Goal: Use online tool/utility: Utilize a website feature to perform a specific function

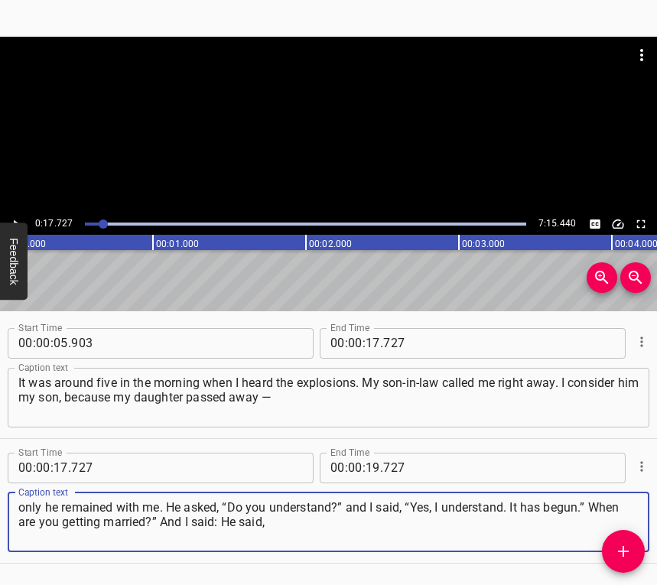
click at [13, 220] on icon "Play/Pause" at bounding box center [16, 224] width 14 height 14
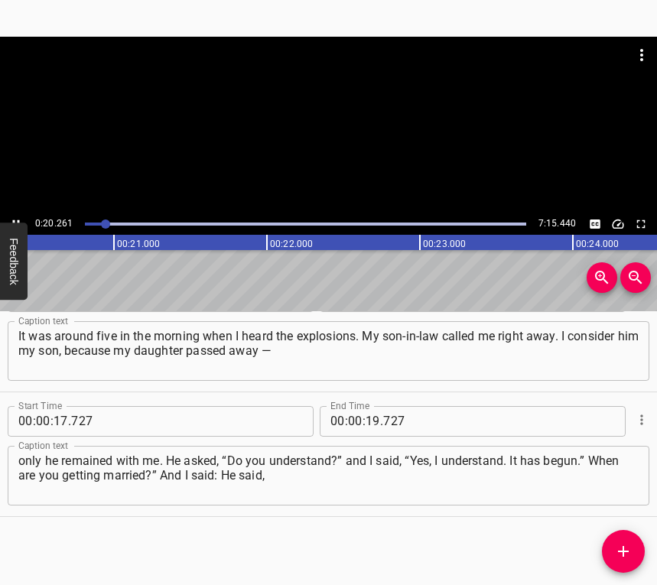
scroll to position [0, 3100]
click at [15, 217] on icon "Play/Pause" at bounding box center [16, 224] width 14 height 14
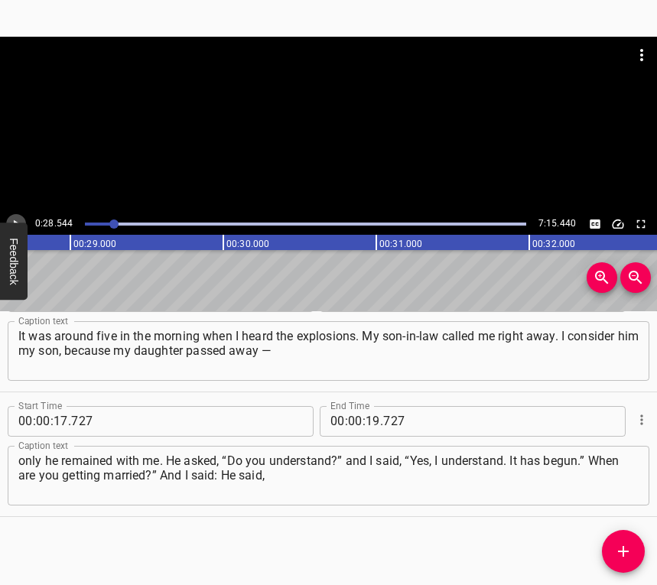
click at [17, 220] on icon "Play/Pause" at bounding box center [16, 224] width 14 height 14
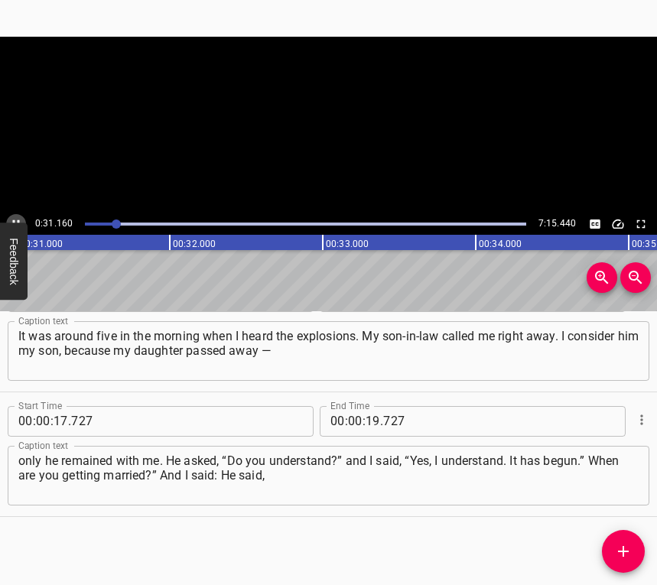
click at [17, 220] on icon "Play/Pause" at bounding box center [16, 224] width 14 height 14
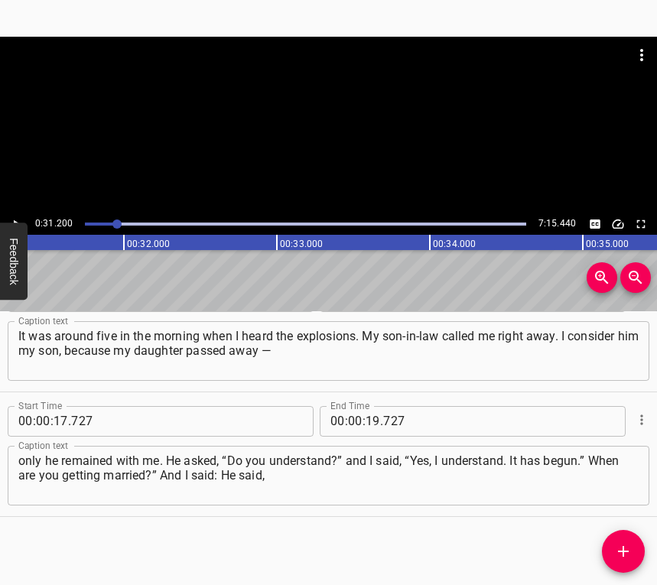
scroll to position [0, 4773]
click at [17, 220] on icon "Play/Pause" at bounding box center [16, 224] width 14 height 14
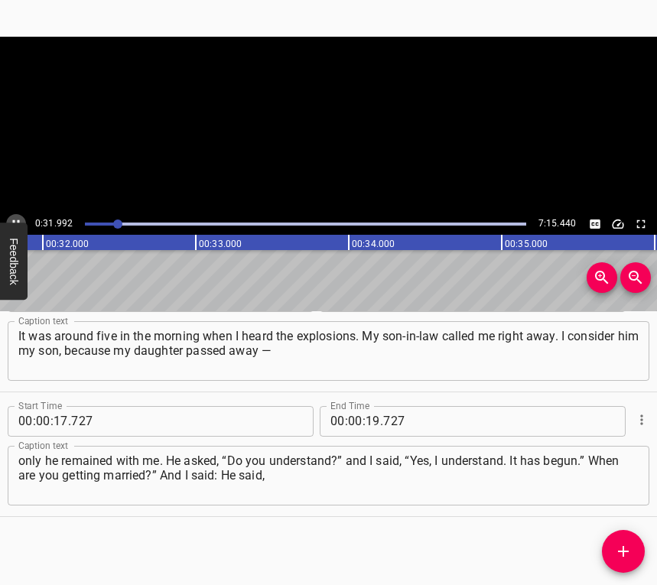
click at [17, 220] on icon "Play/Pause" at bounding box center [16, 224] width 14 height 14
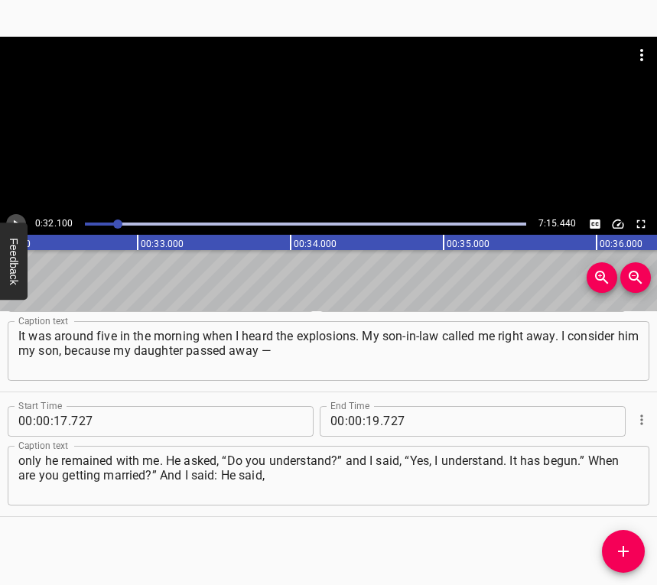
click at [17, 220] on icon "Play/Pause" at bounding box center [16, 224] width 14 height 14
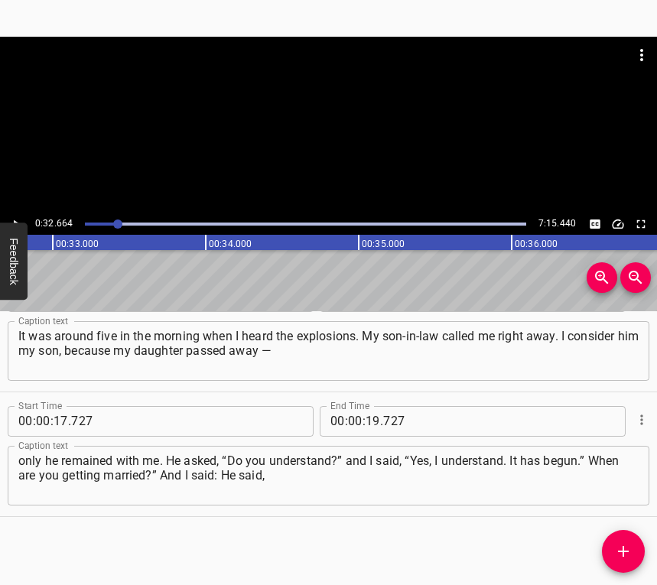
scroll to position [0, 4997]
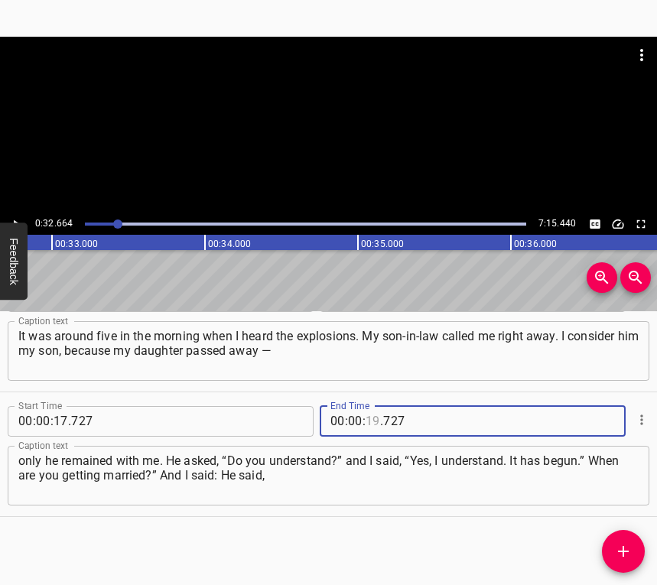
click at [367, 410] on input "number" at bounding box center [373, 421] width 15 height 31
type input "32"
type input "664"
click at [622, 553] on icon "Add Cue" at bounding box center [623, 551] width 18 height 18
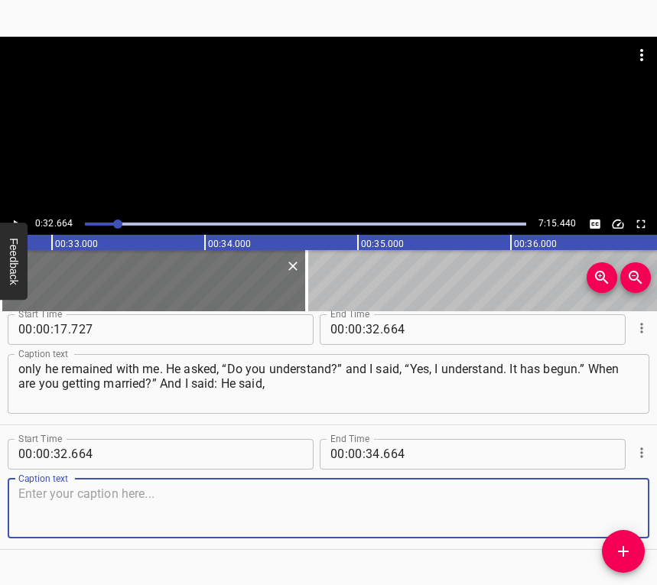
scroll to position [169, 0]
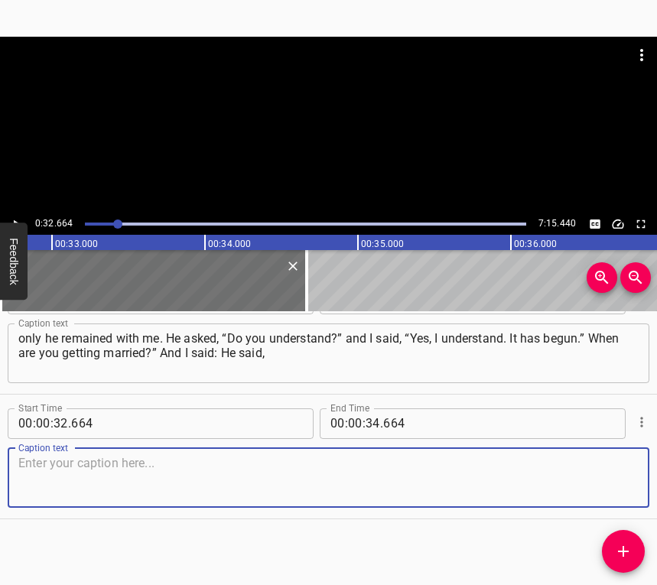
click at [604, 480] on textarea at bounding box center [328, 478] width 620 height 44
click at [100, 490] on textarea at bounding box center [328, 478] width 620 height 44
paste textarea "“We’re coming to see you now. We’re heading to western [GEOGRAPHIC_DATA], to th…"
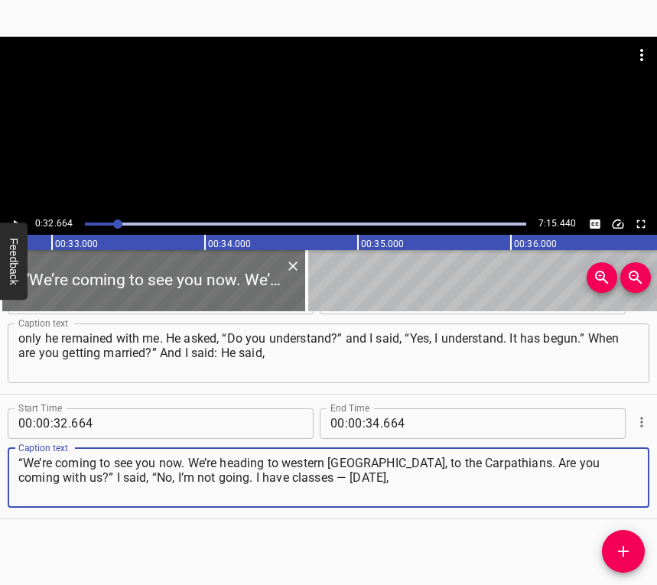
type textarea "“We’re coming to see you now. We’re heading to western [GEOGRAPHIC_DATA], to th…"
click at [12, 219] on icon "Play/Pause" at bounding box center [16, 224] width 14 height 14
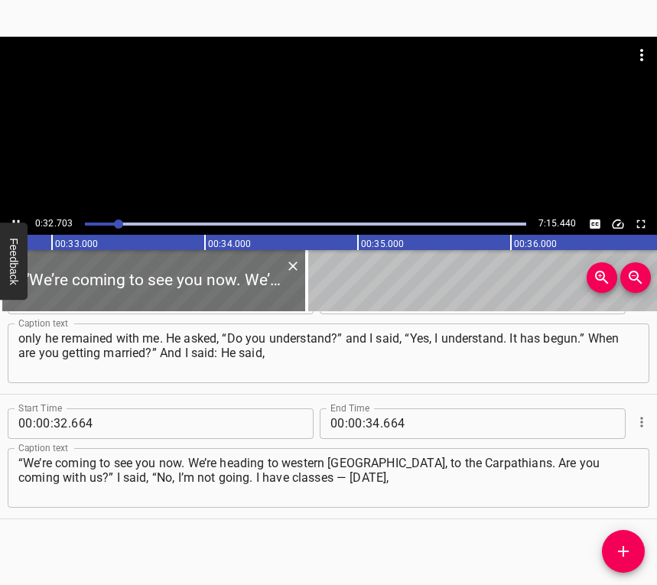
scroll to position [171, 0]
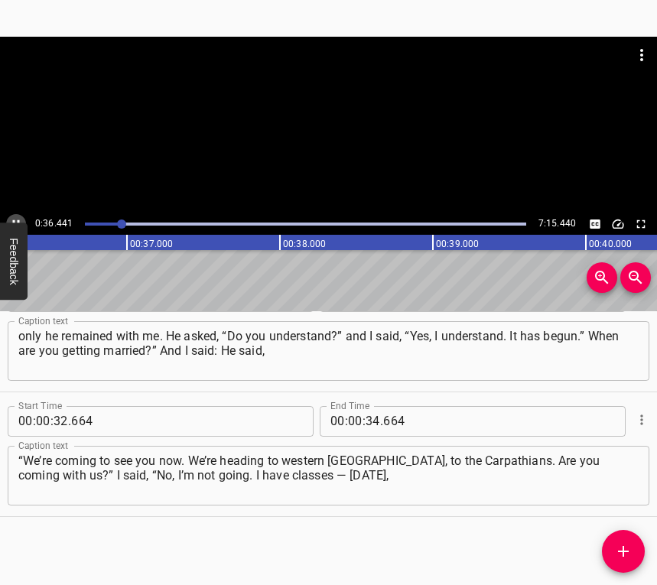
click at [10, 218] on icon "Play/Pause" at bounding box center [16, 224] width 14 height 14
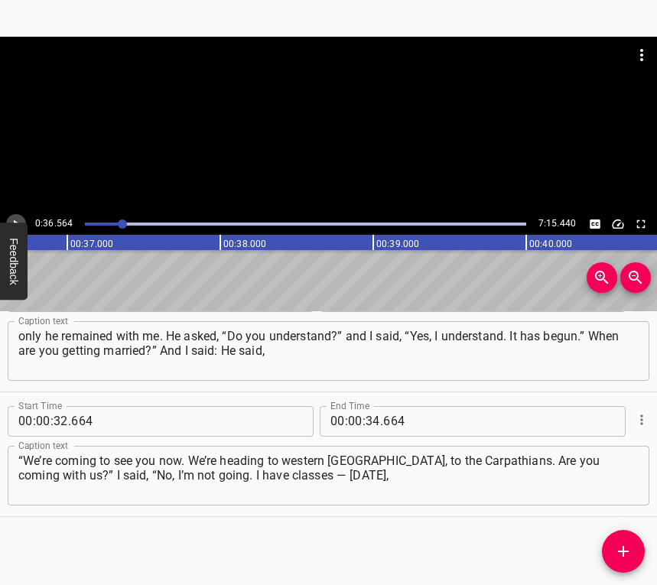
click at [10, 218] on icon "Play/Pause" at bounding box center [16, 224] width 14 height 14
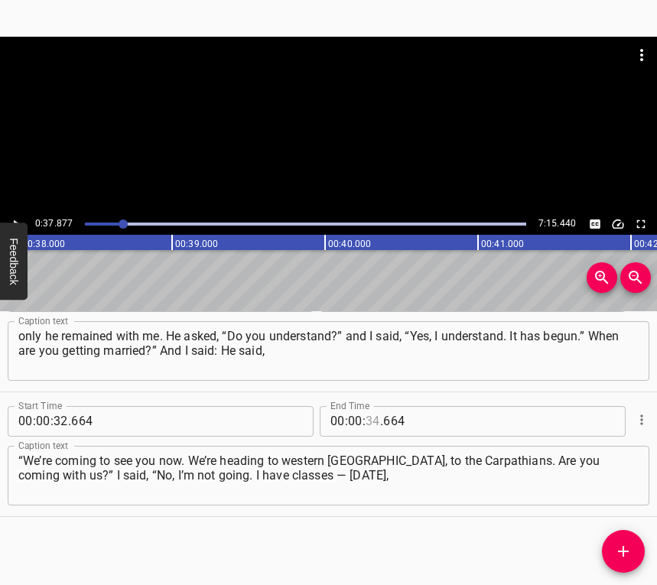
click at [369, 416] on input "number" at bounding box center [373, 421] width 15 height 31
type input "34"
click at [117, 220] on div at bounding box center [306, 223] width 460 height 21
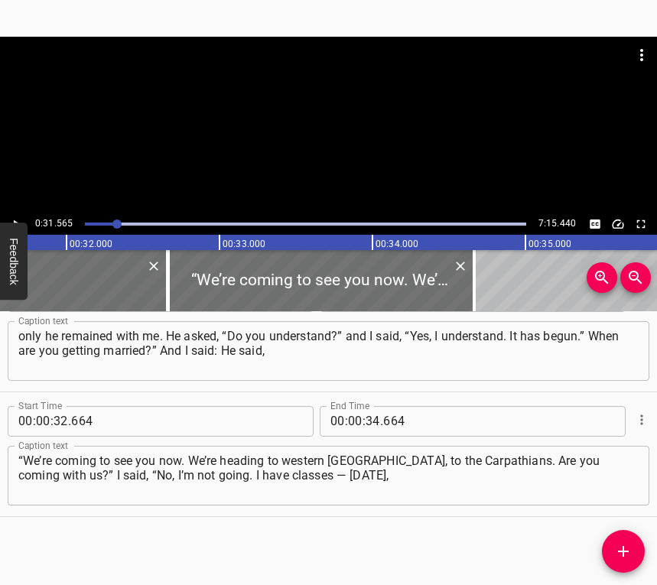
scroll to position [0, 4828]
click at [19, 217] on icon "Play/Pause" at bounding box center [16, 224] width 14 height 14
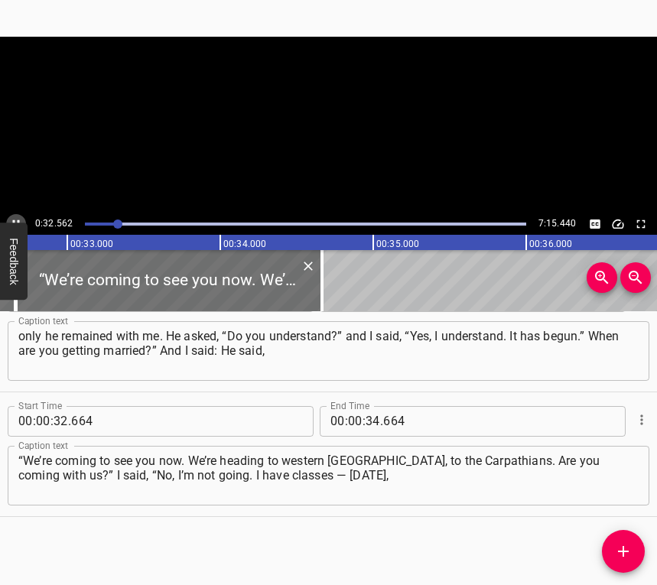
click at [19, 217] on icon "Play/Pause" at bounding box center [16, 224] width 14 height 14
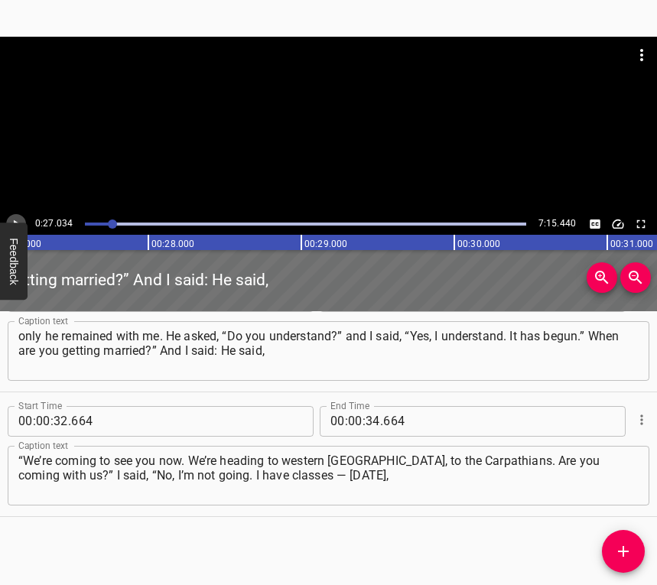
click at [20, 216] on button "Play/Pause" at bounding box center [16, 224] width 20 height 20
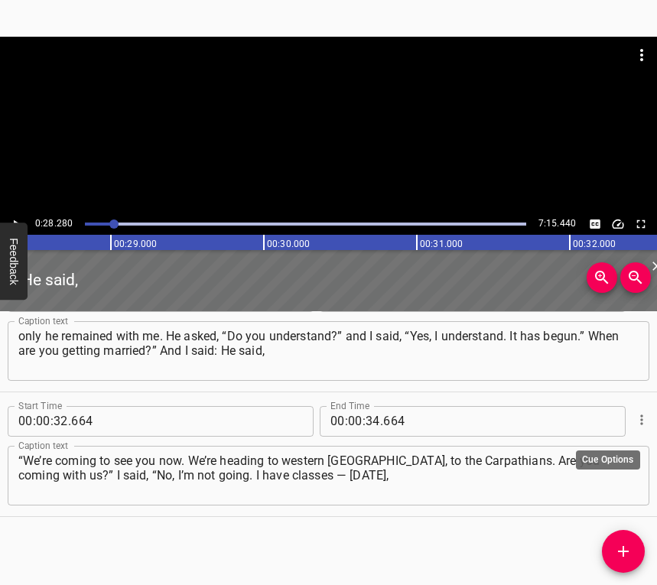
click at [632, 411] on div at bounding box center [641, 420] width 18 height 40
click at [634, 413] on icon "Cue Options" at bounding box center [641, 419] width 15 height 15
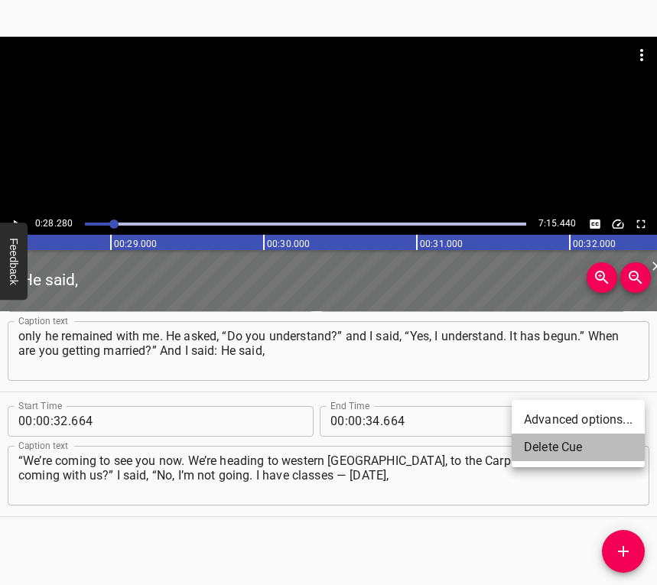
click at [587, 449] on li "Delete Cue" at bounding box center [578, 448] width 133 height 28
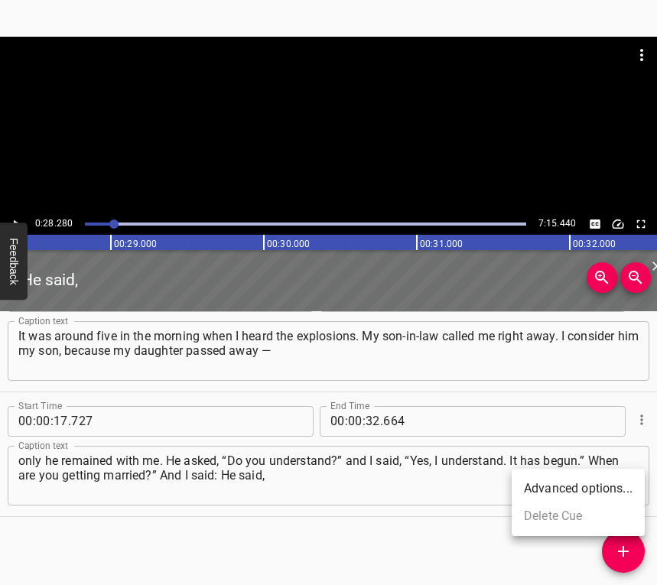
scroll to position [47, 0]
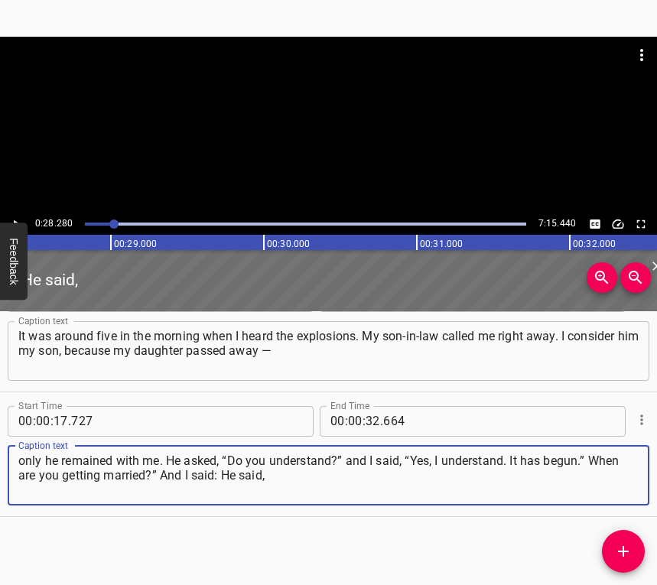
drag, startPoint x: 277, startPoint y: 475, endPoint x: 17, endPoint y: 469, distance: 260.2
click at [17, 469] on div "only he remained with me. He asked, “Do you understand?” and I said, “Yes, I un…" at bounding box center [329, 476] width 642 height 60
click at [275, 504] on div "only he remained with me. He asked, “Do you understand?” and I said, “Yes, I un…" at bounding box center [329, 476] width 642 height 60
click at [25, 476] on textarea "only he remained with me. He asked, “Do you understand?” and I said, “Yes, I un…" at bounding box center [328, 476] width 620 height 44
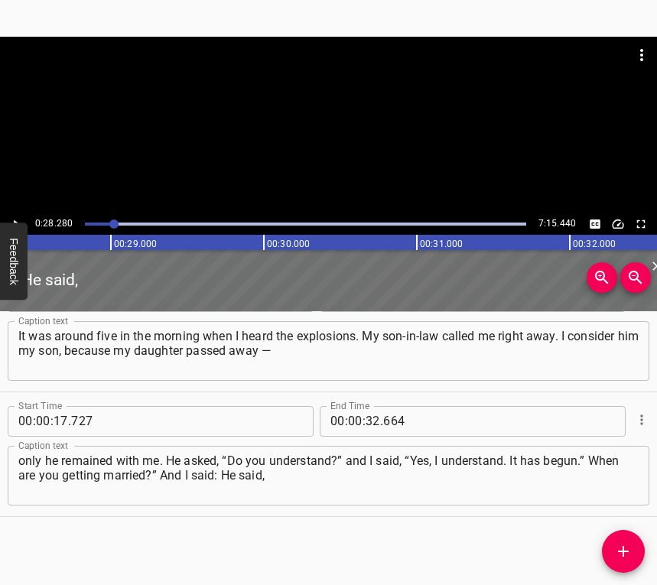
drag, startPoint x: 18, startPoint y: 461, endPoint x: 266, endPoint y: 480, distance: 249.3
click at [266, 480] on div "only he remained with me. He asked, “Do you understand?” and I said, “Yes, I un…" at bounding box center [329, 476] width 642 height 60
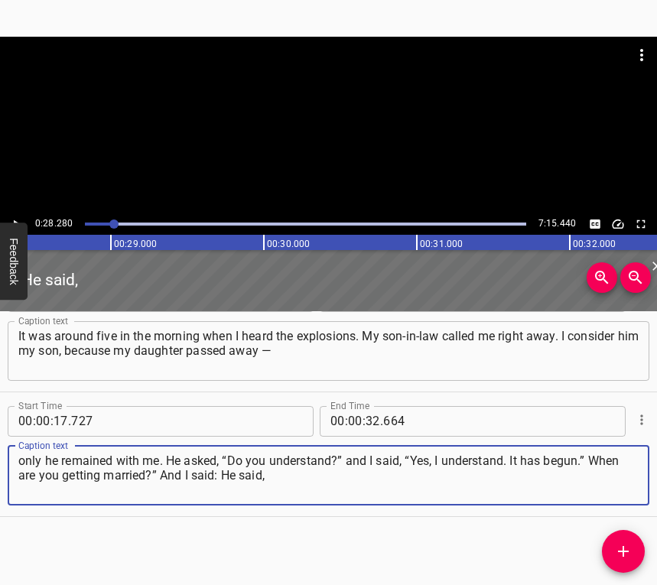
click at [288, 474] on textarea "only he remained with me. He asked, “Do you understand?” and I said, “Yes, I un…" at bounding box center [328, 476] width 620 height 44
drag, startPoint x: 288, startPoint y: 474, endPoint x: 15, endPoint y: 454, distance: 274.6
click at [15, 454] on div "only he remained with me. He asked, “Do you understand?” and I said, “Yes, I un…" at bounding box center [329, 476] width 642 height 60
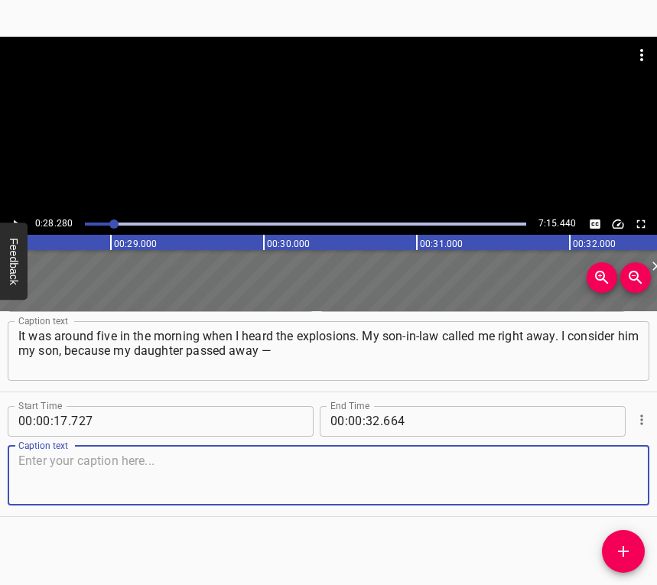
paste textarea "only he remained with me. He asked, “Do you understand?” and I said, “Yes, I un…"
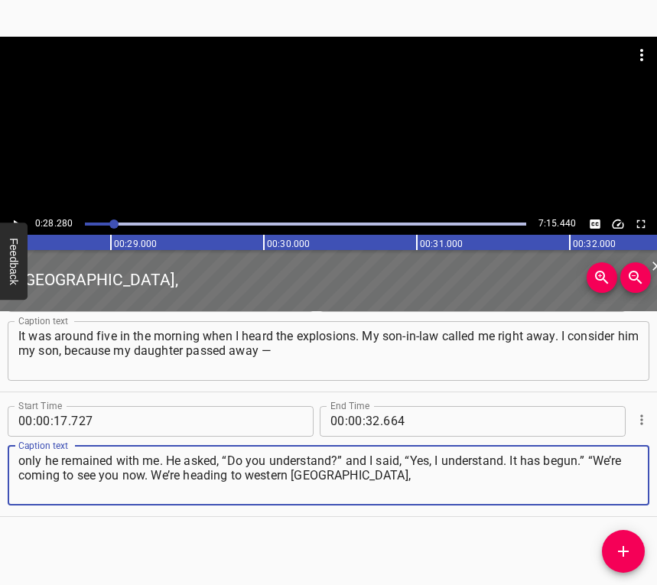
type textarea "only he remained with me. He asked, “Do you understand?” and I said, “Yes, I un…"
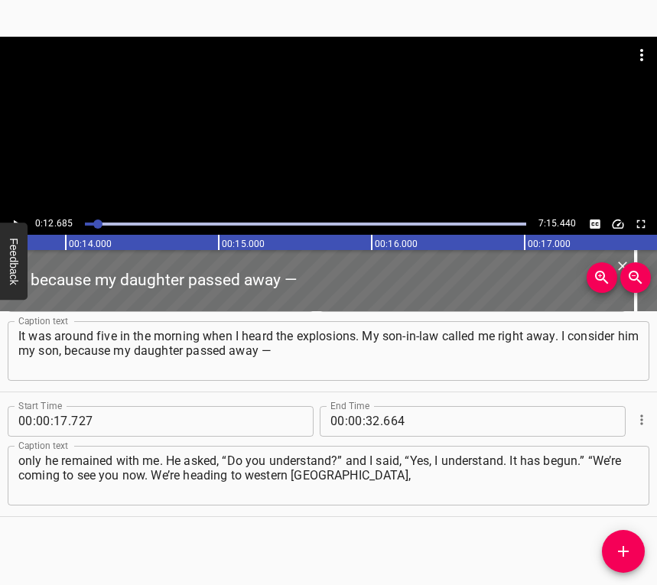
scroll to position [0, 1940]
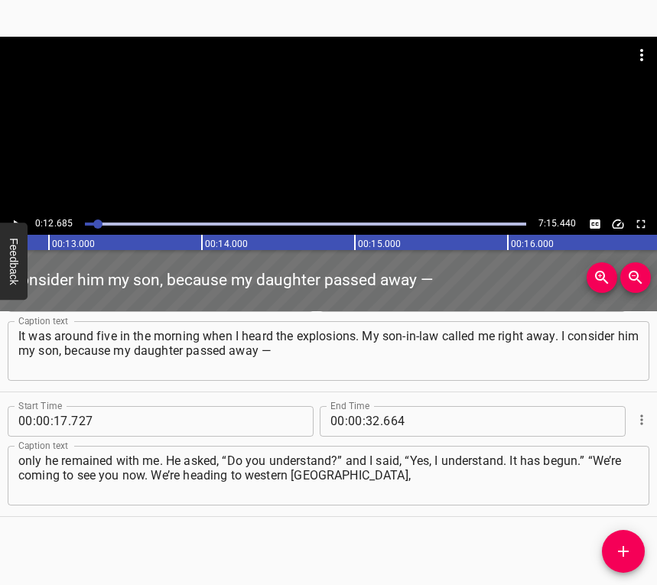
click at [15, 217] on icon "Play/Pause" at bounding box center [16, 224] width 14 height 14
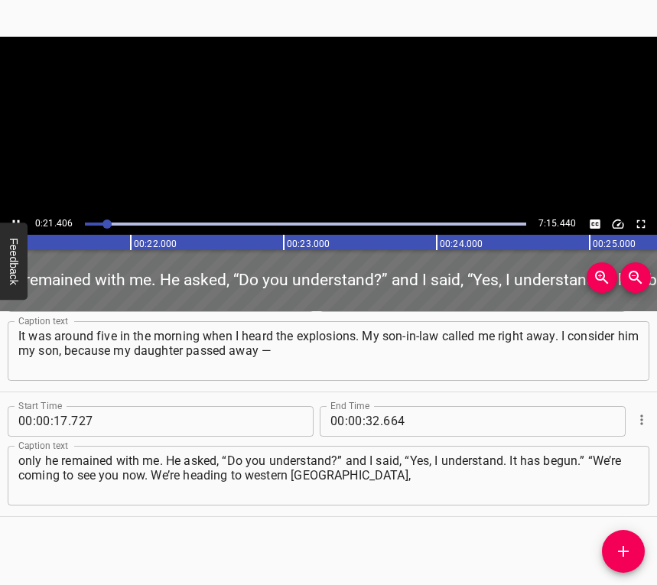
scroll to position [0, 3275]
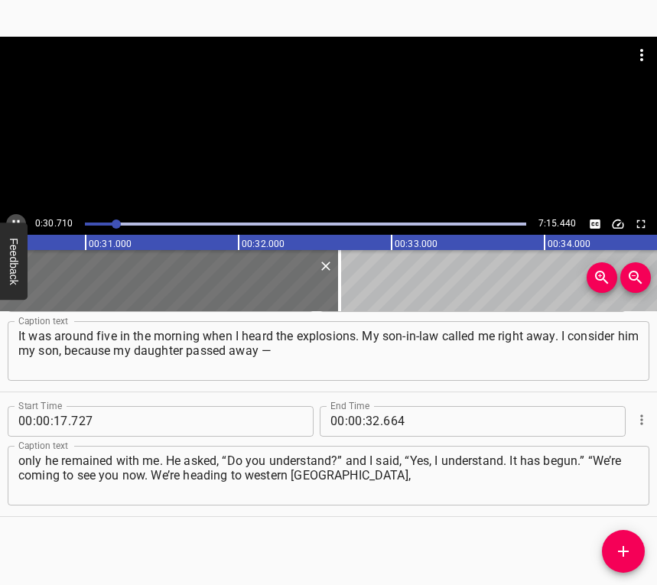
click at [14, 214] on button "Play/Pause" at bounding box center [16, 224] width 20 height 20
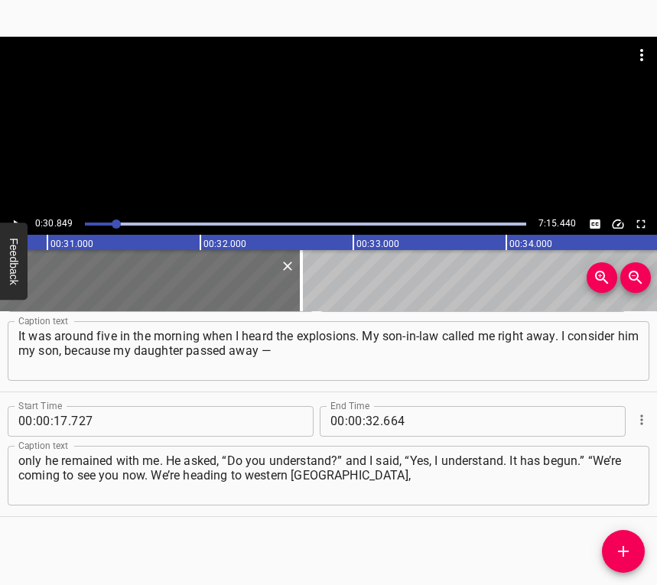
scroll to position [0, 4719]
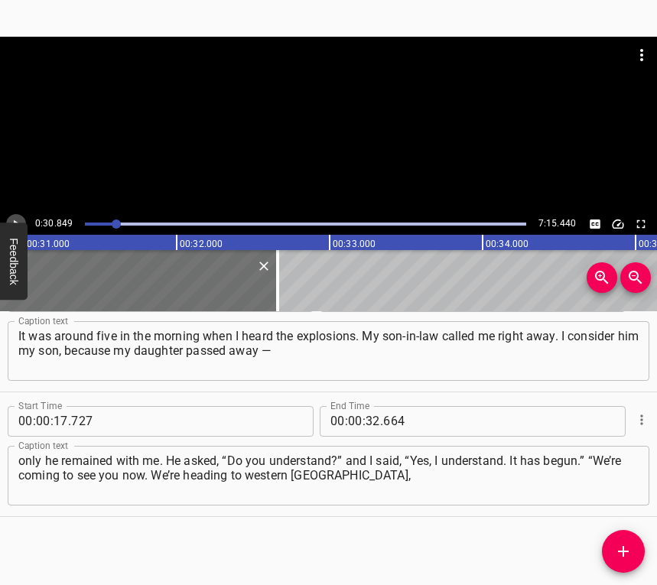
click at [12, 217] on icon "Play/Pause" at bounding box center [16, 224] width 14 height 14
click at [11, 217] on icon "Play/Pause" at bounding box center [16, 224] width 14 height 14
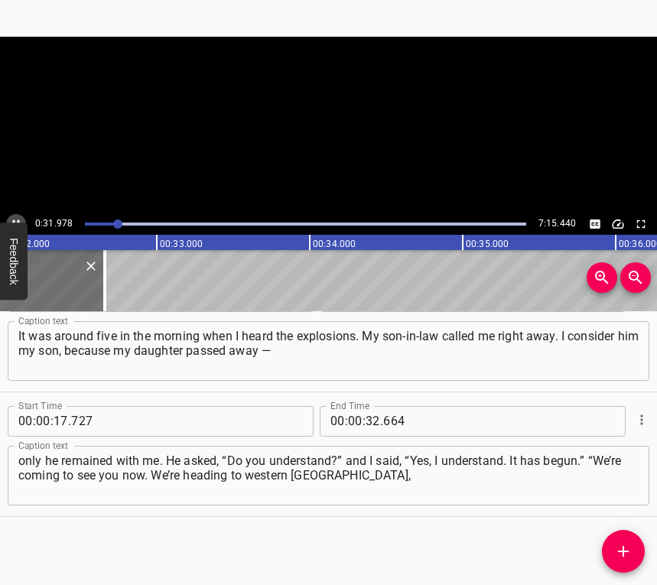
click at [11, 217] on icon "Play/Pause" at bounding box center [16, 224] width 14 height 14
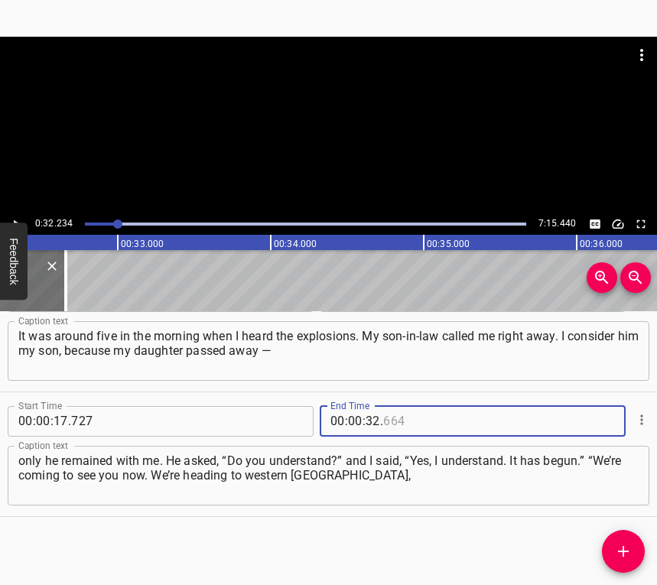
click at [417, 425] on input "number" at bounding box center [453, 421] width 140 height 31
type input "234"
click at [617, 552] on icon "Add Cue" at bounding box center [623, 551] width 18 height 18
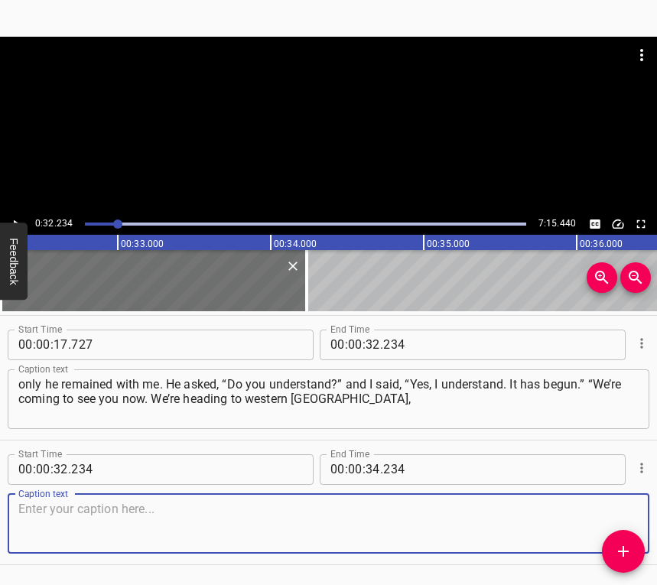
scroll to position [171, 0]
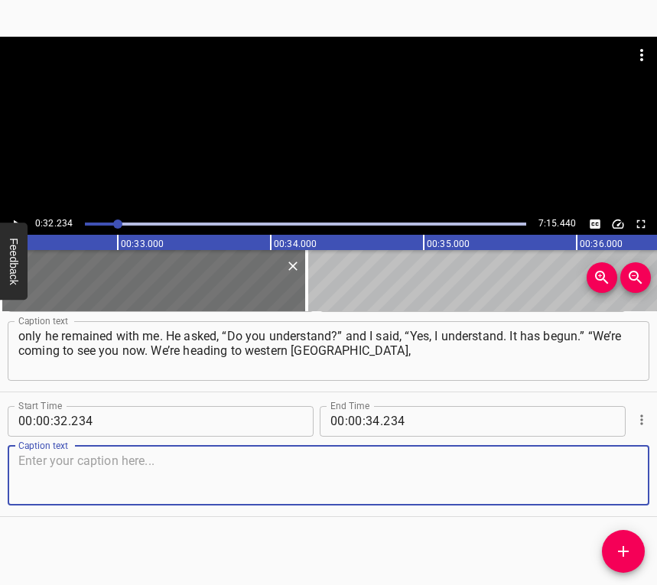
drag, startPoint x: 613, startPoint y: 474, endPoint x: 652, endPoint y: 453, distance: 44.1
click at [623, 467] on textarea at bounding box center [328, 476] width 620 height 44
click at [144, 477] on textarea at bounding box center [328, 476] width 620 height 44
paste textarea "to the Carpathians. Are you coming with us?” I said, “No, I’m not going. I have…"
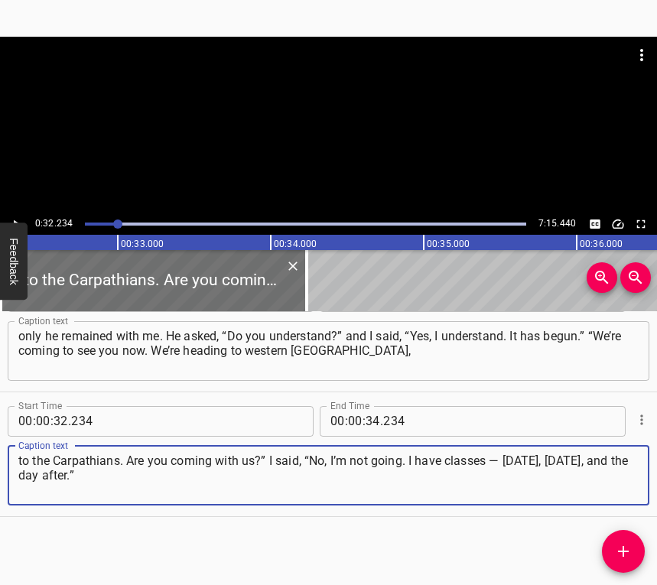
type textarea "to the Carpathians. Are you coming with us?” I said, “No, I’m not going. I have…"
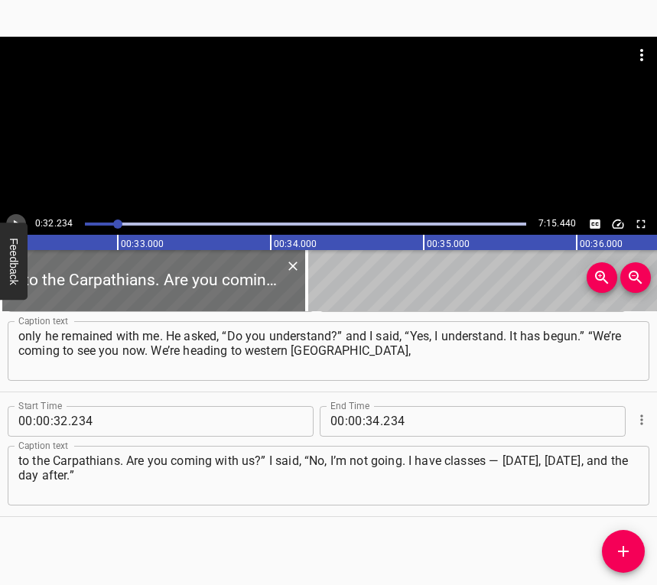
click at [11, 220] on icon "Play/Pause" at bounding box center [16, 224] width 14 height 14
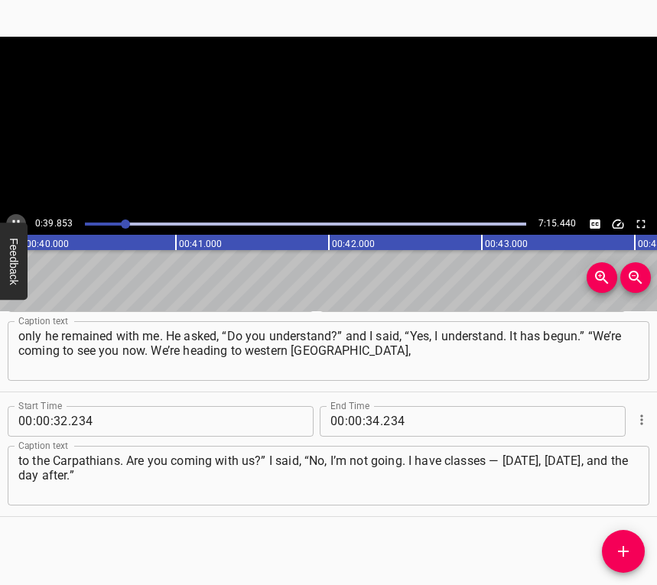
click at [11, 220] on icon "Play/Pause" at bounding box center [16, 224] width 14 height 14
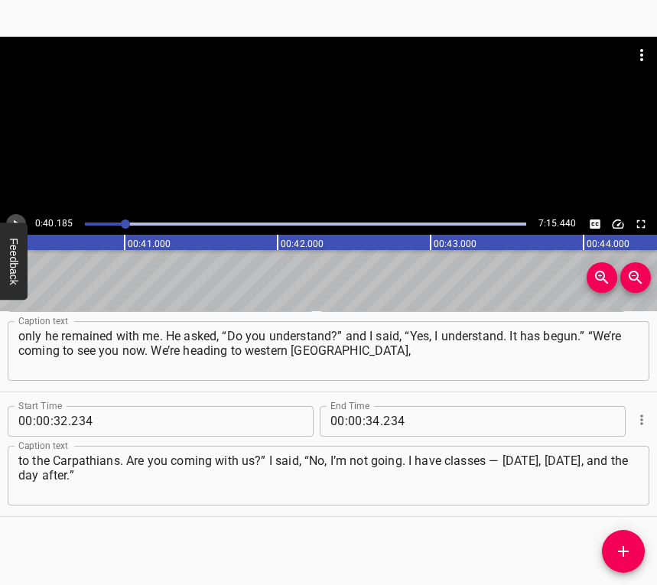
click at [11, 220] on icon "Play/Pause" at bounding box center [16, 224] width 14 height 14
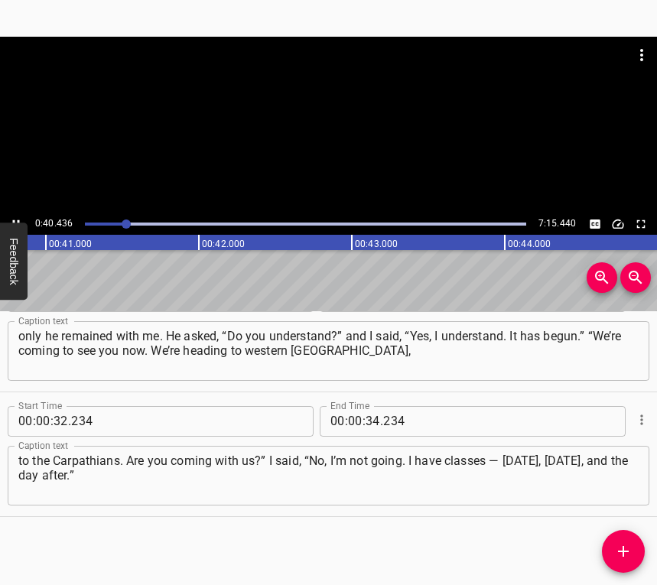
click at [11, 220] on icon "Play/Pause" at bounding box center [16, 224] width 14 height 14
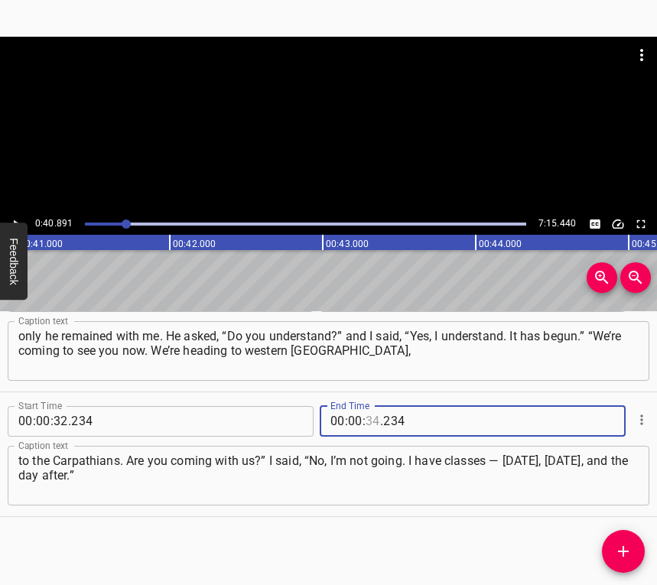
click at [372, 421] on input "number" at bounding box center [373, 421] width 15 height 31
type input "40"
type input "891"
click at [616, 555] on icon "Add Cue" at bounding box center [623, 551] width 18 height 18
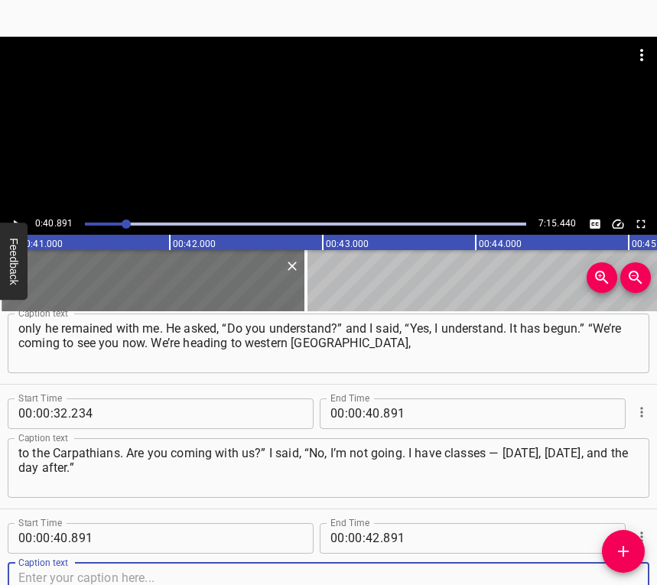
scroll to position [296, 0]
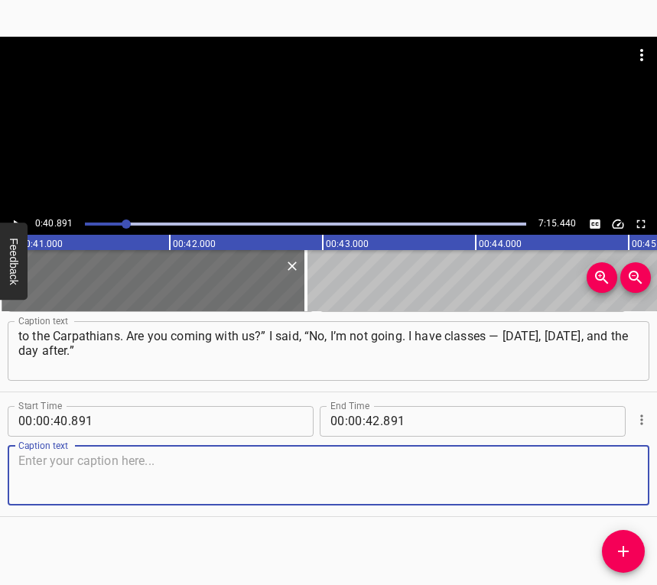
drag, startPoint x: 621, startPoint y: 479, endPoint x: 652, endPoint y: 470, distance: 31.7
click at [633, 477] on div "Caption text" at bounding box center [329, 476] width 642 height 60
click at [76, 477] on textarea at bounding box center [328, 476] width 620 height 44
paste textarea "Back then, I didn’t even think about it… Work was work. My son-in-law, his wife…"
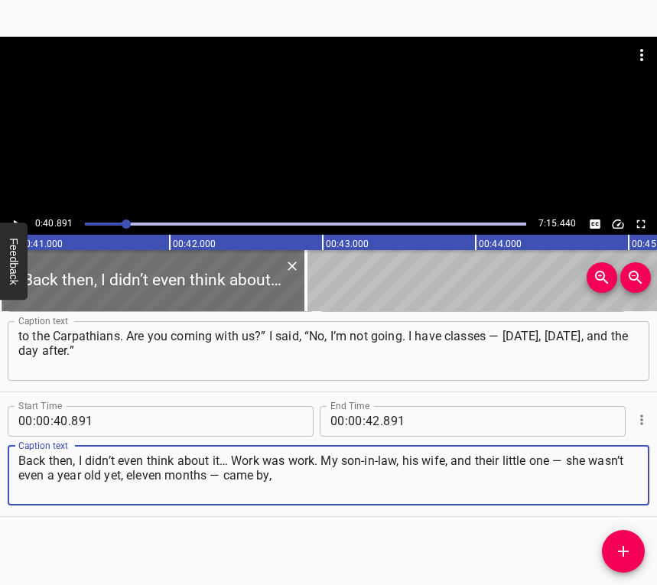
type textarea "Back then, I didn’t even think about it… Work was work. My son-in-law, his wife…"
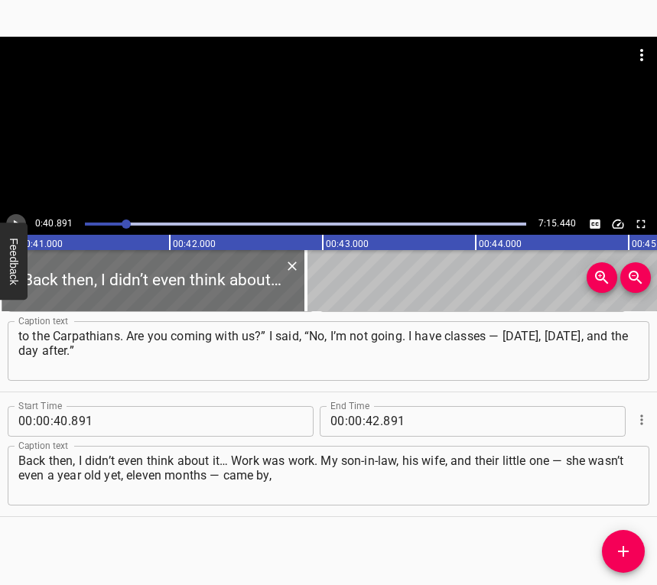
click at [20, 217] on icon "Play/Pause" at bounding box center [16, 224] width 14 height 14
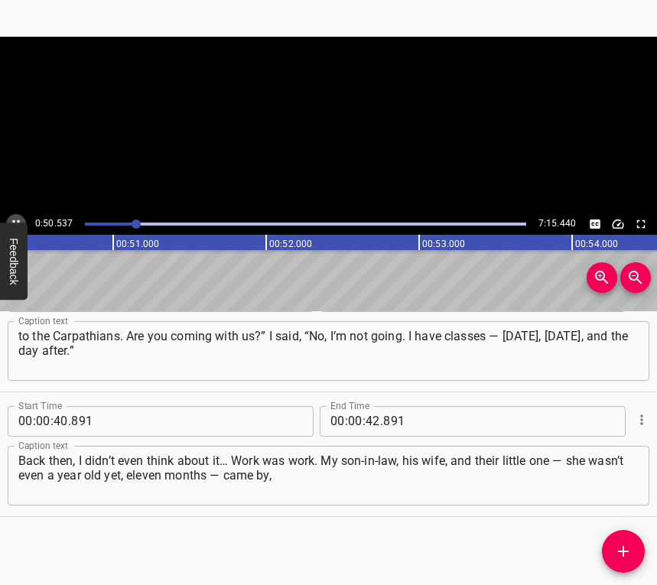
click at [20, 217] on icon "Play/Pause" at bounding box center [16, 224] width 14 height 14
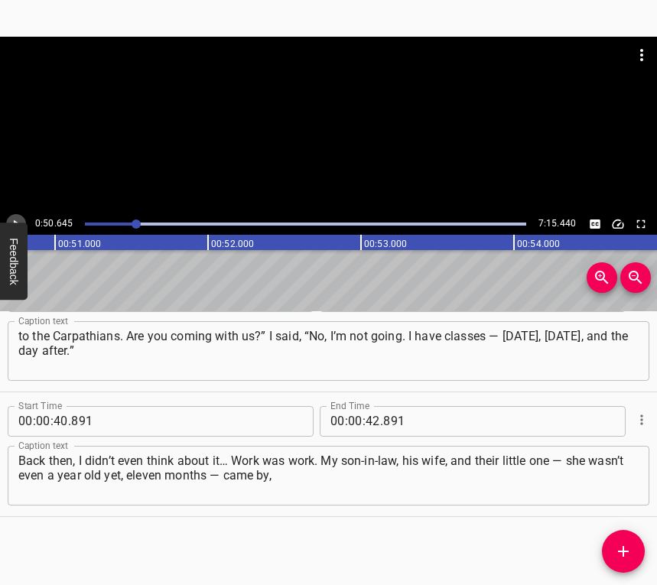
click at [20, 217] on icon "Play/Pause" at bounding box center [16, 224] width 14 height 14
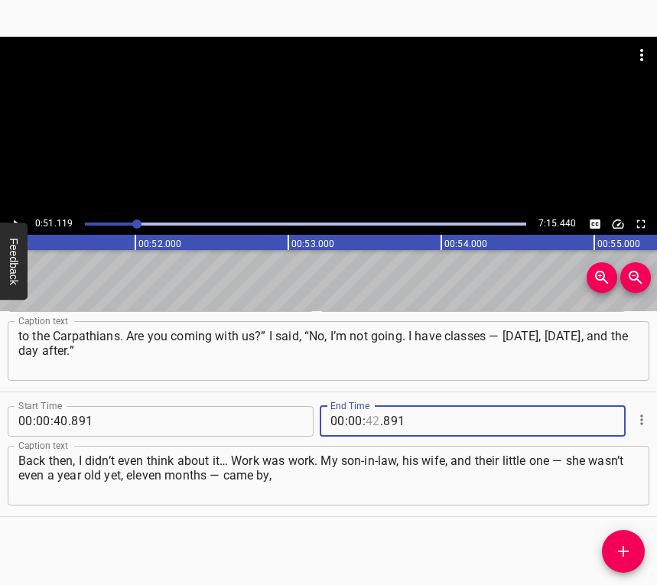
click at [373, 417] on input "number" at bounding box center [373, 421] width 15 height 31
type input "51"
type input "119"
click at [620, 542] on icon "Add Cue" at bounding box center [623, 551] width 18 height 18
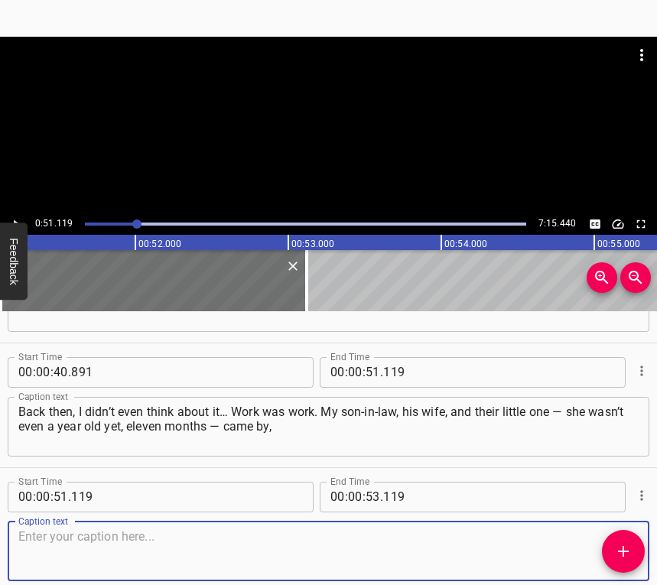
scroll to position [421, 0]
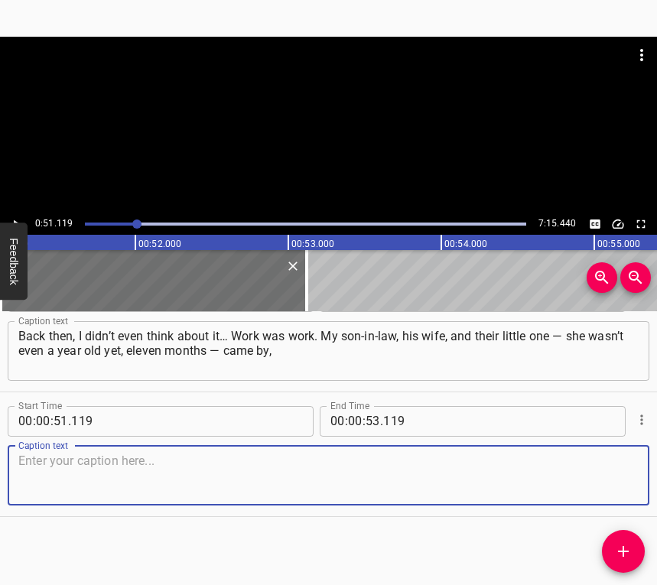
click at [608, 481] on textarea at bounding box center [328, 476] width 620 height 44
click at [214, 477] on textarea at bounding box center [328, 476] width 620 height 44
paste textarea "picked up a few things, and left. And I stayed behind. But I only lasted a week…"
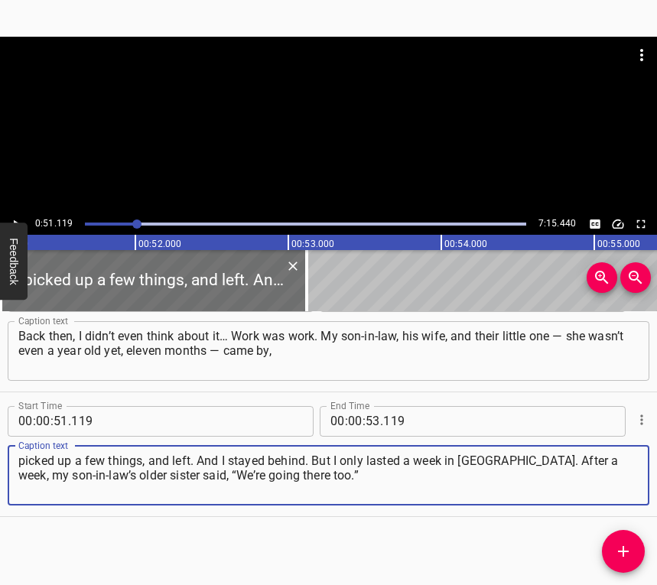
type textarea "picked up a few things, and left. And I stayed behind. But I only lasted a week…"
click at [15, 217] on icon "Play/Pause" at bounding box center [16, 224] width 14 height 14
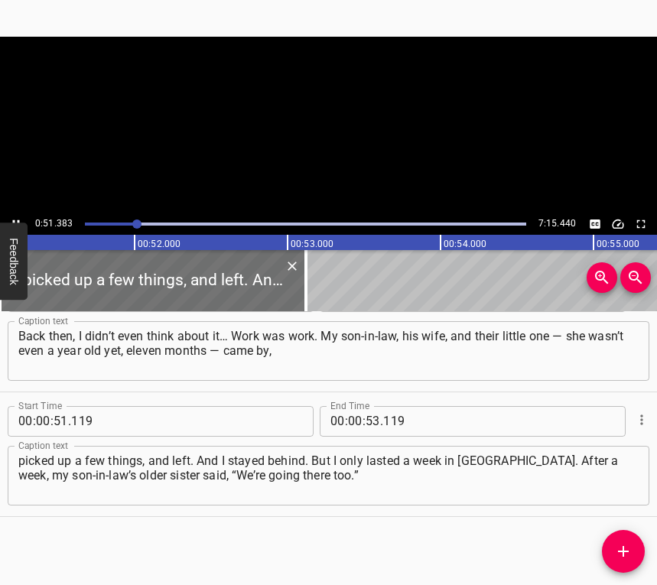
scroll to position [0, 7860]
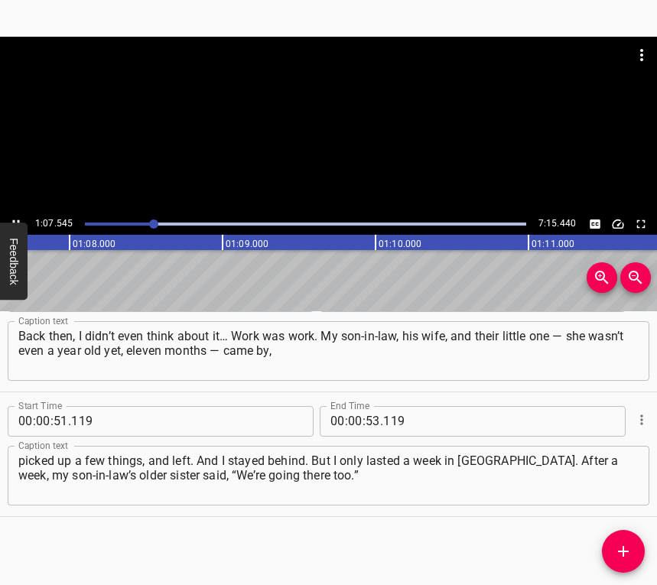
click at [16, 218] on icon "Play/Pause" at bounding box center [16, 224] width 14 height 14
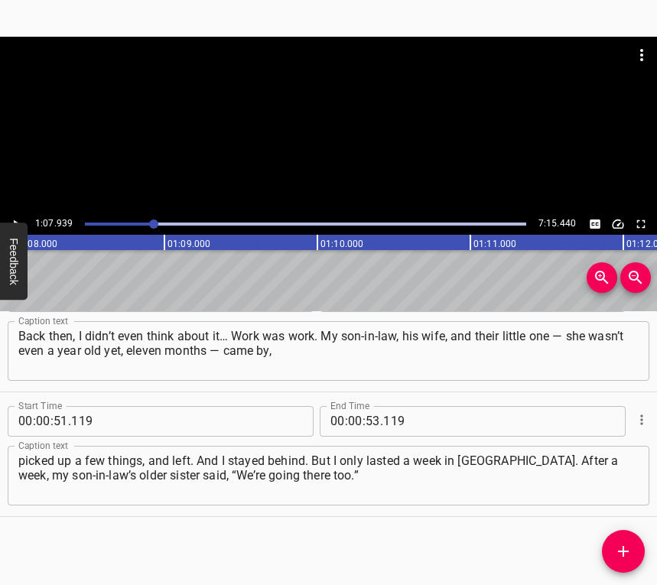
scroll to position [0, 10393]
click at [16, 218] on icon "Play/Pause" at bounding box center [16, 224] width 14 height 14
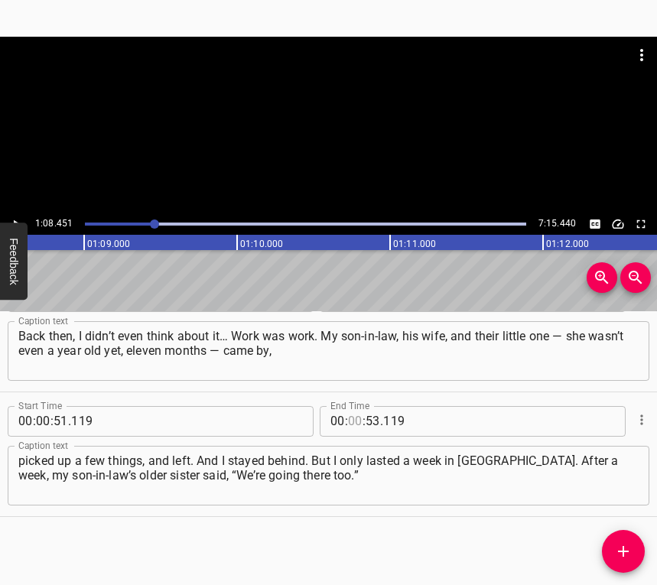
click at [350, 414] on input "number" at bounding box center [355, 421] width 15 height 31
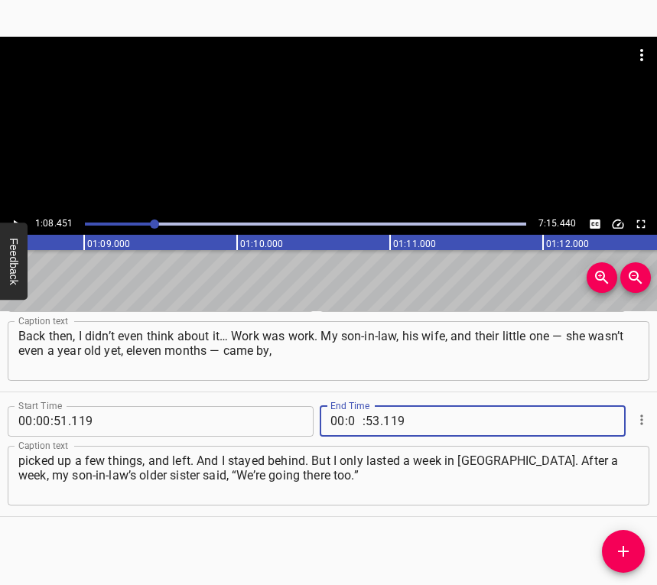
type input "01"
type input "08"
type input "451"
click at [626, 548] on icon "Add Cue" at bounding box center [623, 551] width 18 height 18
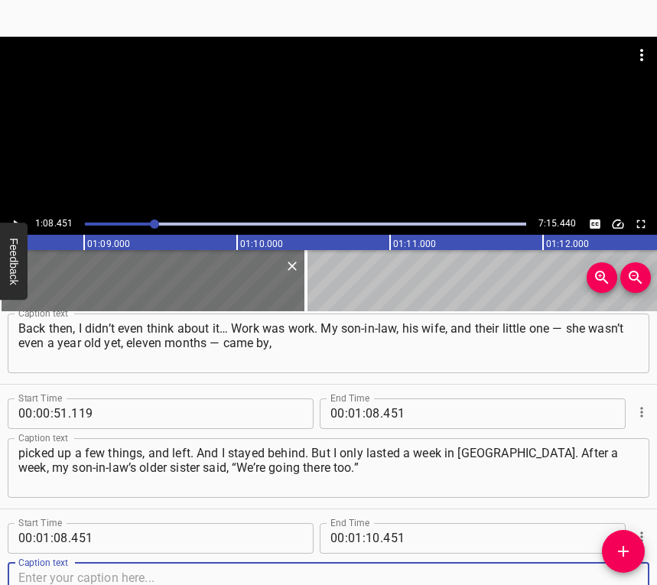
scroll to position [545, 0]
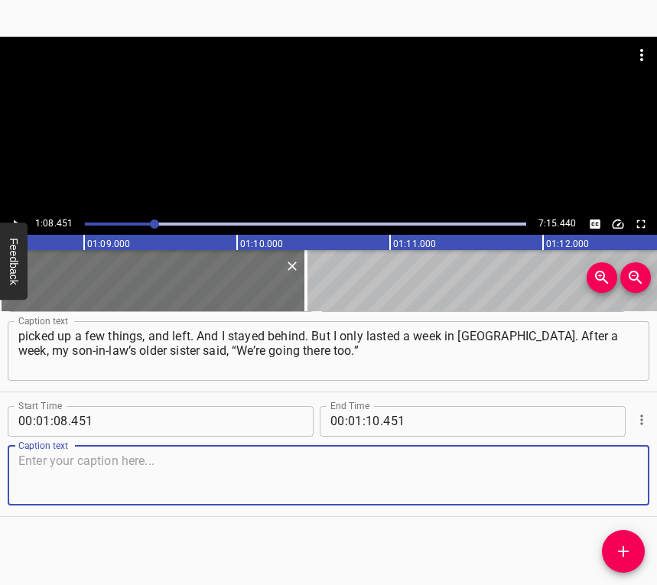
click at [610, 468] on textarea at bounding box center [328, 476] width 620 height 44
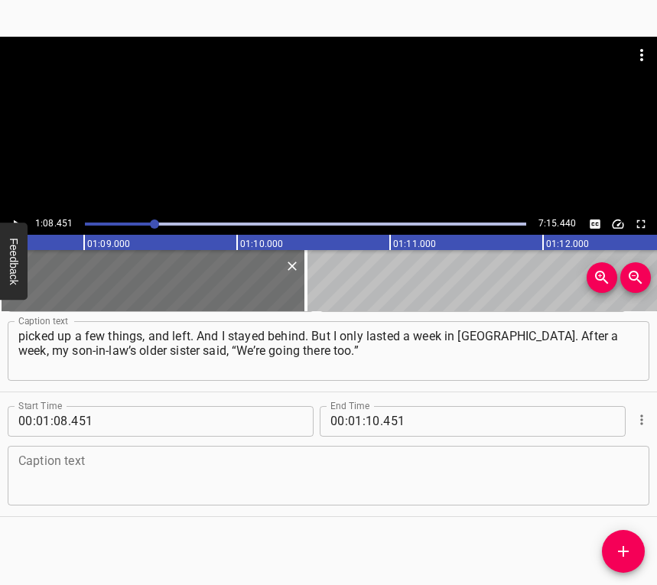
click at [167, 470] on textarea at bounding box center [328, 476] width 620 height 44
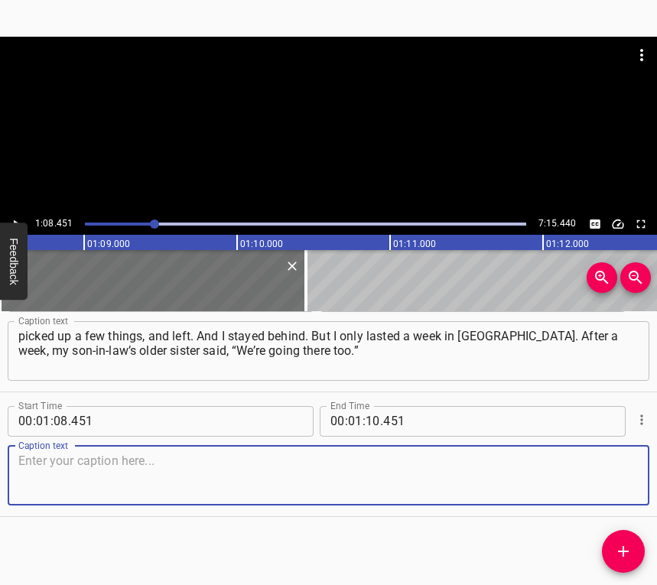
paste textarea "I didn’t want to go. I said, “How can I leave? I have my job here.” Although th…"
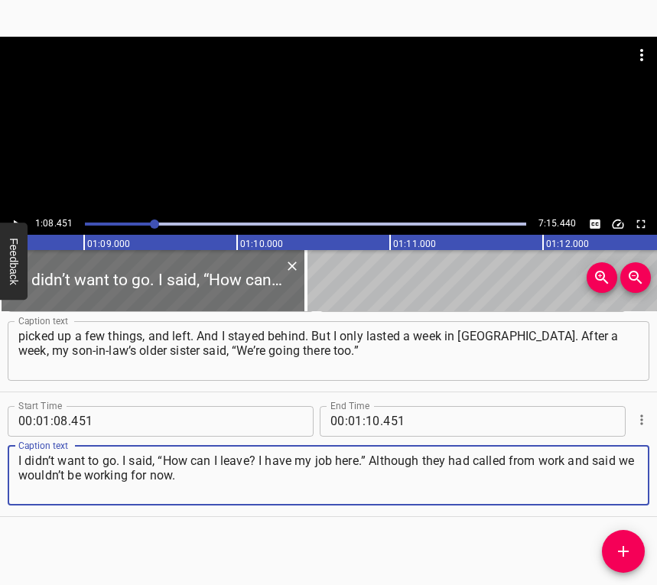
type textarea "I didn’t want to go. I said, “How can I leave? I have my job here.” Although th…"
click at [18, 218] on icon "Play/Pause" at bounding box center [16, 224] width 14 height 14
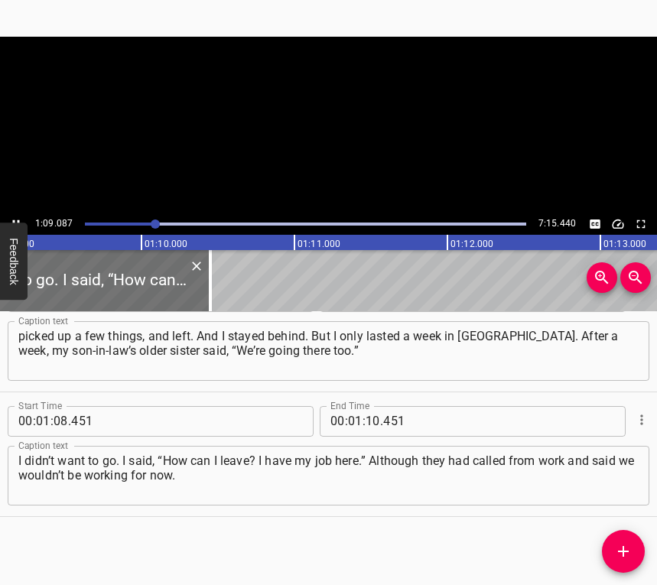
scroll to position [0, 10569]
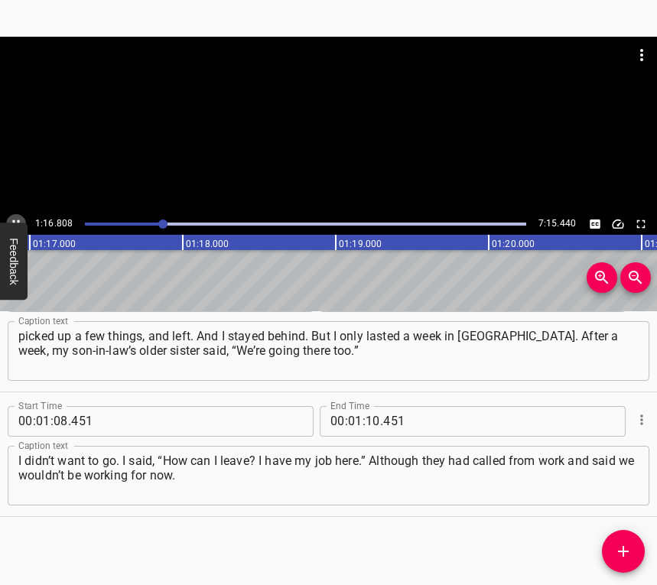
click at [14, 220] on icon "Play/Pause" at bounding box center [16, 224] width 14 height 14
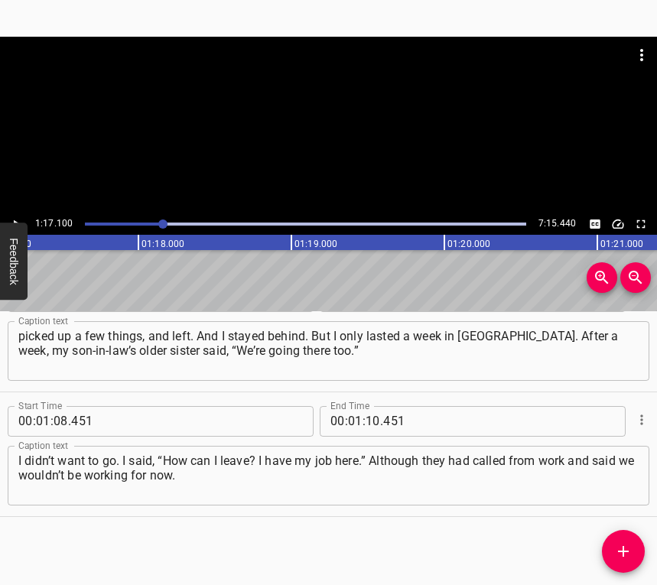
scroll to position [0, 11795]
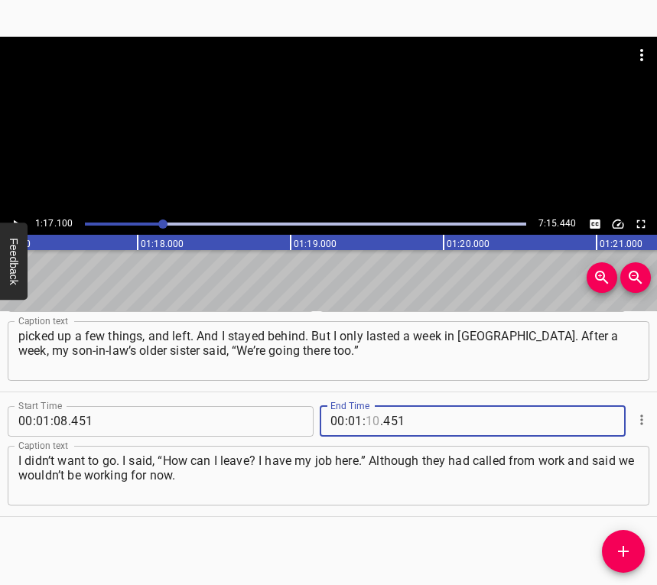
click at [369, 423] on input "number" at bounding box center [373, 421] width 15 height 31
type input "17"
type input "100"
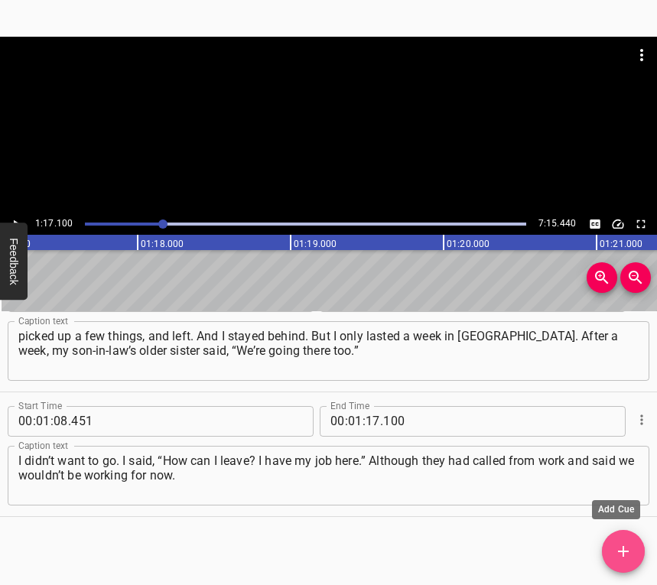
click at [621, 552] on icon "Add Cue" at bounding box center [623, 551] width 11 height 11
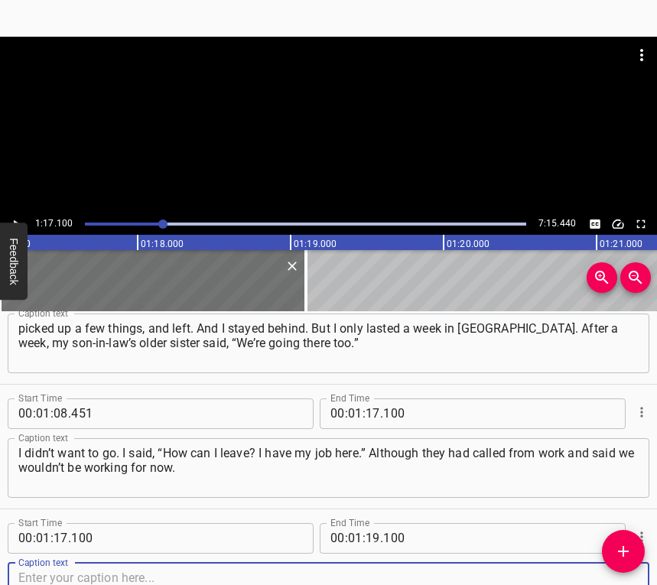
scroll to position [670, 0]
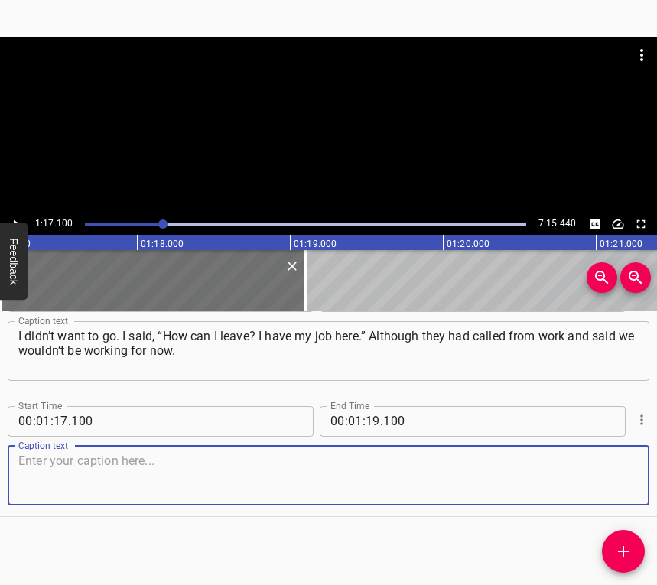
click at [622, 479] on textarea at bounding box center [328, 476] width 620 height 44
click at [112, 479] on textarea at bounding box center [328, 476] width 620 height 44
paste textarea "I worked at the university. Of course, everything was closed. I stayed for a we…"
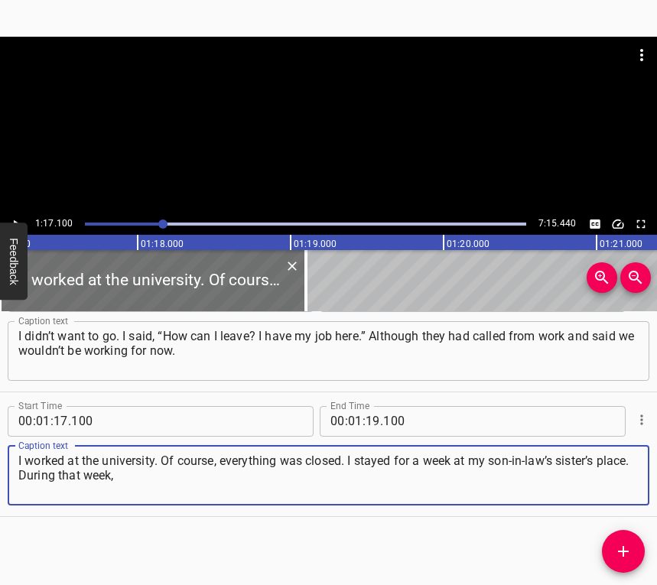
type textarea "I worked at the university. Of course, everything was closed. I stayed for a we…"
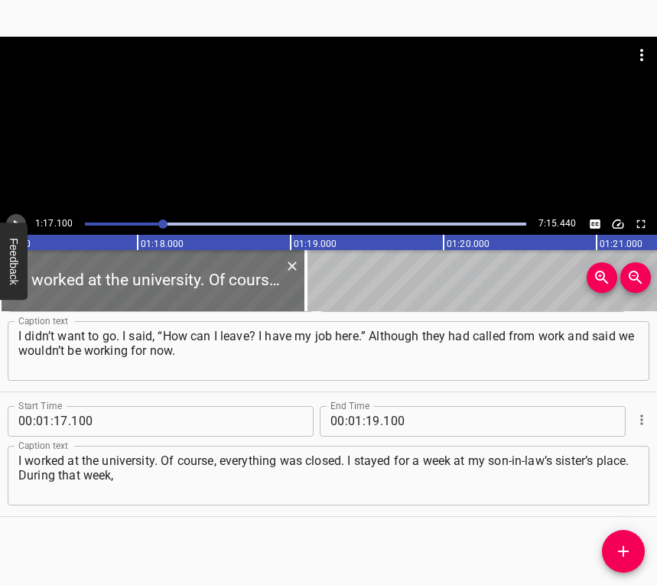
click at [17, 219] on icon "Play/Pause" at bounding box center [16, 224] width 14 height 14
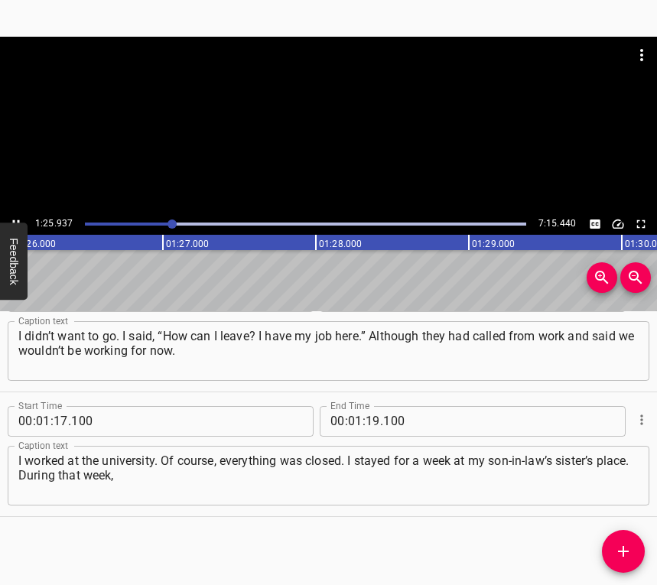
click at [13, 217] on icon "Play/Pause" at bounding box center [16, 224] width 14 height 14
click at [366, 418] on input "number" at bounding box center [373, 421] width 15 height 31
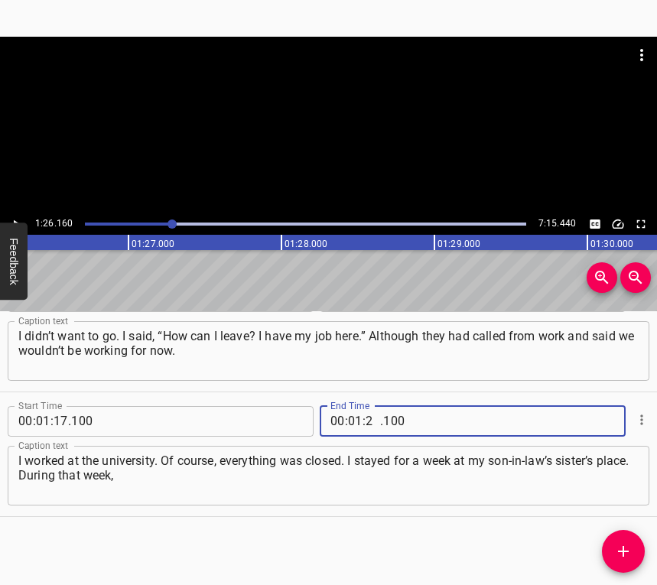
type input "26"
type input "160"
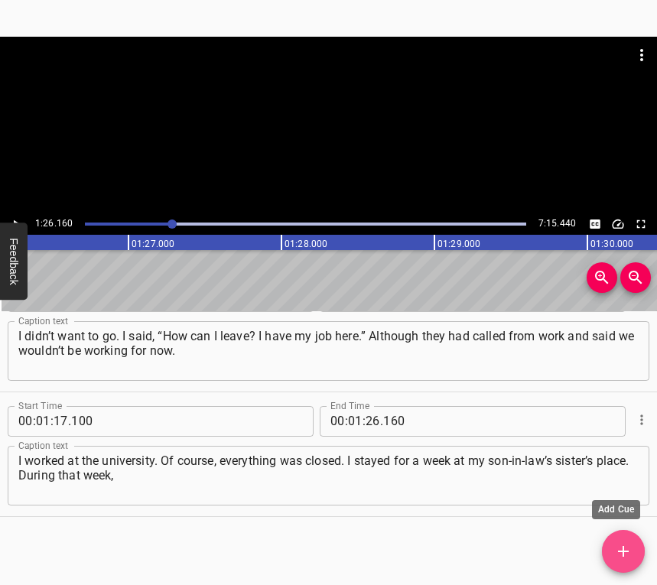
click at [628, 564] on button "Add Cue" at bounding box center [623, 551] width 43 height 43
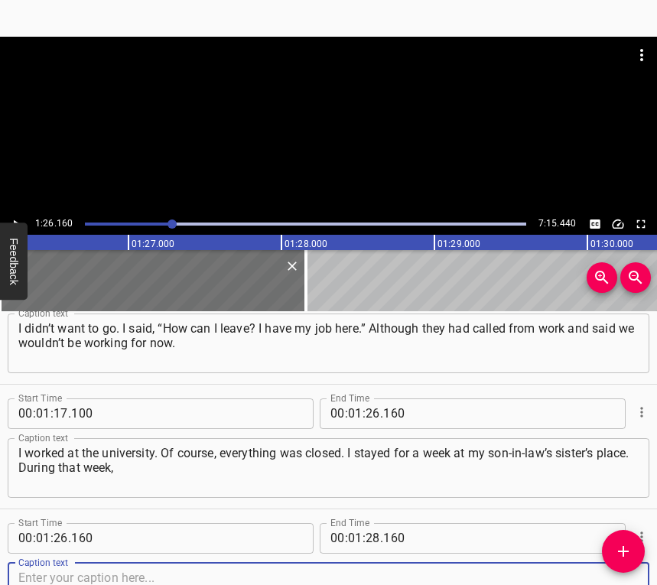
scroll to position [795, 0]
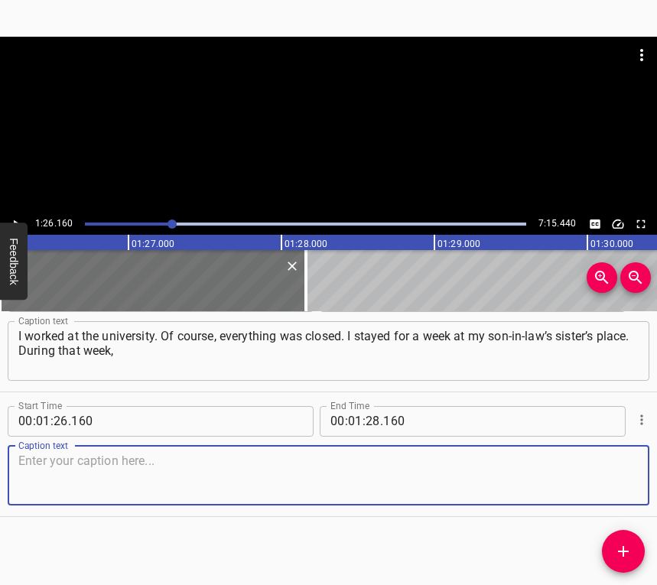
click at [595, 473] on textarea at bounding box center [328, 476] width 620 height 44
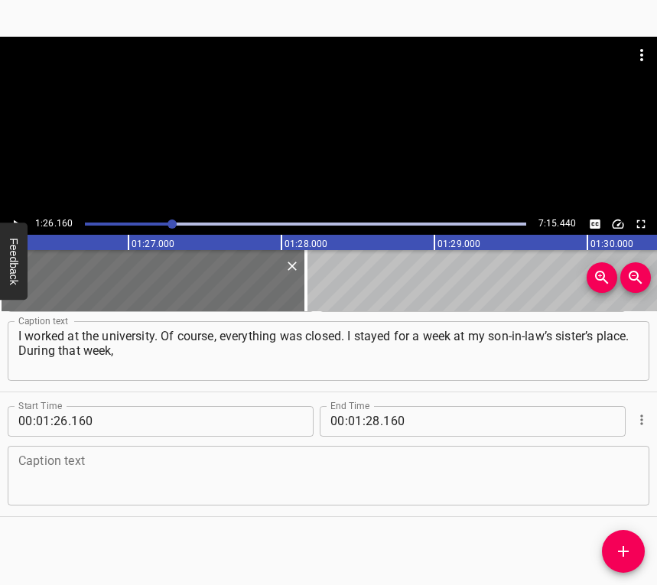
click at [131, 471] on textarea at bounding box center [328, 476] width 620 height 44
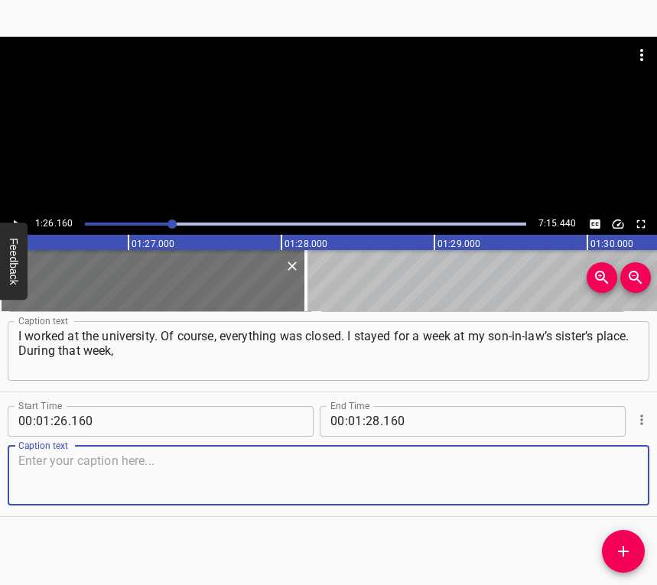
paste textarea "we spent almost every night in the basement. Once, I saw an explosion near the …"
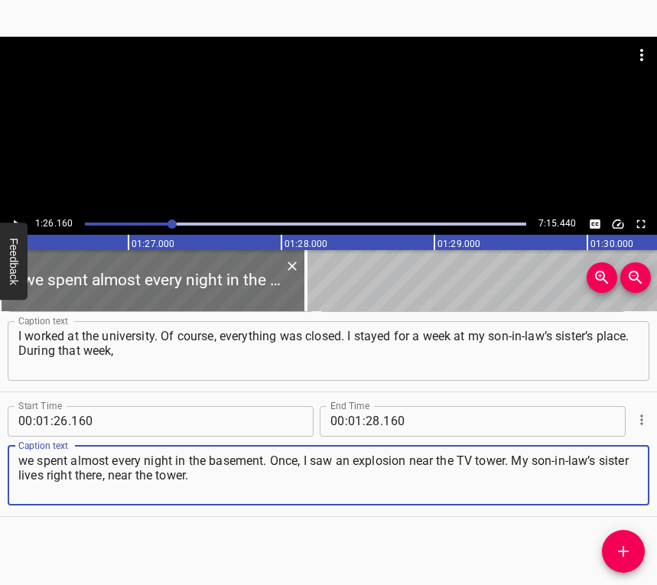
type textarea "we spent almost every night in the basement. Once, I saw an explosion near the …"
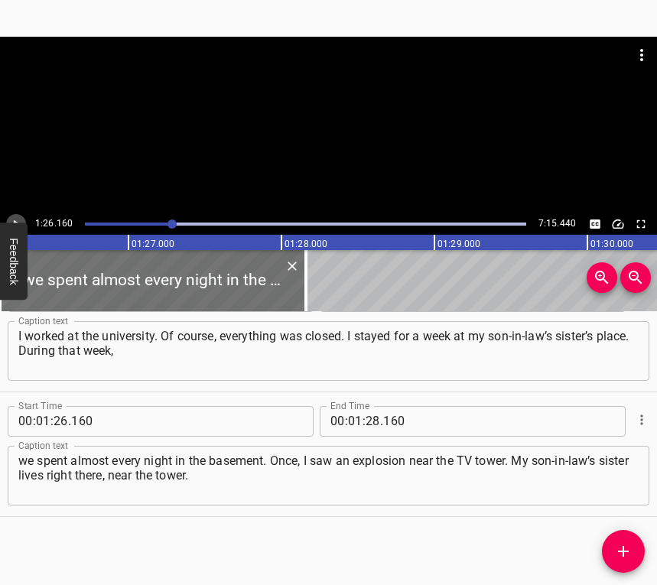
click at [12, 217] on icon "Play/Pause" at bounding box center [16, 224] width 14 height 14
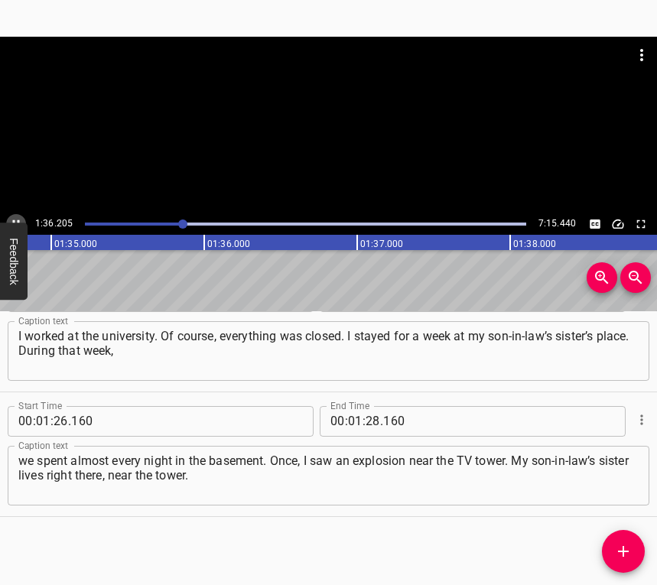
click at [13, 220] on icon "Play/Pause" at bounding box center [16, 224] width 7 height 8
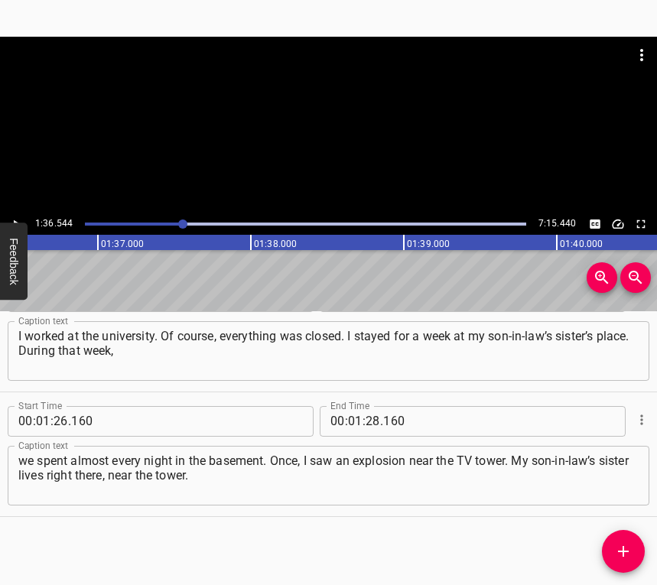
scroll to position [0, 14770]
click at [366, 424] on input "number" at bounding box center [373, 421] width 15 height 31
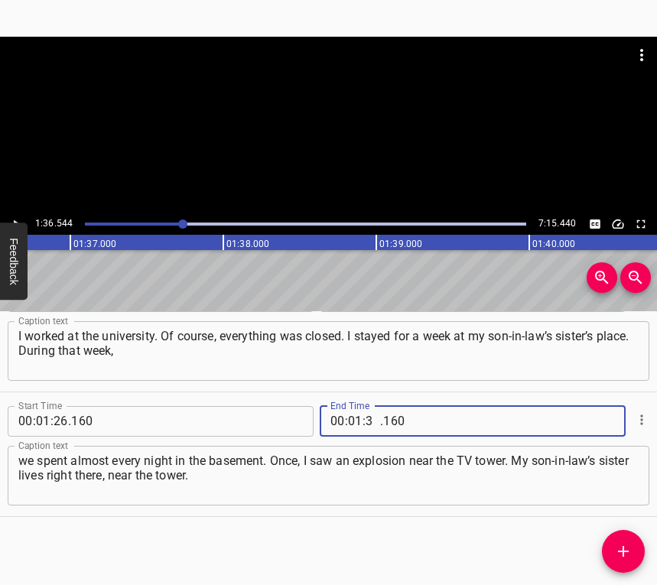
type input "36"
type input "544"
click at [624, 556] on icon "Add Cue" at bounding box center [623, 551] width 11 height 11
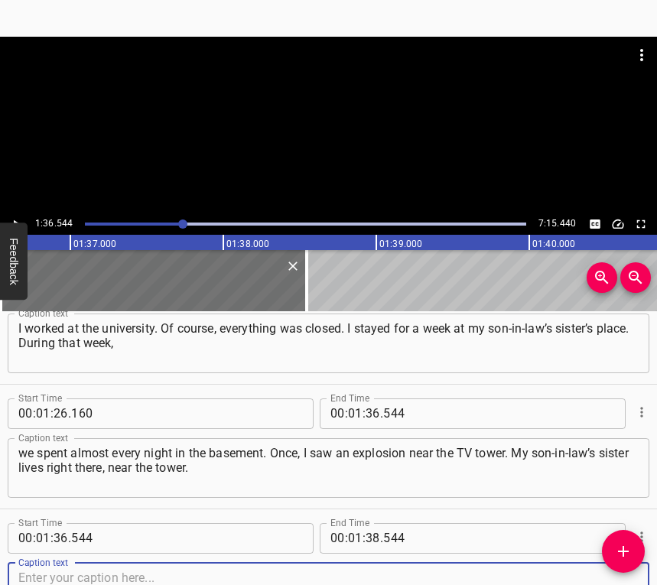
scroll to position [919, 0]
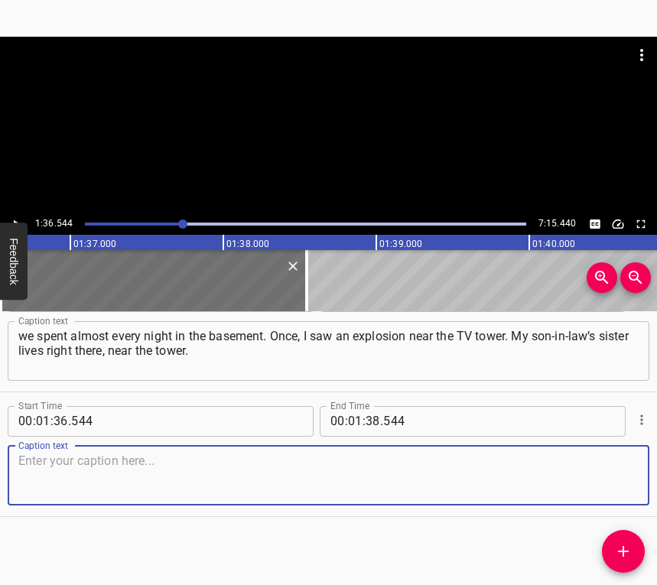
drag, startPoint x: 607, startPoint y: 481, endPoint x: 654, endPoint y: 464, distance: 50.6
click at [636, 469] on div "Start Time 00 : 01 : 36 . 544 Start Time End Time 00 : 01 : 38 . 544 End Time C…" at bounding box center [328, 454] width 657 height 124
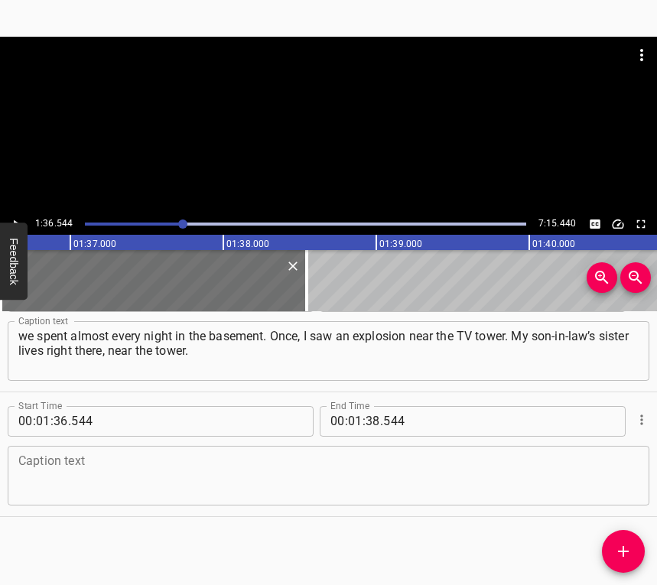
click at [153, 477] on textarea at bounding box center [328, 476] width 620 height 44
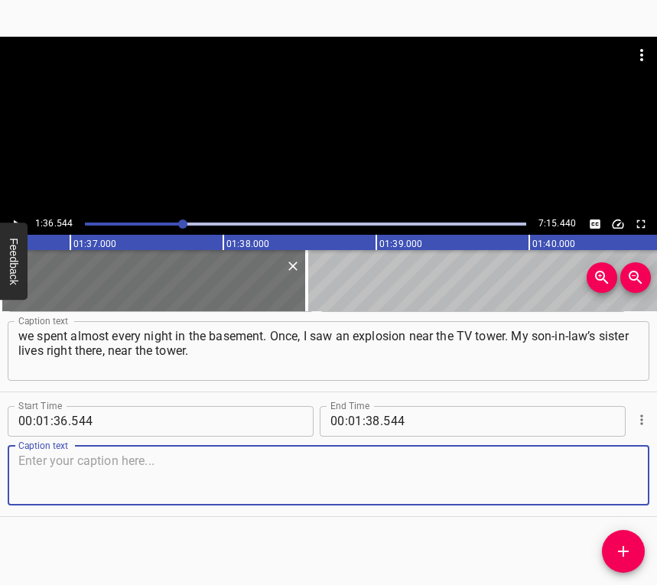
paste textarea "I got terrified — I thought it was some kind of atomic explosion, because it wa…"
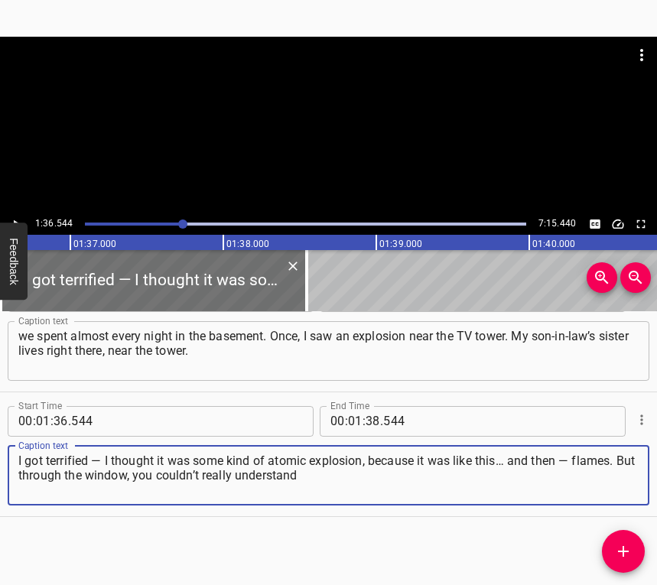
type textarea "I got terrified — I thought it was some kind of atomic explosion, because it wa…"
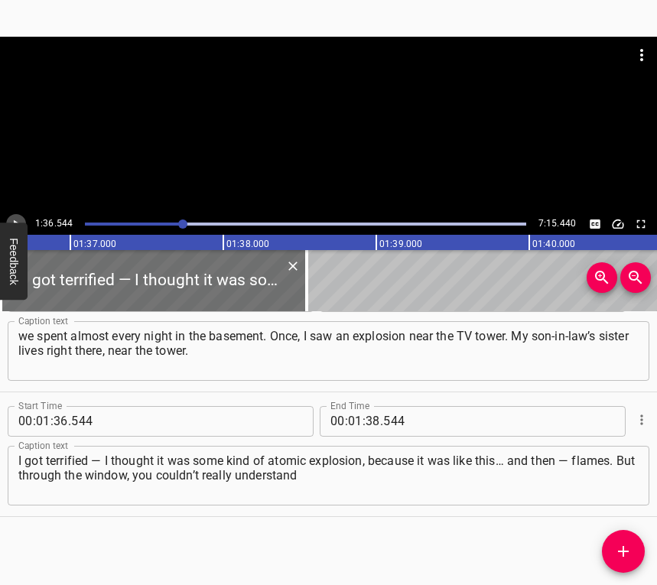
click at [13, 219] on icon "Play/Pause" at bounding box center [16, 224] width 14 height 14
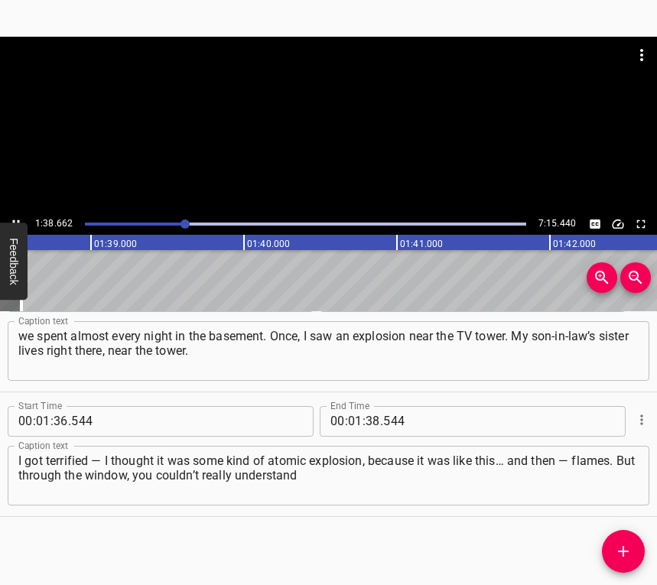
scroll to position [0, 15094]
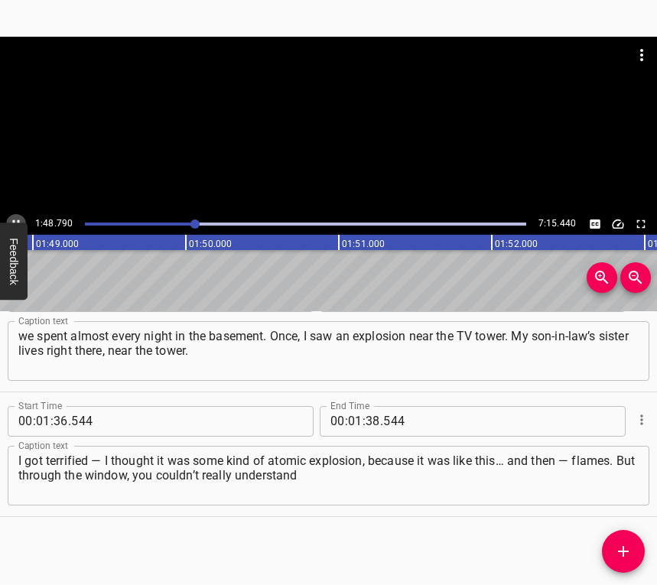
click at [15, 215] on button "Play/Pause" at bounding box center [16, 224] width 20 height 20
click at [370, 417] on input "number" at bounding box center [373, 421] width 15 height 31
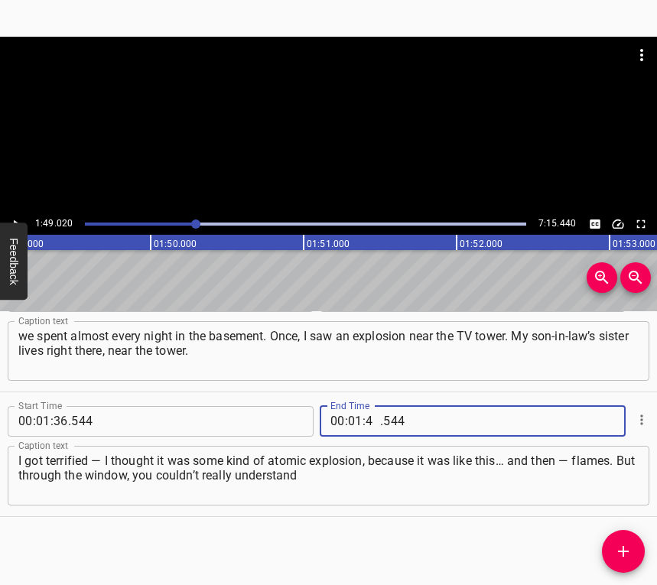
type input "49"
type input "020"
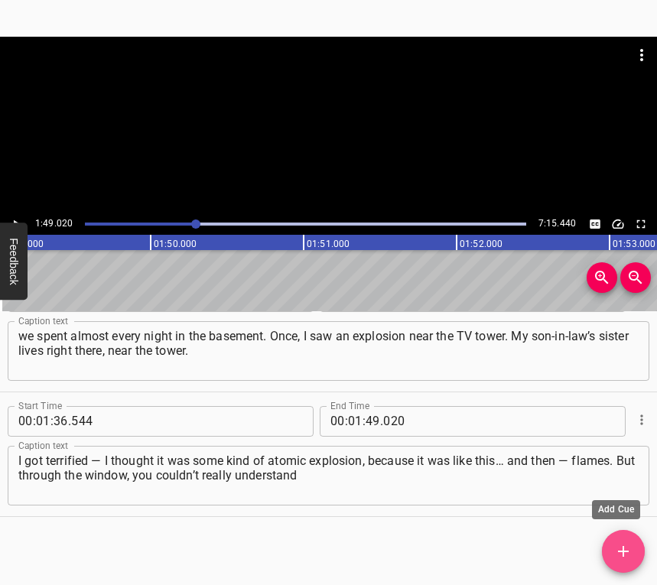
click at [623, 545] on icon "Add Cue" at bounding box center [623, 551] width 18 height 18
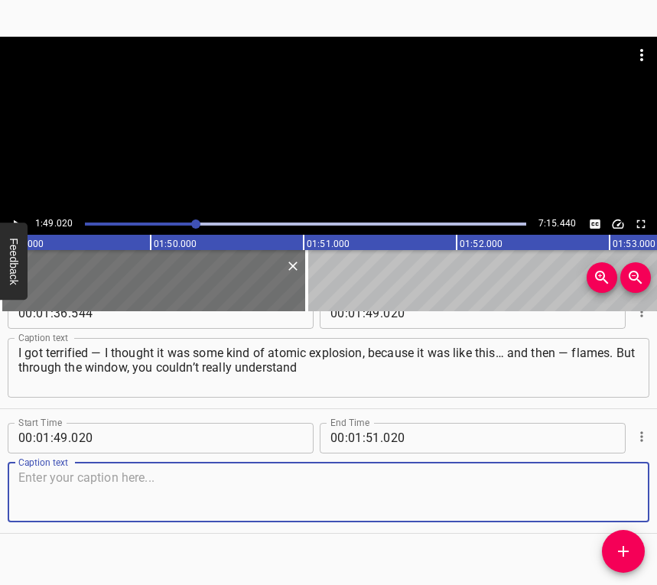
scroll to position [1044, 0]
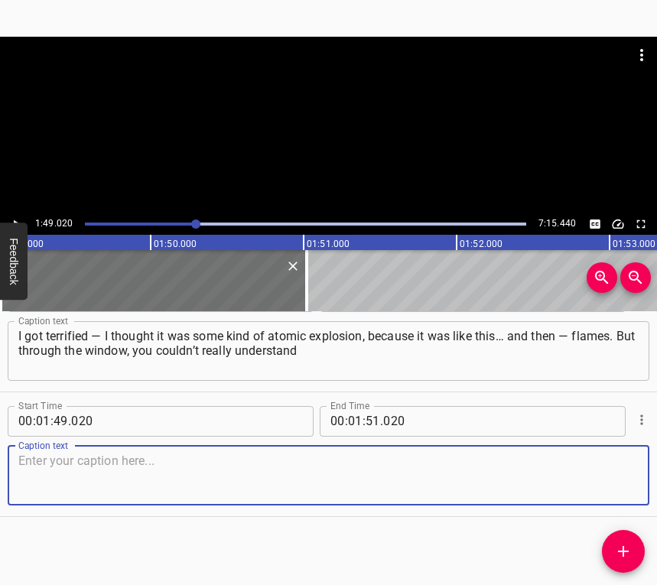
click at [609, 480] on textarea at bounding box center [328, 476] width 620 height 44
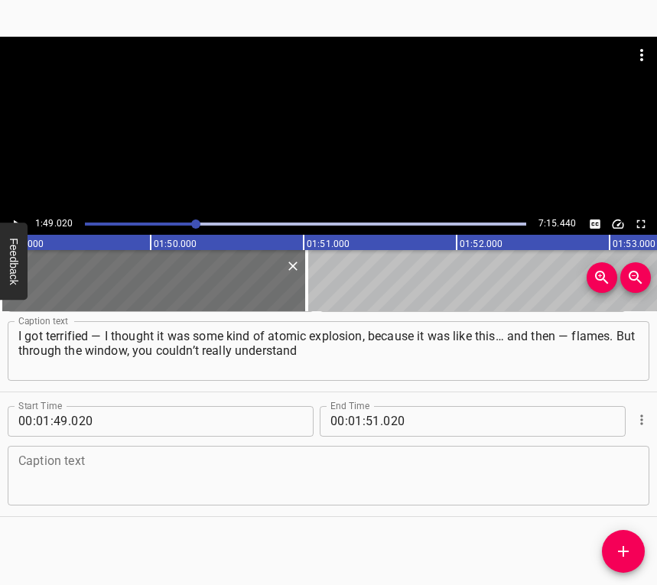
click at [107, 487] on textarea at bounding box center [328, 476] width 620 height 44
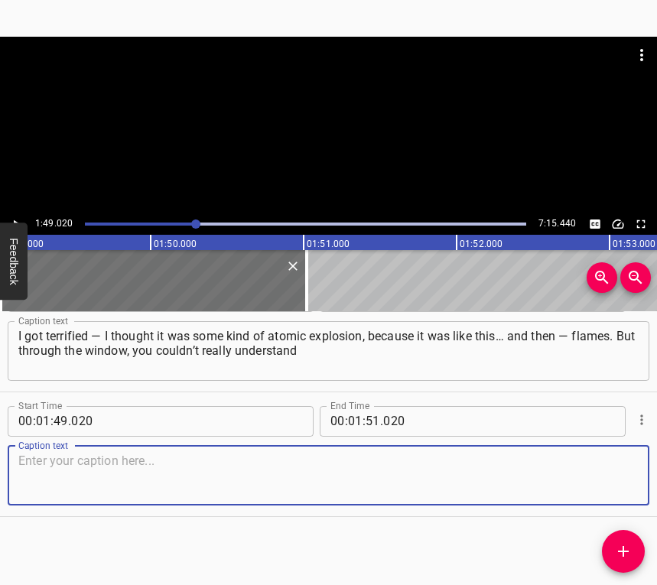
paste textarea "what was happening. We ran right away… About [DATE], maybe a bit more, their lo…"
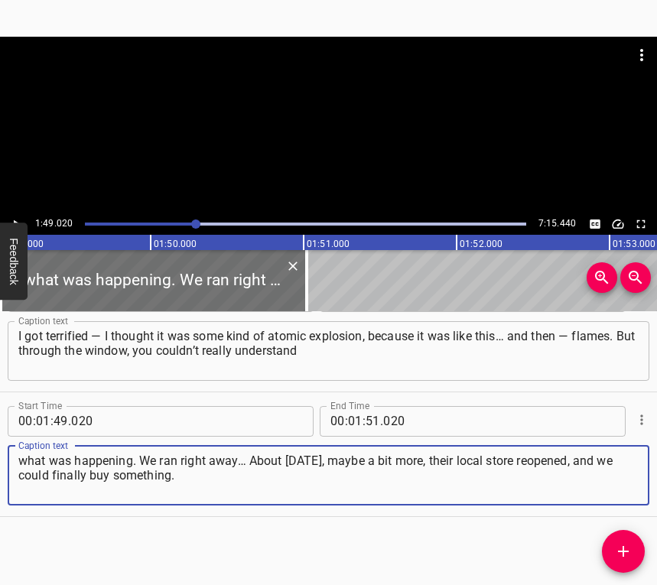
type textarea "what was happening. We ran right away… About [DATE], maybe a bit more, their lo…"
click at [14, 218] on icon "Play/Pause" at bounding box center [16, 224] width 14 height 14
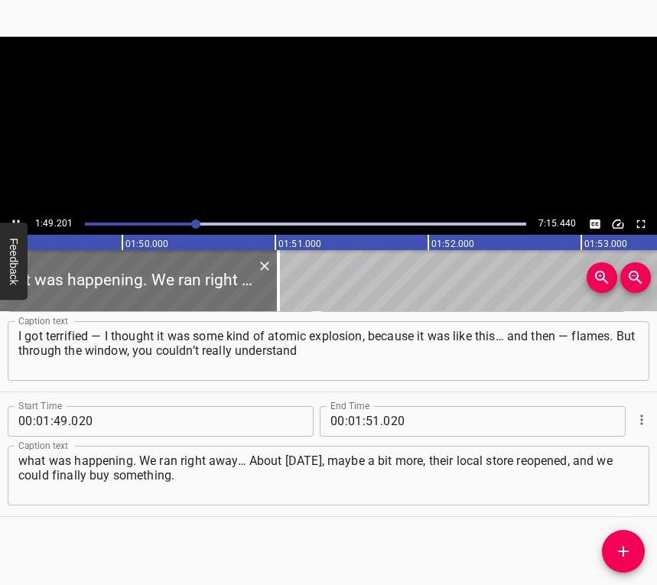
scroll to position [0, 16745]
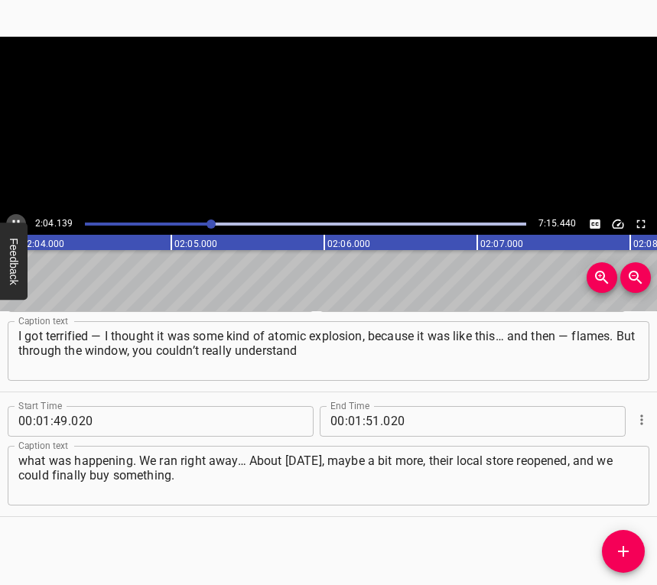
click at [11, 218] on icon "Play/Pause" at bounding box center [16, 224] width 14 height 14
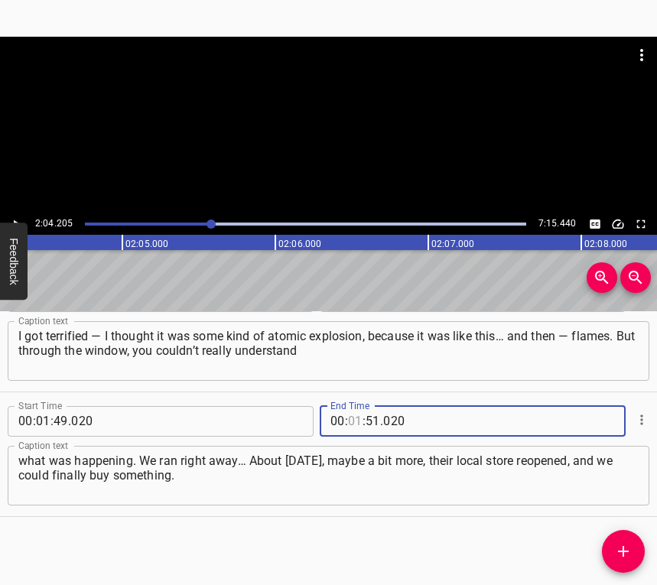
click at [354, 424] on input "number" at bounding box center [355, 421] width 15 height 31
type input "02"
type input "04"
type input "205"
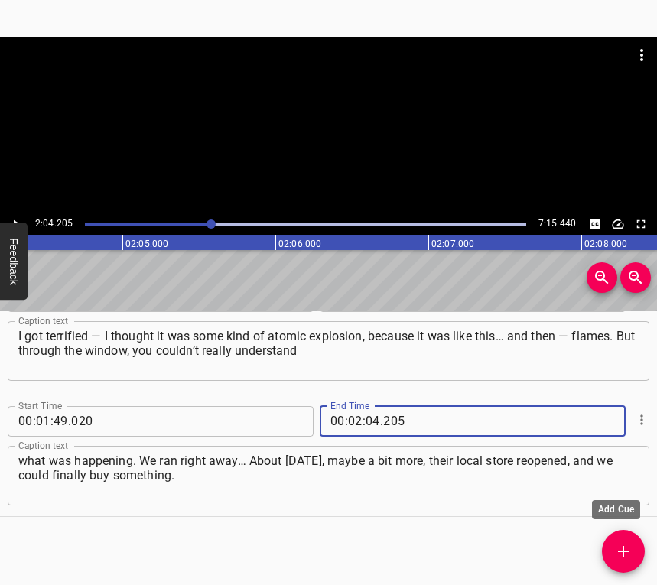
click at [623, 548] on icon "Add Cue" at bounding box center [623, 551] width 11 height 11
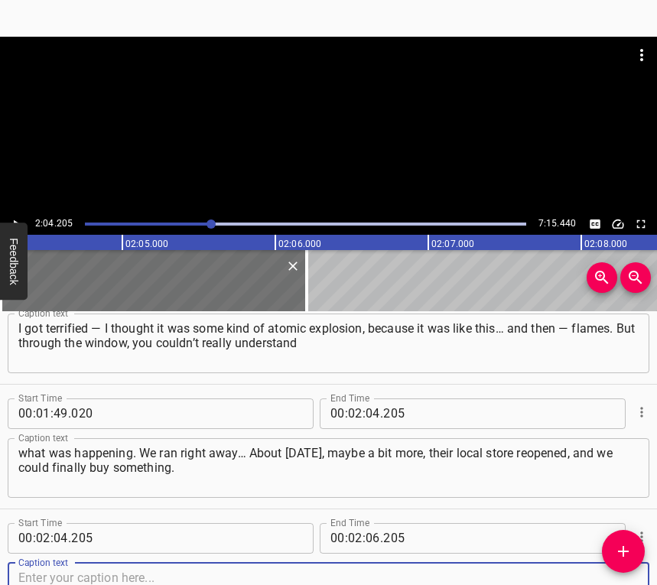
scroll to position [1169, 0]
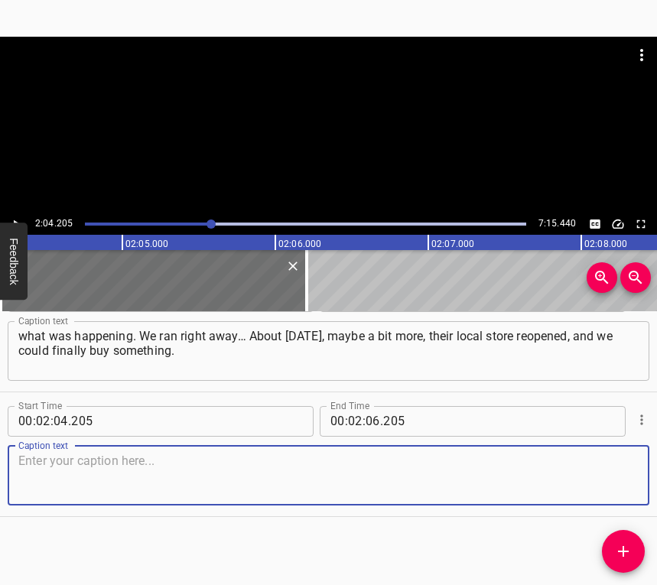
click at [620, 476] on textarea at bounding box center [328, 476] width 620 height 44
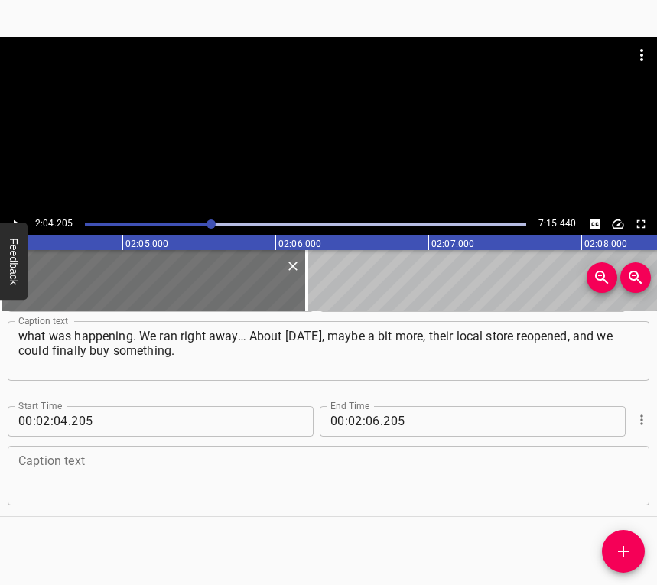
click at [68, 462] on textarea at bounding box center [328, 476] width 620 height 44
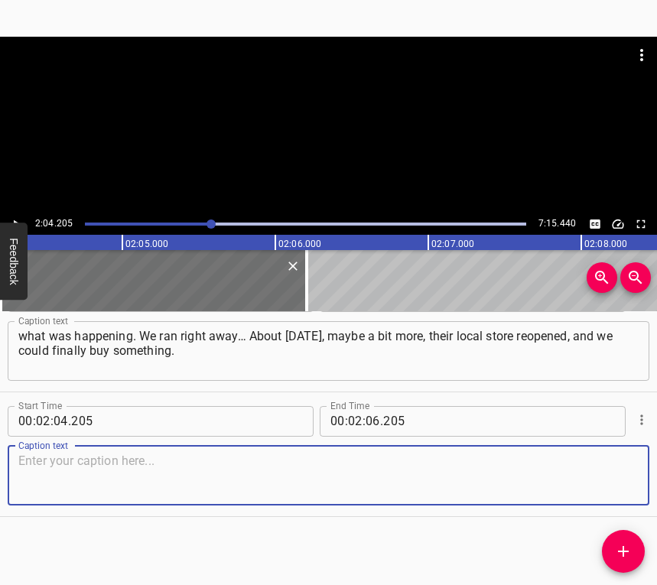
paste textarea "There was a line. I think we stood in that line for four hours. During that tim…"
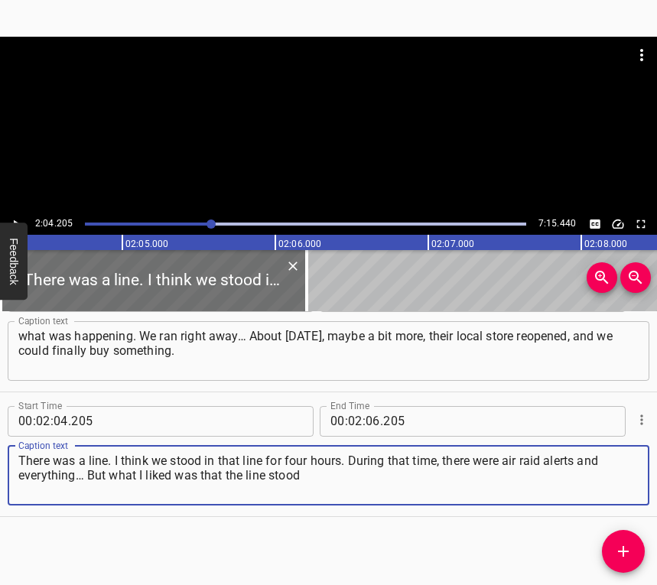
type textarea "There was a line. I think we stood in that line for four hours. During that tim…"
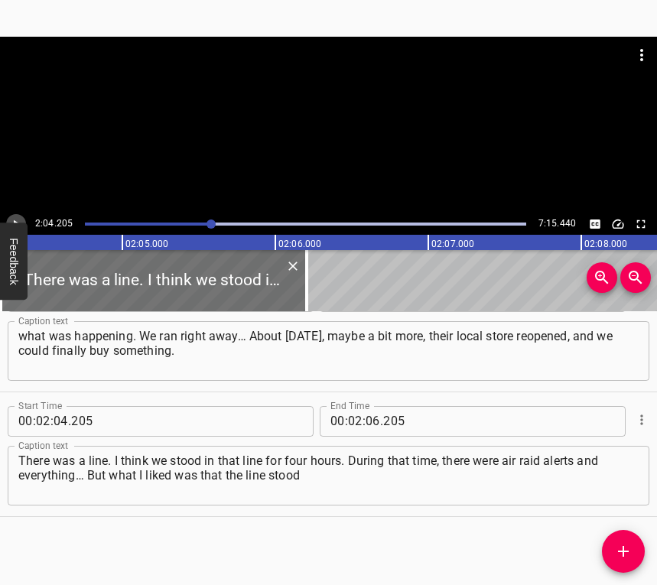
click at [14, 221] on icon "Play/Pause" at bounding box center [17, 224] width 6 height 8
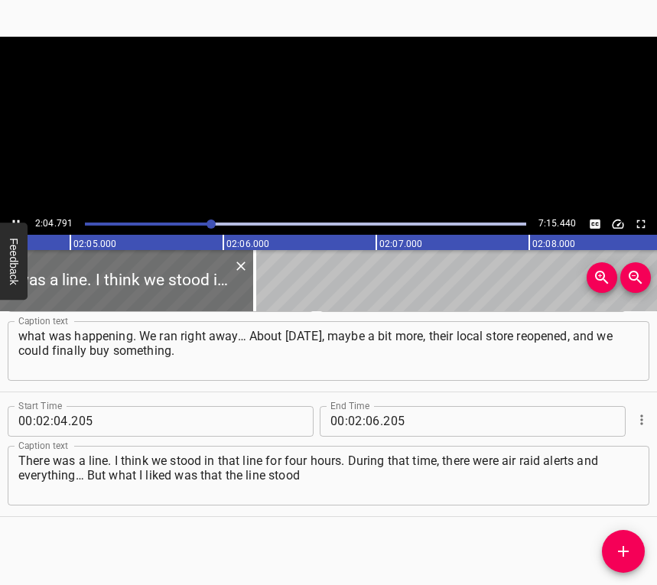
scroll to position [0, 19092]
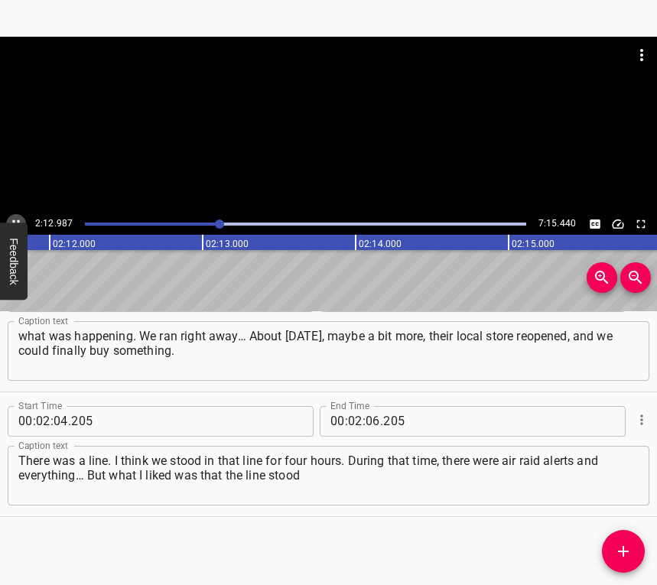
click at [11, 218] on icon "Play/Pause" at bounding box center [16, 224] width 14 height 14
click at [216, 224] on div "Play progress" at bounding box center [1, 224] width 441 height 3
click at [16, 217] on icon "Play/Pause" at bounding box center [16, 224] width 14 height 14
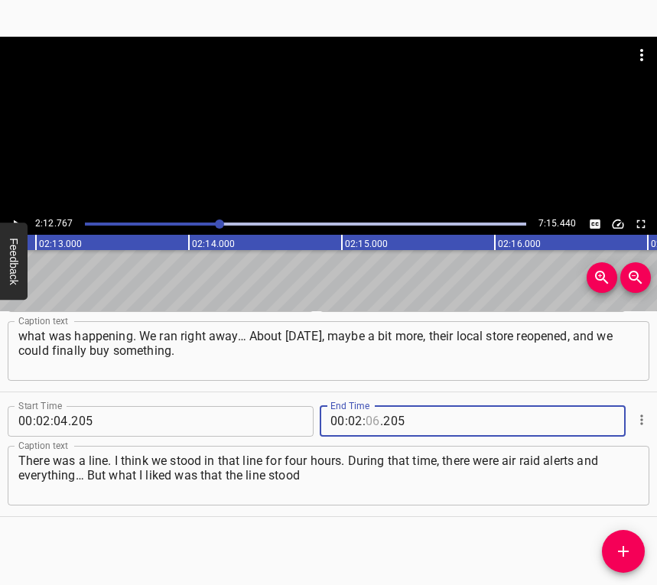
click at [370, 412] on input "number" at bounding box center [373, 421] width 15 height 31
type input "12"
type input "767"
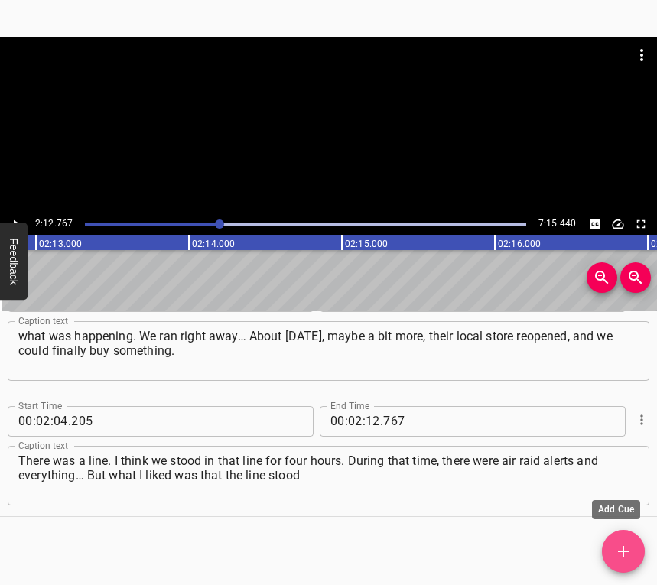
click at [621, 548] on icon "Add Cue" at bounding box center [623, 551] width 18 height 18
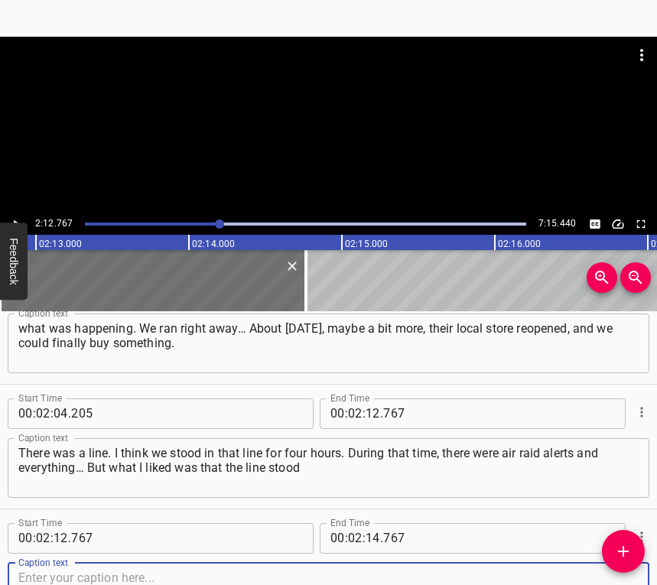
scroll to position [1294, 0]
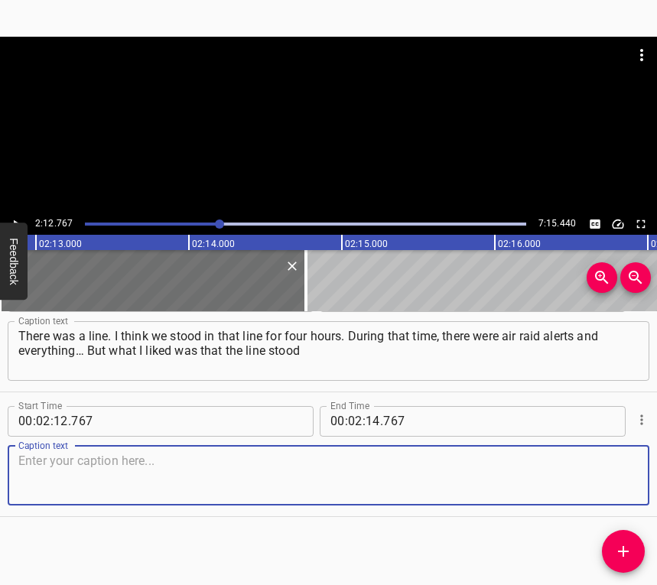
click at [620, 493] on textarea at bounding box center [328, 476] width 620 height 44
click at [240, 468] on textarea at bounding box center [328, 476] width 620 height 44
paste textarea "in four rows, and everyone was very calm. And when someone started taking pictu…"
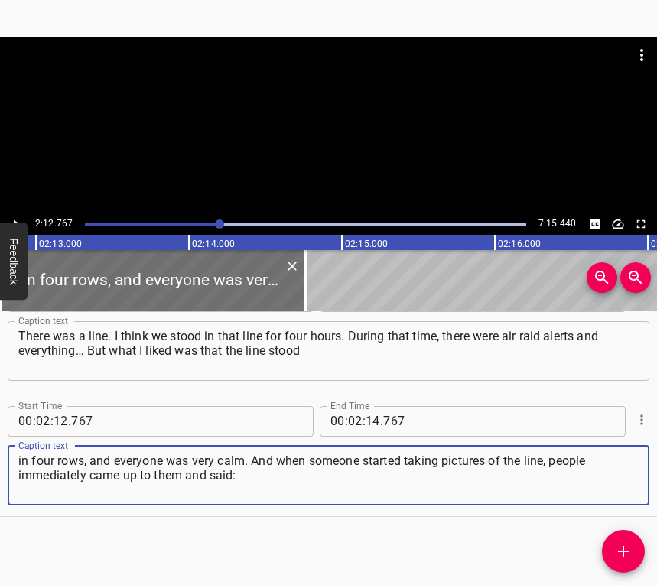
type textarea "in four rows, and everyone was very calm. And when someone started taking pictu…"
click at [13, 218] on icon "Play/Pause" at bounding box center [16, 224] width 14 height 14
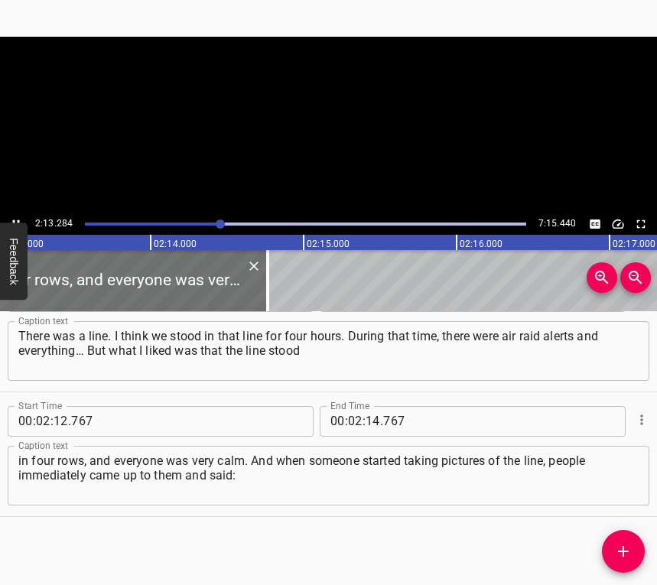
scroll to position [0, 20390]
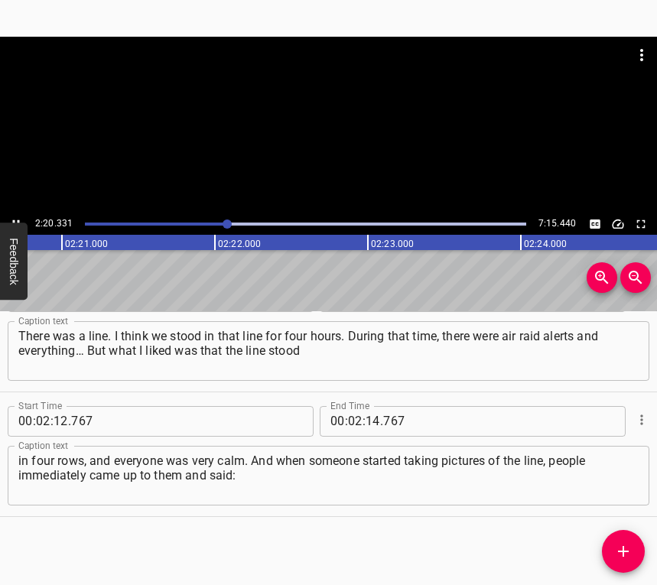
click at [11, 223] on button "Feedback" at bounding box center [14, 261] width 28 height 77
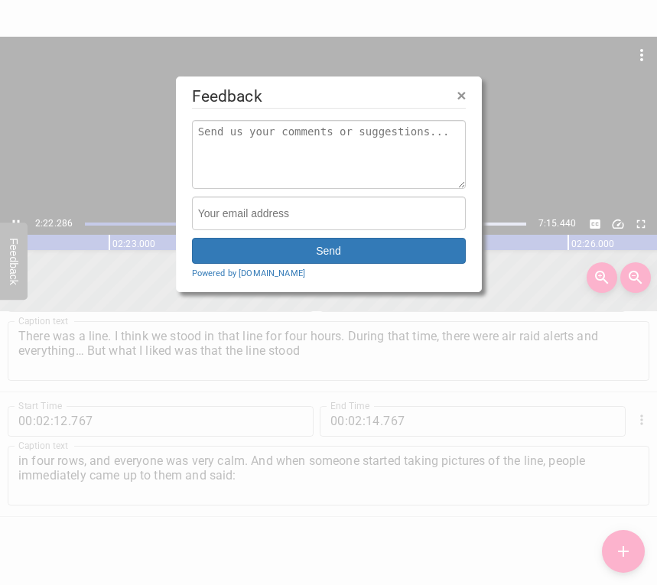
click at [458, 99] on span "×" at bounding box center [461, 95] width 9 height 18
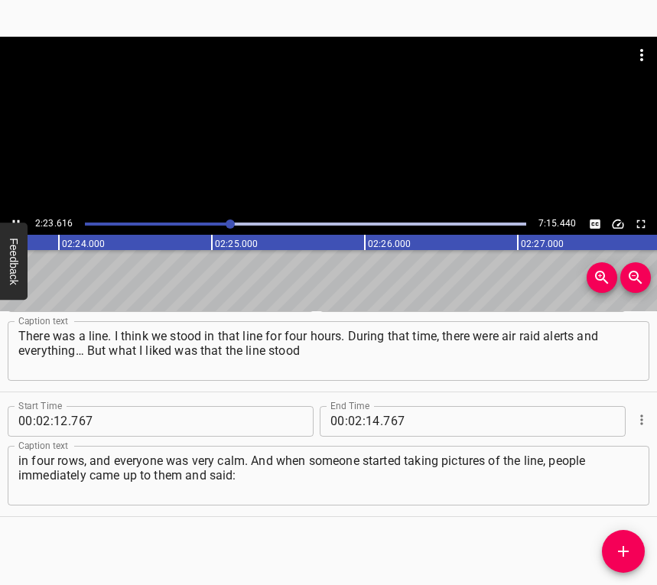
click at [225, 223] on div "Play progress" at bounding box center [10, 224] width 441 height 3
click at [16, 217] on icon "Play/Pause" at bounding box center [16, 224] width 14 height 14
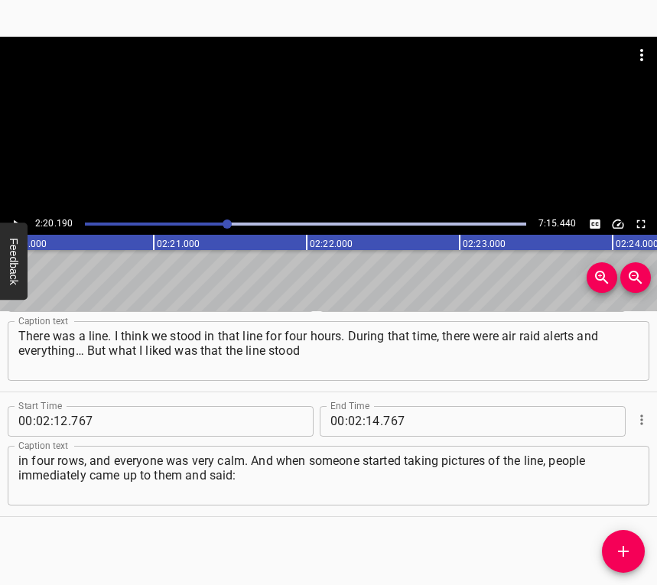
scroll to position [0, 21448]
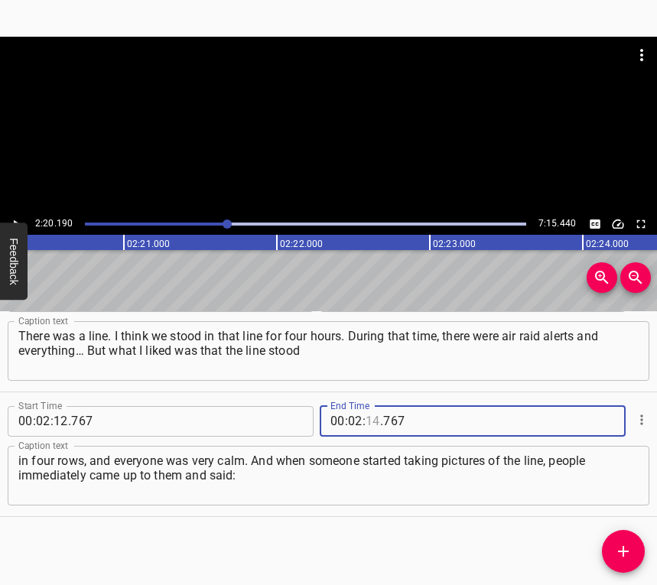
click at [366, 415] on input "number" at bounding box center [373, 421] width 15 height 31
type input "20"
type input "190"
click at [623, 555] on icon "Add Cue" at bounding box center [623, 551] width 11 height 11
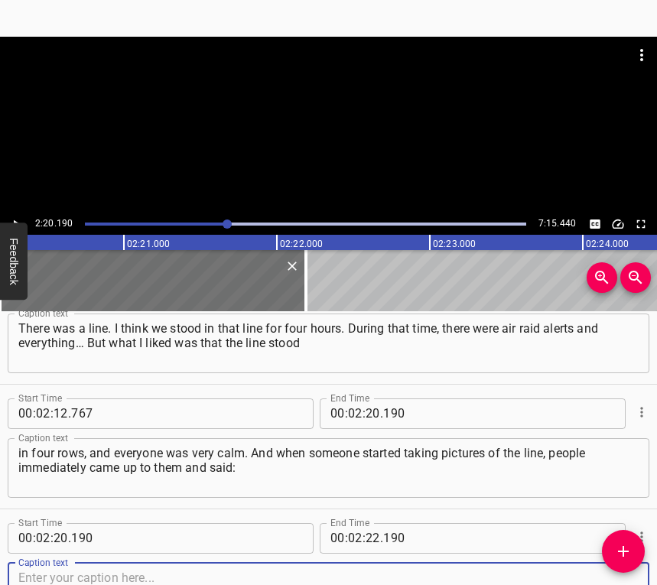
scroll to position [1418, 0]
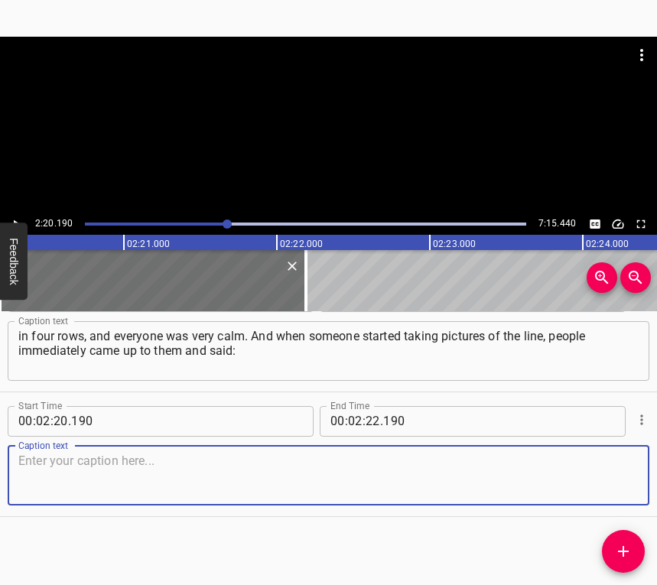
click at [608, 480] on textarea at bounding box center [328, 476] width 620 height 44
click at [235, 482] on textarea at bounding box center [328, 476] width 620 height 44
paste textarea ""Why are you taking photos?" — "I just want to send a picture to someone." — "W…"
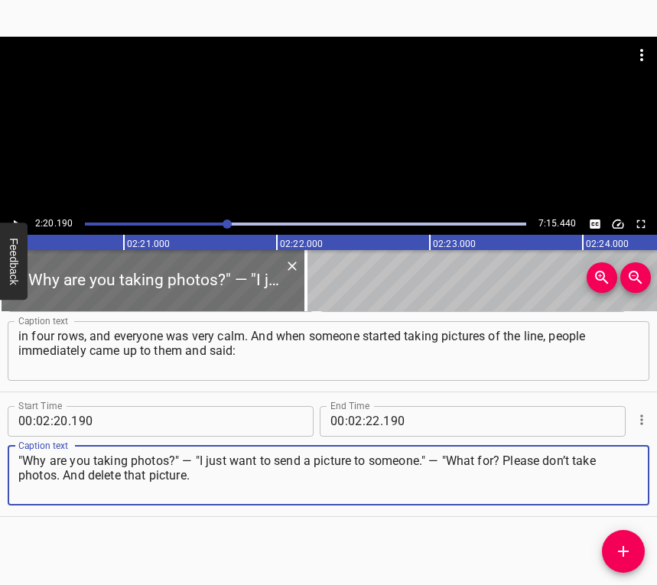
type textarea ""Why are you taking photos?" — "I just want to send a picture to someone." — "W…"
click at [16, 215] on button "Play/Pause" at bounding box center [16, 224] width 20 height 20
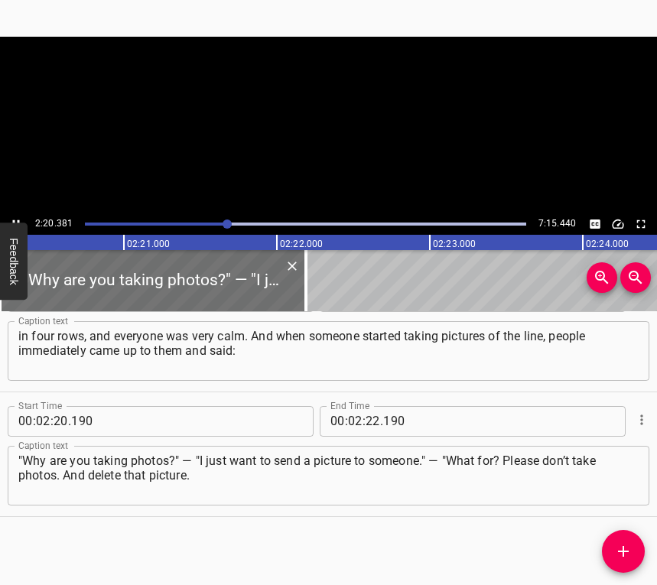
scroll to position [0, 21477]
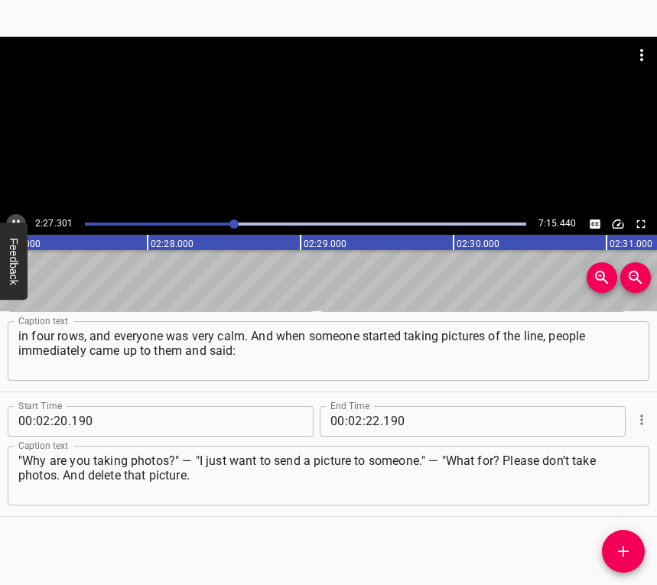
click at [11, 217] on icon "Play/Pause" at bounding box center [16, 224] width 14 height 14
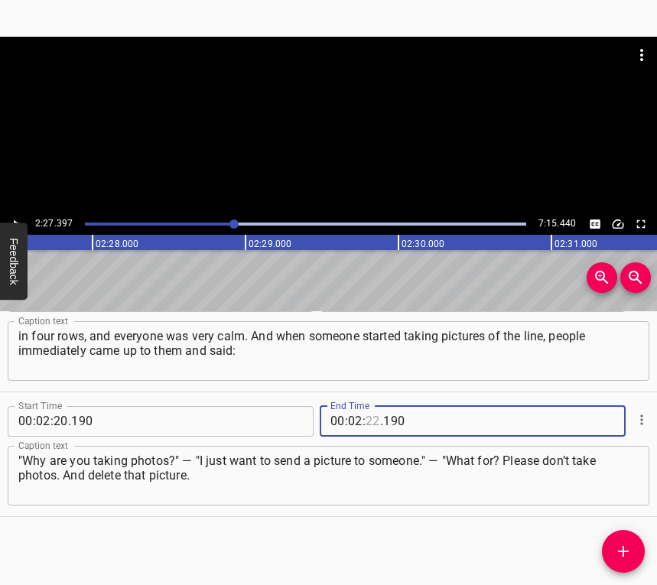
click at [369, 416] on input "number" at bounding box center [373, 421] width 15 height 31
type input "27"
type input "397"
click at [624, 548] on icon "Add Cue" at bounding box center [623, 551] width 11 height 11
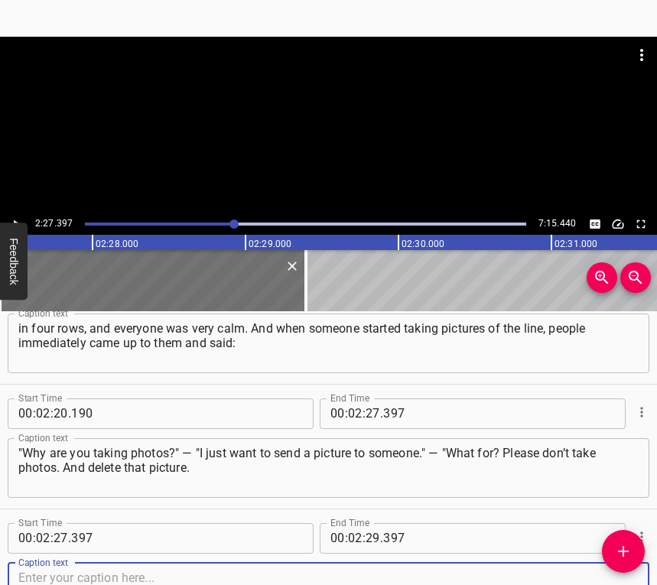
scroll to position [1543, 0]
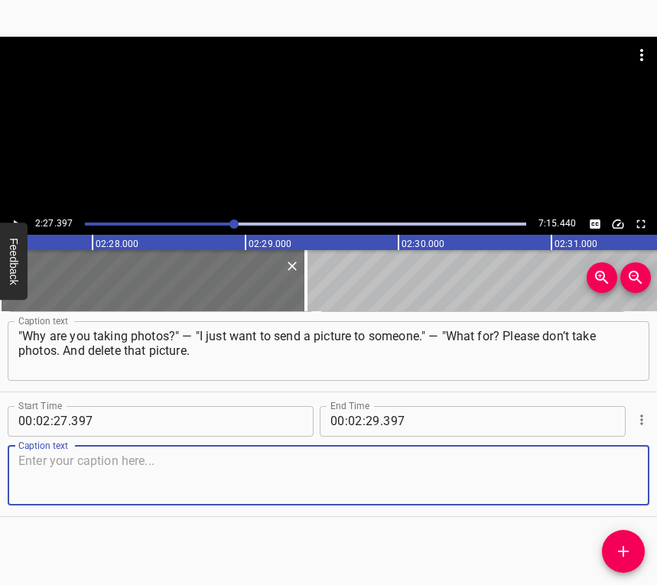
click at [610, 489] on textarea at bounding box center [328, 476] width 620 height 44
click at [240, 478] on textarea at bounding box center [328, 476] width 620 height 44
paste textarea "People are standing here not for show, but to buy something." So, we left a wee…"
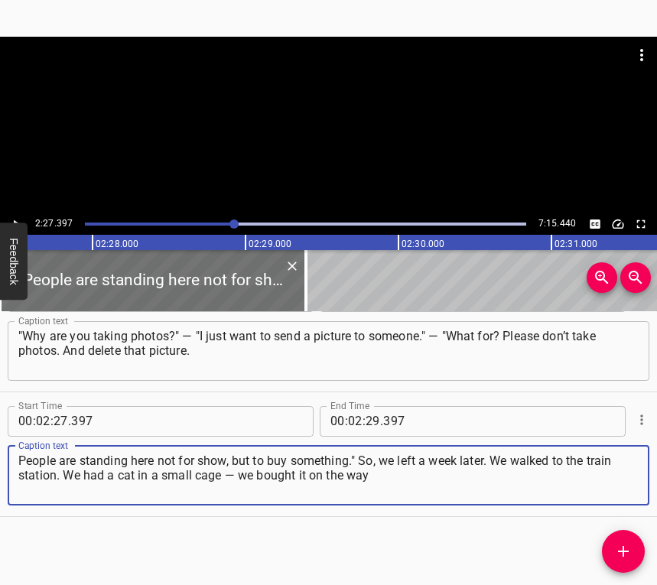
type textarea "People are standing here not for show, but to buy something." So, we left a wee…"
click at [17, 220] on icon "Play/Pause" at bounding box center [16, 224] width 14 height 14
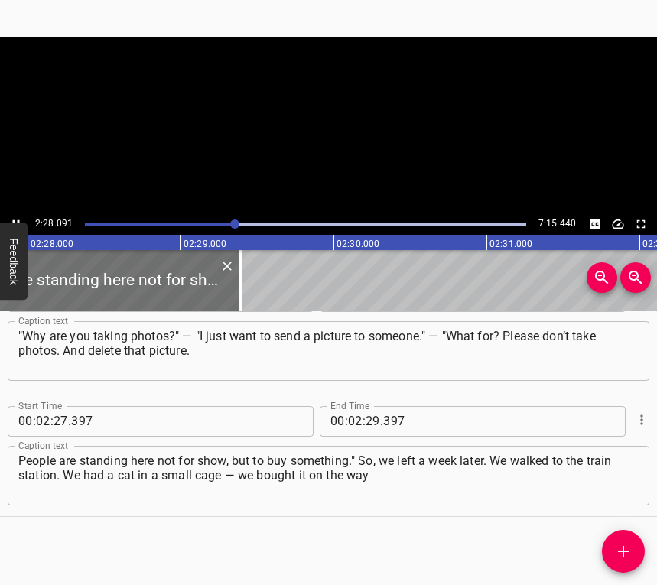
scroll to position [0, 22656]
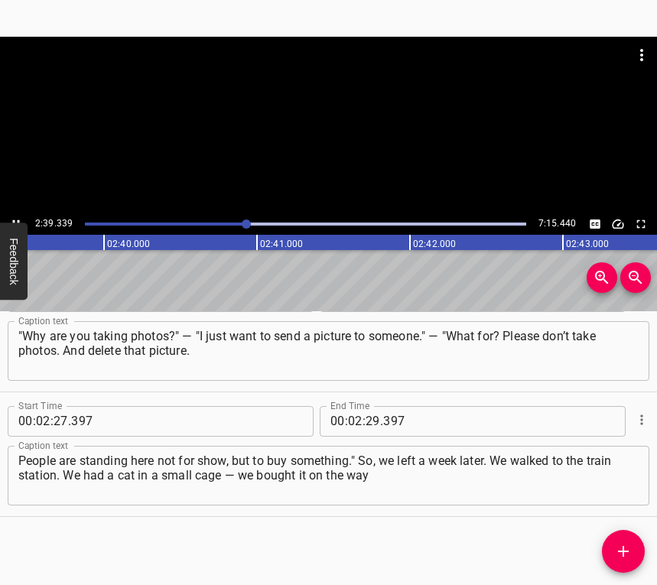
click at [15, 218] on icon "Play/Pause" at bounding box center [16, 224] width 14 height 14
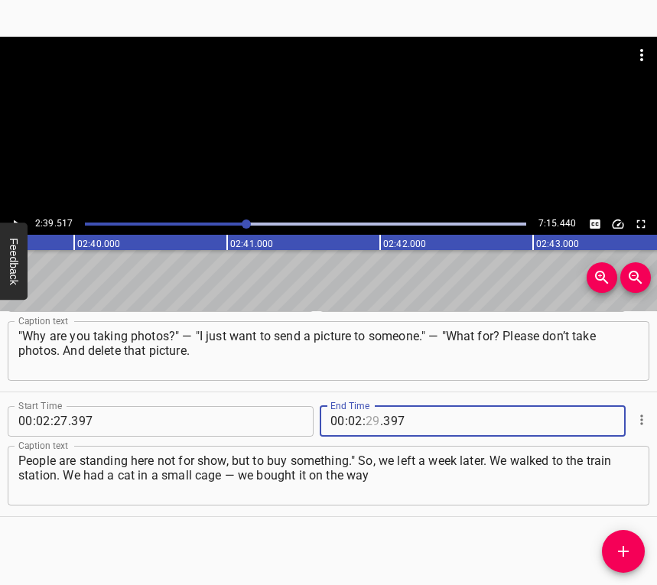
click at [368, 421] on input "number" at bounding box center [373, 421] width 15 height 31
type input "39"
type input "517"
click at [623, 542] on icon "Add Cue" at bounding box center [623, 551] width 18 height 18
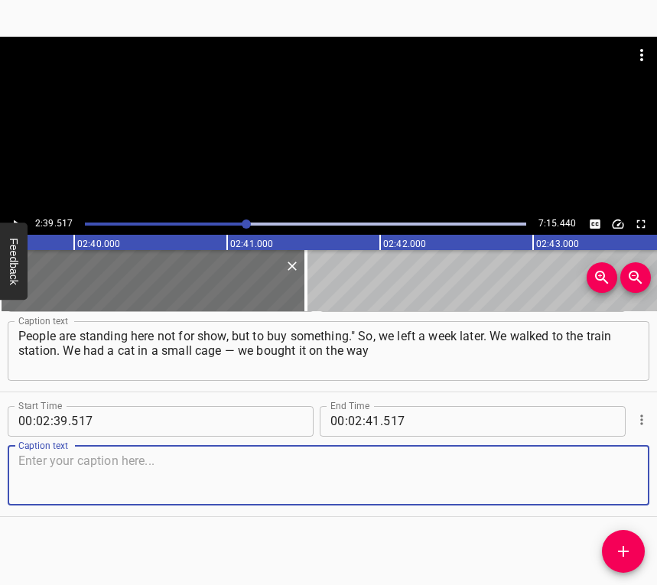
scroll to position [1655, 0]
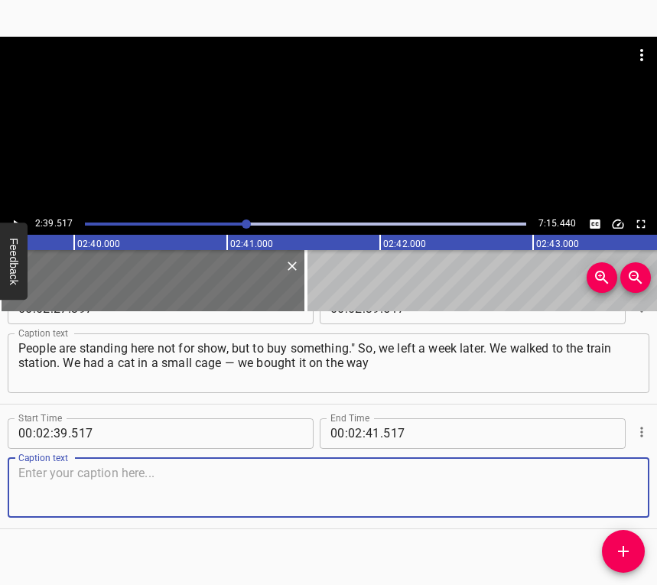
click at [609, 470] on textarea at bounding box center [328, 488] width 620 height 44
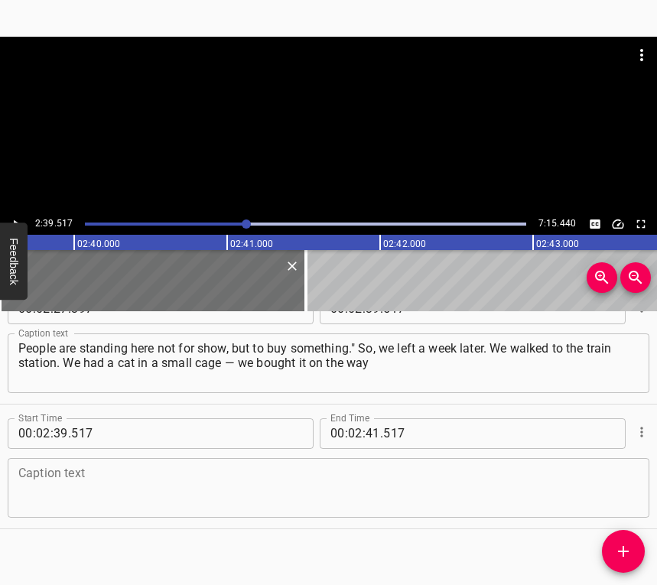
click at [84, 489] on textarea at bounding box center [328, 488] width 620 height 44
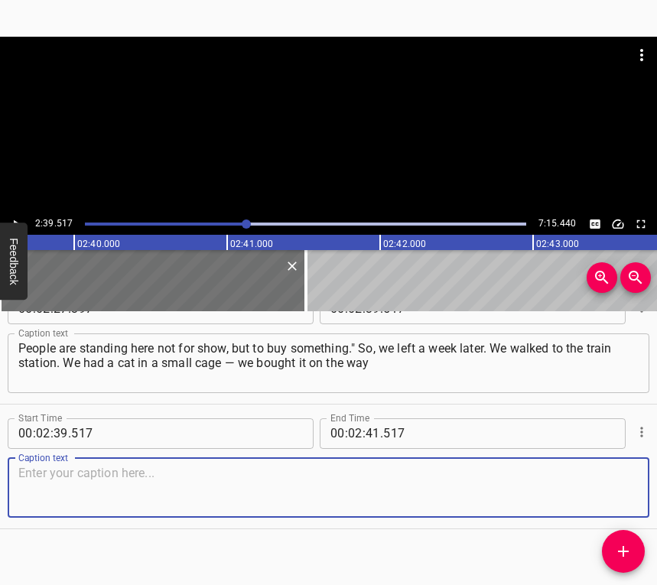
paste textarea "— and a little dog. There were three of us: me, my son-in-law’s sister, and her…"
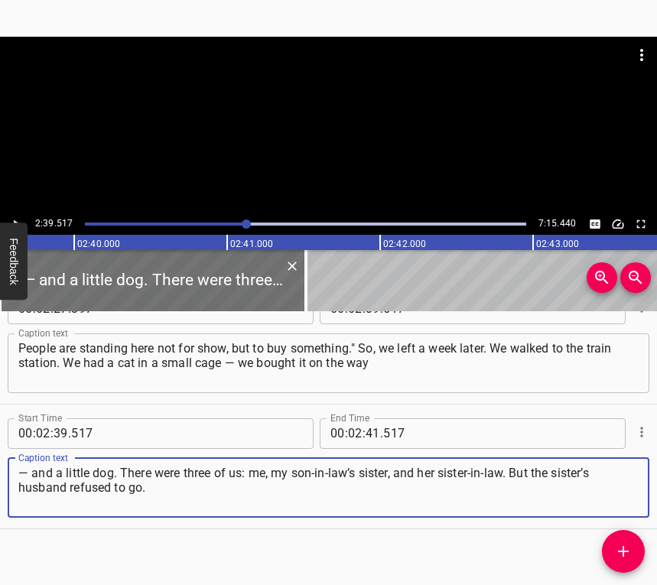
type textarea "— and a little dog. There were three of us: me, my son-in-law’s sister, and her…"
click at [15, 218] on icon "Play/Pause" at bounding box center [16, 224] width 14 height 14
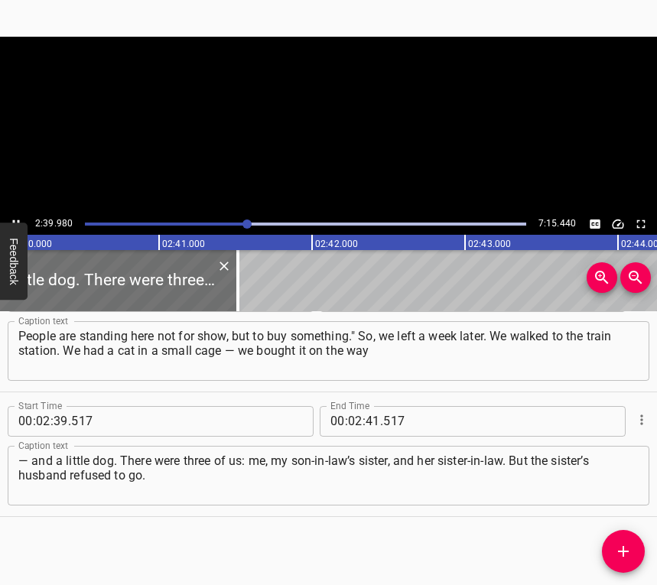
scroll to position [0, 24474]
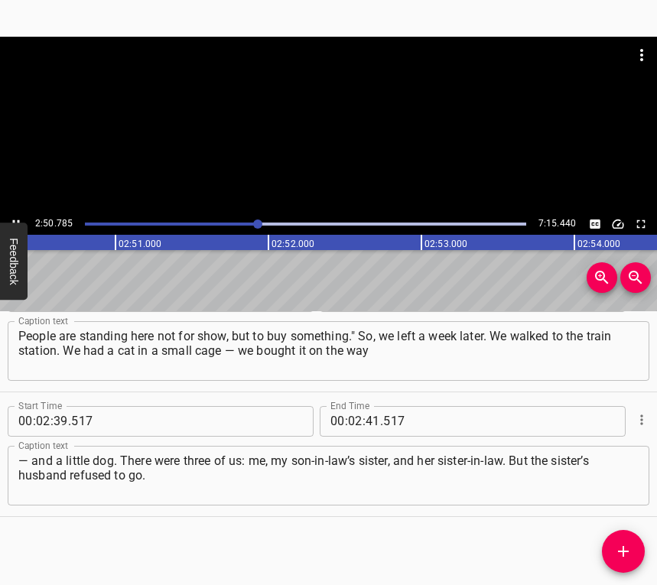
click at [15, 220] on icon "Play/Pause" at bounding box center [16, 224] width 7 height 8
click at [369, 427] on input "number" at bounding box center [373, 421] width 15 height 31
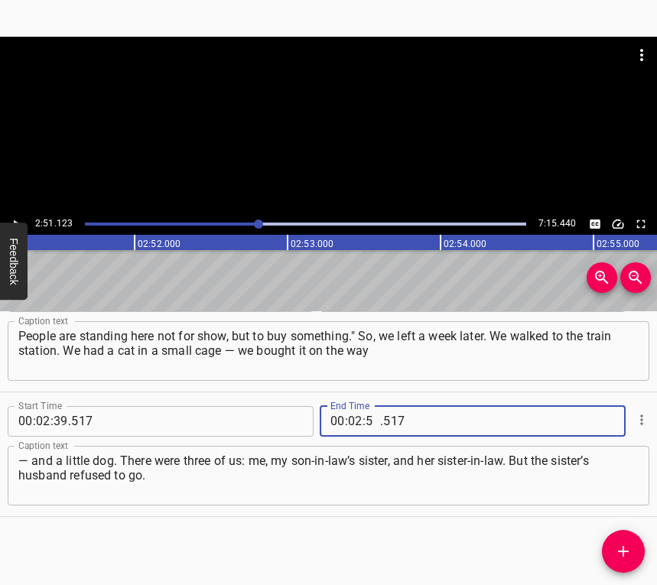
type input "51"
type input "123"
click at [621, 535] on button "Add Cue" at bounding box center [623, 551] width 43 height 43
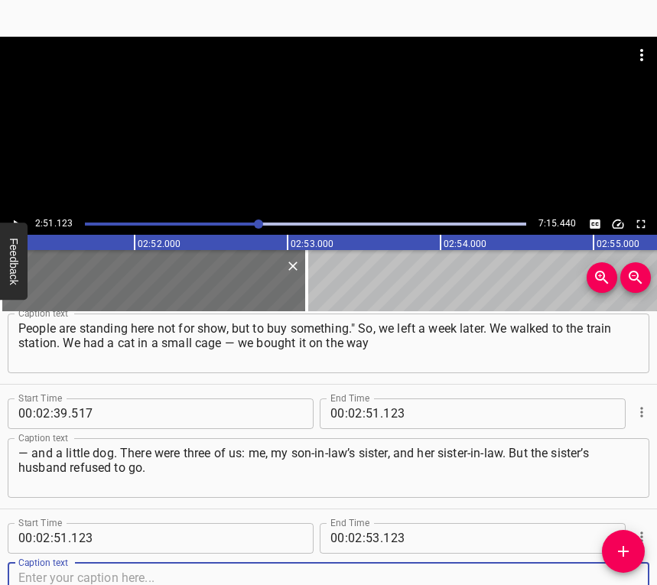
scroll to position [1792, 0]
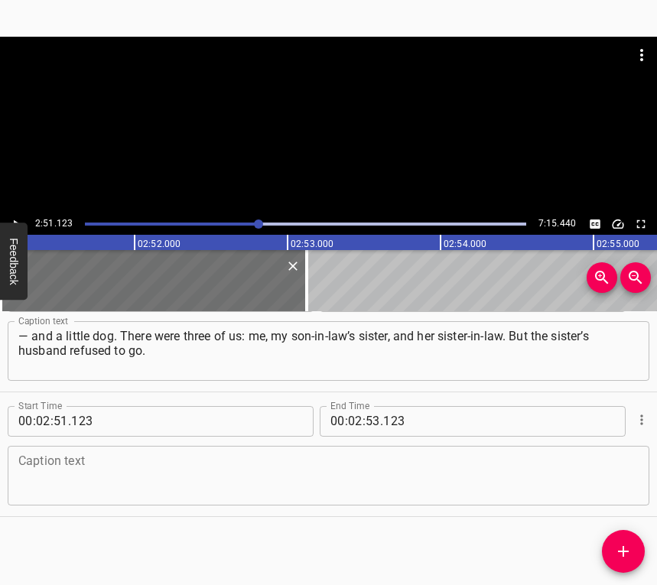
click at [627, 486] on div "Caption text" at bounding box center [329, 476] width 642 height 60
click at [268, 480] on textarea at bounding box center [328, 476] width 620 height 44
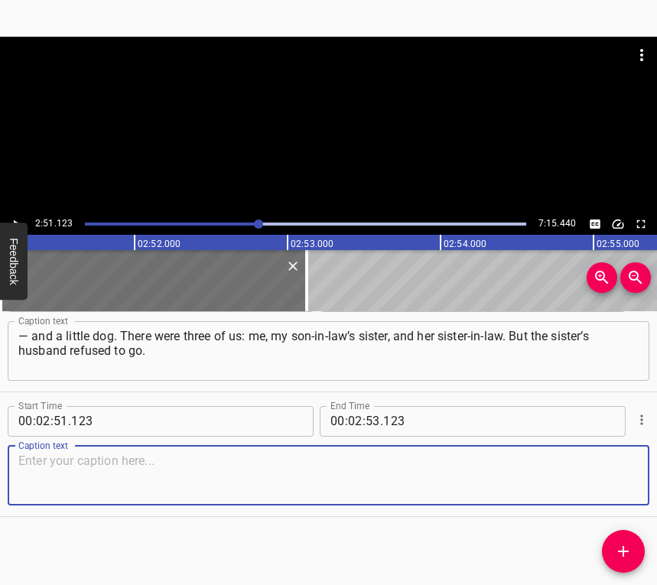
paste textarea "He had suffered a mild stroke, and he said: "I’m not leaving [GEOGRAPHIC_DATA].…"
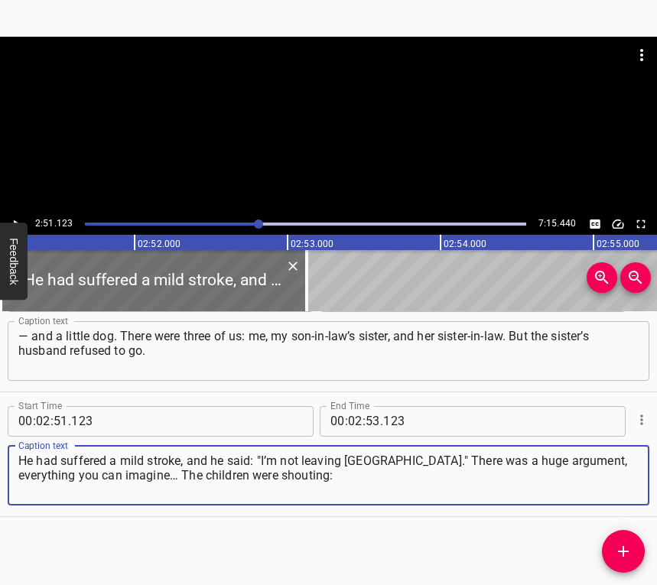
type textarea "He had suffered a mild stroke, and he said: "I’m not leaving [GEOGRAPHIC_DATA].…"
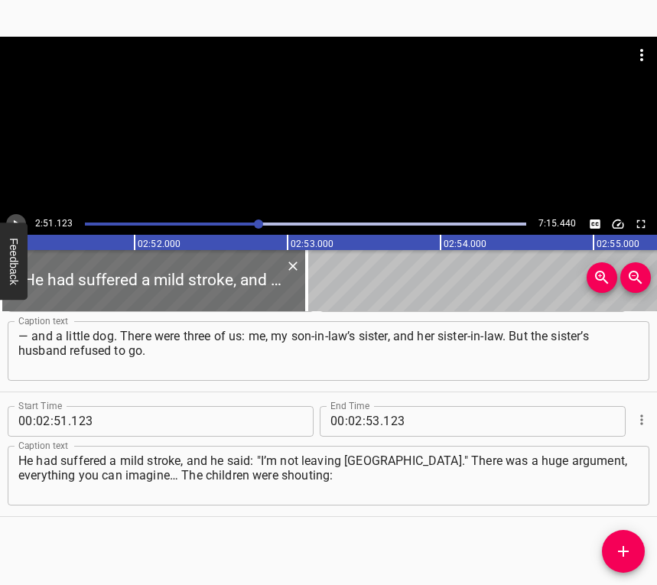
click at [13, 216] on button "Play/Pause" at bounding box center [16, 224] width 20 height 20
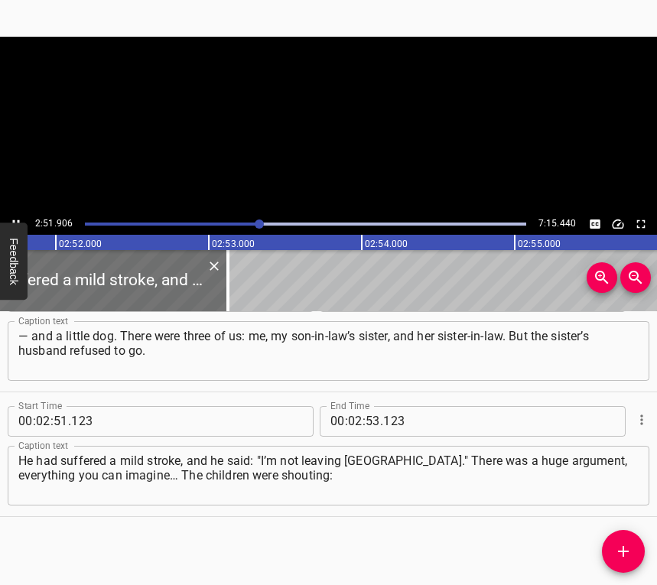
scroll to position [0, 26299]
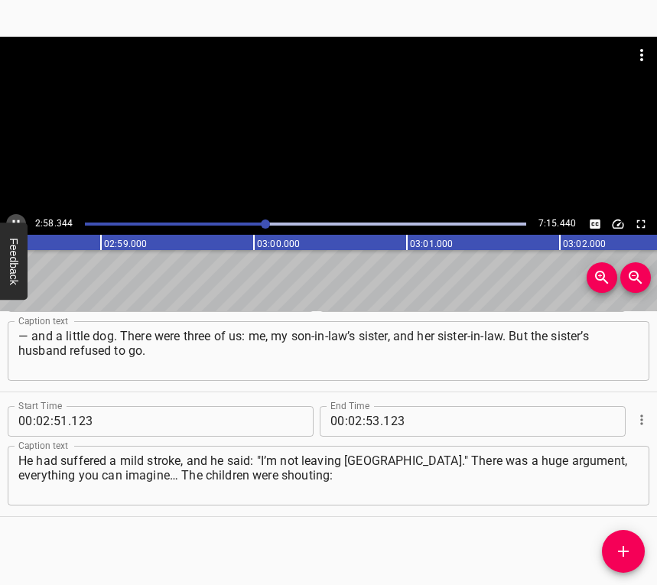
click at [15, 218] on icon "Play/Pause" at bounding box center [16, 224] width 14 height 14
click at [263, 223] on div at bounding box center [267, 224] width 9 height 9
click at [14, 221] on icon "Play/Pause" at bounding box center [16, 224] width 7 height 8
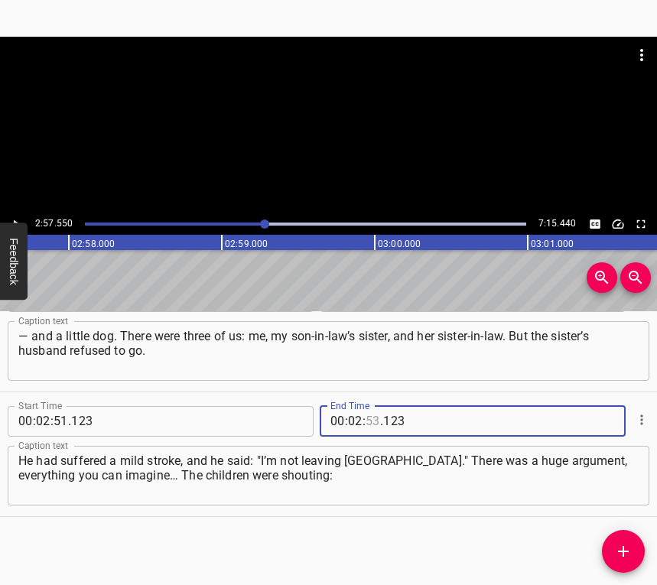
click at [367, 418] on input "number" at bounding box center [373, 421] width 15 height 31
type input "57"
type input "550"
click at [636, 542] on button "Add Cue" at bounding box center [623, 551] width 43 height 43
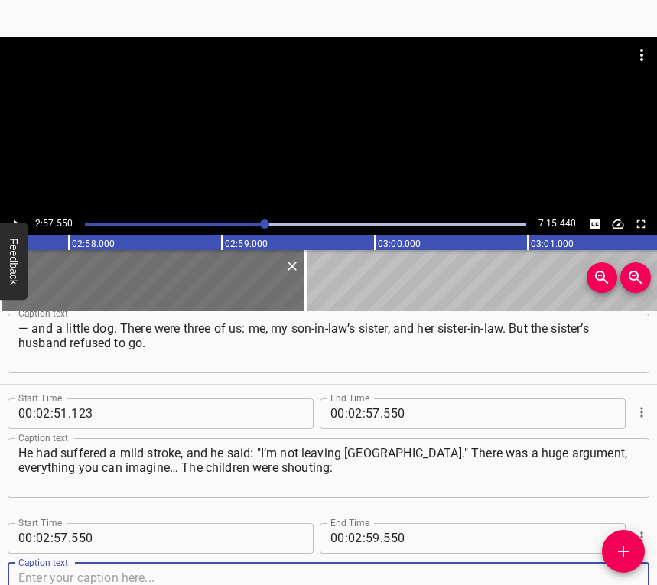
scroll to position [1917, 0]
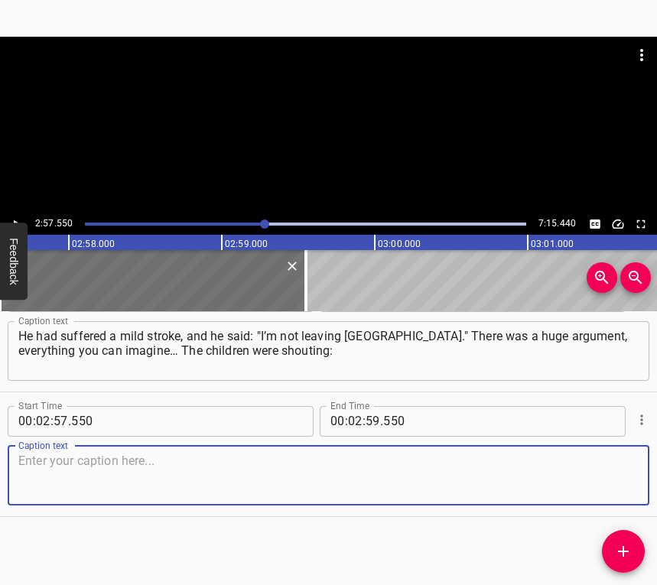
click at [612, 474] on textarea at bounding box center [328, 476] width 620 height 44
click at [109, 487] on textarea at bounding box center [328, 476] width 620 height 44
paste textarea ""Dad, you have to go!" but he said, "No." And since then, we’ve been saying: "[…"
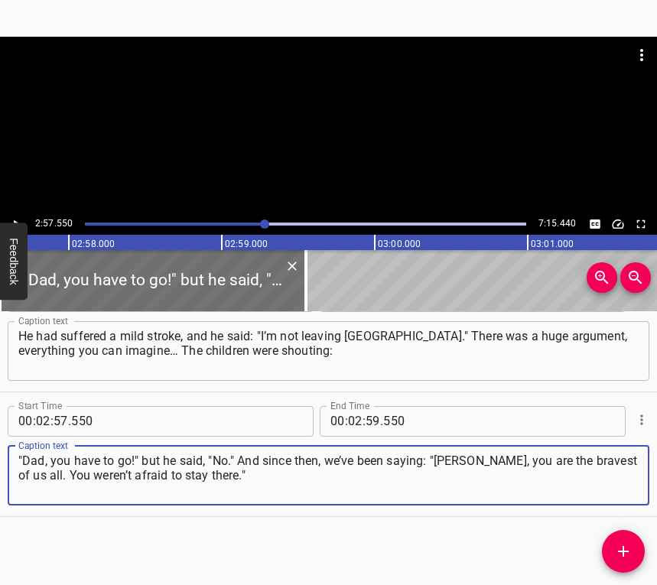
type textarea ""Dad, you have to go!" but he said, "No." And since then, we’ve been saying: "[…"
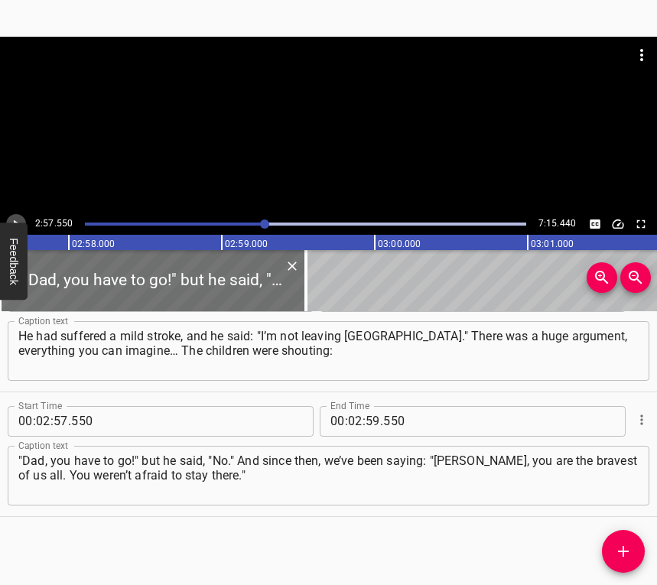
click at [20, 217] on icon "Play/Pause" at bounding box center [16, 224] width 14 height 14
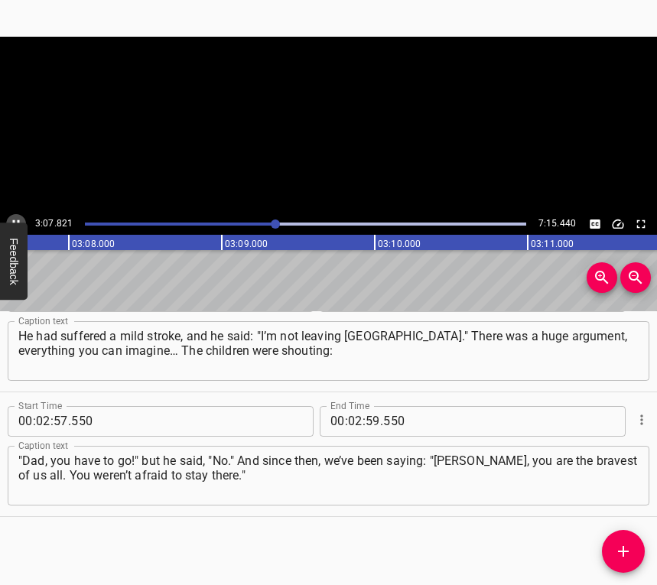
click at [17, 219] on icon "Play/Pause" at bounding box center [16, 224] width 14 height 14
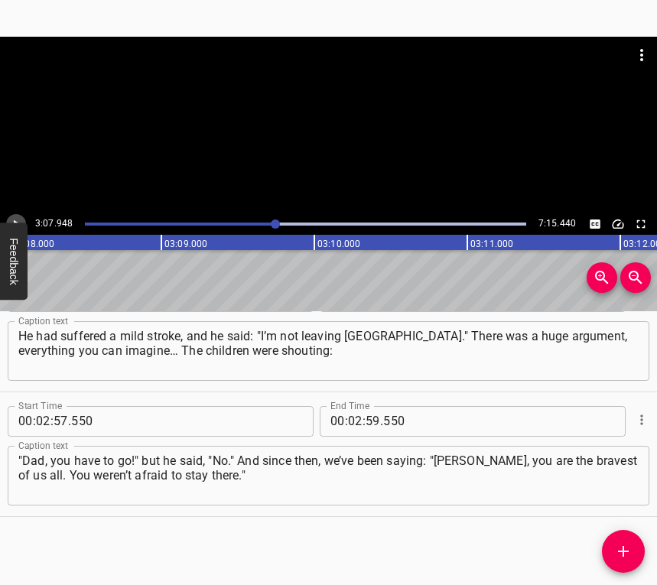
click at [17, 219] on icon "Play/Pause" at bounding box center [16, 224] width 14 height 14
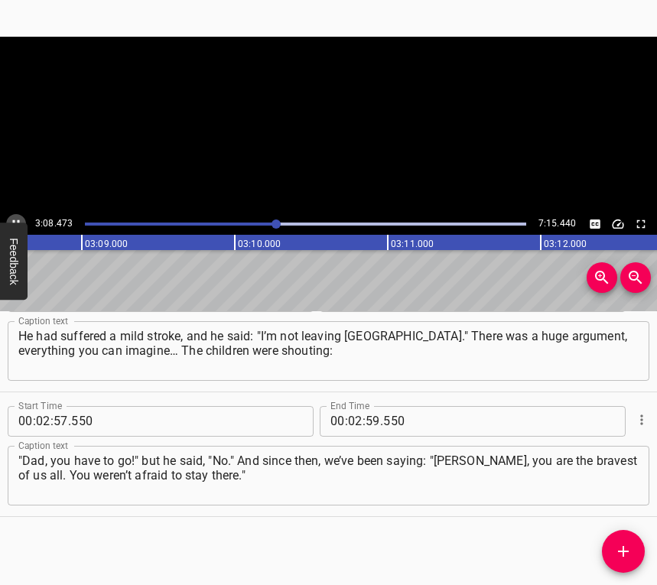
click at [17, 219] on icon "Play/Pause" at bounding box center [16, 224] width 14 height 14
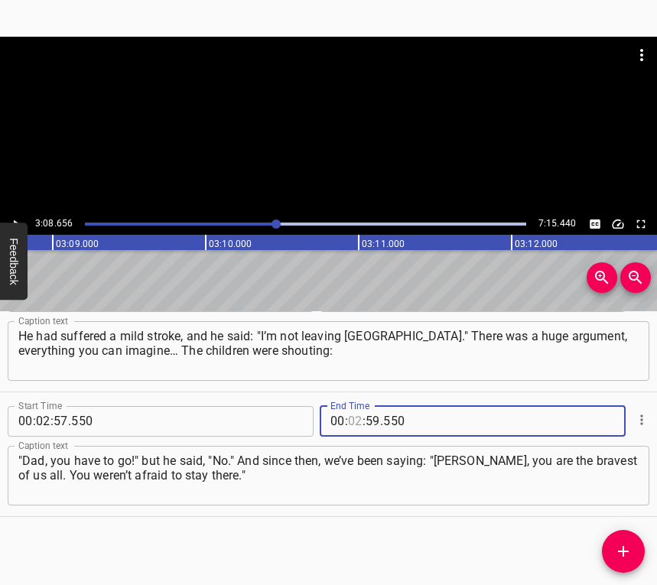
click at [351, 420] on input "number" at bounding box center [355, 421] width 15 height 31
type input "03"
type input "08"
type input "656"
click at [626, 546] on icon "Add Cue" at bounding box center [623, 551] width 18 height 18
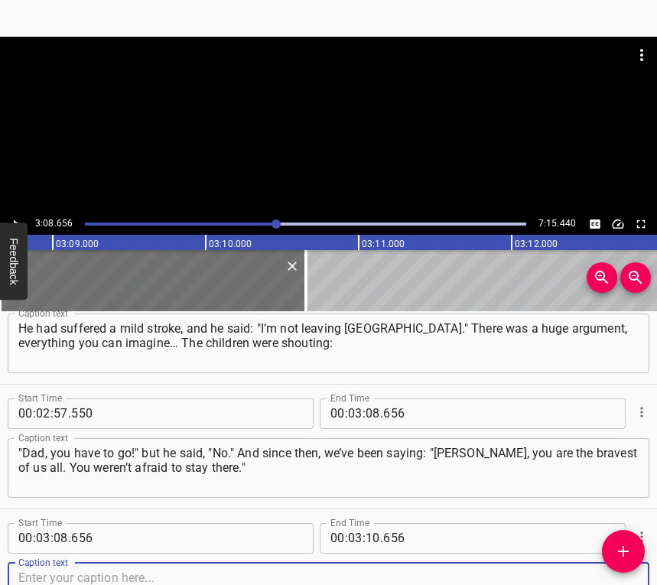
scroll to position [2042, 0]
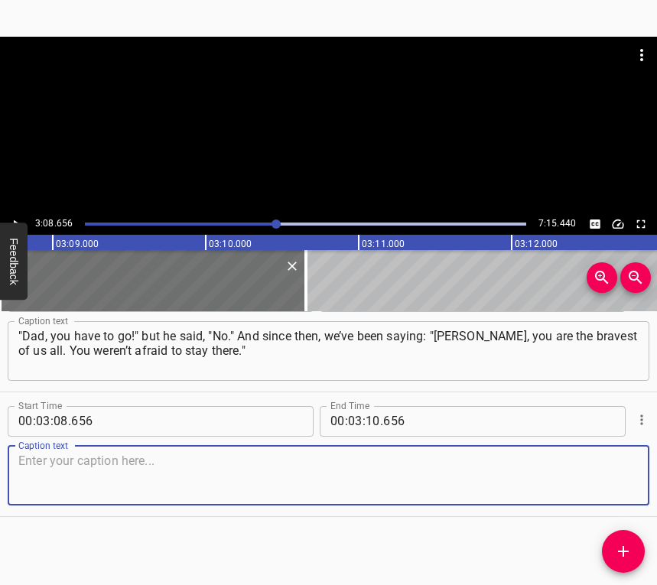
click at [615, 486] on textarea at bounding box center [328, 476] width 620 height 44
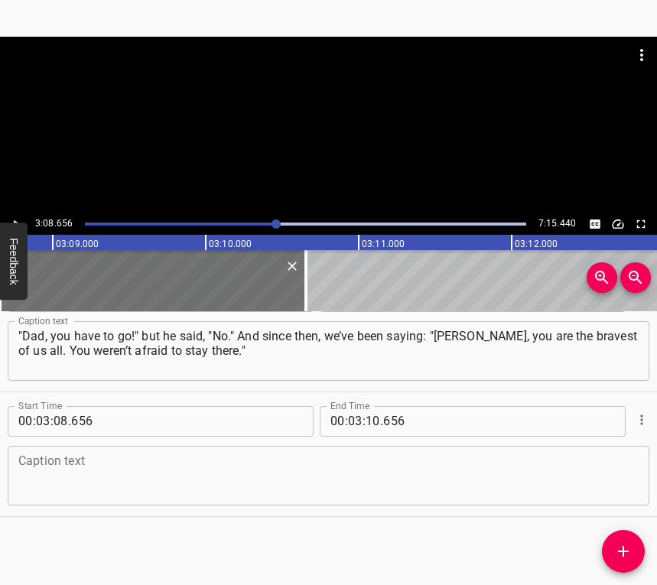
click at [72, 460] on textarea at bounding box center [328, 476] width 620 height 44
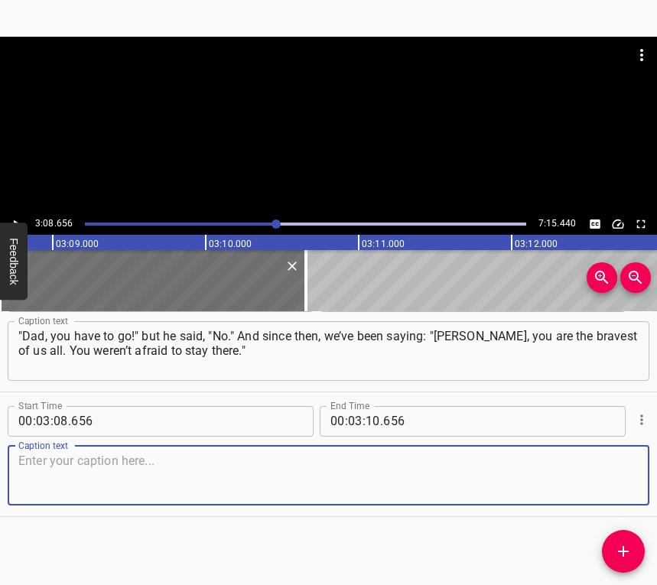
paste textarea "We went to the Carpathians. We lived in [GEOGRAPHIC_DATA]. To be honest, we ren…"
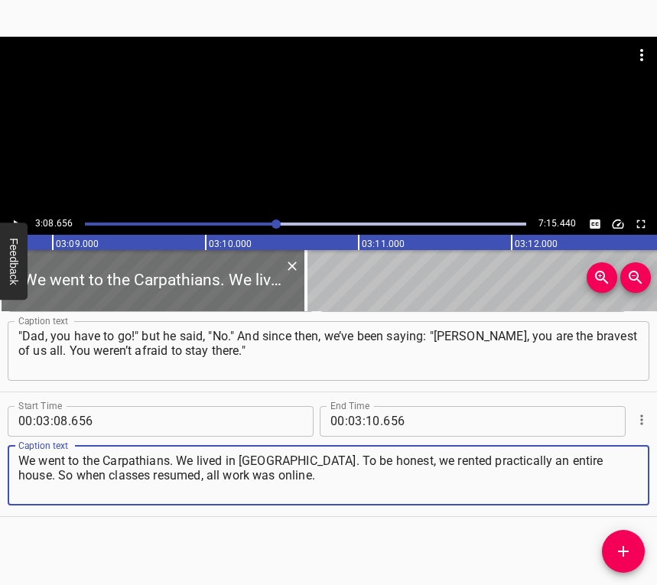
type textarea "We went to the Carpathians. We lived in [GEOGRAPHIC_DATA]. To be honest, we ren…"
click at [12, 218] on icon "Play/Pause" at bounding box center [16, 224] width 14 height 14
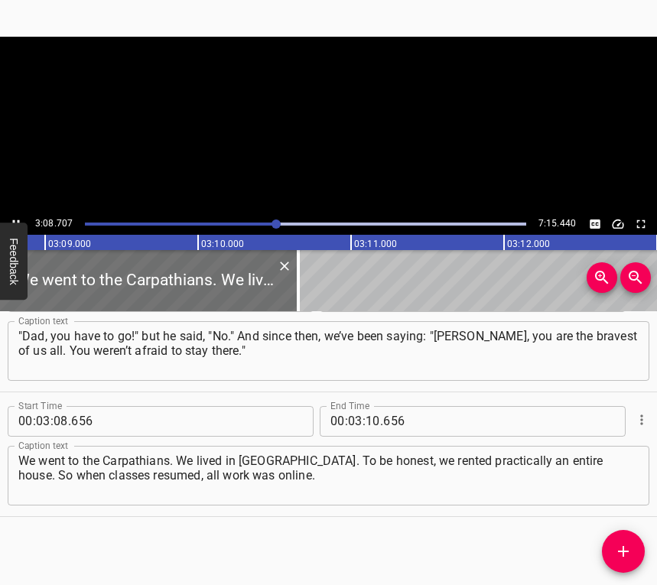
scroll to position [0, 28910]
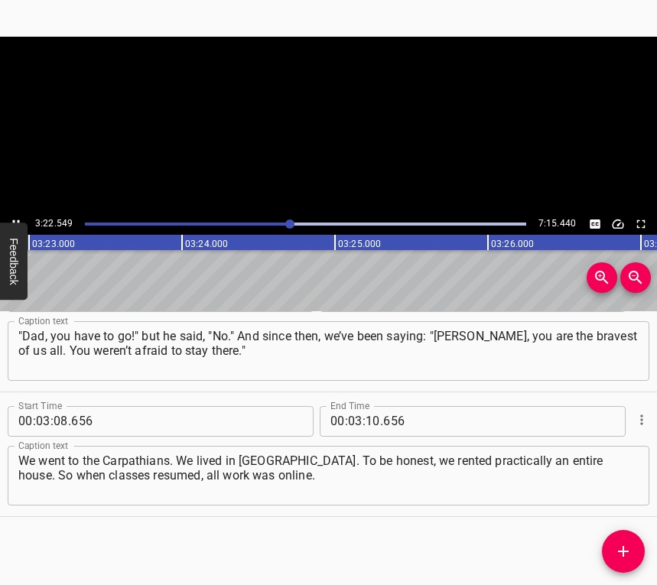
click at [12, 220] on icon "Play/Pause" at bounding box center [16, 224] width 14 height 14
click at [370, 418] on input "number" at bounding box center [373, 421] width 15 height 31
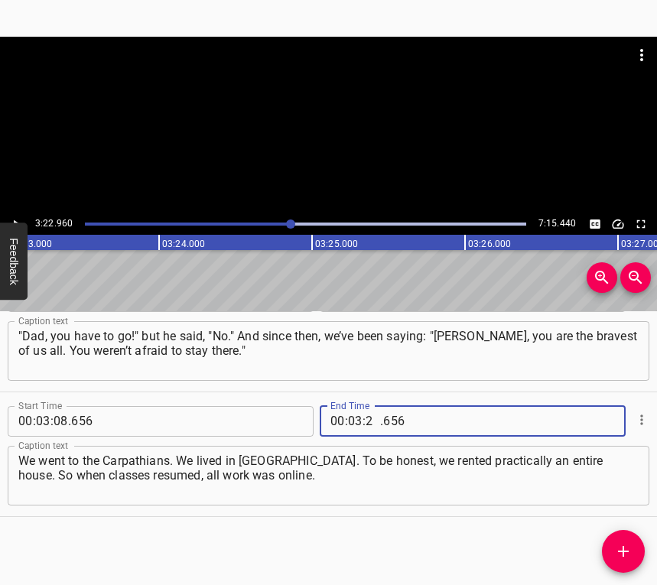
type input "22"
type input "960"
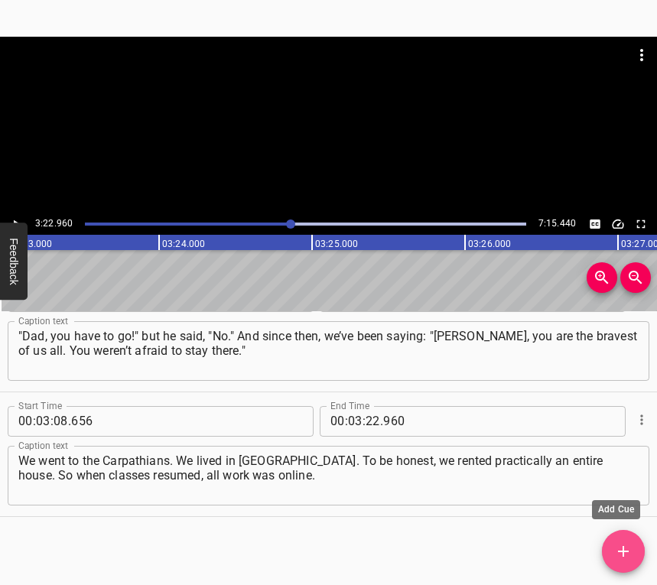
click at [619, 549] on icon "Add Cue" at bounding box center [623, 551] width 18 height 18
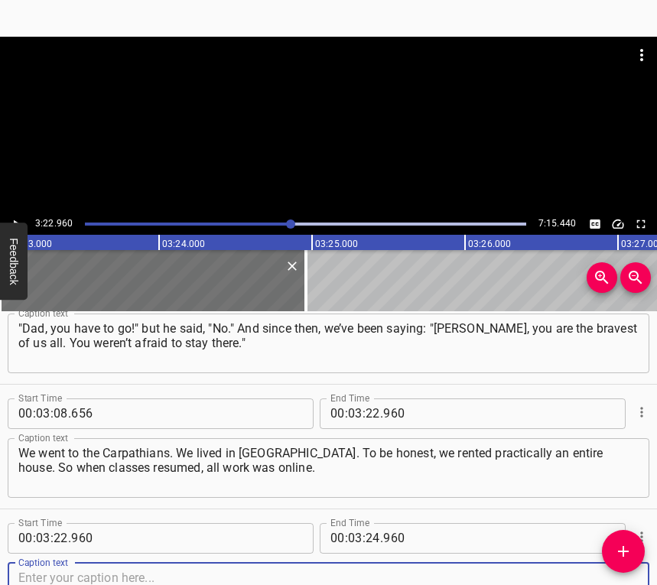
scroll to position [2166, 0]
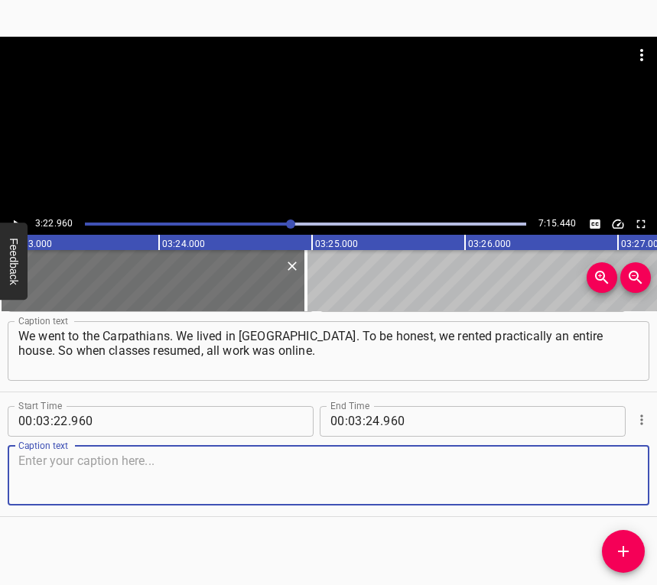
click at [613, 476] on textarea at bounding box center [328, 476] width 620 height 44
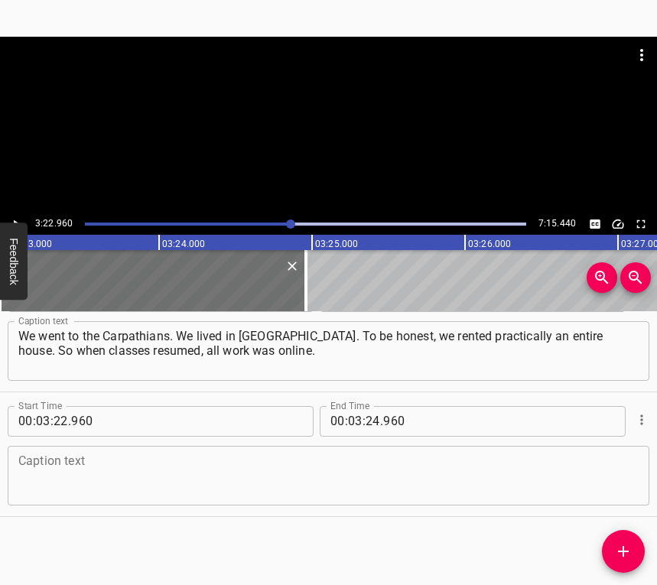
click at [67, 458] on textarea at bounding box center [328, 476] width 620 height 44
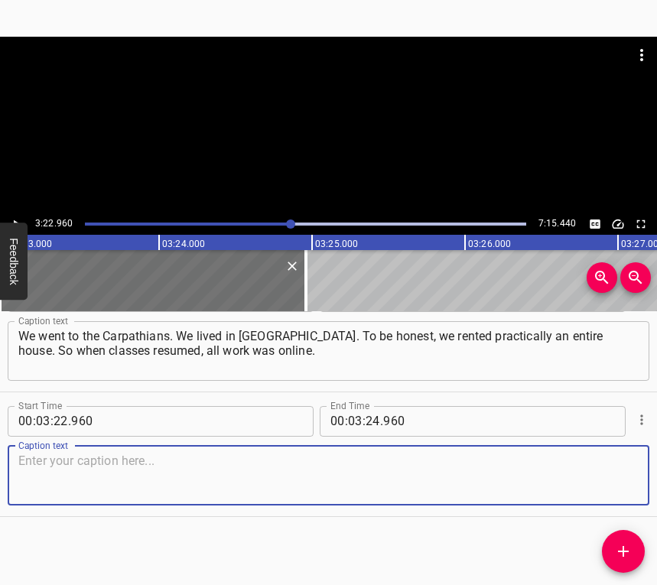
paste textarea "Everyone who left with me worked online. Later the girls — their daughters — jo…"
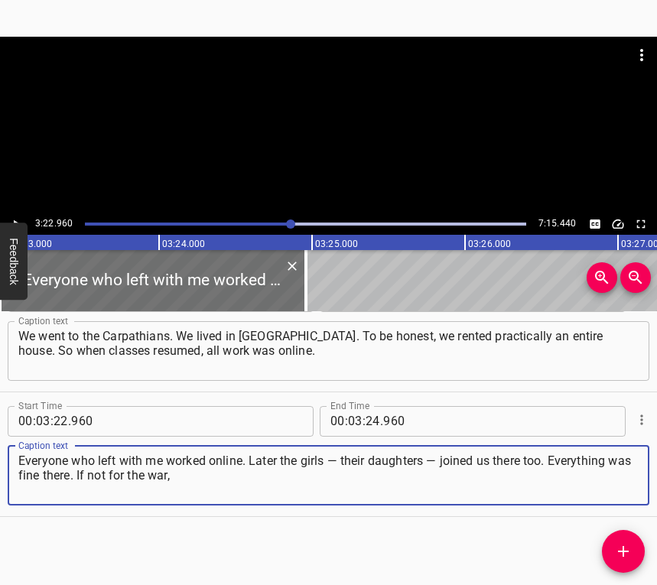
type textarea "Everyone who left with me worked online. Later the girls — their daughters — jo…"
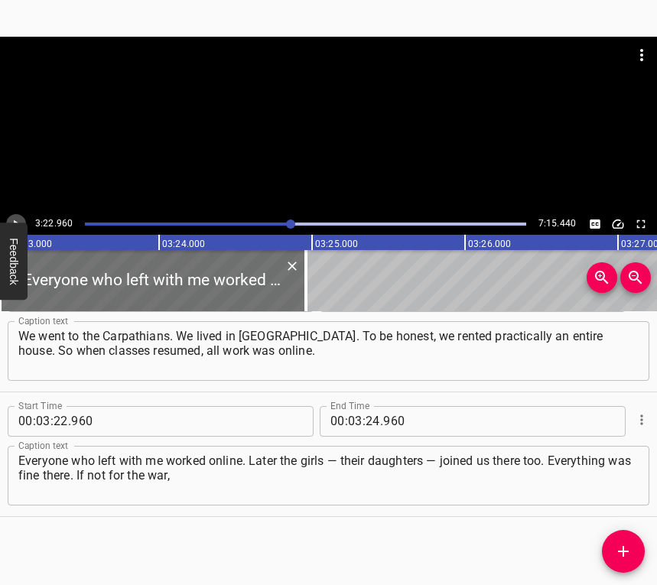
click at [20, 214] on button "Play/Pause" at bounding box center [16, 224] width 20 height 20
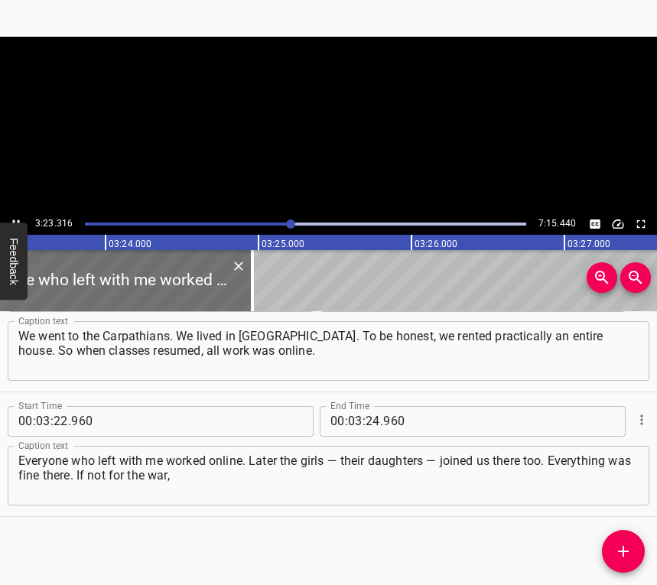
scroll to position [0, 31143]
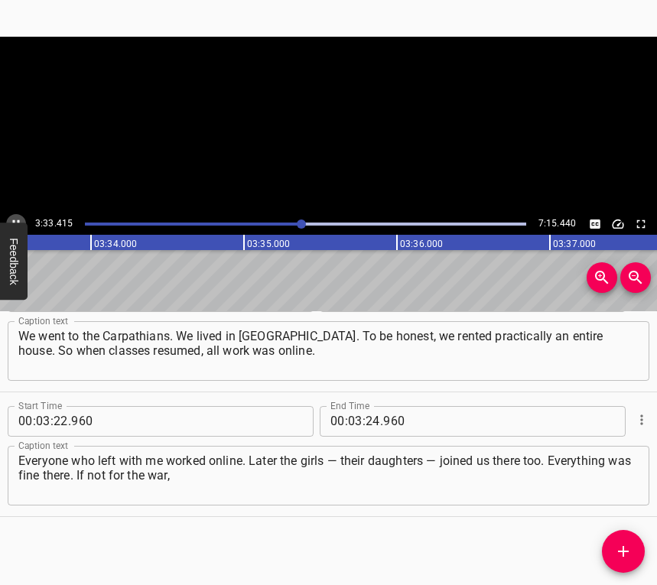
click at [17, 220] on icon "Play/Pause" at bounding box center [16, 224] width 14 height 14
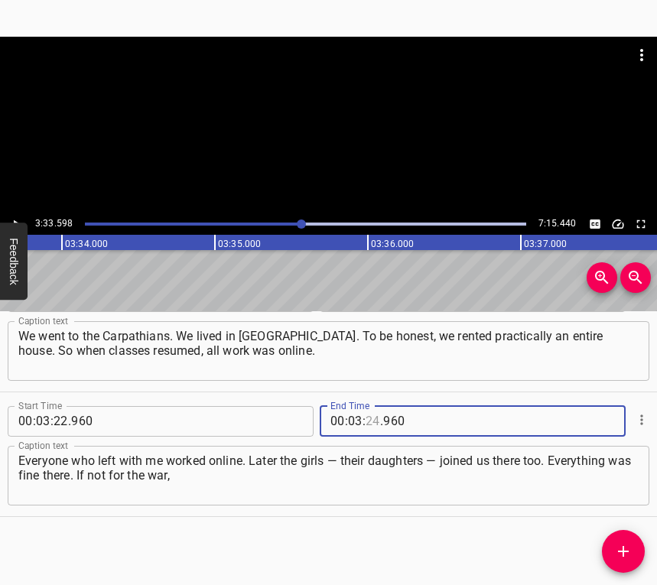
click at [373, 418] on input "number" at bounding box center [373, 421] width 15 height 31
type input "33"
type input "598"
click at [624, 548] on icon "Add Cue" at bounding box center [623, 551] width 11 height 11
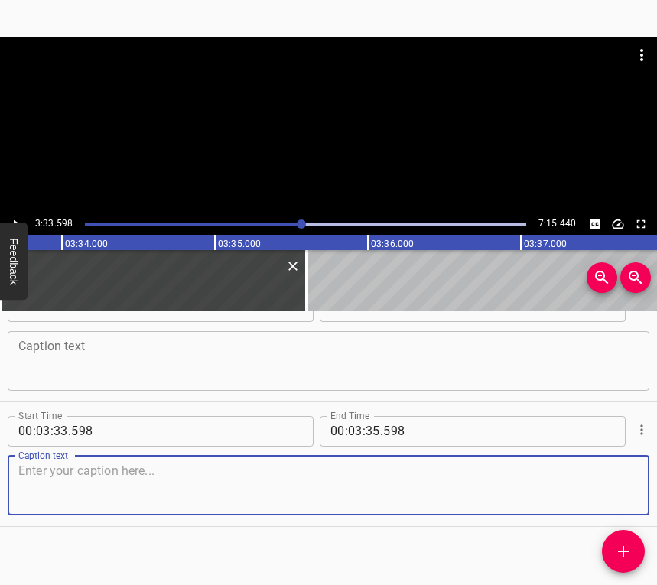
scroll to position [2416, 0]
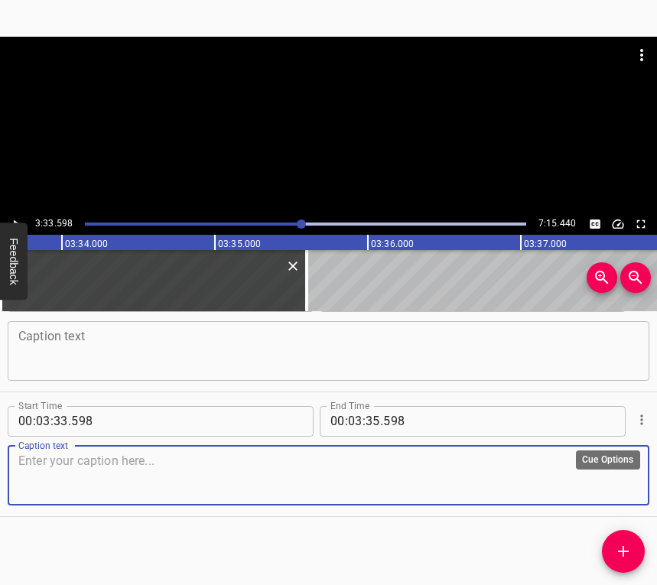
click at [634, 417] on icon "Cue Options" at bounding box center [641, 419] width 15 height 15
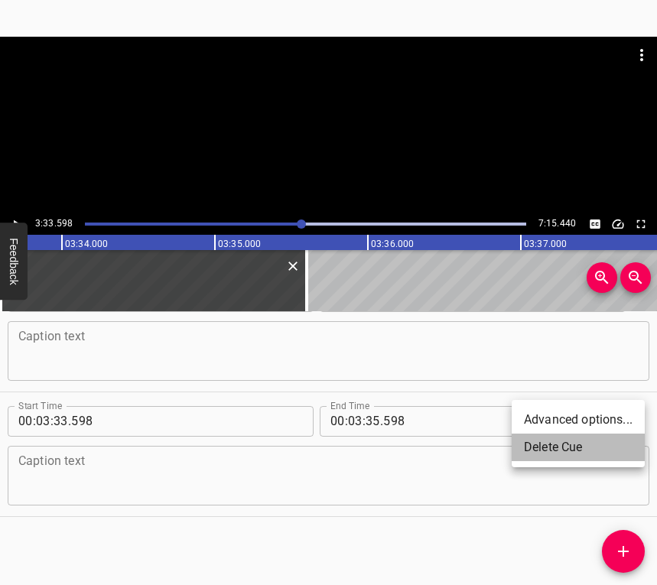
click at [578, 444] on li "Delete Cue" at bounding box center [578, 448] width 133 height 28
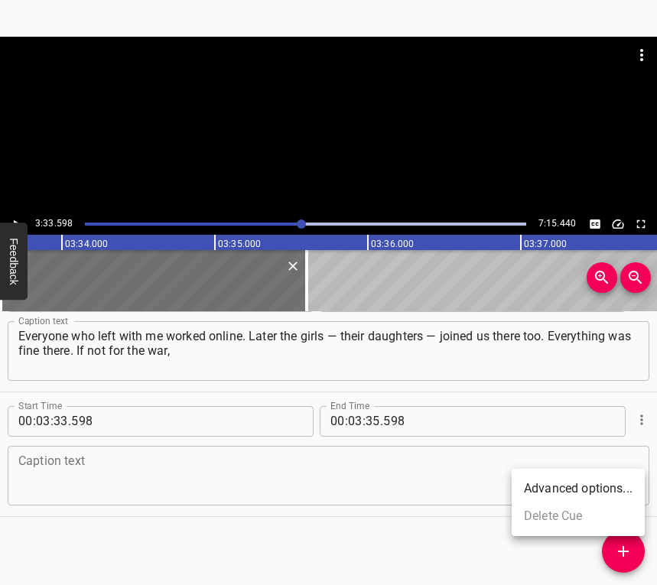
scroll to position [2291, 0]
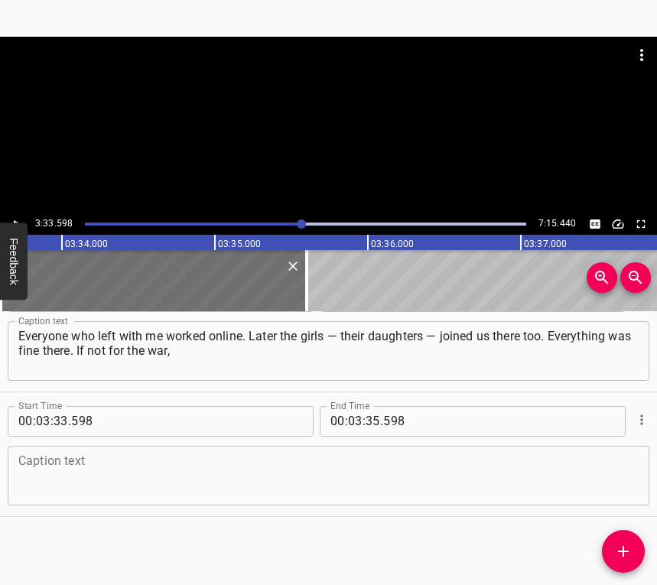
click at [504, 465] on textarea at bounding box center [328, 476] width 620 height 44
click at [59, 453] on div "Caption text" at bounding box center [329, 476] width 642 height 60
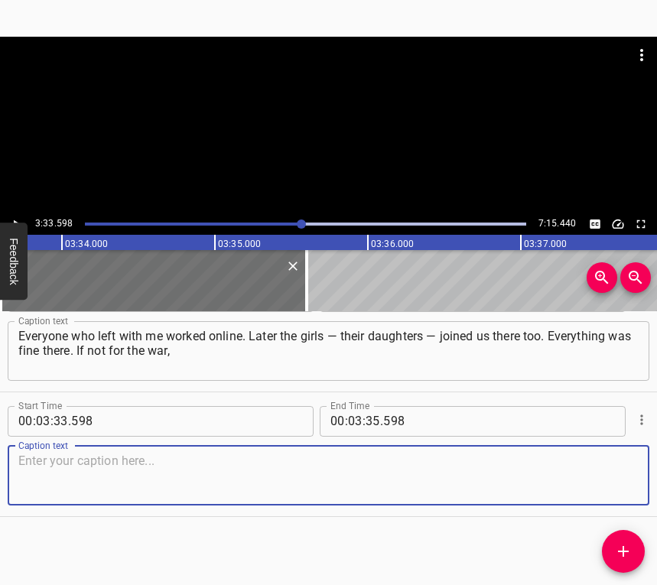
paste textarea "it felt as if we were on vacation somewhere. We arrived in winter. And we greet…"
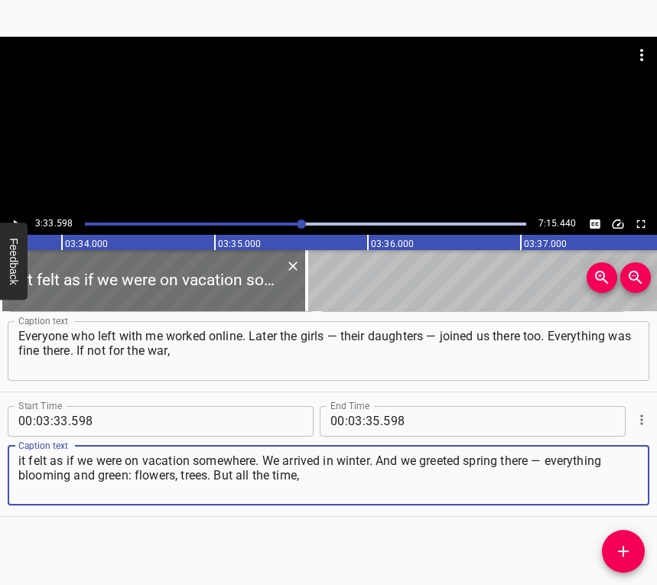
type textarea "it felt as if we were on vacation somewhere. We arrived in winter. And we greet…"
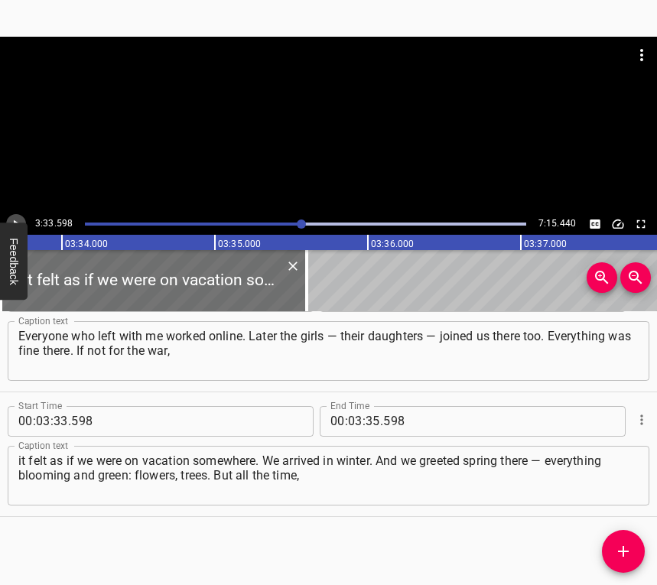
click at [18, 216] on button "Play/Pause" at bounding box center [16, 224] width 20 height 20
click at [15, 217] on icon "Play/Pause" at bounding box center [16, 224] width 14 height 14
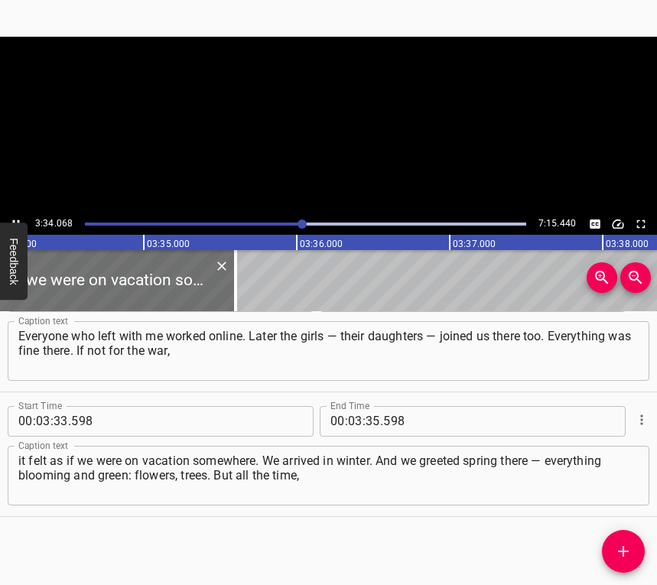
scroll to position [0, 32789]
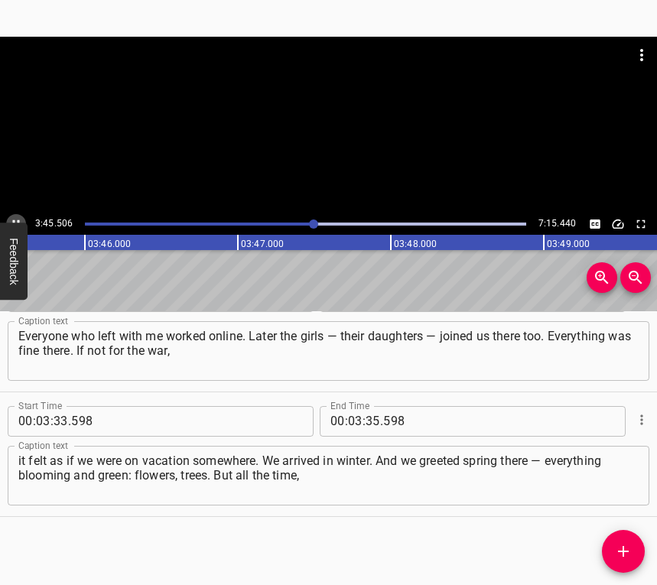
click at [16, 221] on icon "Play/Pause" at bounding box center [16, 224] width 14 height 14
click at [369, 419] on input "number" at bounding box center [373, 421] width 15 height 31
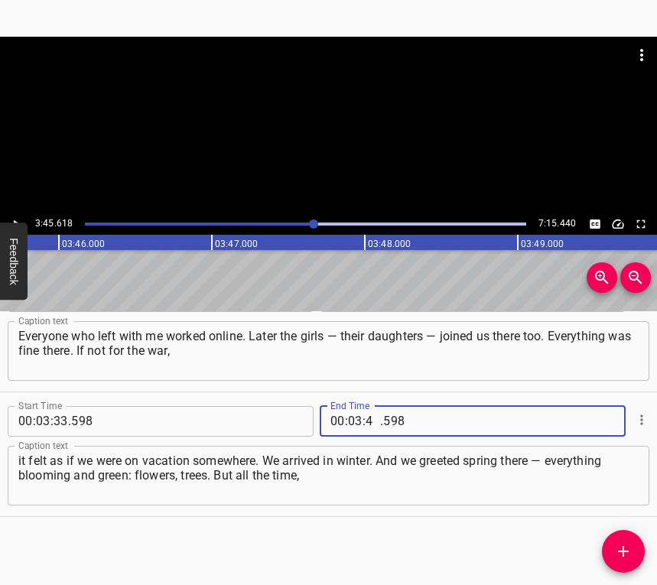
type input "45"
type input "618"
click at [624, 552] on icon "Add Cue" at bounding box center [623, 551] width 11 height 11
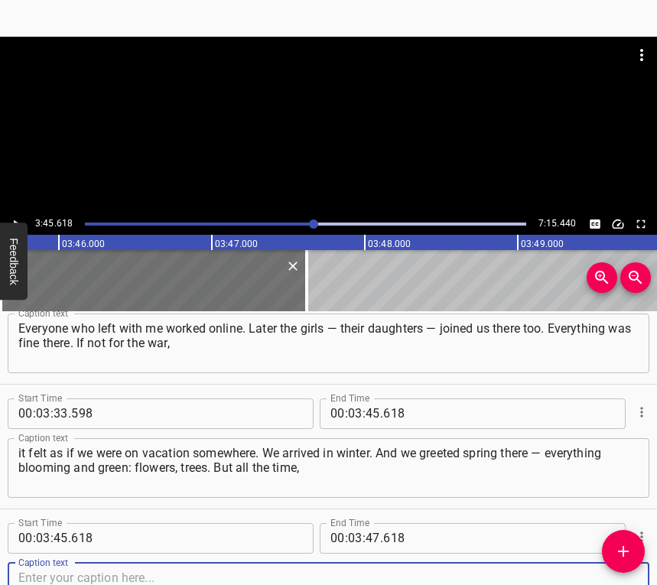
scroll to position [2416, 0]
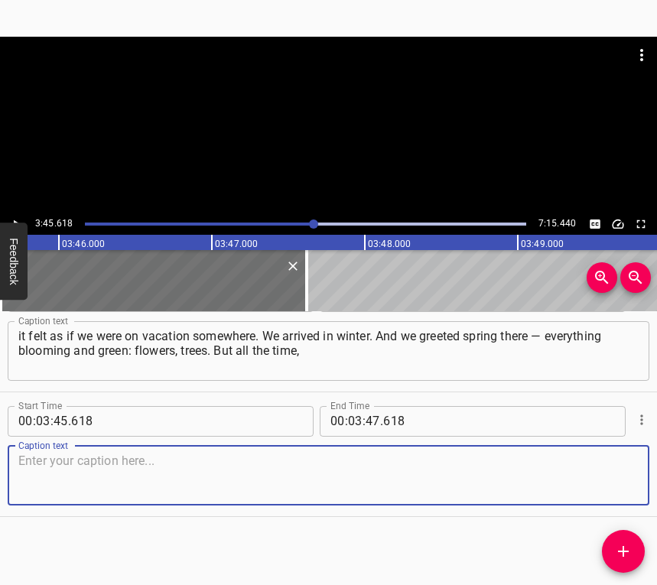
click at [617, 469] on textarea at bounding box center [328, 476] width 620 height 44
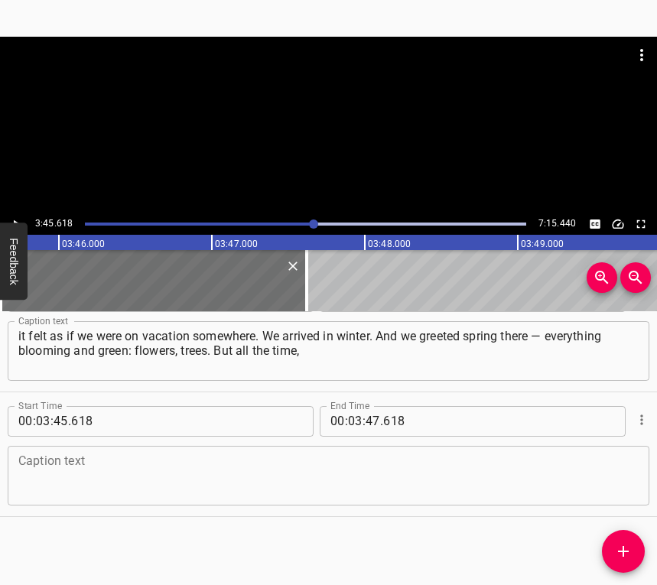
click at [80, 473] on textarea at bounding box center [328, 476] width 620 height 44
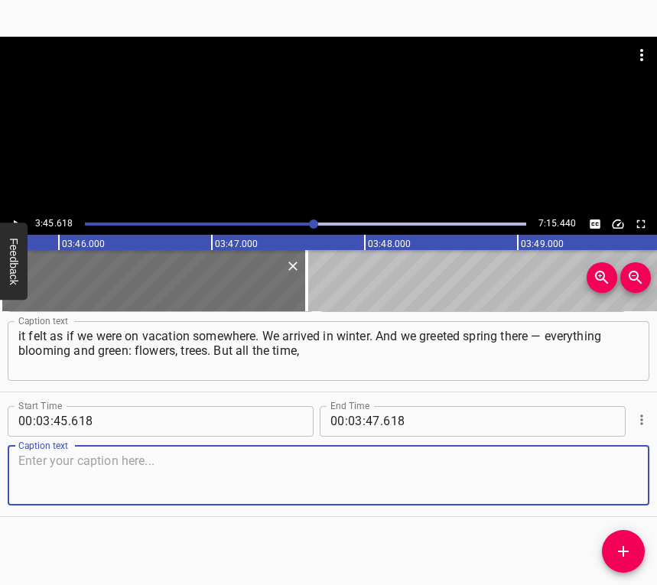
paste textarea "you lived in such a state… tears always in your eyes. And when I started my cla…"
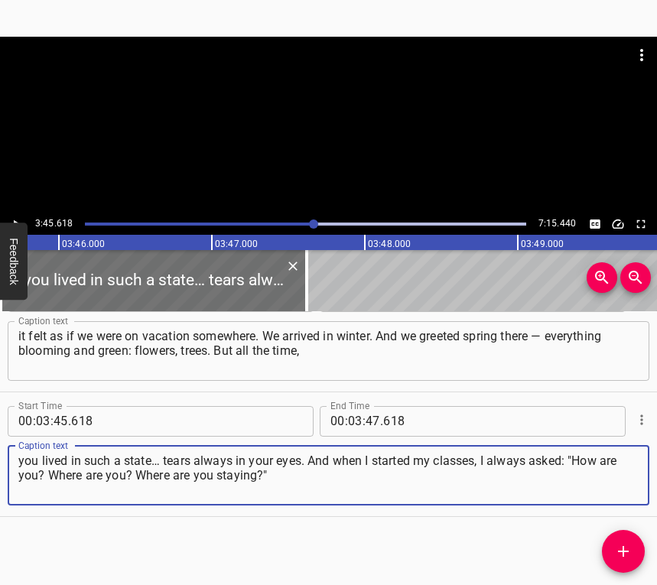
type textarea "you lived in such a state… tears always in your eyes. And when I started my cla…"
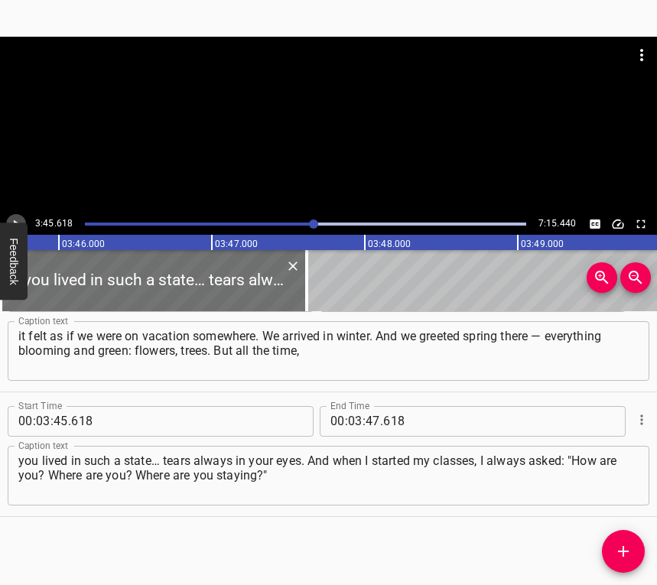
click at [15, 220] on icon "Play/Pause" at bounding box center [17, 224] width 6 height 8
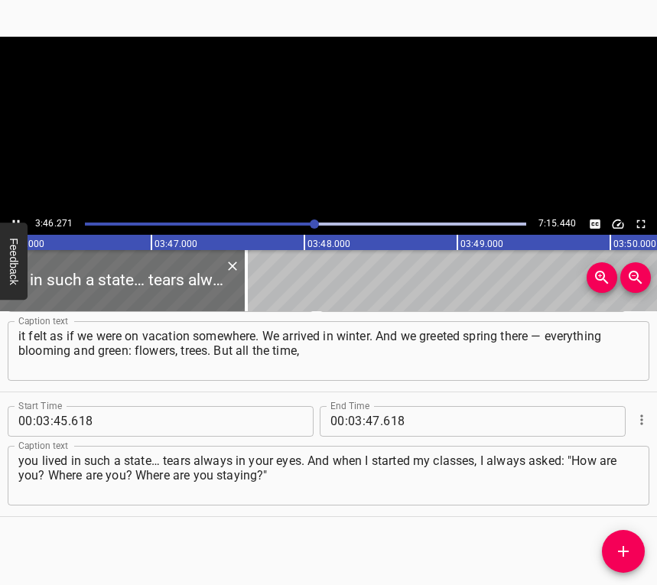
scroll to position [0, 34617]
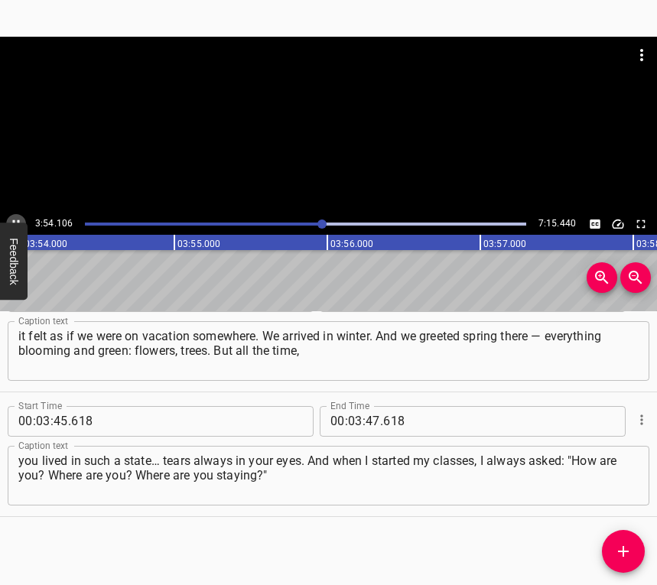
click at [12, 217] on icon "Play/Pause" at bounding box center [16, 224] width 14 height 14
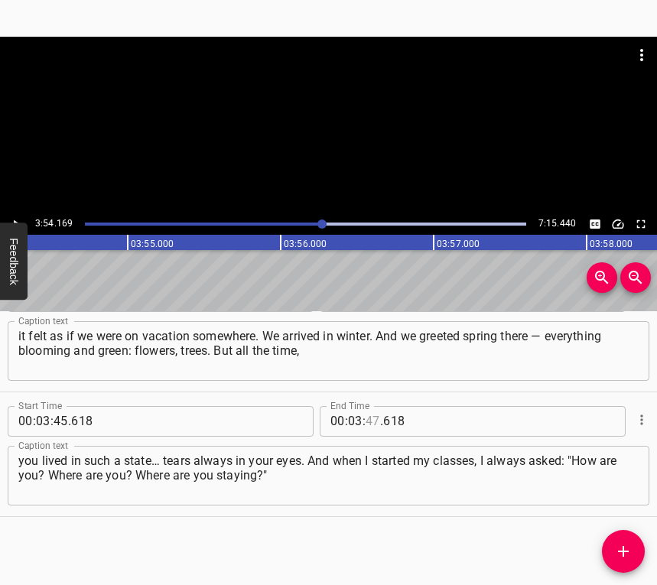
click at [369, 421] on input "number" at bounding box center [373, 421] width 15 height 31
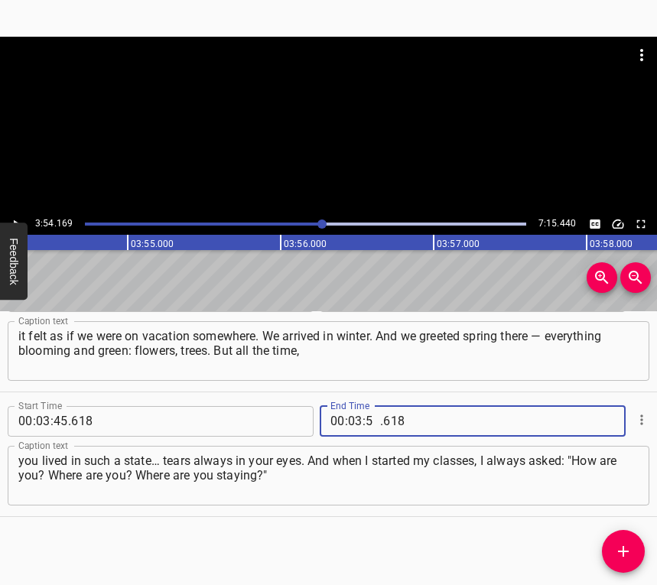
type input "54"
type input "169"
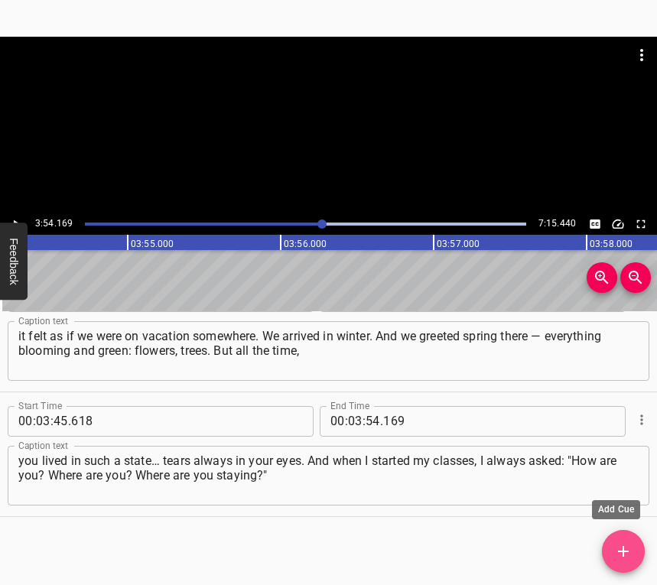
click at [630, 551] on icon "Add Cue" at bounding box center [623, 551] width 18 height 18
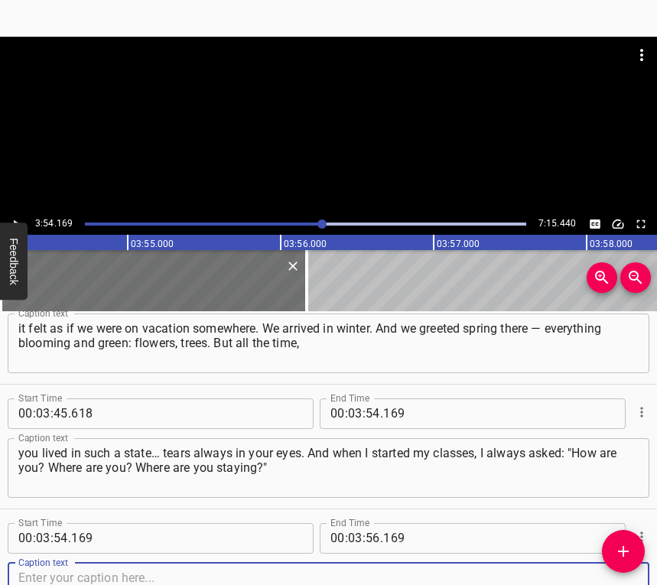
scroll to position [2540, 0]
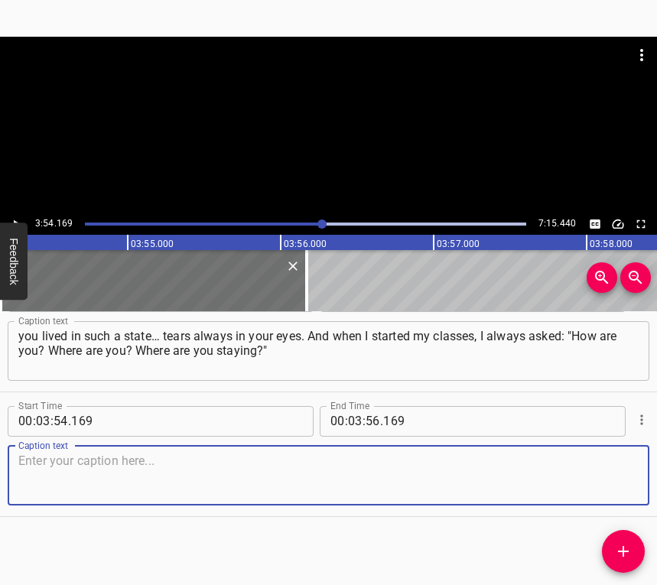
drag, startPoint x: 613, startPoint y: 475, endPoint x: 649, endPoint y: 464, distance: 38.2
click at [614, 475] on textarea at bounding box center [328, 476] width 620 height 44
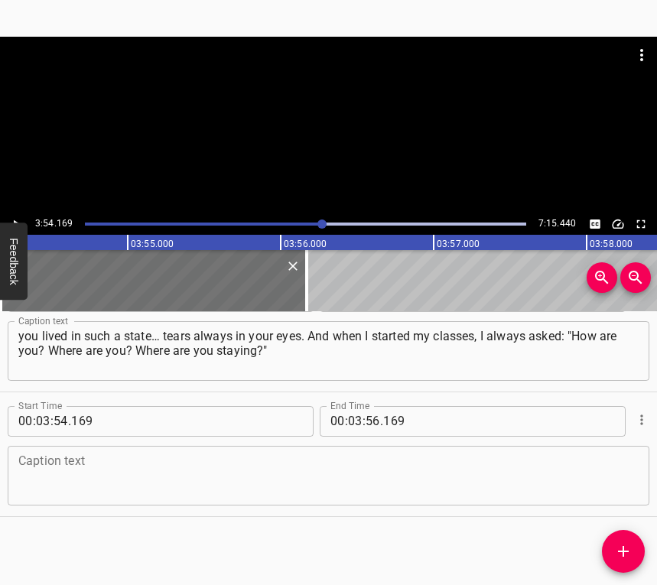
click at [51, 464] on textarea at bounding box center [328, 476] width 620 height 44
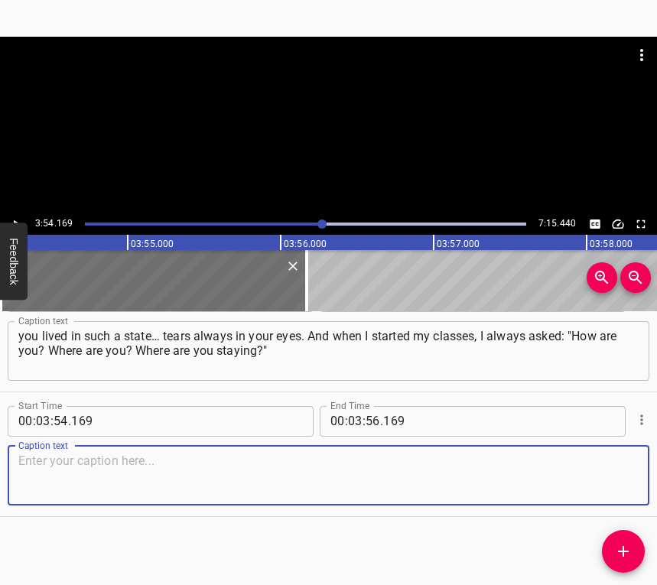
paste textarea "And the students would start telling me. That’s how every lesson began. Then so…"
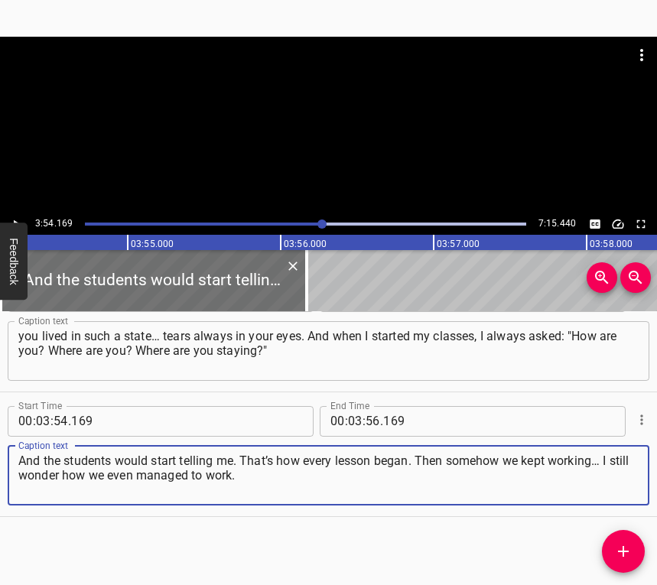
type textarea "And the students would start telling me. That’s how every lesson began. Then so…"
click at [18, 216] on button "Play/Pause" at bounding box center [16, 224] width 20 height 20
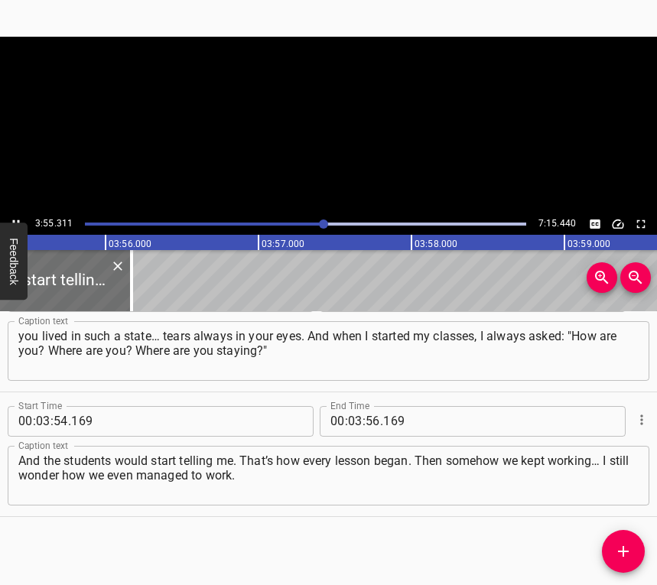
scroll to position [0, 36040]
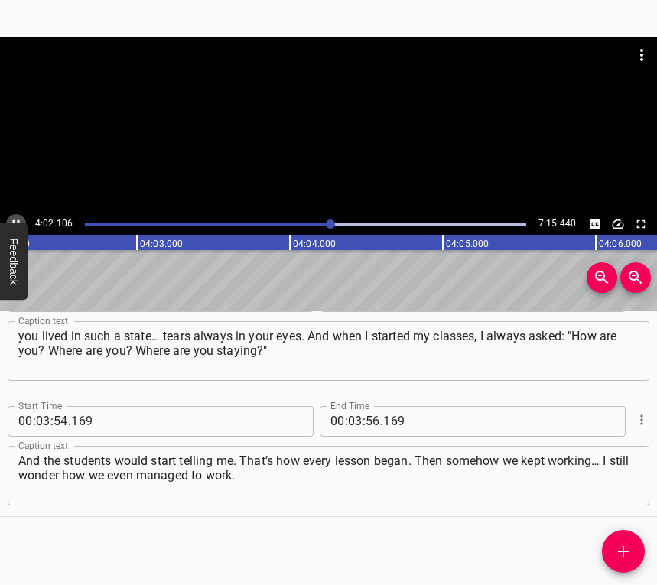
click at [14, 219] on icon "Play/Pause" at bounding box center [16, 224] width 14 height 14
click at [324, 223] on div "Play progress" at bounding box center [109, 224] width 441 height 3
click at [17, 218] on icon "Play/Pause" at bounding box center [16, 224] width 14 height 14
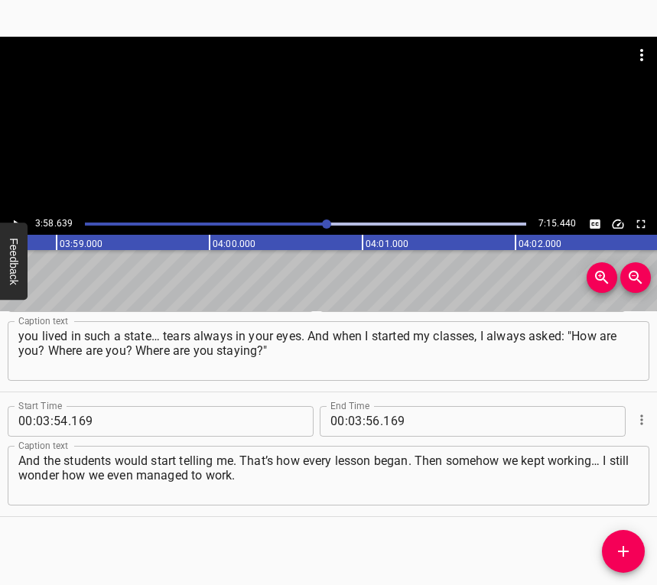
scroll to position [0, 36509]
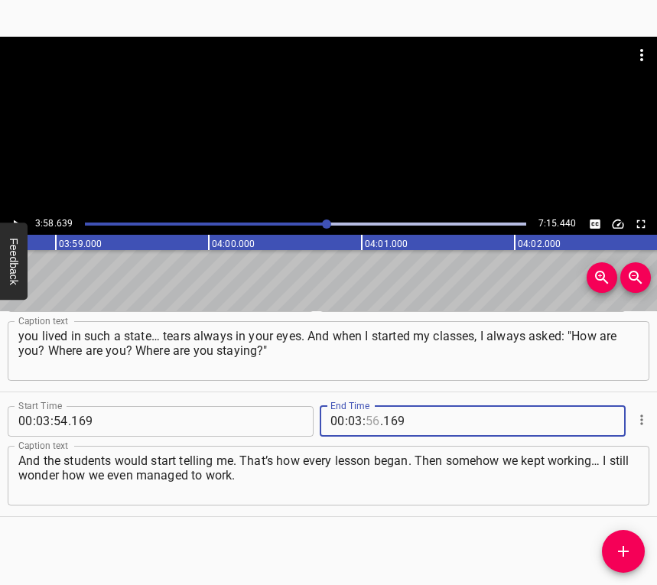
click at [366, 418] on input "number" at bounding box center [373, 421] width 15 height 31
type input "58"
type input "639"
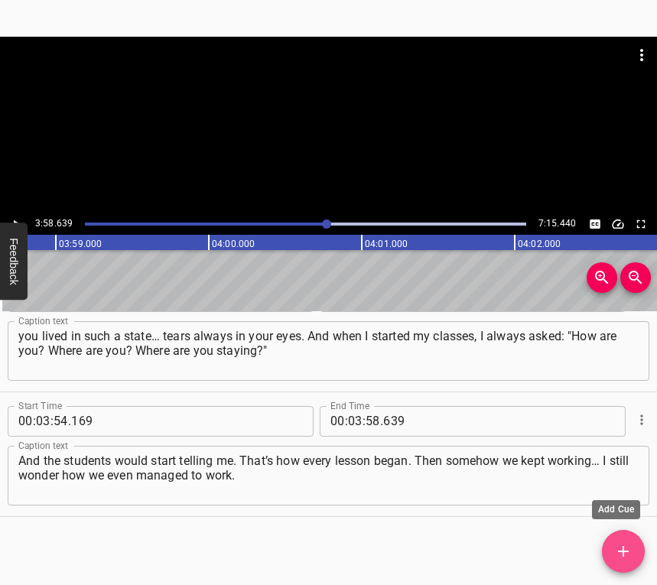
click at [620, 547] on icon "Add Cue" at bounding box center [623, 551] width 18 height 18
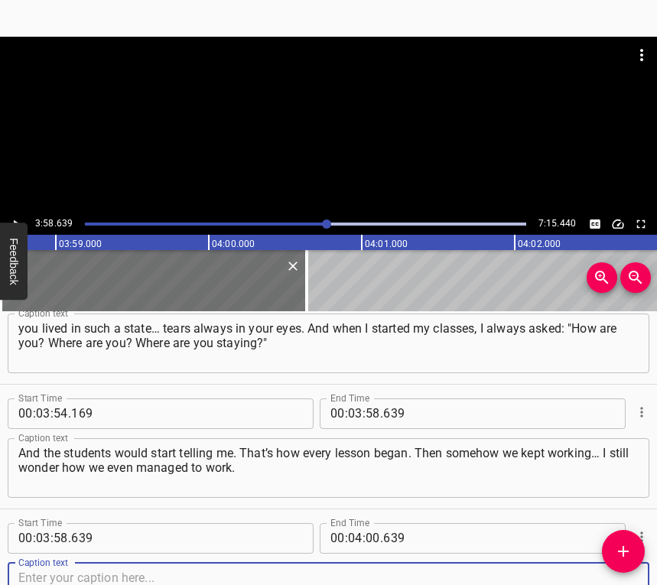
scroll to position [2665, 0]
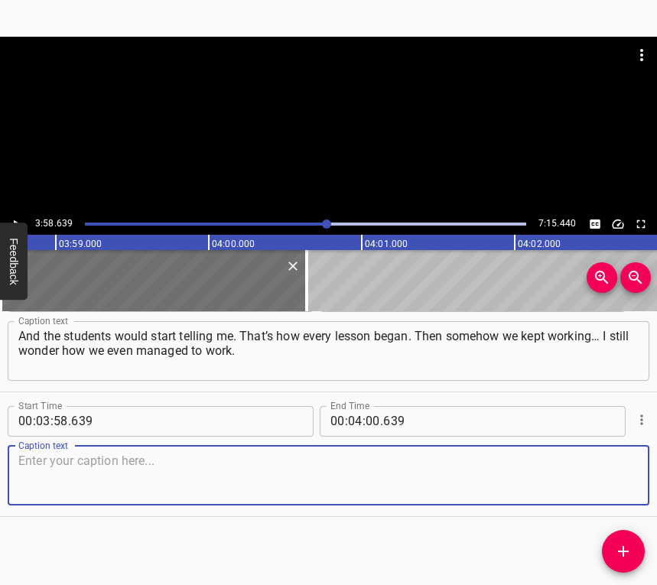
click at [607, 467] on textarea at bounding box center [328, 476] width 620 height 44
click at [221, 480] on textarea at bounding box center [328, 476] width 620 height 44
paste textarea ". I didn’t have a computer. They gave me one there, in [GEOGRAPHIC_DATA]. I als…"
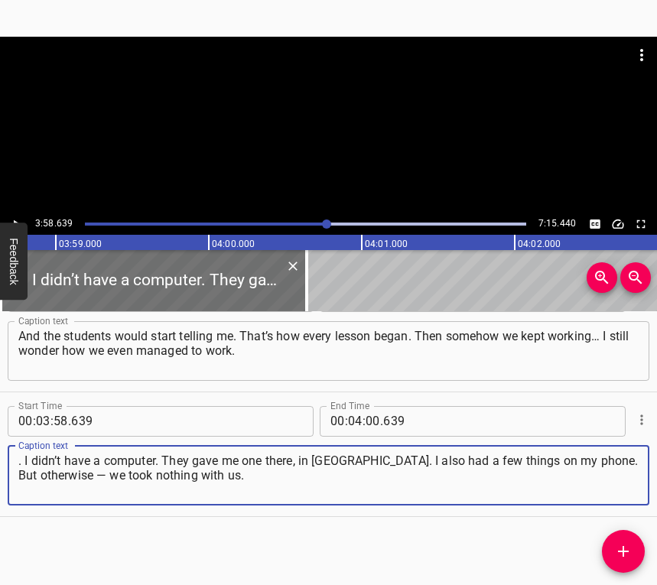
type textarea ". I didn’t have a computer. They gave me one there, in [GEOGRAPHIC_DATA]. I als…"
click at [11, 217] on icon "Play/Pause" at bounding box center [16, 224] width 14 height 14
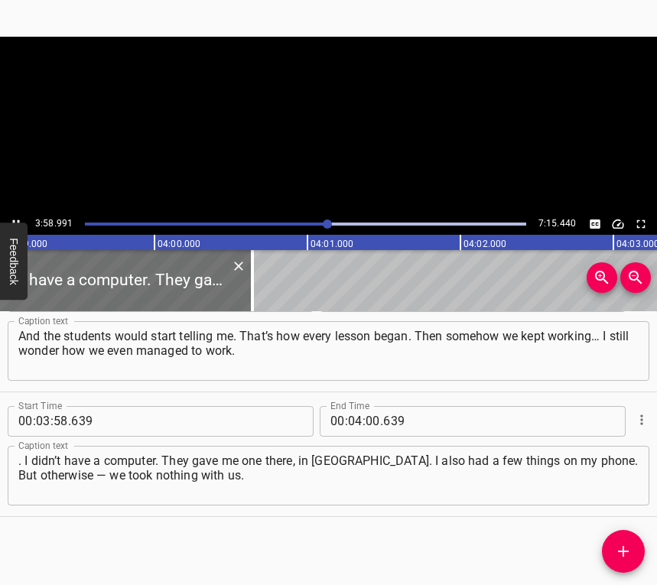
scroll to position [0, 36602]
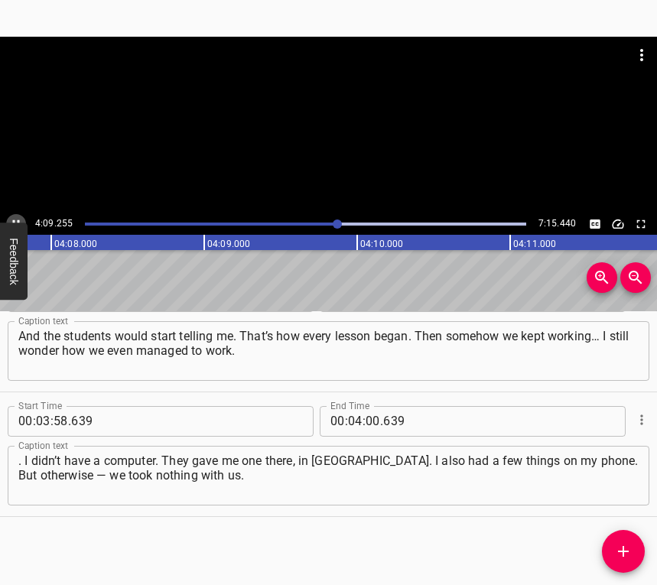
click at [15, 216] on button "Play/Pause" at bounding box center [16, 224] width 20 height 20
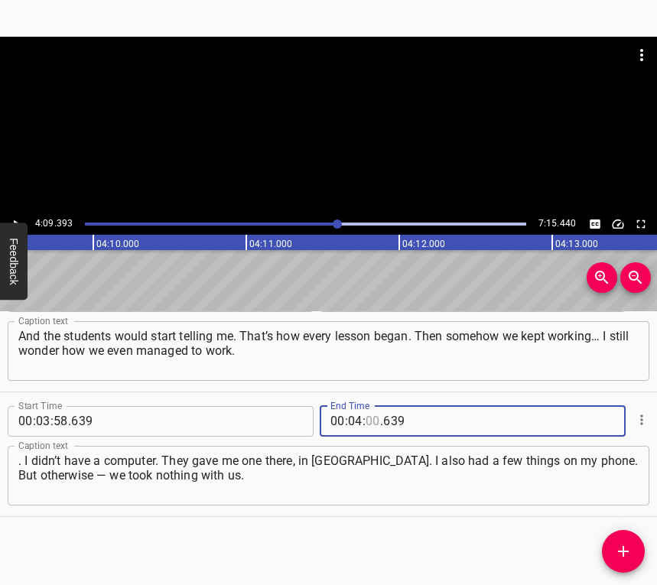
click at [366, 417] on input "number" at bounding box center [373, 421] width 15 height 31
type input "09"
type input "393"
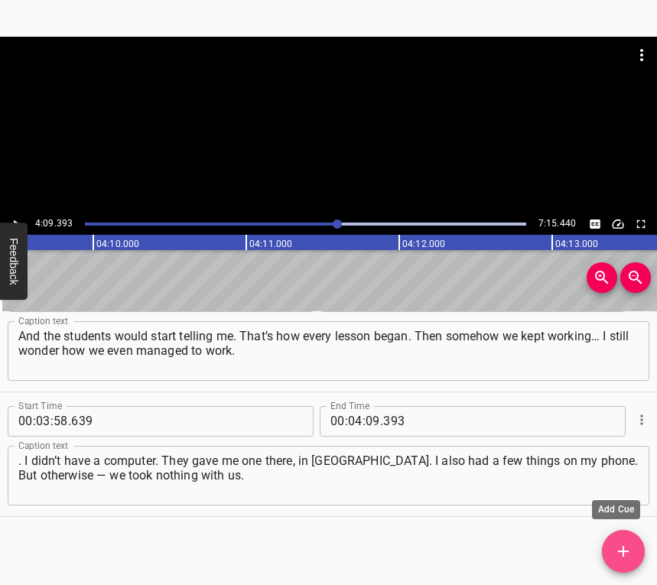
click at [623, 542] on button "Add Cue" at bounding box center [623, 551] width 43 height 43
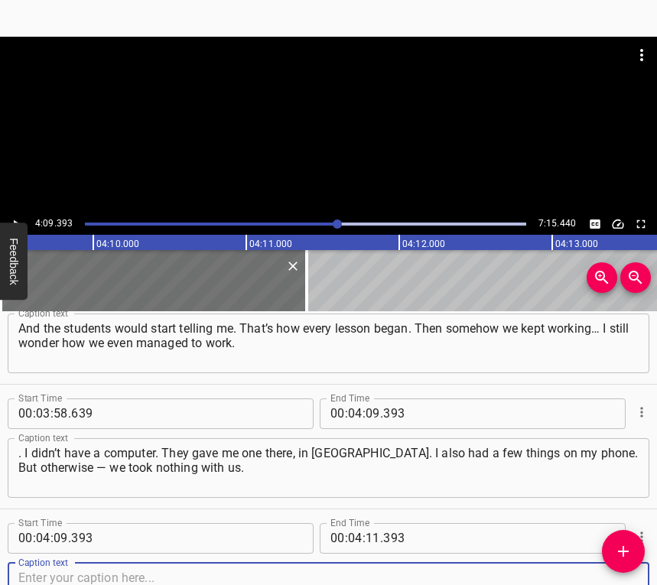
scroll to position [2790, 0]
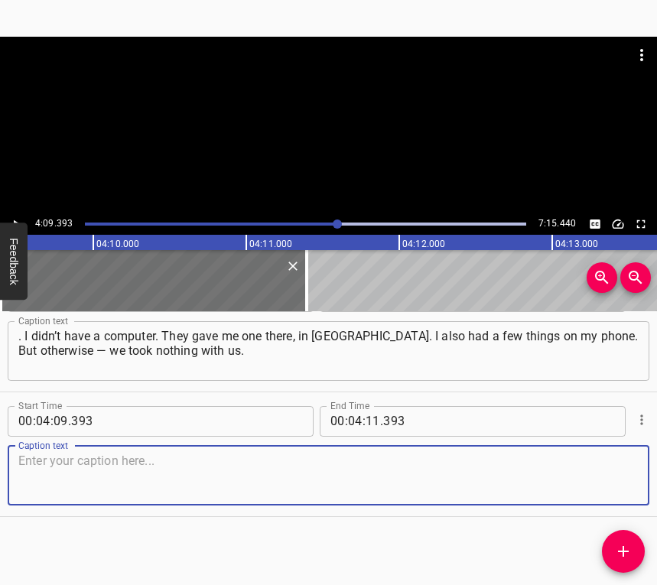
click at [612, 495] on textarea at bounding box center [328, 476] width 620 height 44
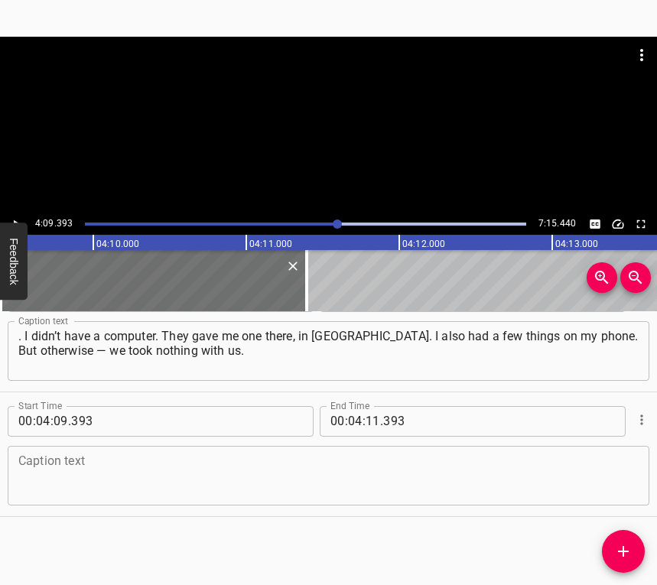
click at [260, 483] on textarea at bounding box center [328, 476] width 620 height 44
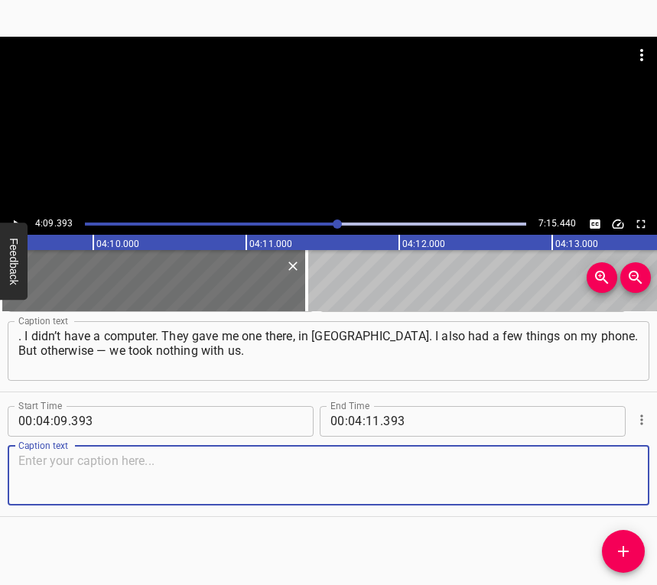
paste textarea "Just put on our backpacks and left. Of course, we had to buy everything we need…"
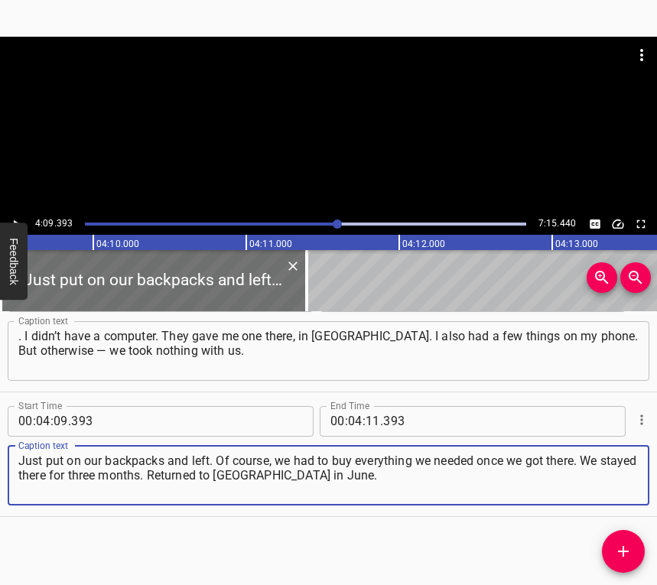
type textarea "Just put on our backpacks and left. Of course, we had to buy everything we need…"
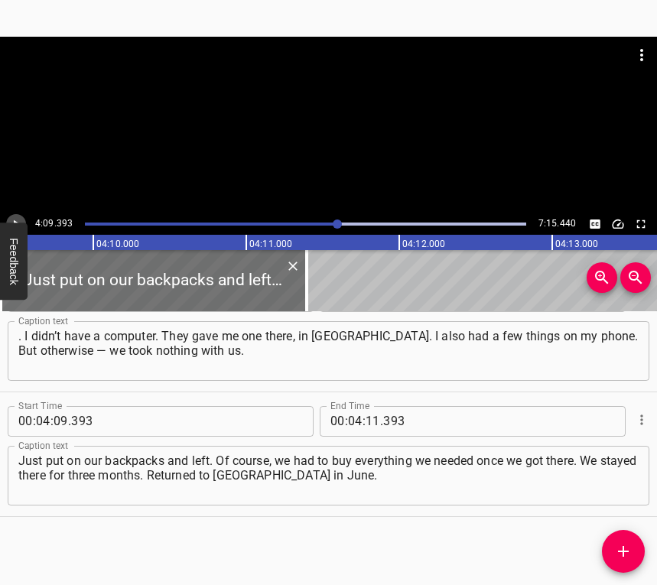
click at [19, 216] on button "Play/Pause" at bounding box center [16, 224] width 20 height 20
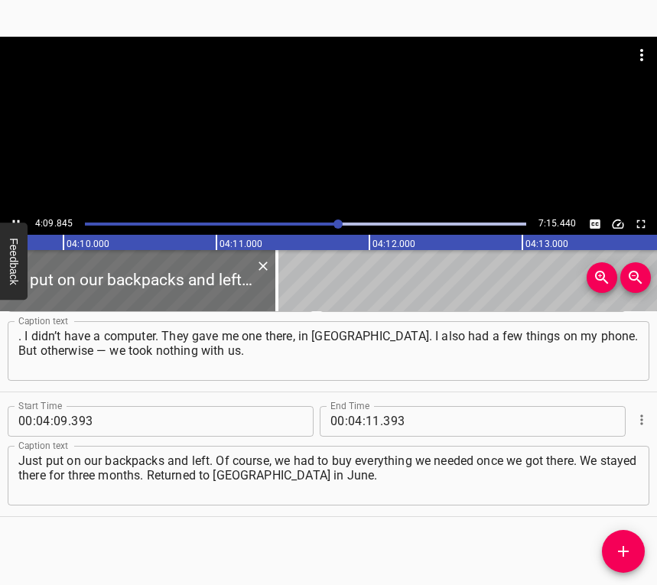
scroll to position [0, 38223]
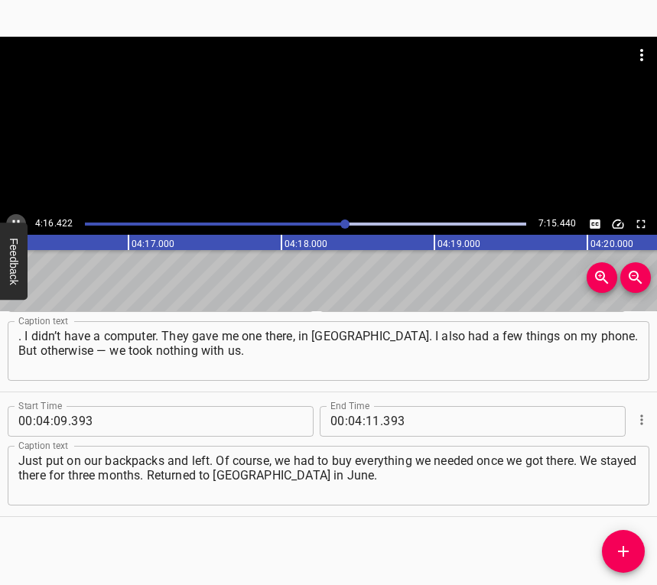
click at [17, 216] on button "Play/Pause" at bounding box center [16, 224] width 20 height 20
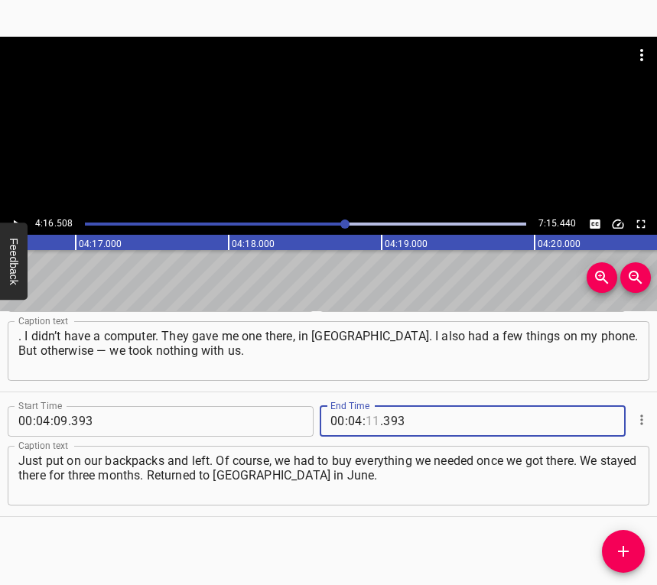
click at [366, 421] on input "number" at bounding box center [373, 421] width 15 height 31
type input "16"
type input "508"
click at [626, 548] on icon "Add Cue" at bounding box center [623, 551] width 18 height 18
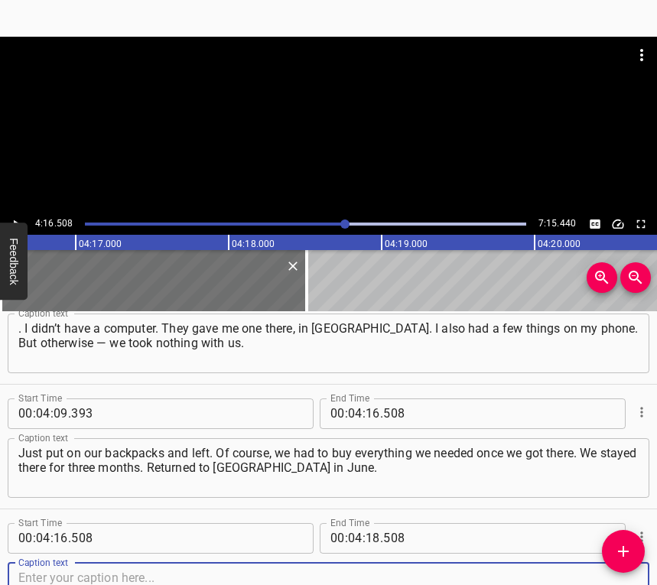
scroll to position [2914, 0]
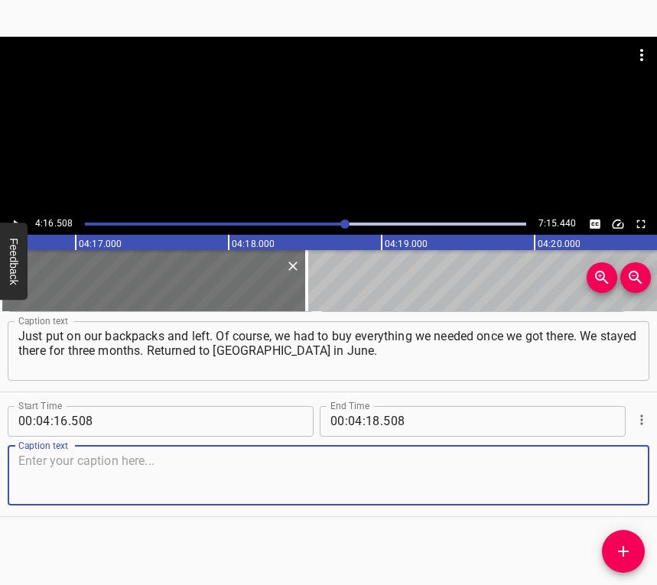
click at [600, 490] on textarea at bounding box center [328, 476] width 620 height 44
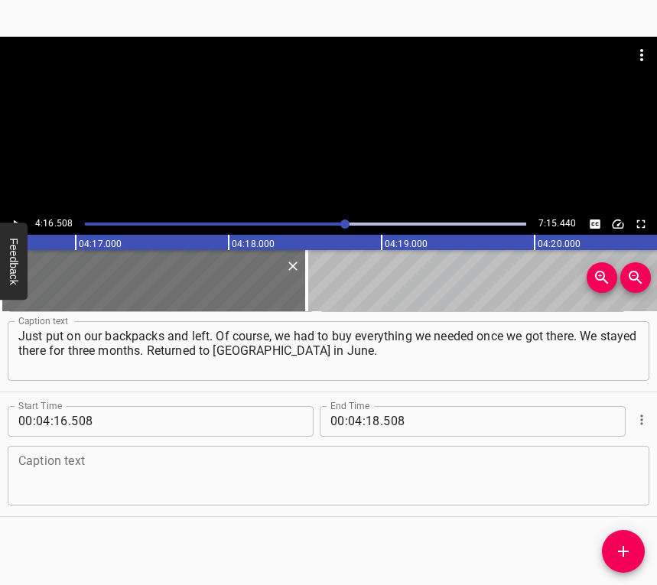
click at [233, 458] on textarea at bounding box center [328, 476] width 620 height 44
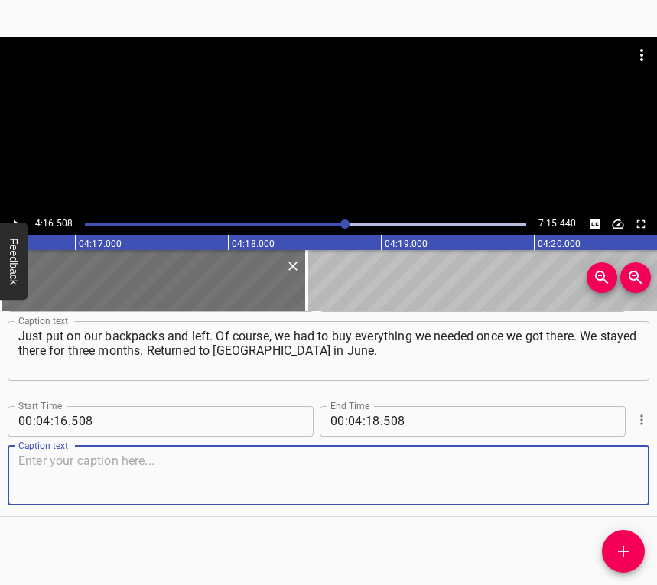
paste textarea "Our little [PERSON_NAME] turned one there. We celebrated. And then my son-in-la…"
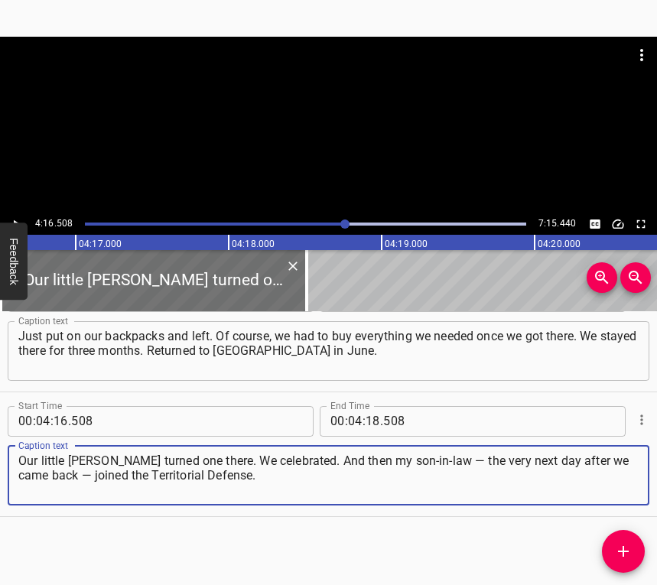
type textarea "Our little [PERSON_NAME] turned one there. We celebrated. And then my son-in-la…"
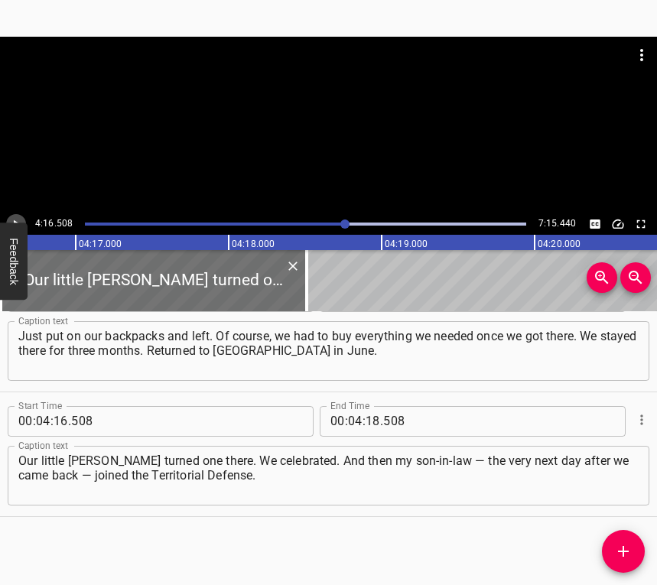
click at [11, 220] on icon "Play/Pause" at bounding box center [16, 224] width 14 height 14
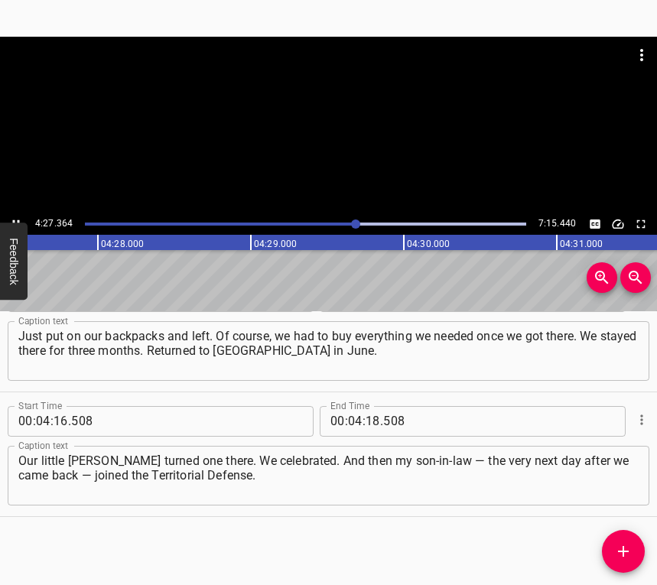
click at [11, 217] on icon "Play/Pause" at bounding box center [16, 224] width 14 height 14
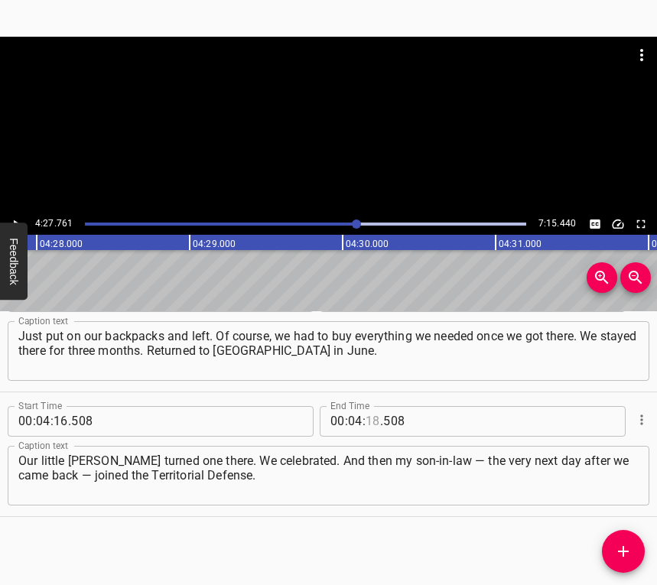
click at [366, 418] on input "number" at bounding box center [373, 421] width 15 height 31
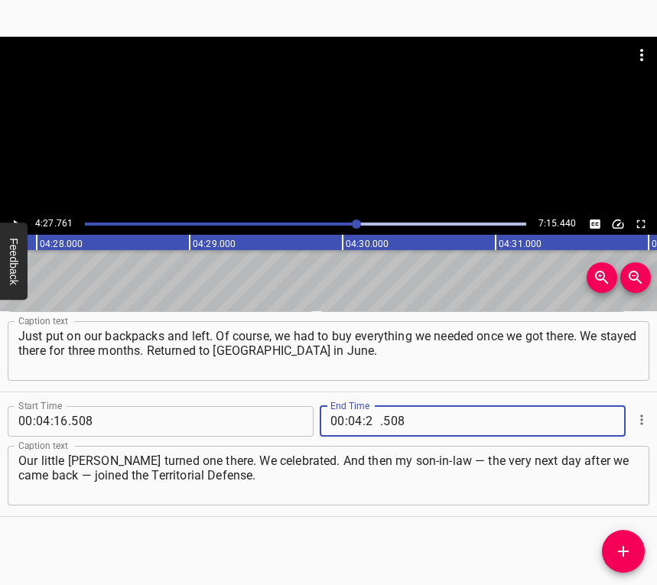
type input "27"
type input "761"
click at [626, 542] on button "Add Cue" at bounding box center [623, 551] width 43 height 43
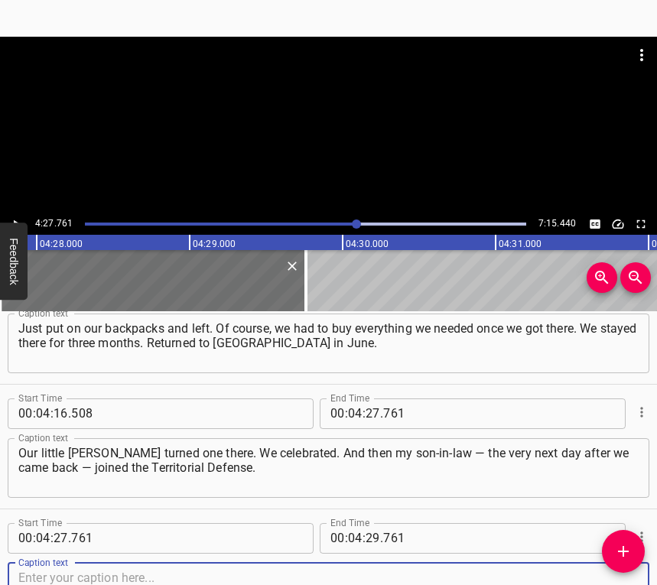
scroll to position [3039, 0]
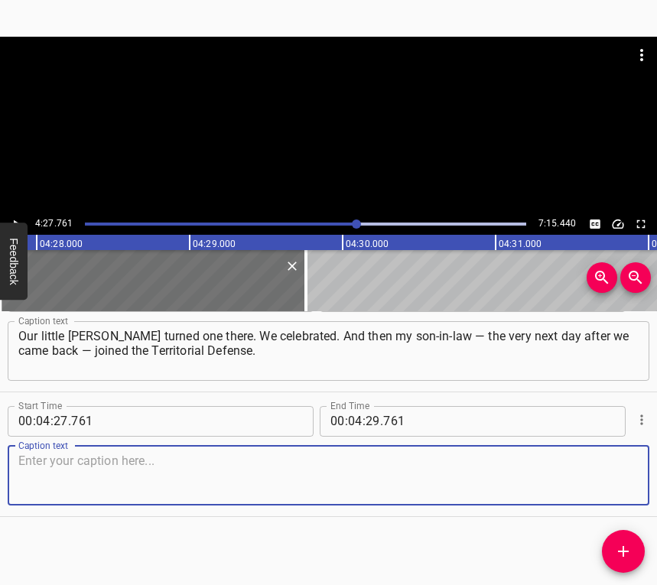
click at [617, 478] on textarea at bounding box center [328, 476] width 620 height 44
click at [202, 484] on textarea at bounding box center [328, 476] width 620 height 44
paste textarea "And he’s still at the front. It’s already his third year at war. His daughter i…"
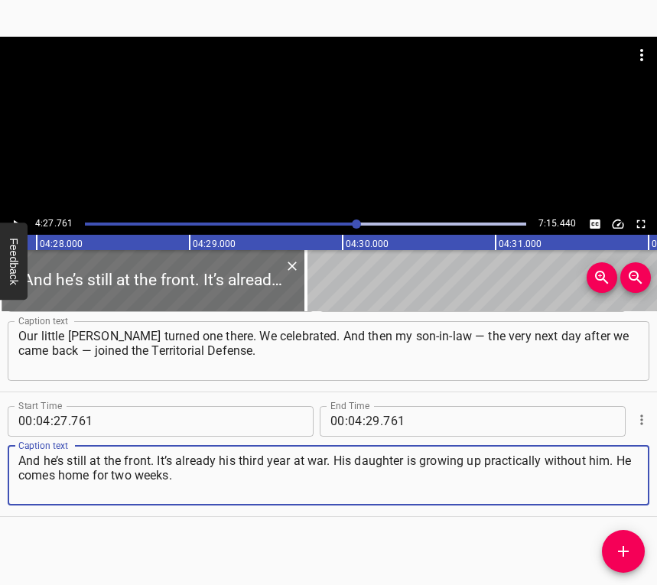
type textarea "And he’s still at the front. It’s already his third year at war. His daughter i…"
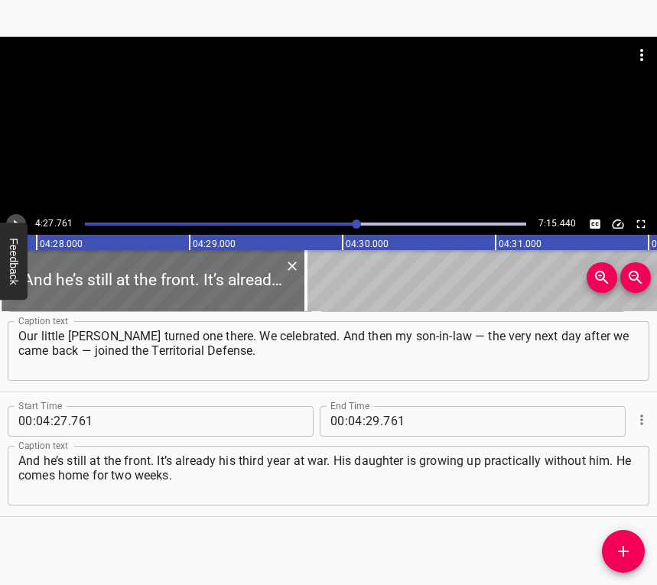
click at [18, 214] on button "Play/Pause" at bounding box center [16, 224] width 20 height 20
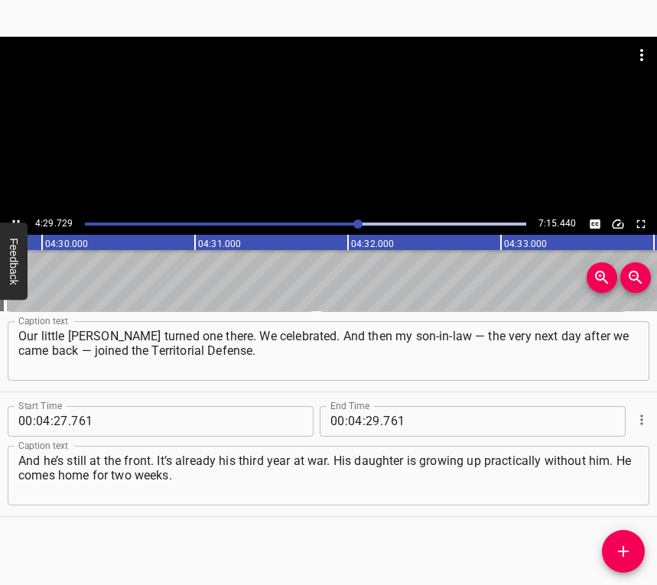
scroll to position [0, 41306]
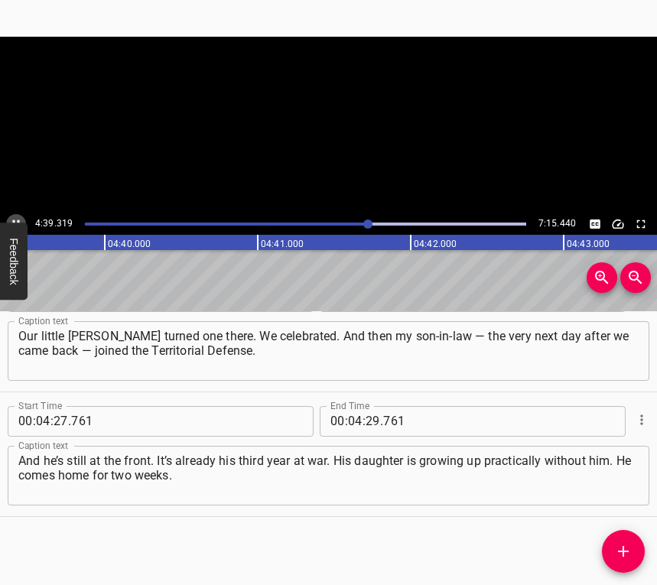
click at [13, 219] on icon "Play/Pause" at bounding box center [16, 224] width 14 height 14
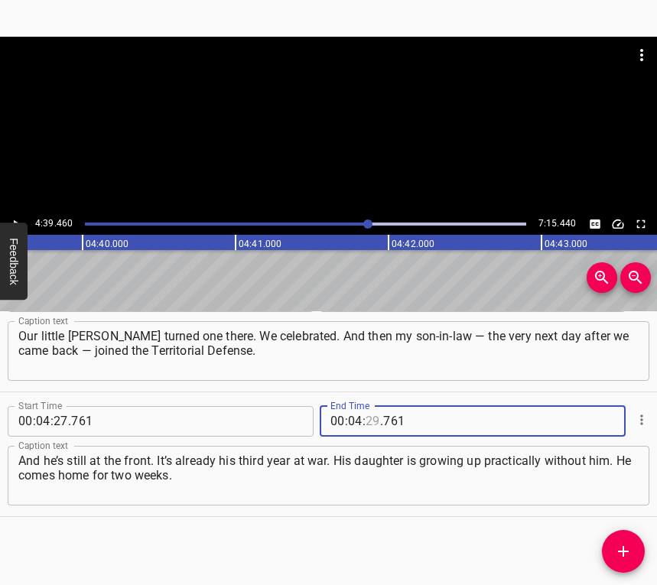
click at [367, 413] on input "number" at bounding box center [373, 421] width 15 height 31
type input "39"
type input "460"
click at [622, 547] on icon "Add Cue" at bounding box center [623, 551] width 18 height 18
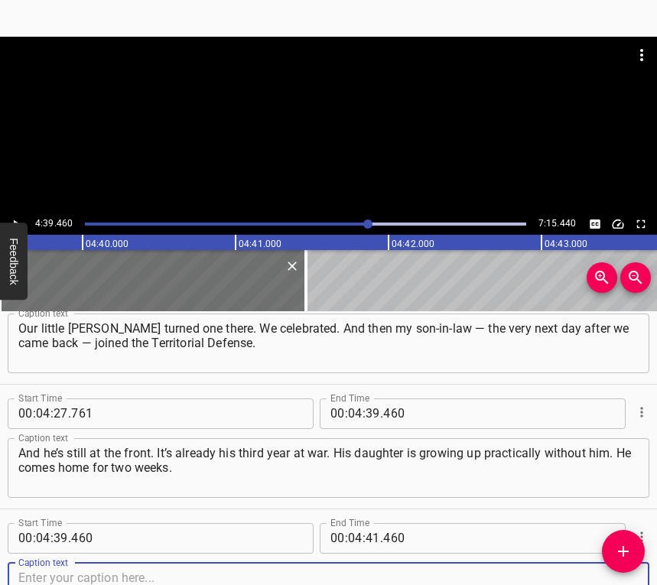
scroll to position [3164, 0]
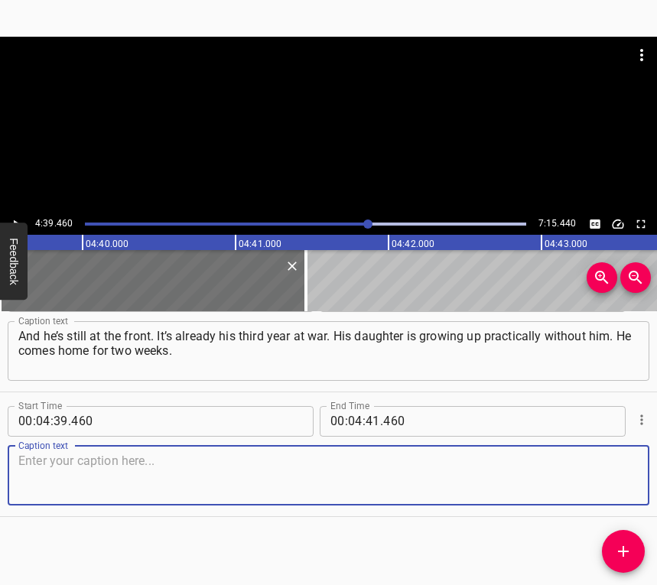
drag, startPoint x: 622, startPoint y: 480, endPoint x: 656, endPoint y: 477, distance: 34.6
click at [632, 480] on div "Caption text" at bounding box center [329, 476] width 642 height 60
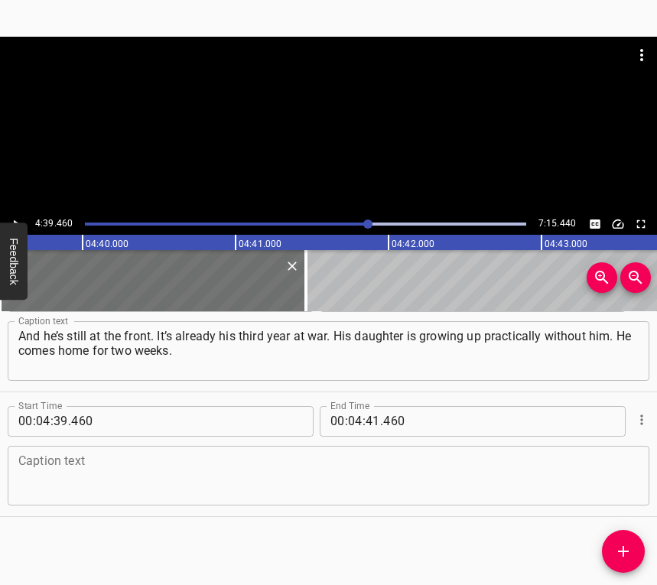
click at [170, 480] on textarea at bounding box center [328, 476] width 620 height 44
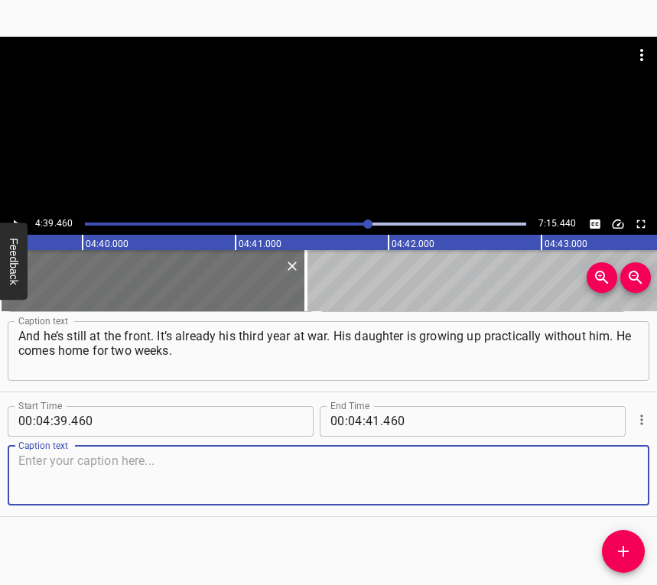
paste textarea "His wife can go visit him for a day or two when there’s a chance. But now there…"
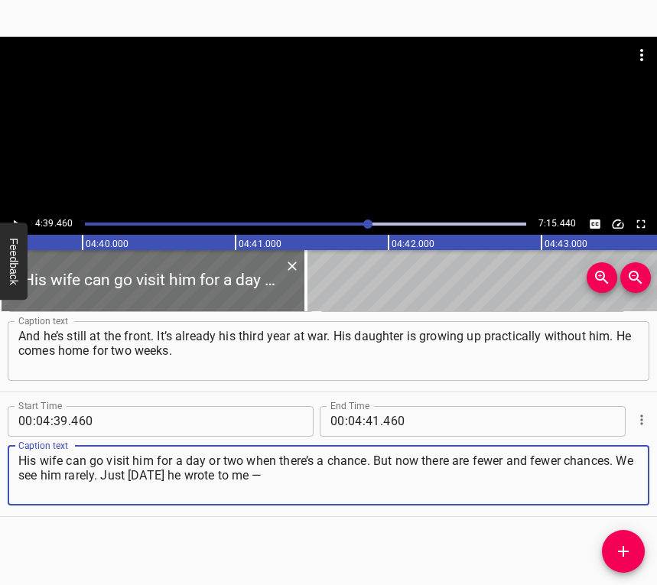
type textarea "His wife can go visit him for a day or two when there’s a chance. But now there…"
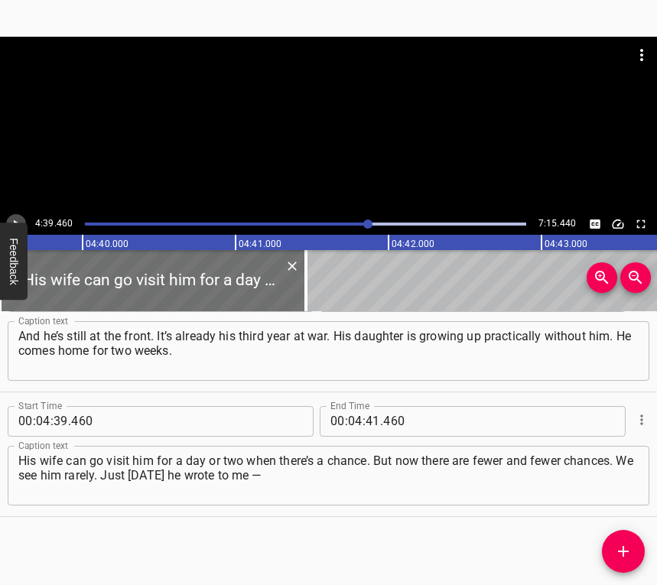
click at [18, 218] on icon "Play/Pause" at bounding box center [16, 224] width 14 height 14
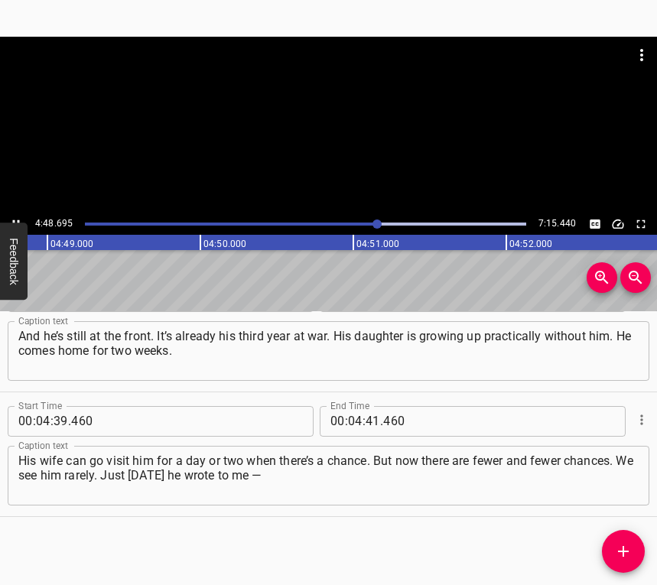
click at [18, 217] on icon "Play/Pause" at bounding box center [16, 224] width 14 height 14
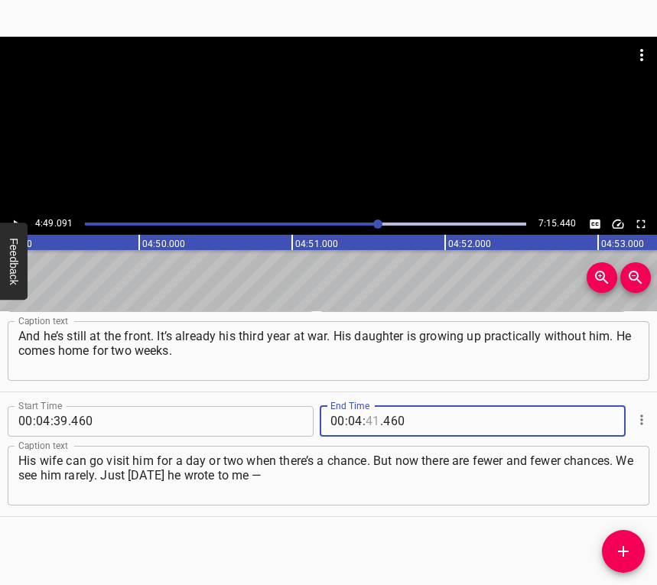
click at [368, 422] on input "number" at bounding box center [373, 421] width 15 height 31
type input "49"
type input "091"
click at [624, 546] on icon "Add Cue" at bounding box center [623, 551] width 11 height 11
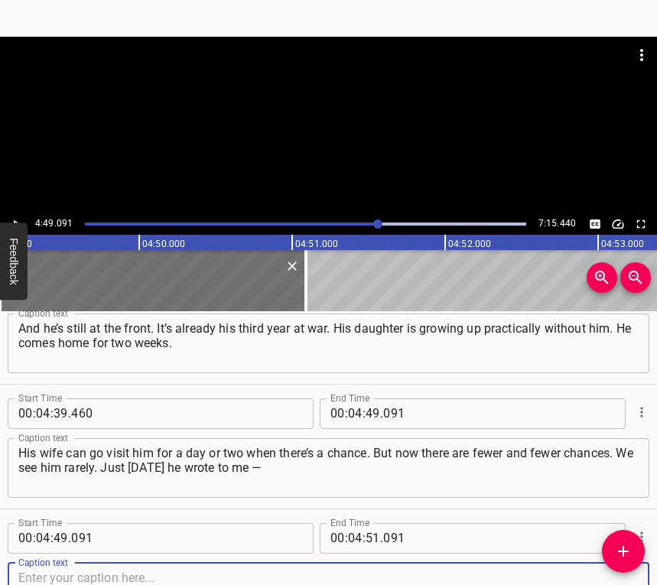
scroll to position [3289, 0]
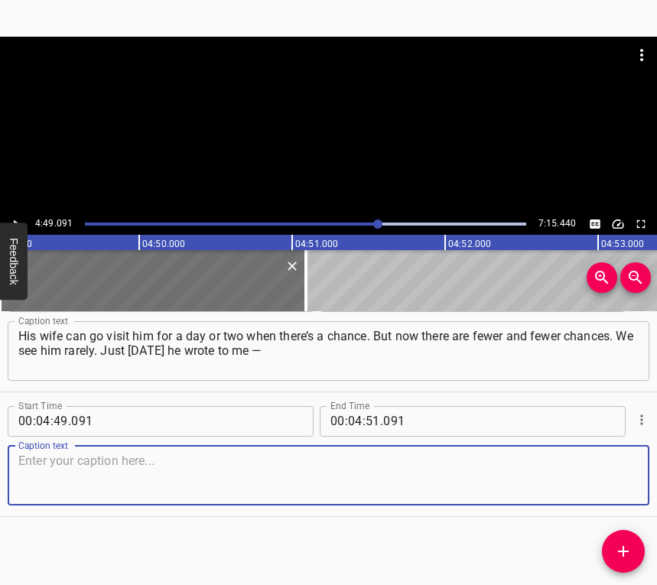
drag, startPoint x: 602, startPoint y: 483, endPoint x: 654, endPoint y: 465, distance: 55.2
click at [602, 483] on textarea at bounding box center [328, 476] width 620 height 44
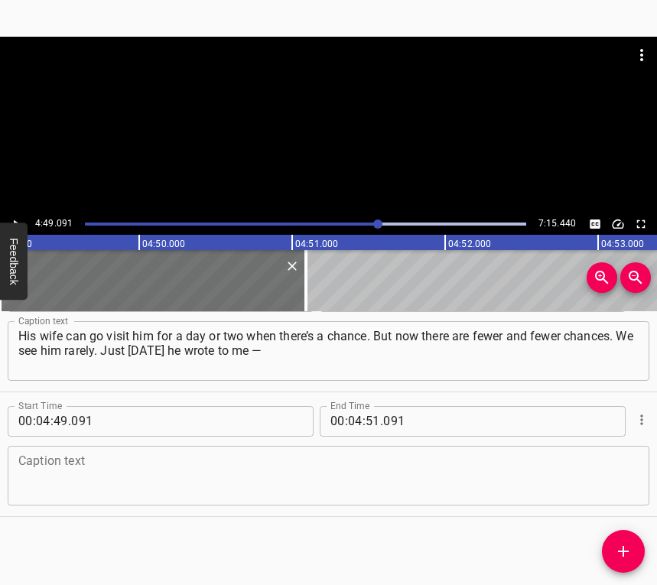
click at [185, 485] on textarea at bounding box center [328, 476] width 620 height 44
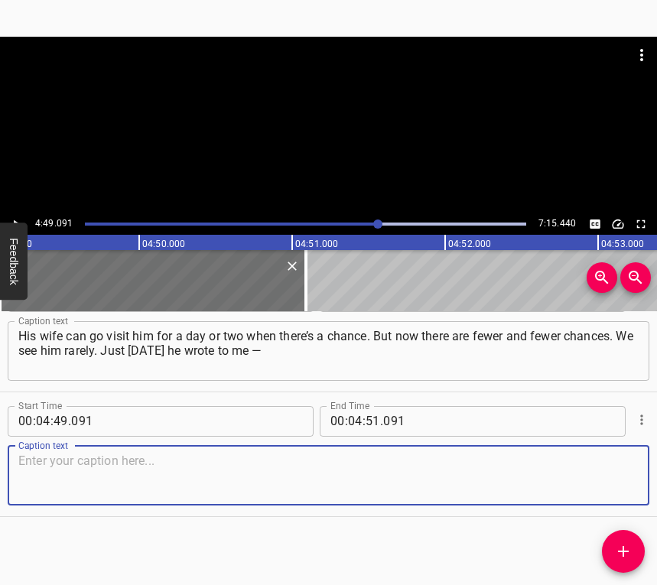
paste textarea "he’ll call me later [DATE]. And we dream… As little [PERSON_NAME] told him on h…"
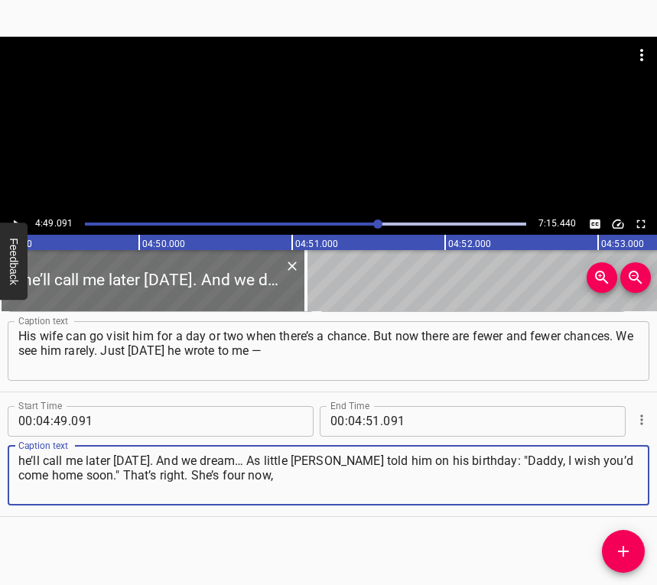
type textarea "he’ll call me later [DATE]. And we dream… As little [PERSON_NAME] told him on h…"
click at [18, 220] on icon "Play/Pause" at bounding box center [16, 224] width 14 height 14
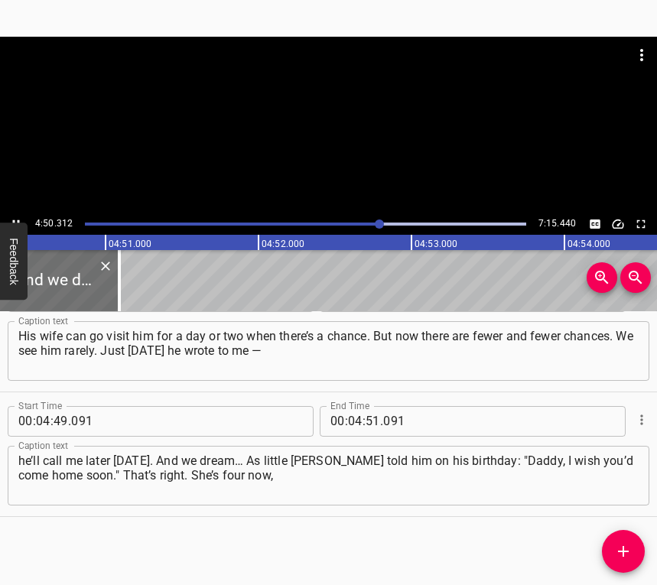
scroll to position [0, 44453]
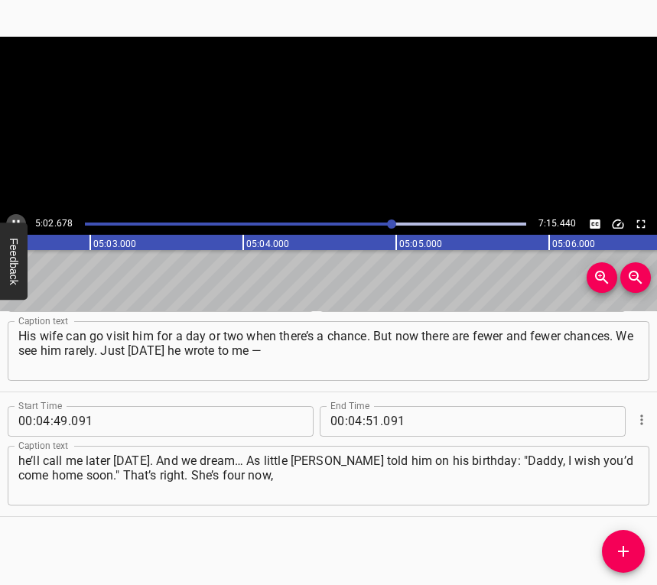
click at [15, 218] on icon "Play/Pause" at bounding box center [16, 224] width 14 height 14
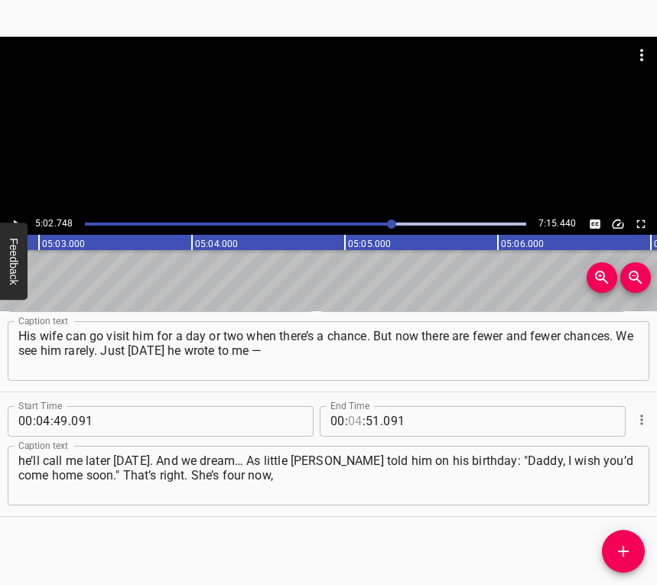
click at [353, 421] on input "number" at bounding box center [355, 421] width 15 height 31
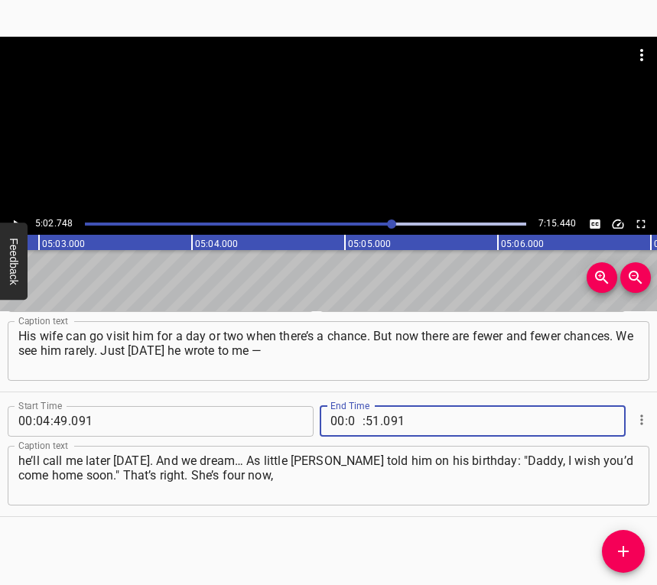
type input "05"
type input "02"
type input "748"
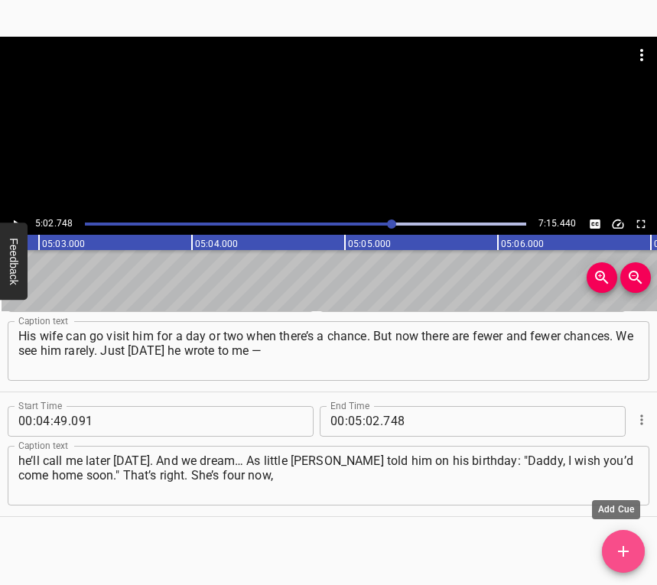
click at [616, 555] on icon "Add Cue" at bounding box center [623, 551] width 18 height 18
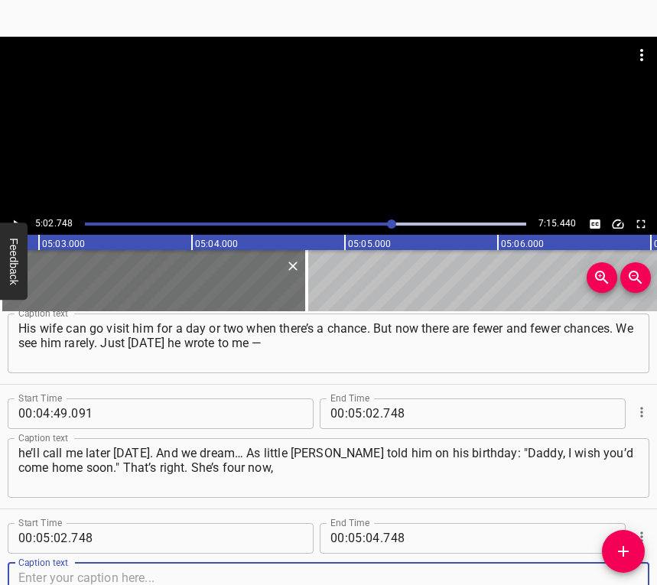
scroll to position [3413, 0]
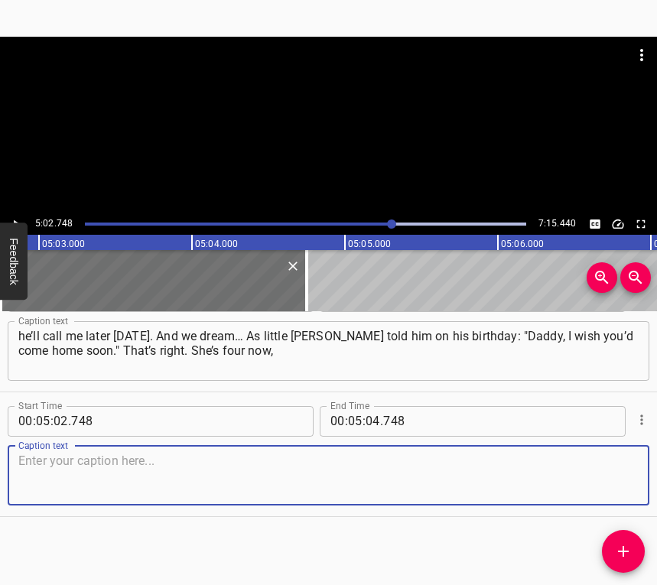
drag, startPoint x: 599, startPoint y: 480, endPoint x: 651, endPoint y: 470, distance: 53.1
click at [603, 480] on textarea at bounding box center [328, 476] width 620 height 44
click at [53, 474] on textarea at bounding box center [328, 476] width 620 height 44
paste textarea "and she wants her father to be with her. But we hold on. We hold on. Even thoug…"
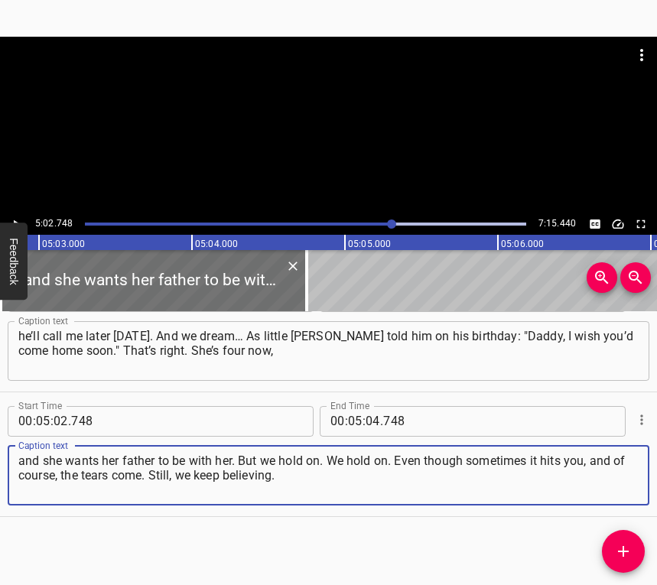
type textarea "and she wants her father to be with her. But we hold on. We hold on. Even thoug…"
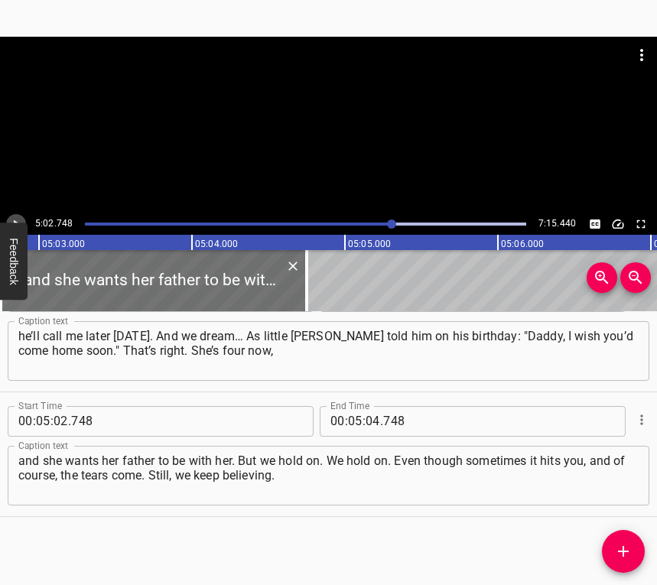
click at [16, 220] on icon "Play/Pause" at bounding box center [16, 224] width 14 height 14
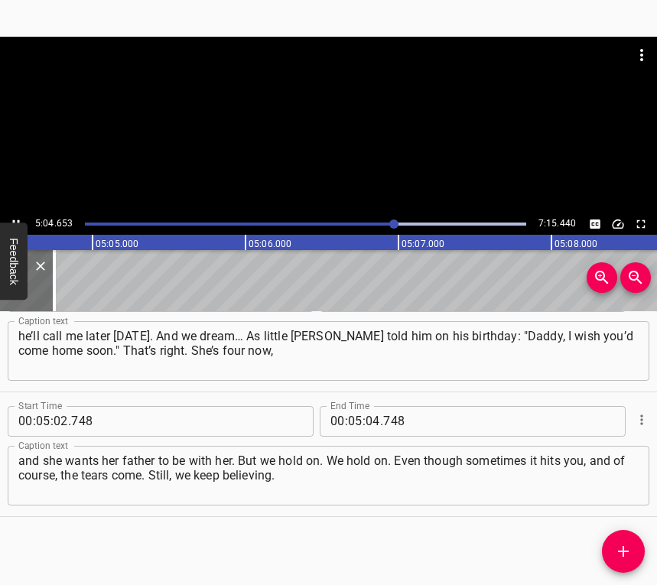
scroll to position [0, 46608]
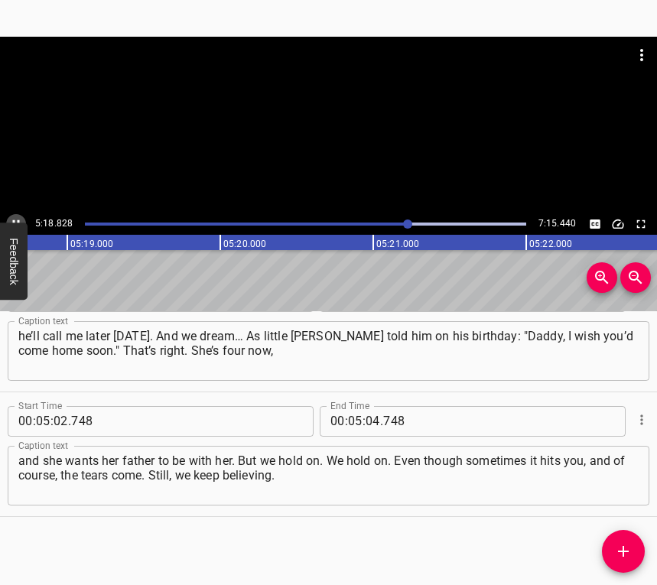
click at [15, 216] on button "Play/Pause" at bounding box center [16, 224] width 20 height 20
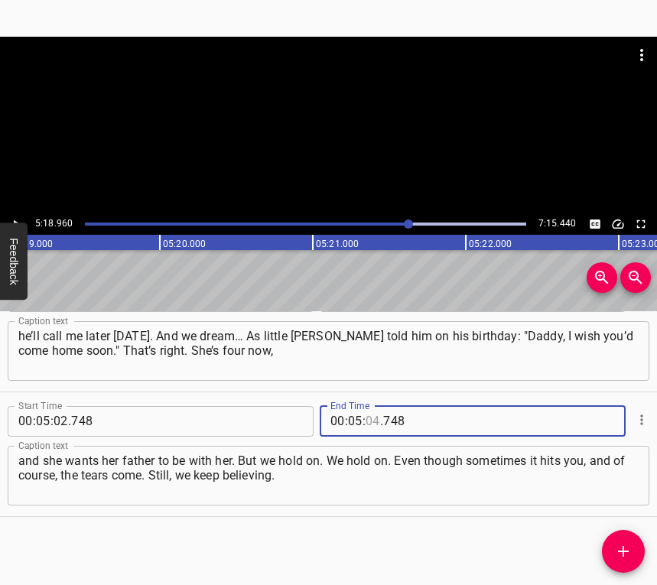
click at [366, 423] on input "number" at bounding box center [373, 421] width 15 height 31
type input "18"
type input "960"
click at [619, 548] on icon "Add Cue" at bounding box center [623, 551] width 18 height 18
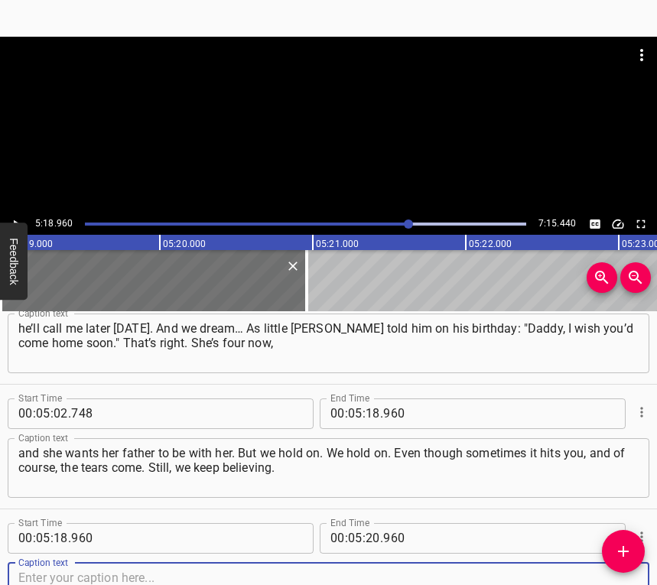
scroll to position [3538, 0]
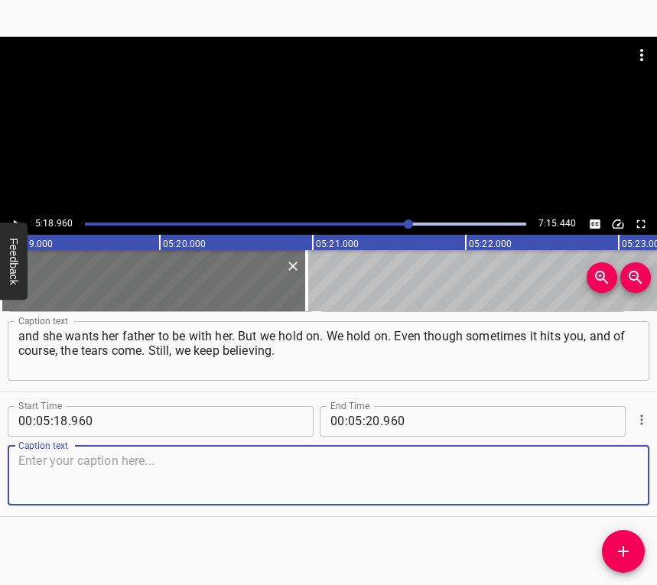
click at [615, 494] on textarea at bounding box center [328, 476] width 620 height 44
click at [65, 475] on textarea at bounding box center [328, 476] width 620 height 44
paste textarea "It can’t be otherwise. It simply can’t be otherwise. We’re waiting for victory.…"
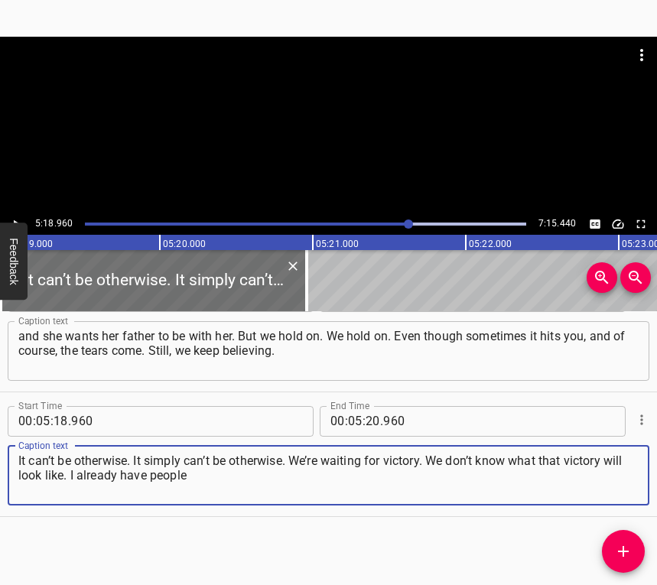
type textarea "It can’t be otherwise. It simply can’t be otherwise. We’re waiting for victory.…"
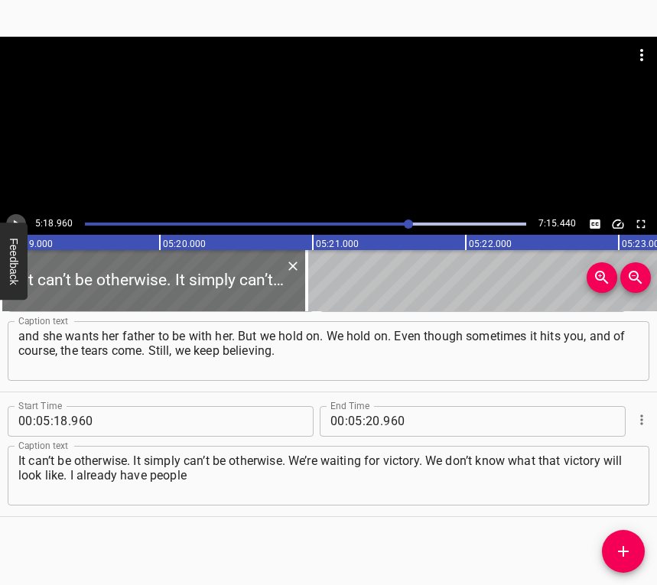
click at [15, 215] on button "Play/Pause" at bounding box center [16, 224] width 20 height 20
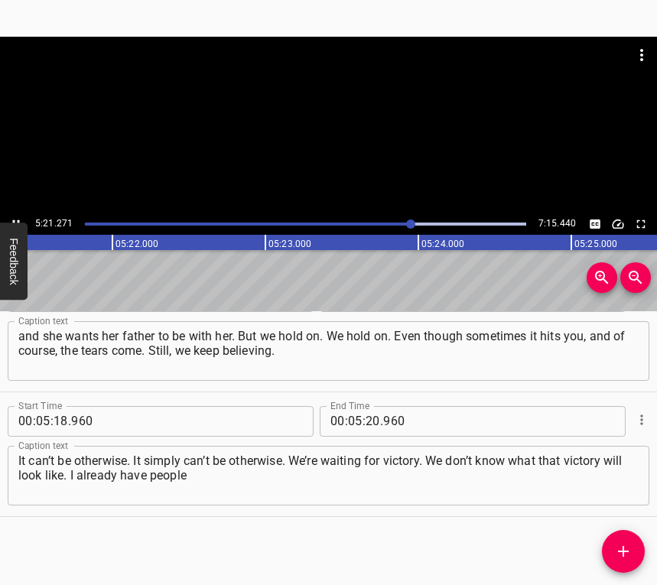
scroll to position [0, 49151]
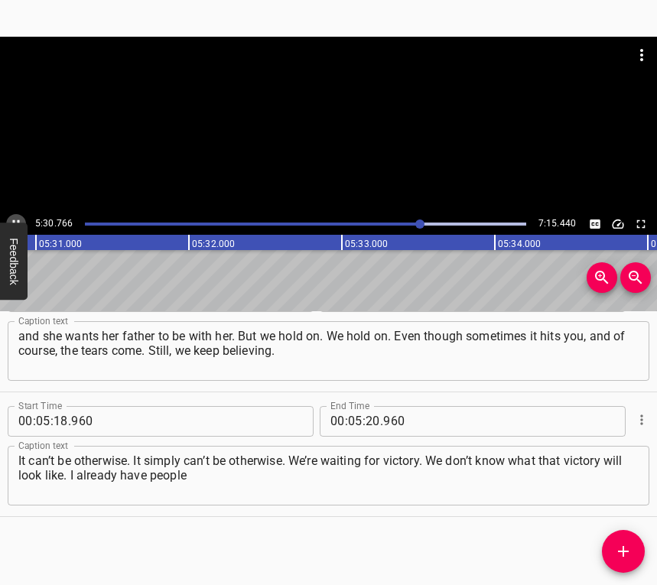
click at [18, 217] on icon "Play/Pause" at bounding box center [16, 224] width 14 height 14
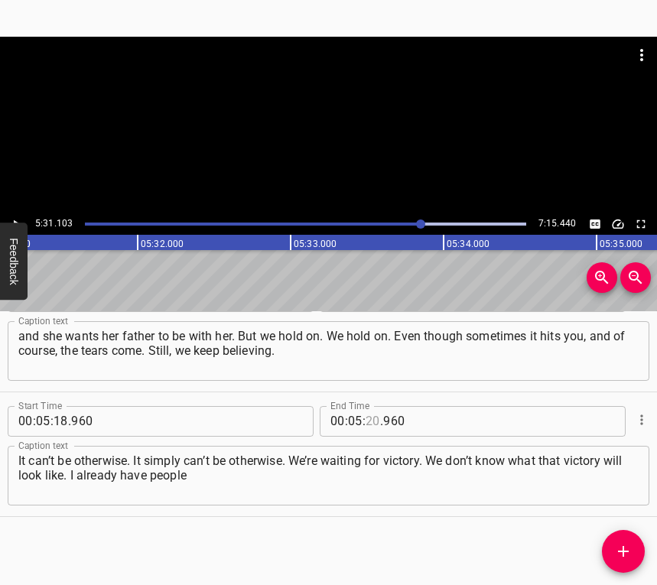
click at [366, 418] on input "number" at bounding box center [373, 421] width 15 height 31
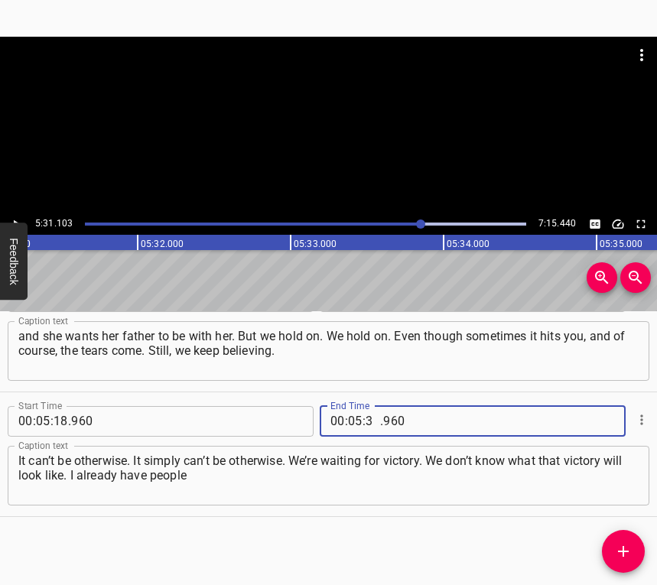
type input "31"
type input "103"
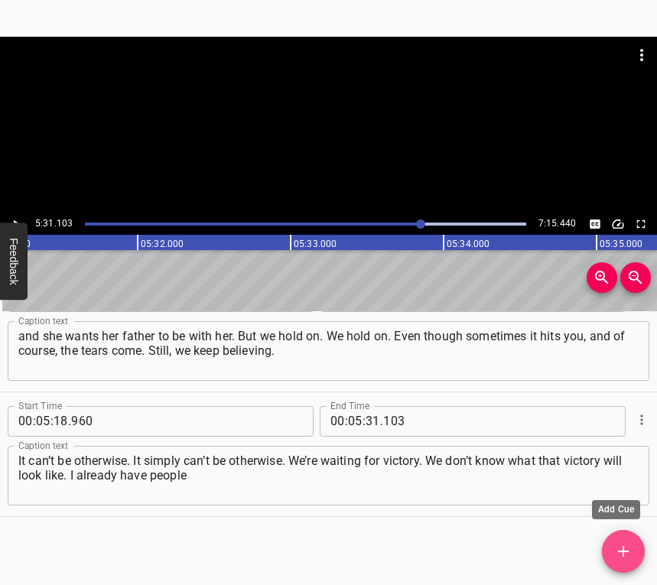
click at [623, 551] on icon "Add Cue" at bounding box center [623, 551] width 11 height 11
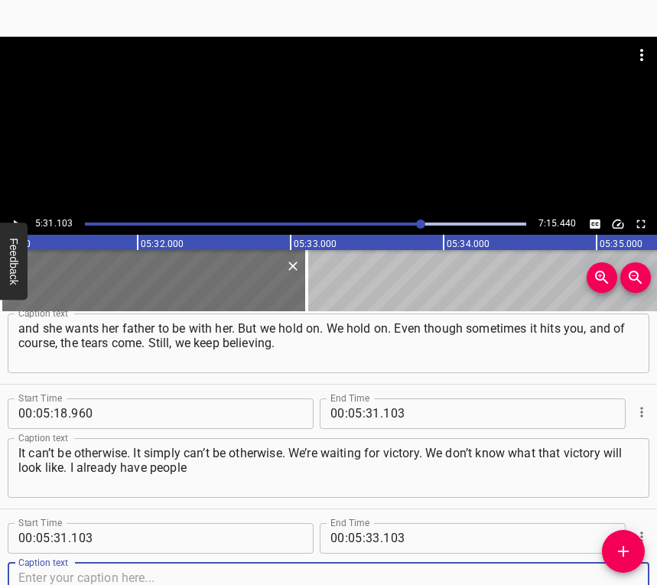
scroll to position [3663, 0]
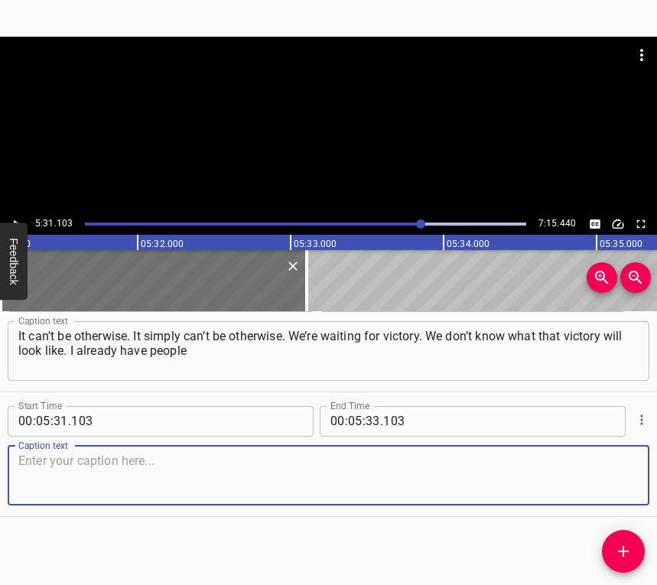
drag, startPoint x: 613, startPoint y: 479, endPoint x: 654, endPoint y: 457, distance: 45.9
click at [618, 474] on textarea at bounding box center [328, 476] width 620 height 44
click at [115, 480] on textarea at bounding box center [328, 476] width 620 height 44
paste textarea "I knew who were killed — who stayed there forever. But we collect money, send d…"
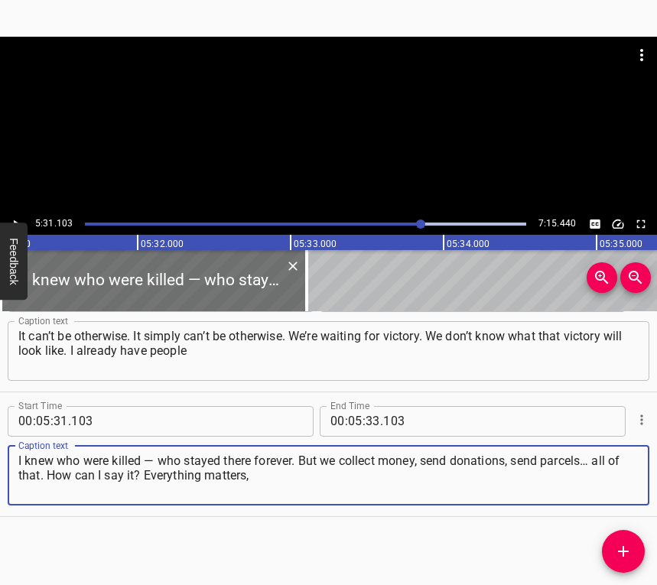
type textarea "I knew who were killed — who stayed there forever. But we collect money, send d…"
click at [20, 219] on icon "Play/Pause" at bounding box center [16, 224] width 14 height 14
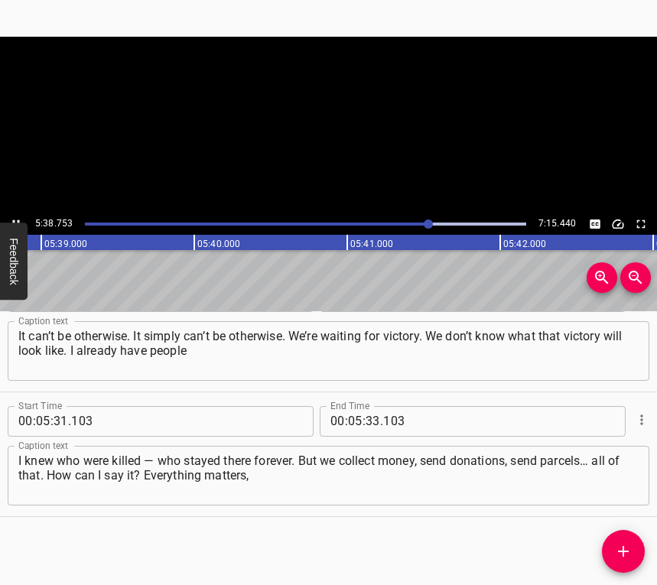
scroll to position [0, 51865]
click at [15, 218] on icon "Play/Pause" at bounding box center [16, 224] width 14 height 14
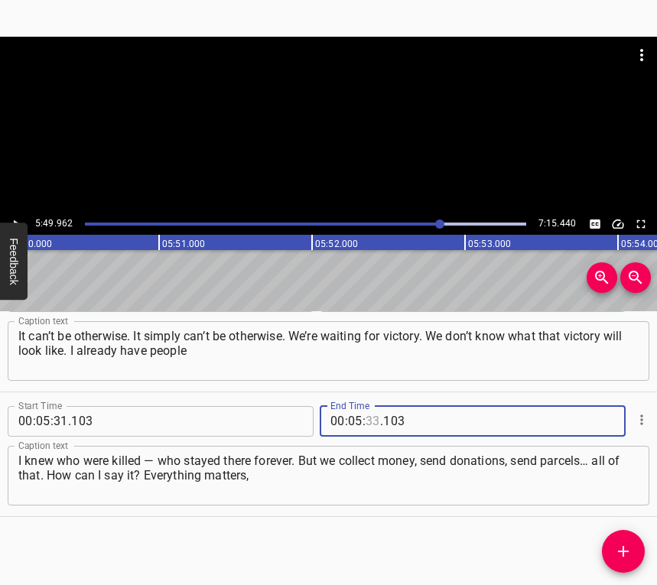
click at [368, 416] on input "number" at bounding box center [373, 421] width 15 height 31
type input "49"
type input "962"
click at [624, 556] on icon "Add Cue" at bounding box center [623, 551] width 11 height 11
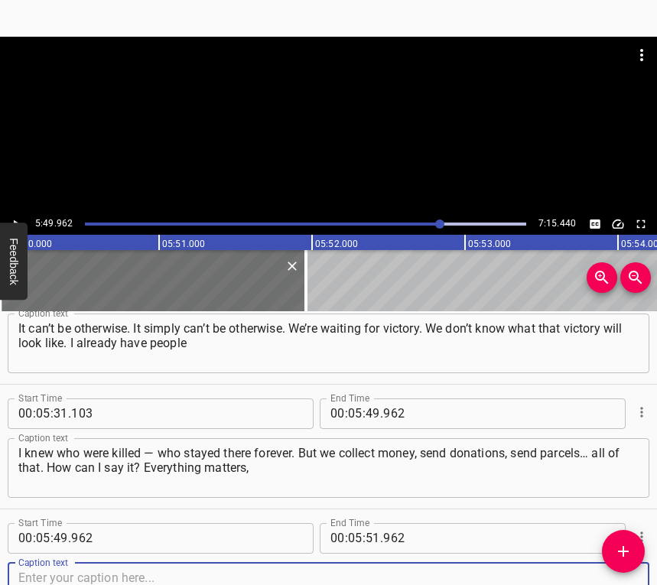
scroll to position [3787, 0]
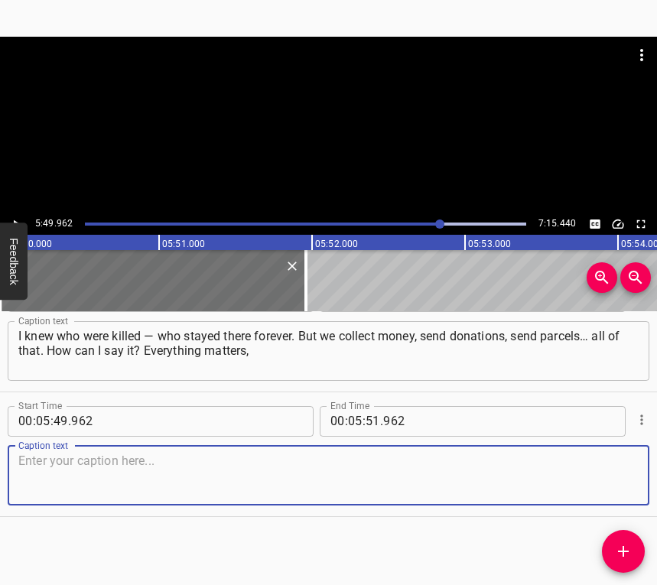
drag, startPoint x: 599, startPoint y: 484, endPoint x: 647, endPoint y: 478, distance: 48.6
click at [612, 483] on textarea at bounding box center [328, 476] width 620 height 44
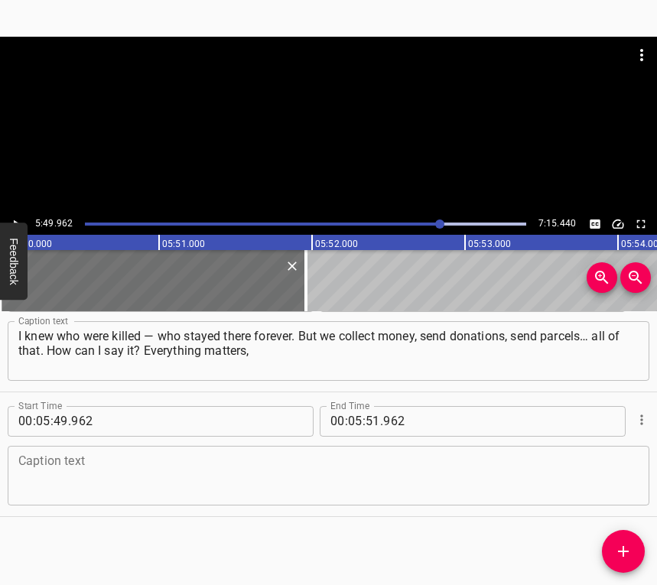
click at [310, 480] on textarea at bounding box center [328, 476] width 620 height 44
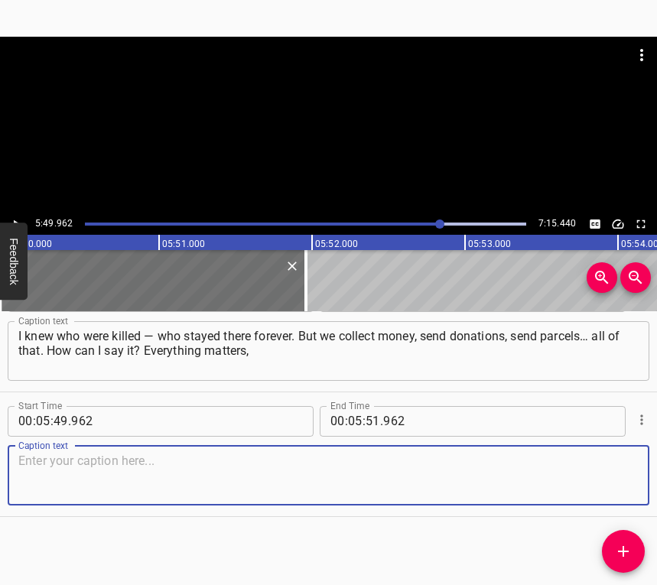
paste textarea "but the most important are our children — those who are dying. And our [DEMOGRA…"
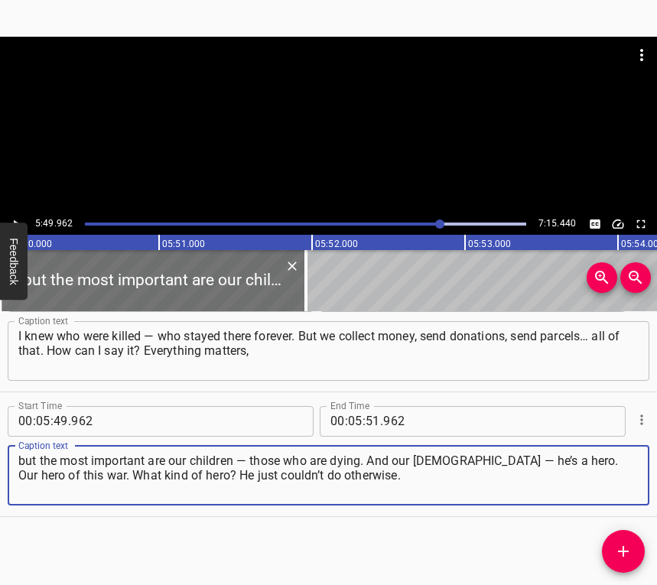
type textarea "but the most important are our children — those who are dying. And our [DEMOGRA…"
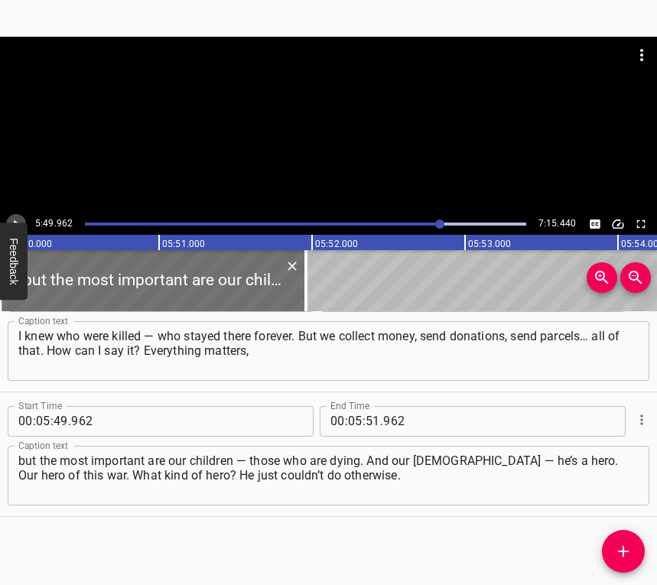
click at [18, 217] on icon "Play/Pause" at bounding box center [16, 224] width 14 height 14
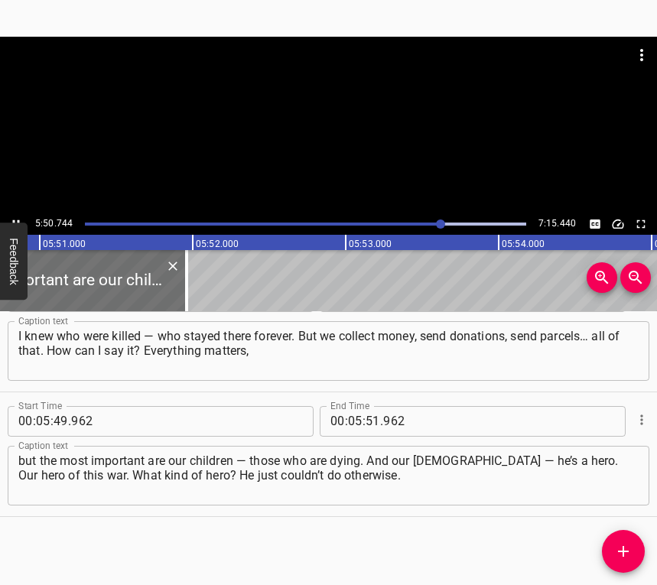
scroll to position [0, 53699]
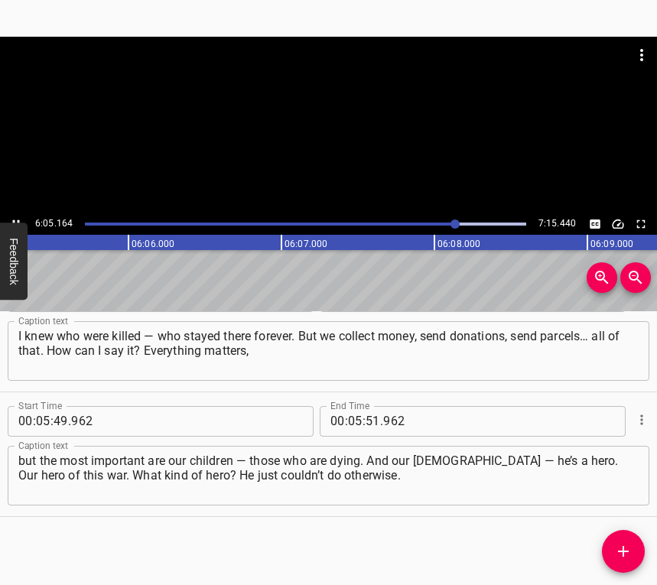
click at [18, 218] on icon "Play/Pause" at bounding box center [16, 224] width 14 height 14
click at [348, 413] on input "number" at bounding box center [355, 421] width 15 height 31
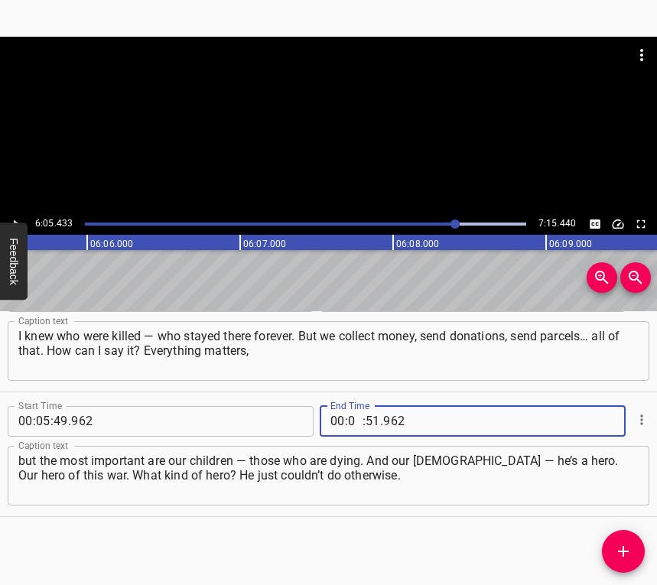
type input "06"
type input "05"
type input "433"
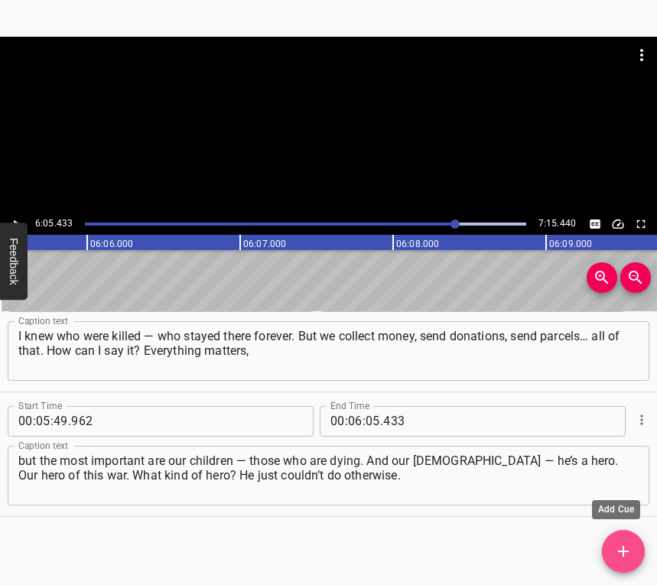
click at [615, 551] on icon "Add Cue" at bounding box center [623, 551] width 18 height 18
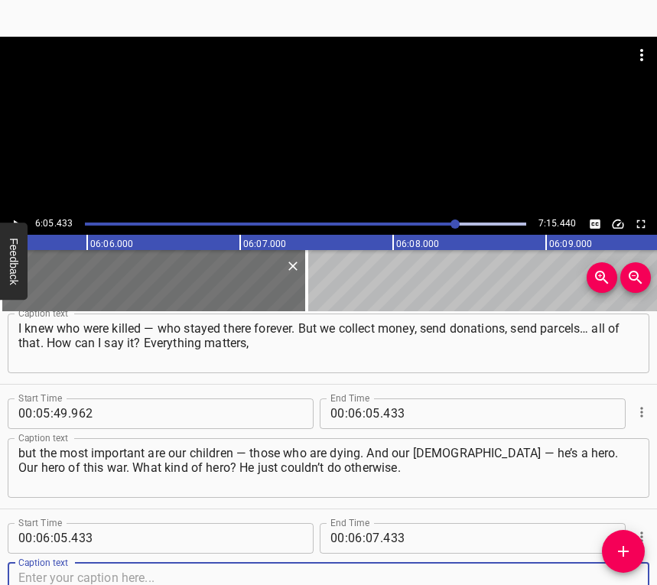
scroll to position [3912, 0]
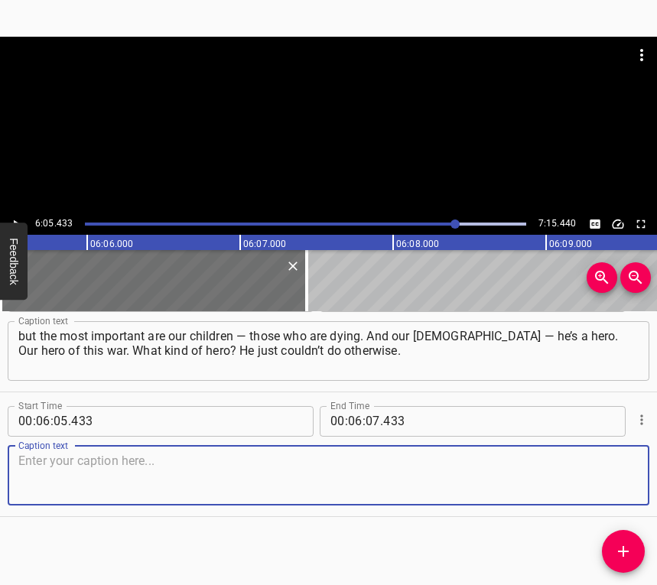
drag, startPoint x: 596, startPoint y: 462, endPoint x: 647, endPoint y: 444, distance: 54.2
click at [598, 460] on textarea at bounding box center [328, 476] width 620 height 44
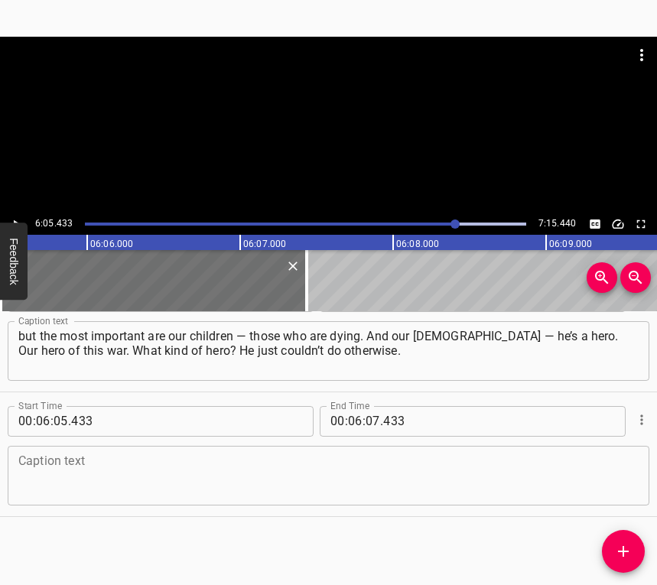
click at [66, 475] on textarea at bounding box center [328, 476] width 620 height 44
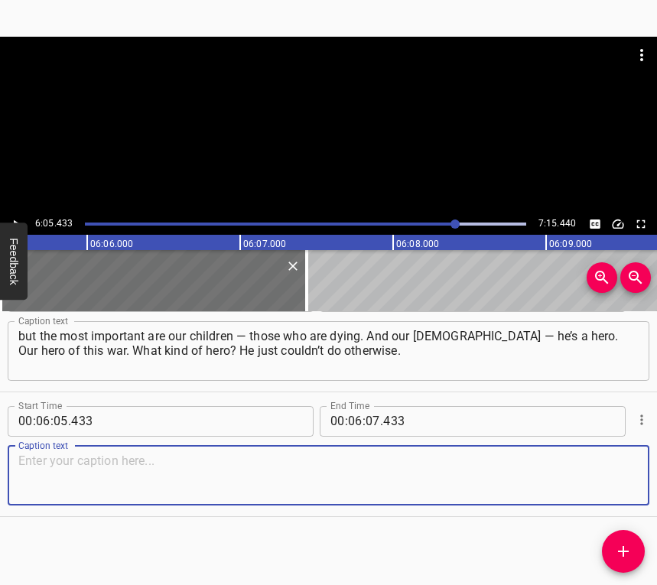
paste textarea "I knew that. He said: "I’ll take them there and come back [DATE]. Wait for me. …"
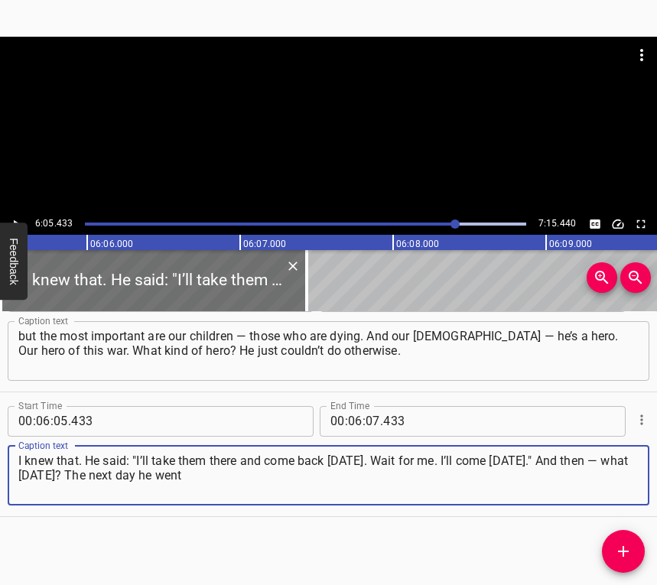
type textarea "I knew that. He said: "I’ll take them there and come back [DATE]. Wait for me. …"
click at [19, 215] on button "Play/Pause" at bounding box center [16, 224] width 20 height 20
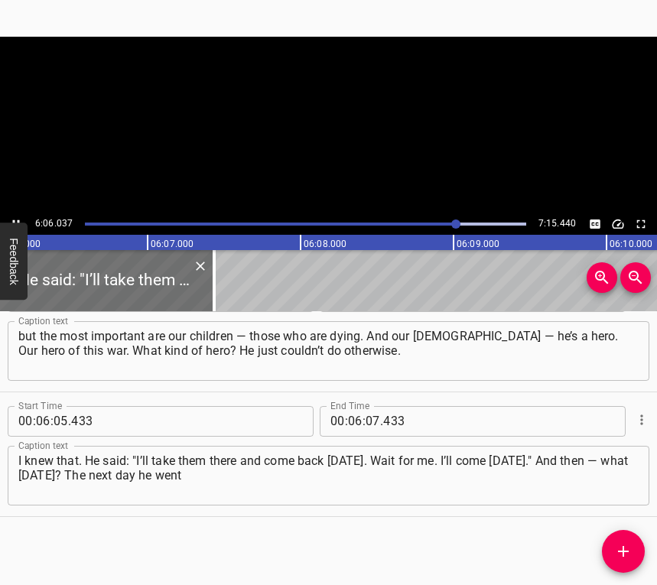
scroll to position [0, 56038]
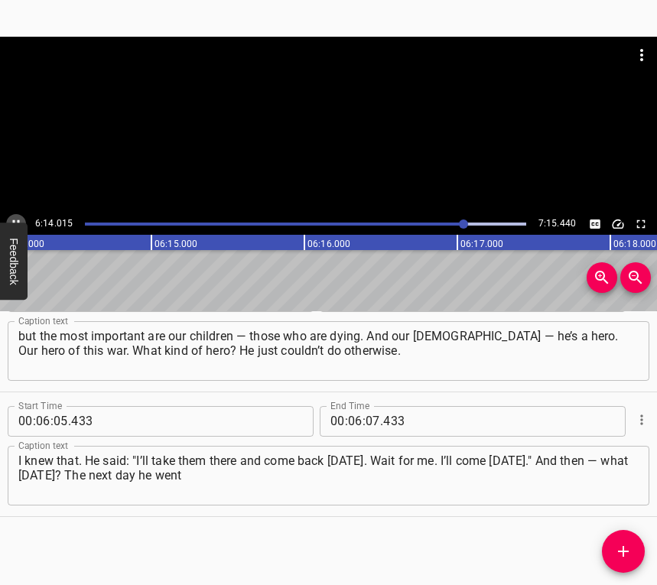
click at [14, 217] on icon "Play/Pause" at bounding box center [16, 224] width 14 height 14
click at [372, 417] on input "number" at bounding box center [373, 421] width 15 height 31
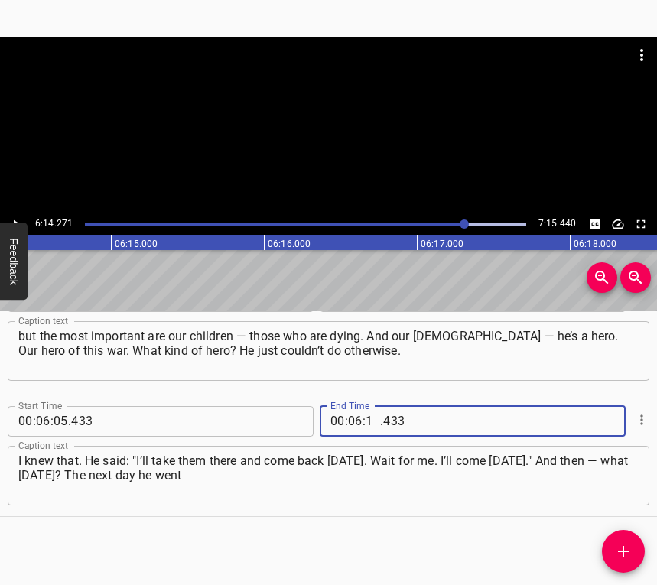
type input "14"
type input "271"
click at [623, 551] on icon "Add Cue" at bounding box center [623, 551] width 18 height 18
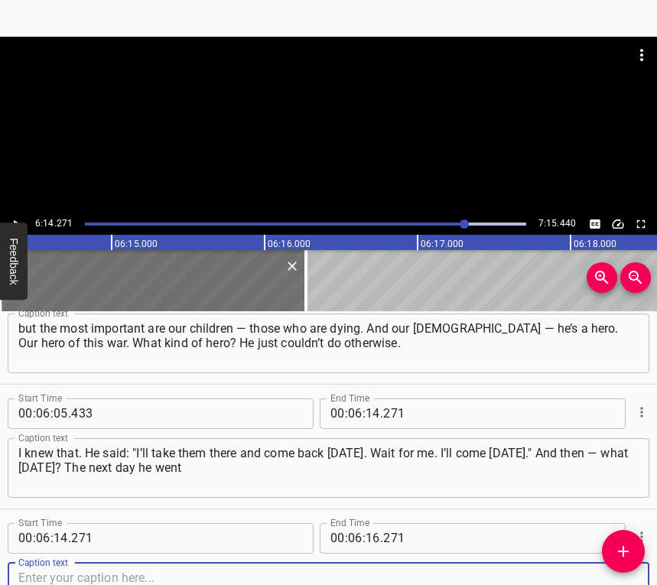
scroll to position [4037, 0]
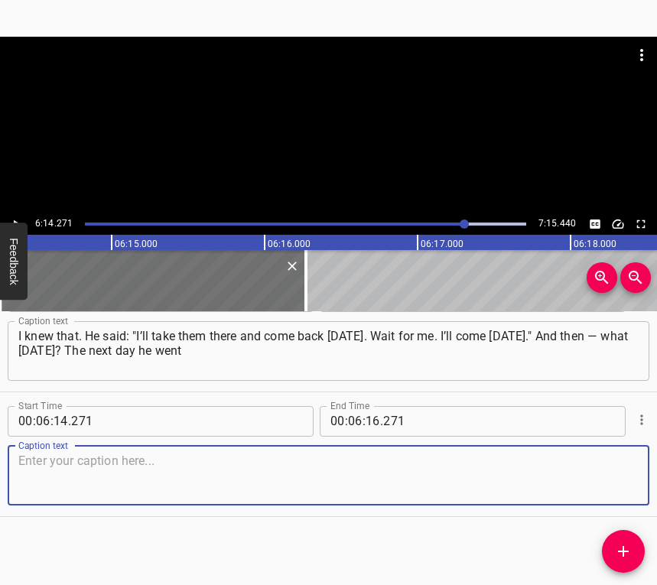
drag, startPoint x: 605, startPoint y: 467, endPoint x: 652, endPoint y: 447, distance: 51.7
click at [606, 467] on textarea at bounding box center [328, 476] width 620 height 44
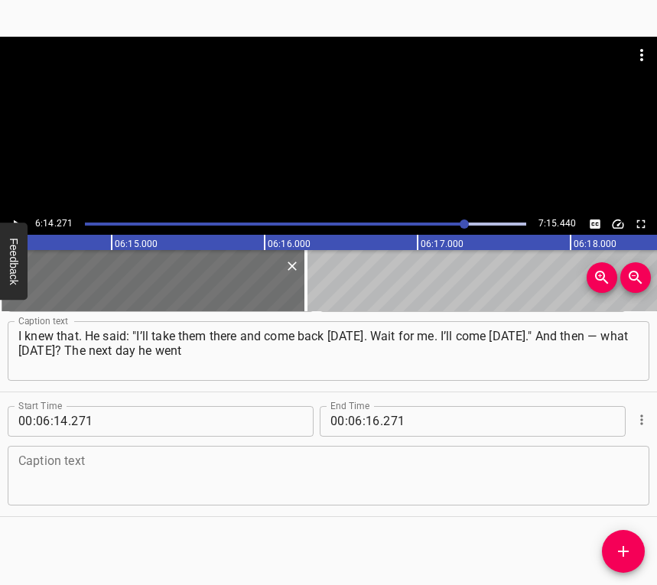
click at [277, 474] on textarea at bounding box center [328, 476] width 620 height 44
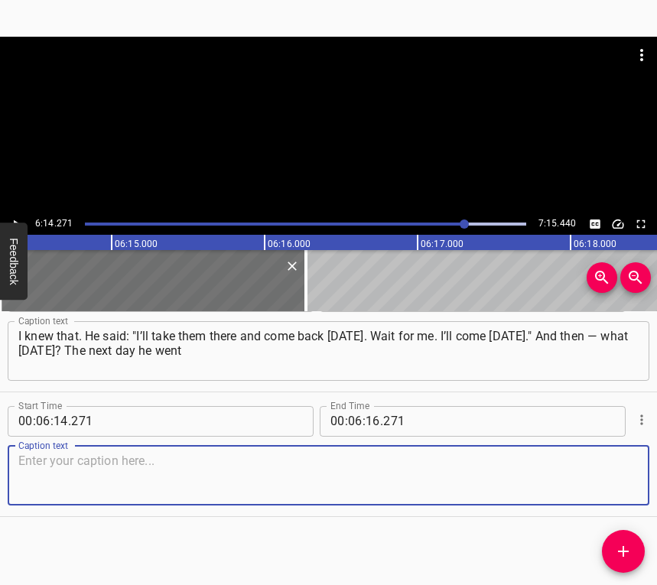
paste textarea "and signed up for the Territorial Defense. We arrived — and he was already in t…"
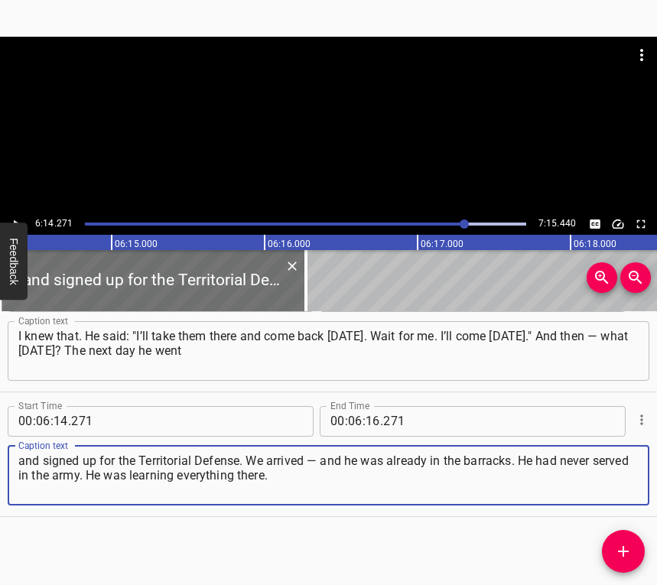
type textarea "and signed up for the Territorial Defense. We arrived — and he was already in t…"
click at [15, 220] on icon "Play/Pause" at bounding box center [17, 224] width 6 height 8
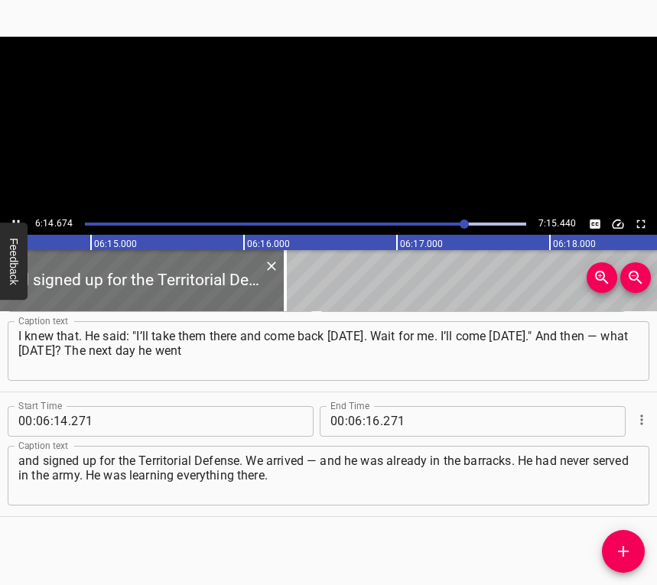
scroll to position [0, 57320]
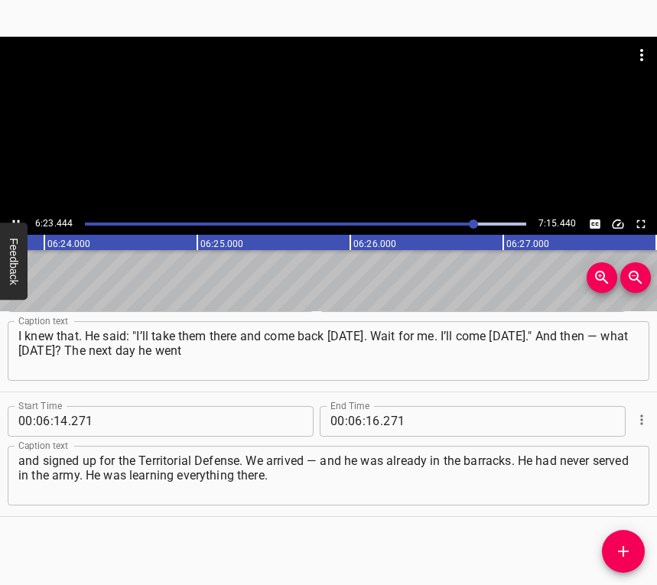
click at [15, 220] on icon "Play/Pause" at bounding box center [16, 224] width 14 height 14
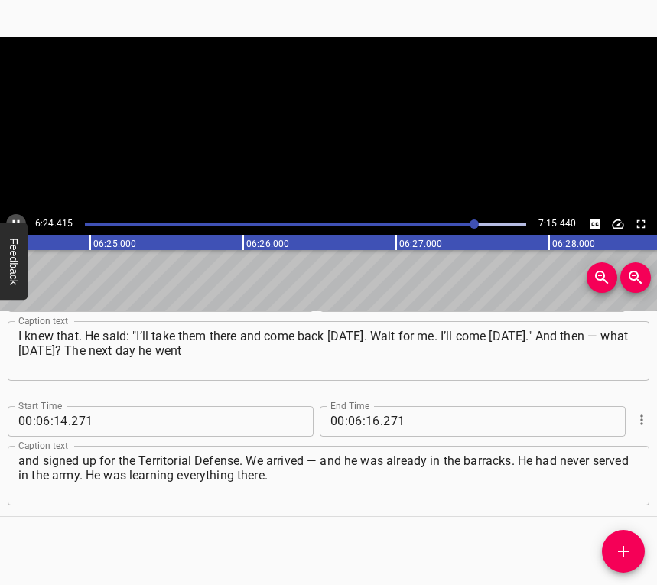
click at [15, 220] on icon "Play/Pause" at bounding box center [16, 224] width 14 height 14
click at [366, 421] on input "number" at bounding box center [373, 421] width 15 height 31
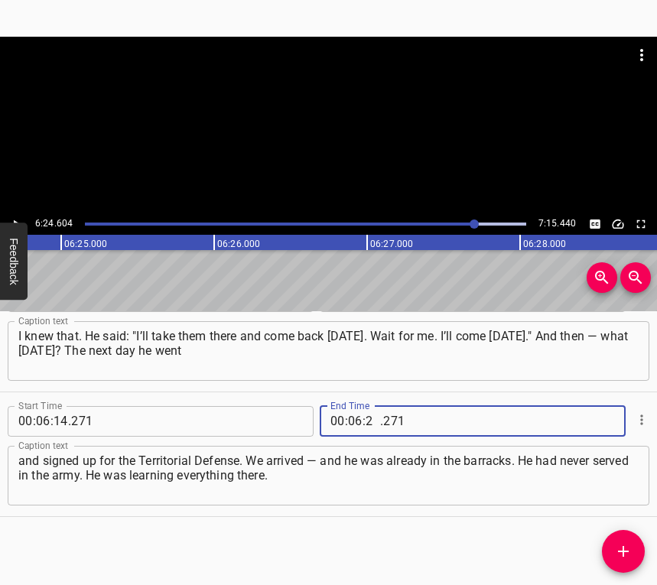
type input "24"
type input "604"
click at [624, 548] on icon "Add Cue" at bounding box center [623, 551] width 11 height 11
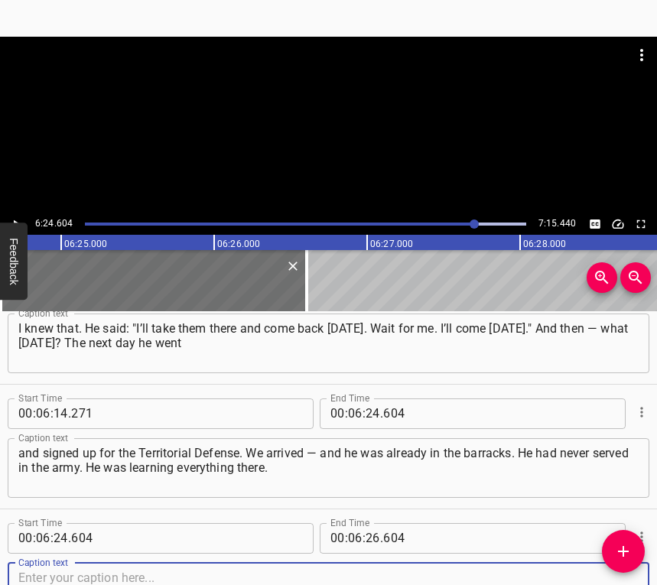
scroll to position [4161, 0]
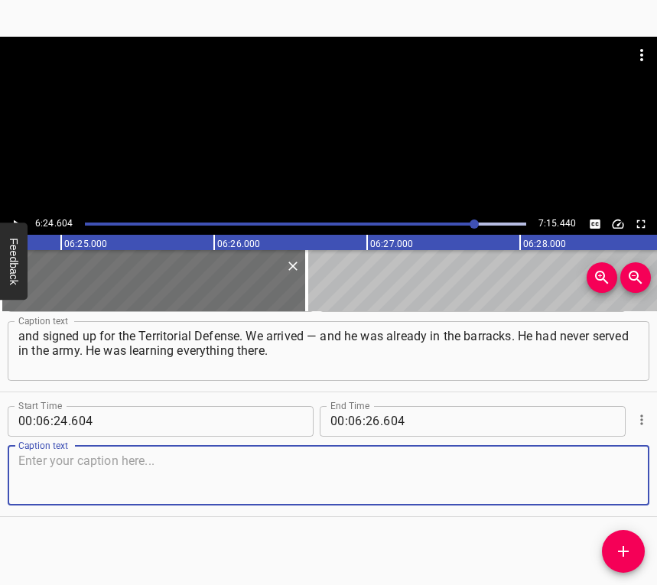
click at [619, 488] on textarea at bounding box center [328, 476] width 620 height 44
click at [163, 466] on textarea at bounding box center [328, 476] width 620 height 44
paste textarea "And he’s still learning. Now only my family keeps me going. [PERSON_NAME] and h…"
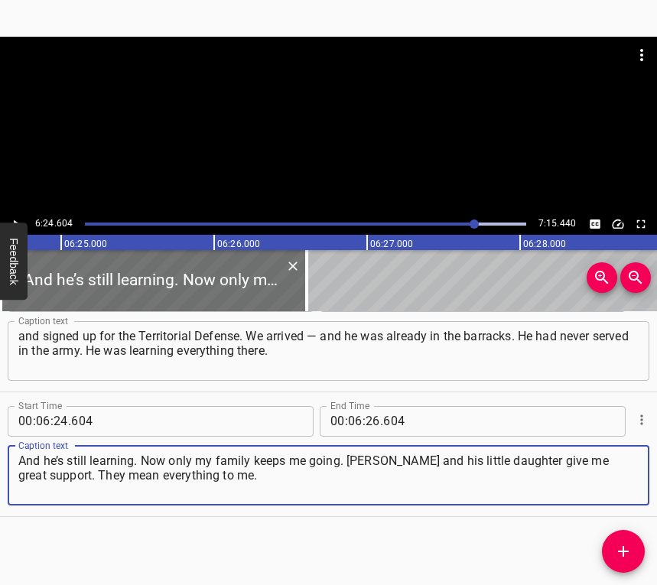
type textarea "And he’s still learning. Now only my family keeps me going. [PERSON_NAME] and h…"
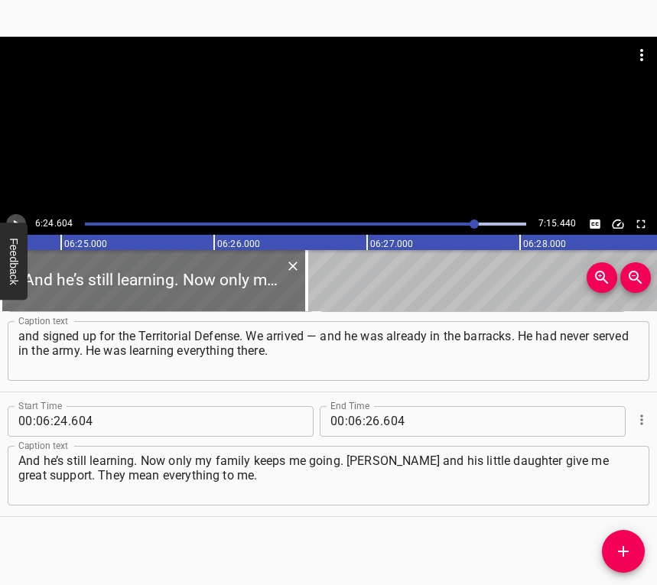
click at [16, 219] on icon "Play/Pause" at bounding box center [16, 224] width 14 height 14
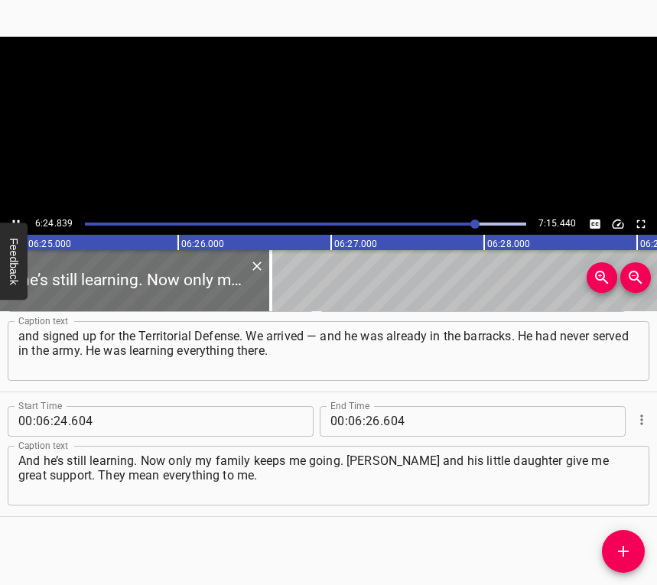
scroll to position [0, 58917]
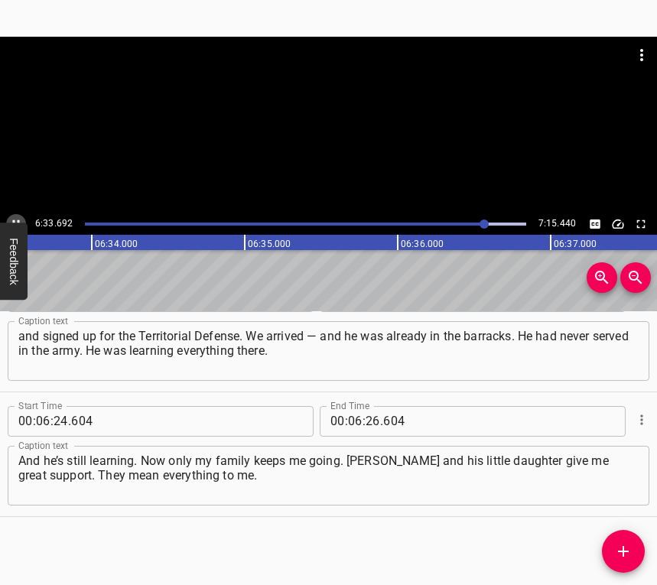
click at [15, 216] on button "Play/Pause" at bounding box center [16, 224] width 20 height 20
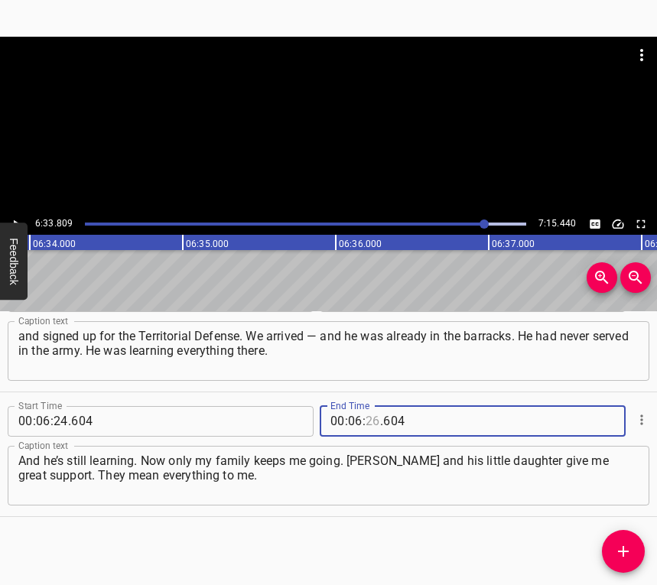
click at [367, 418] on input "number" at bounding box center [373, 421] width 15 height 31
type input "33"
type input "809"
click at [628, 548] on icon "Add Cue" at bounding box center [623, 551] width 18 height 18
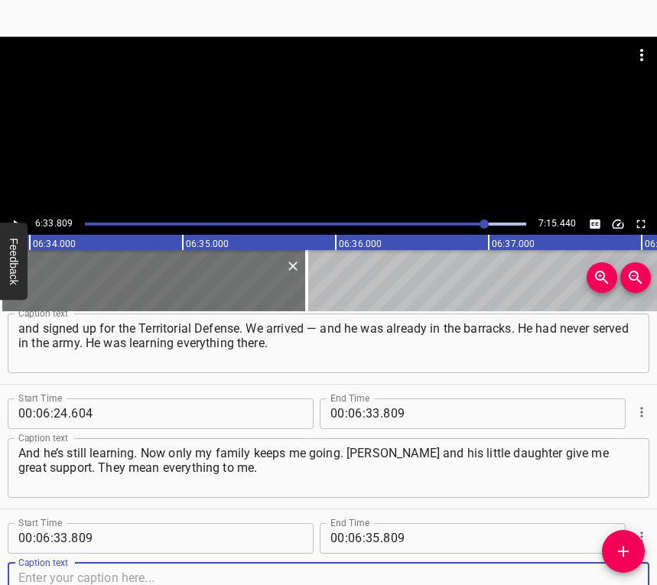
scroll to position [4286, 0]
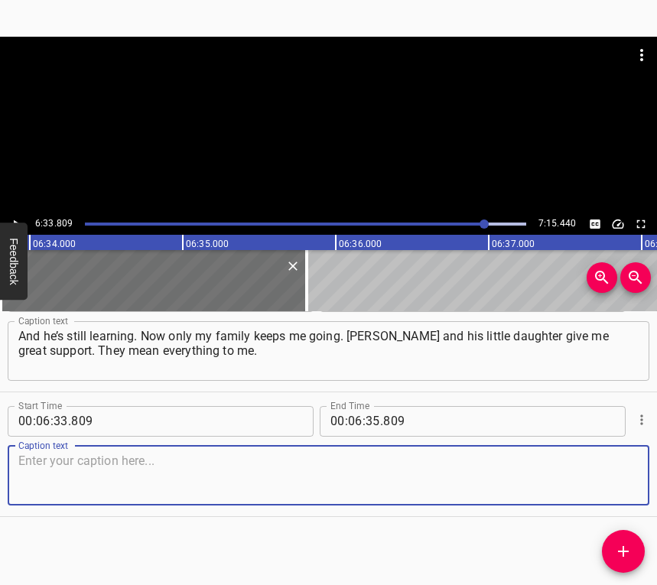
drag, startPoint x: 599, startPoint y: 491, endPoint x: 650, endPoint y: 471, distance: 55.0
click at [601, 490] on textarea at bounding box center [328, 476] width 620 height 44
click at [220, 472] on textarea at bounding box center [328, 476] width 620 height 44
paste textarea "My husband died [DATE], my daughter [DATE], so… they’re all I have left. And fa…"
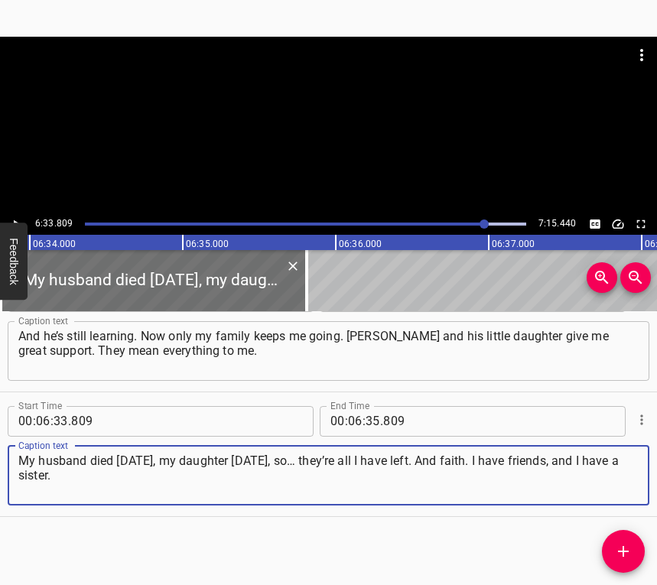
type textarea "My husband died [DATE], my daughter [DATE], so… they’re all I have left. And fa…"
click at [22, 217] on button "Play/Pause" at bounding box center [16, 224] width 20 height 20
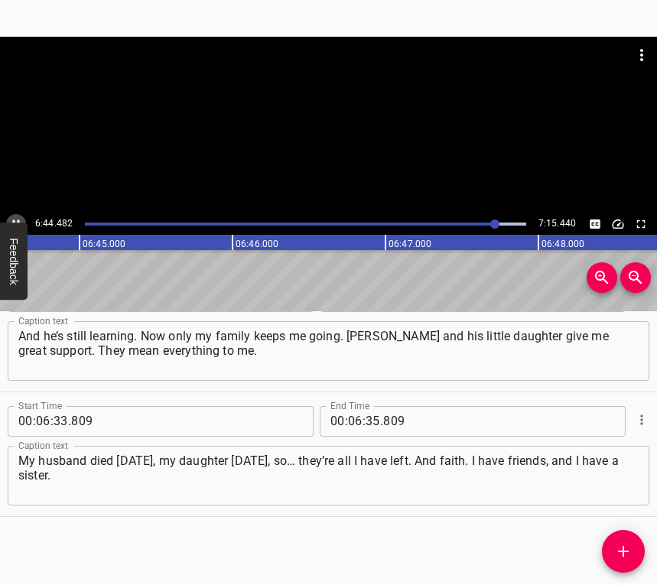
click at [20, 217] on icon "Play/Pause" at bounding box center [16, 224] width 14 height 14
click at [10, 218] on icon "Play/Pause" at bounding box center [16, 224] width 14 height 14
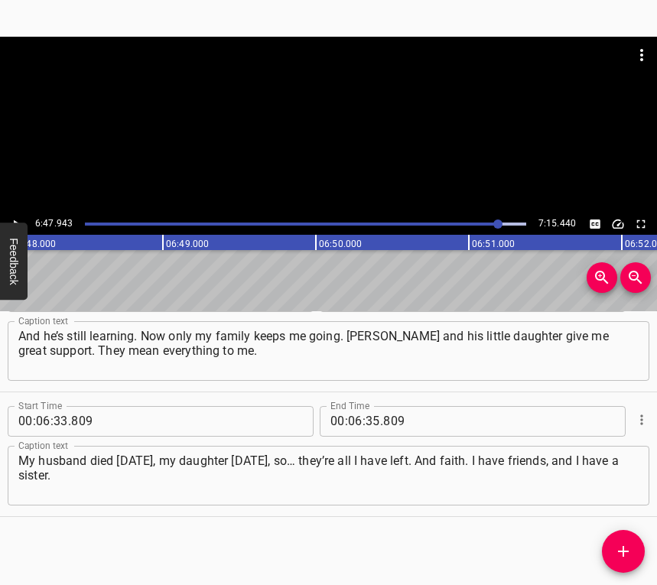
scroll to position [0, 62410]
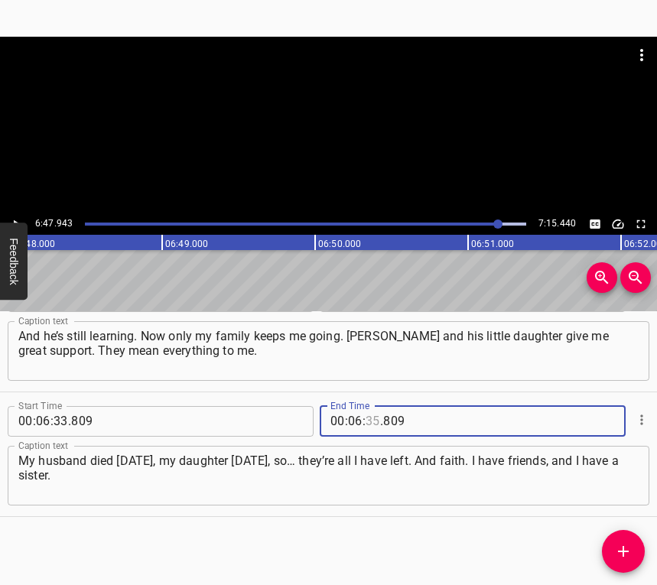
click at [366, 423] on input "number" at bounding box center [373, 421] width 15 height 31
type input "47"
type input "8"
type input "809"
type input "47"
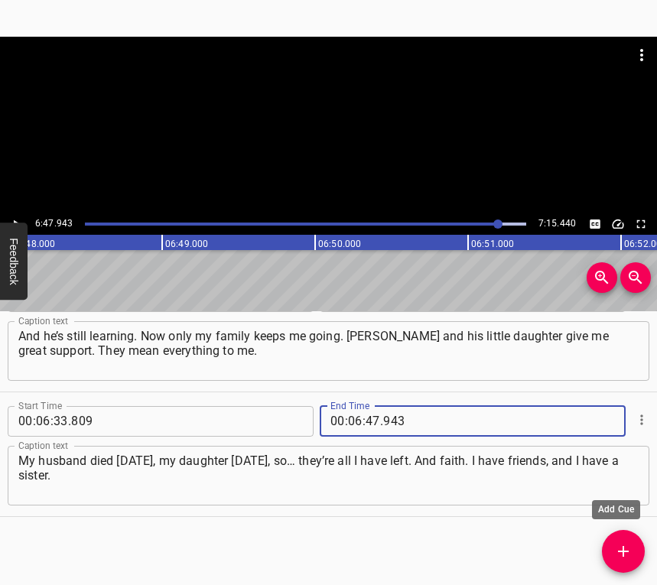
type input "943"
click at [623, 545] on icon "Add Cue" at bounding box center [623, 551] width 18 height 18
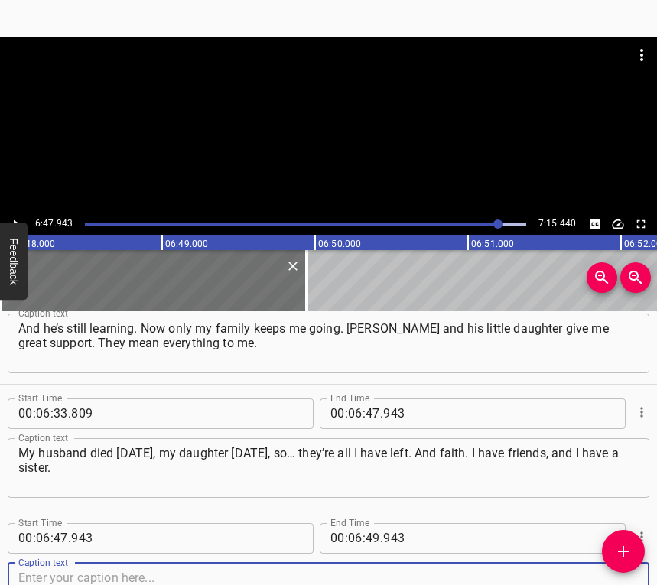
scroll to position [4411, 0]
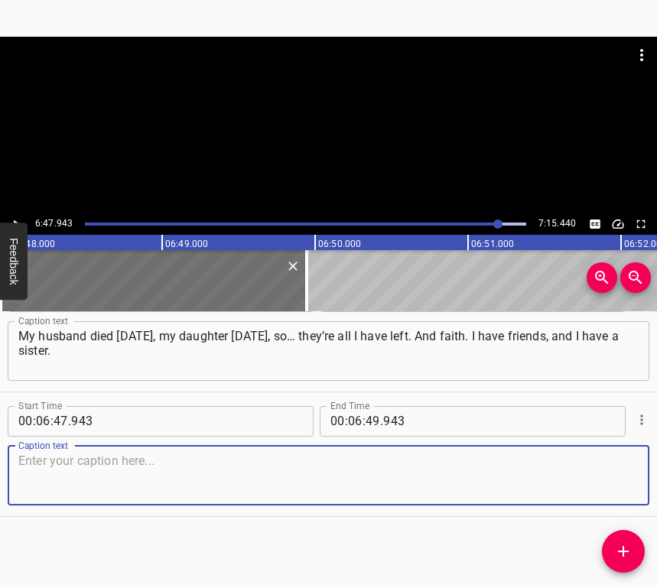
click at [614, 479] on textarea at bounding box center [328, 476] width 620 height 44
click at [313, 466] on textarea at bounding box center [328, 476] width 620 height 44
paste textarea "I left my job, so… but we keep going anyway. We must. If not for them, I don’t …"
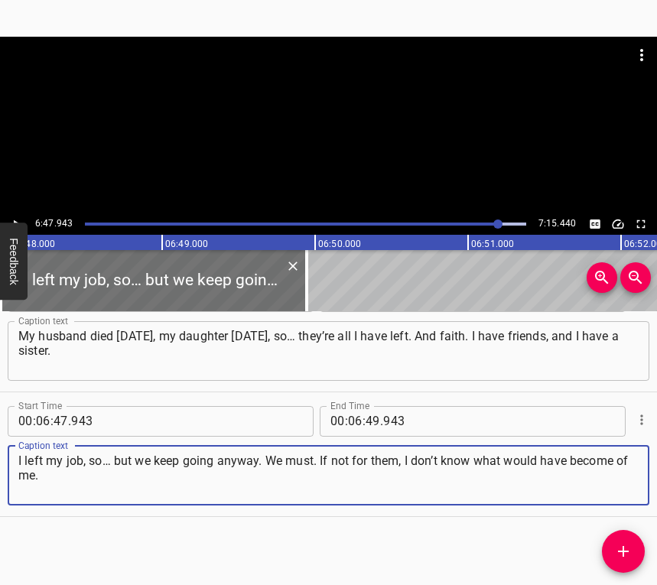
type textarea "I left my job, so… but we keep going anyway. We must. If not for them, I don’t …"
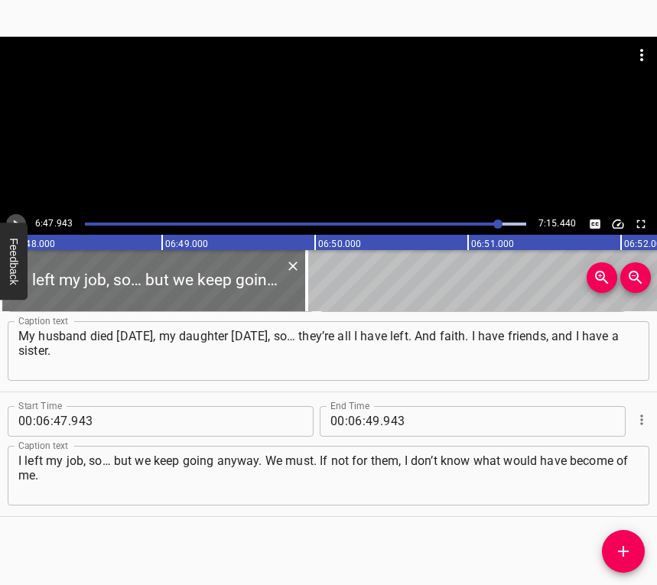
click at [15, 218] on icon "Play/Pause" at bounding box center [16, 224] width 14 height 14
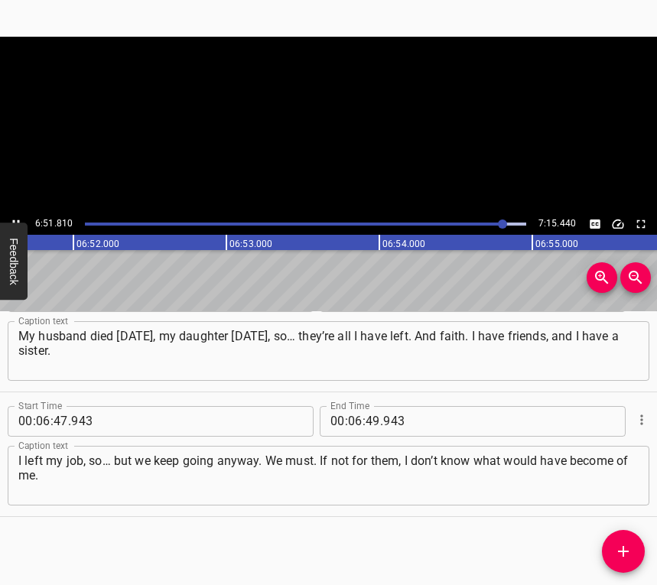
scroll to position [0, 63003]
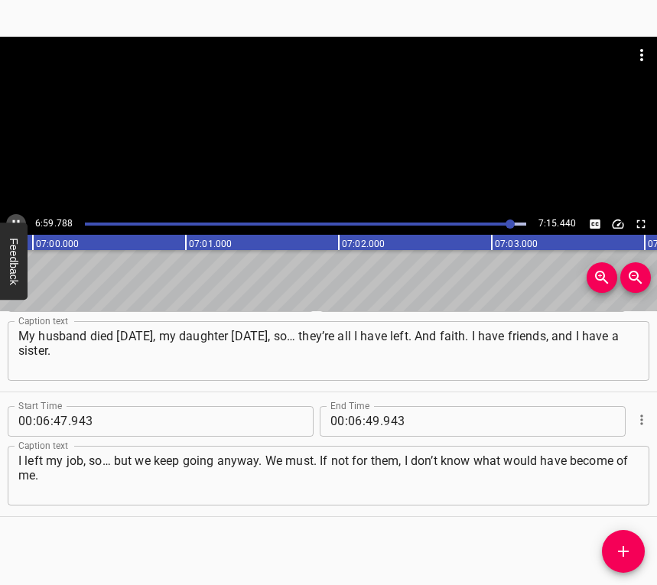
click at [16, 219] on icon "Play/Pause" at bounding box center [16, 224] width 14 height 14
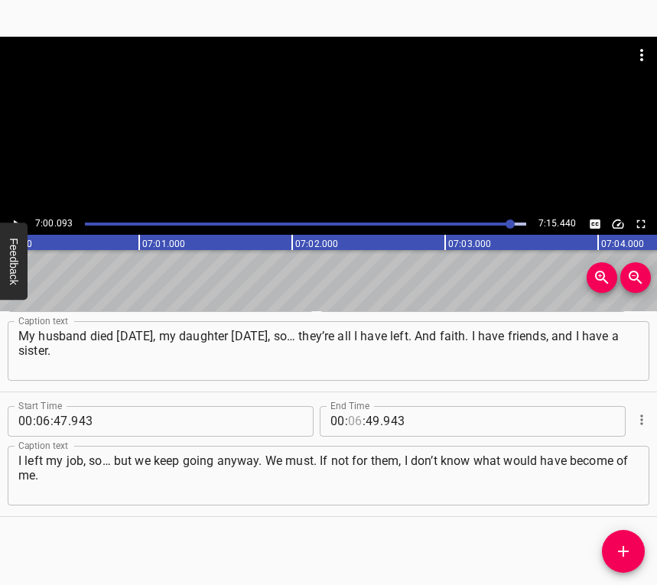
click at [352, 422] on input "number" at bounding box center [355, 421] width 15 height 31
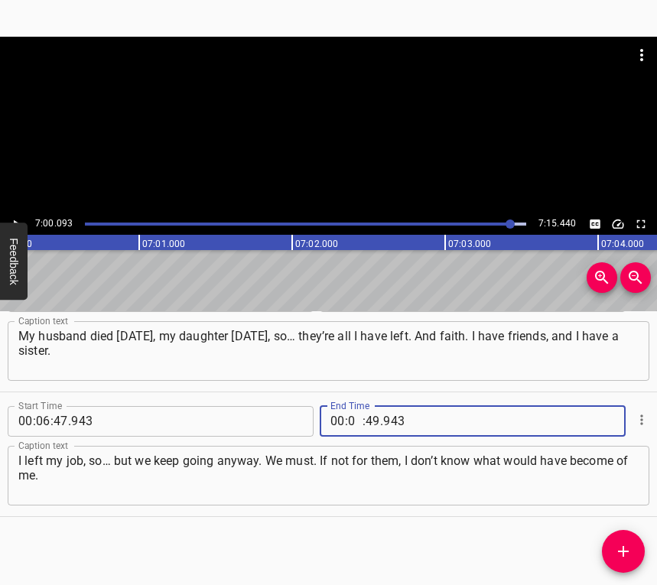
type input "07"
type input "00"
type input "093"
click at [623, 552] on icon "Add Cue" at bounding box center [623, 551] width 11 height 11
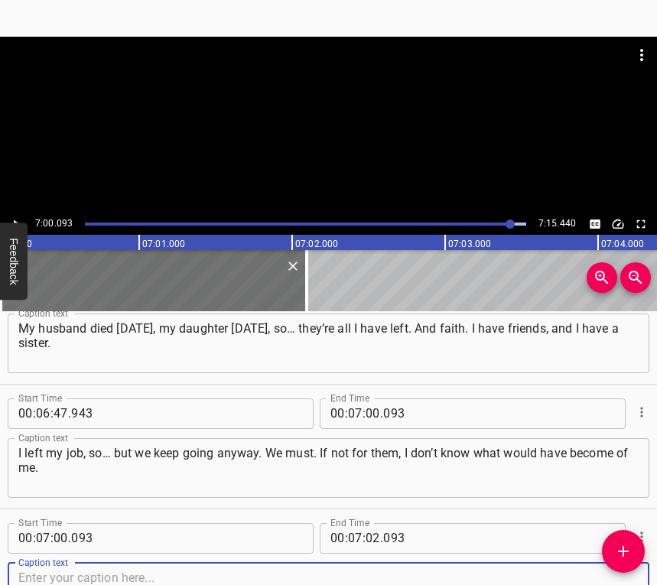
scroll to position [4535, 0]
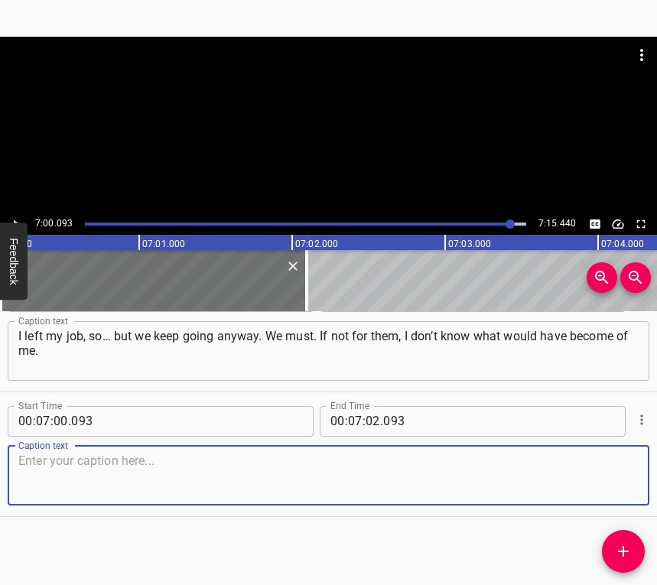
click at [605, 483] on textarea at bounding box center [328, 476] width 620 height 44
click at [206, 476] on textarea at bounding box center [328, 476] width 620 height 44
paste textarea "I truly don’t know. But more than anything — I just want it so much. I want to …"
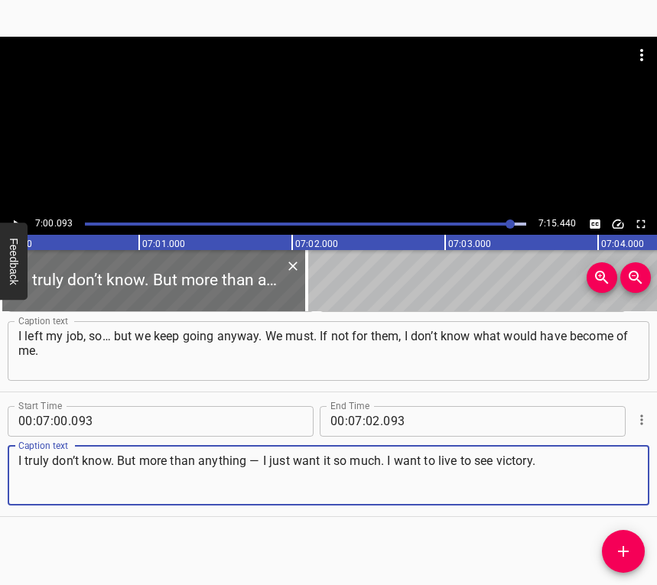
type textarea "I truly don’t know. But more than anything — I just want it so much. I want to …"
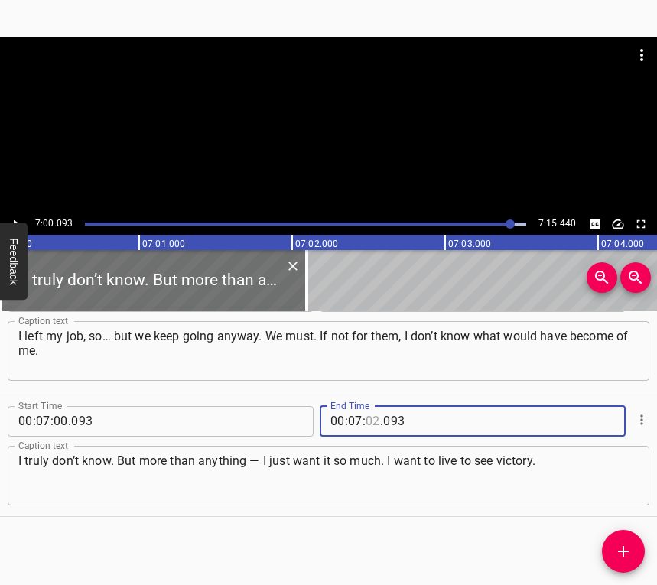
click at [368, 419] on input "number" at bounding box center [373, 421] width 15 height 31
type input "10"
type input "05"
type input "005"
click at [368, 419] on input "number" at bounding box center [373, 421] width 15 height 31
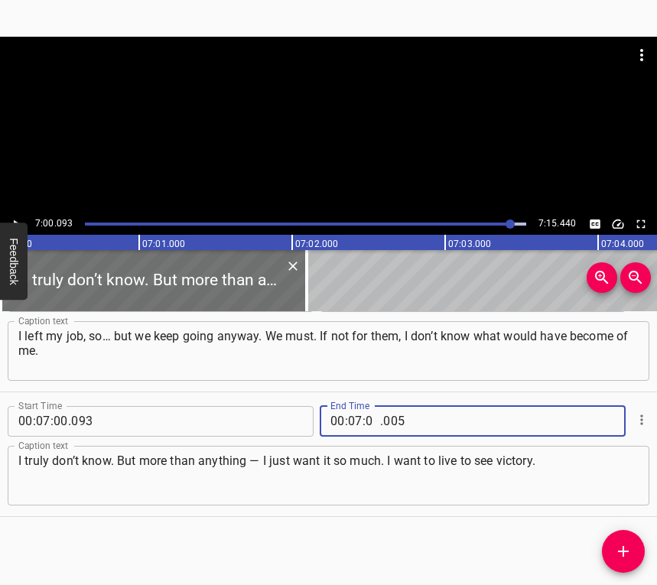
type input "05"
type input "440"
click at [12, 220] on icon "Play/Pause" at bounding box center [16, 224] width 14 height 14
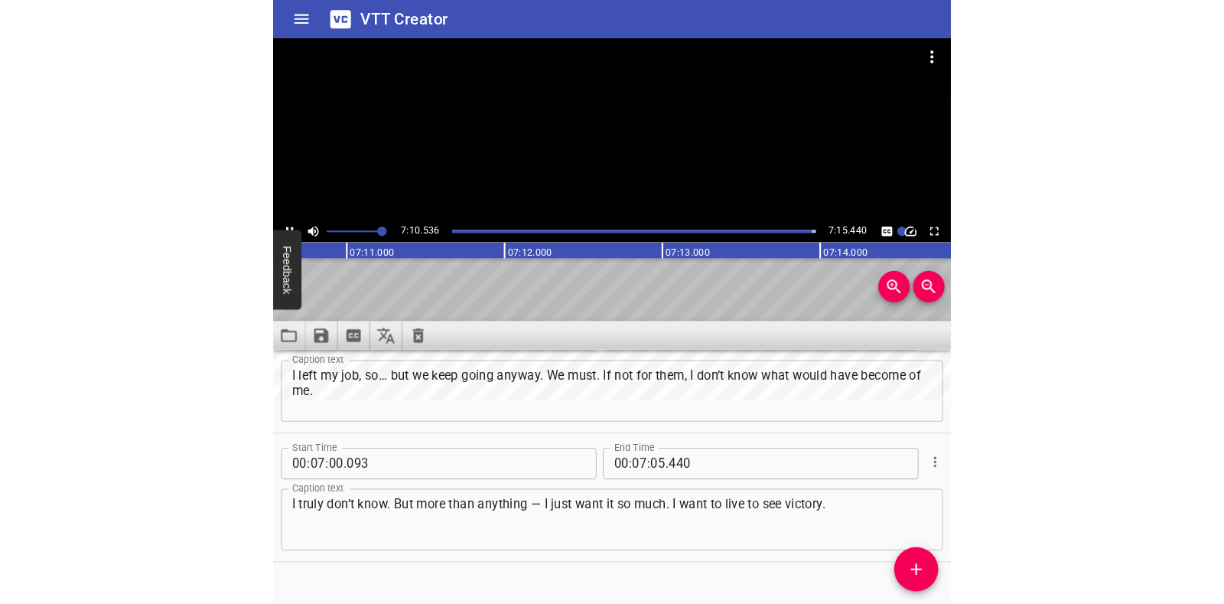
scroll to position [4271, 0]
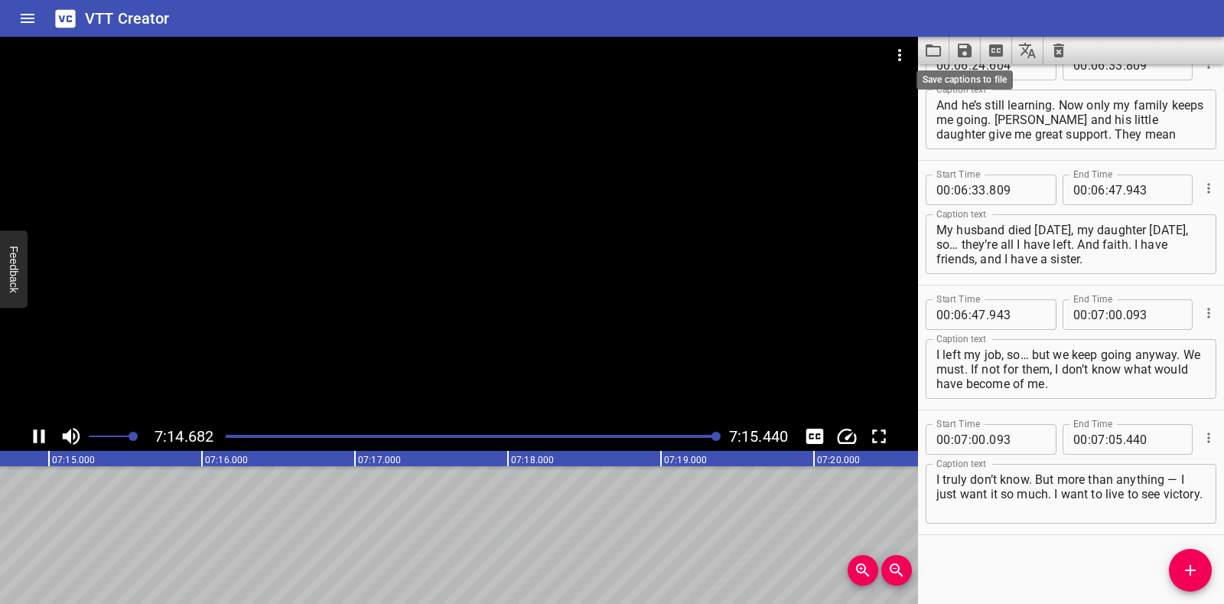
click at [656, 54] on icon "Save captions to file" at bounding box center [965, 51] width 14 height 14
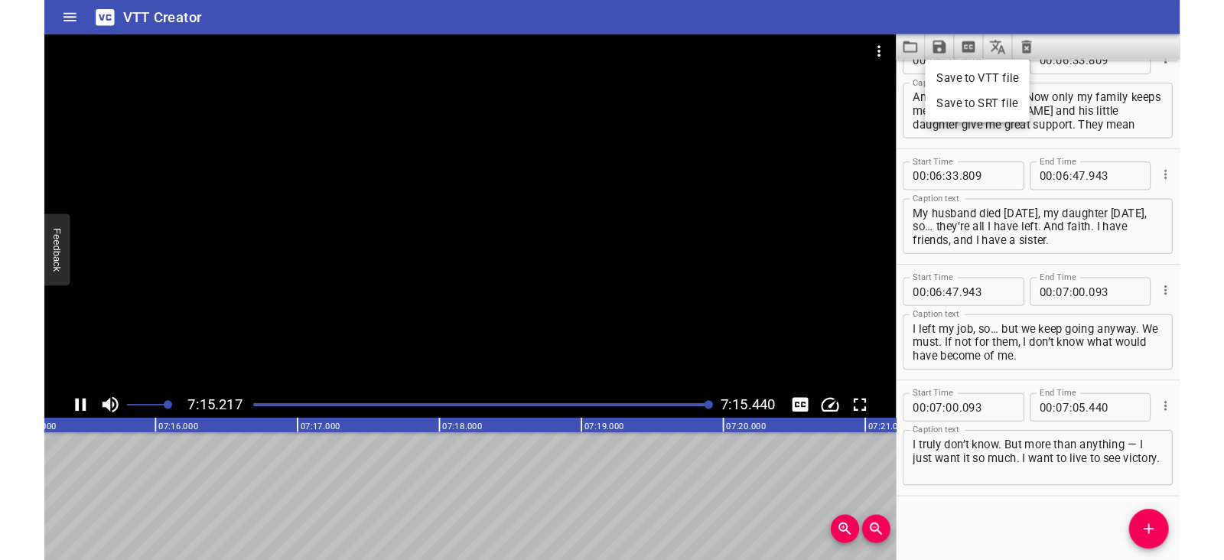
scroll to position [0, 66618]
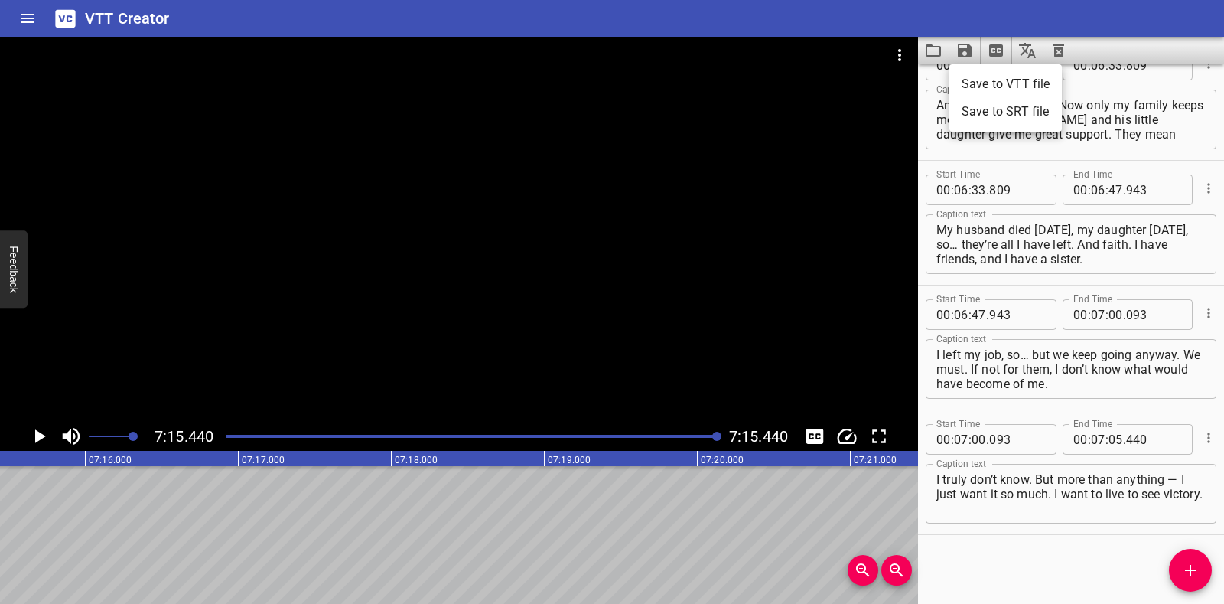
click at [656, 86] on li "Save to VTT file" at bounding box center [1005, 84] width 112 height 28
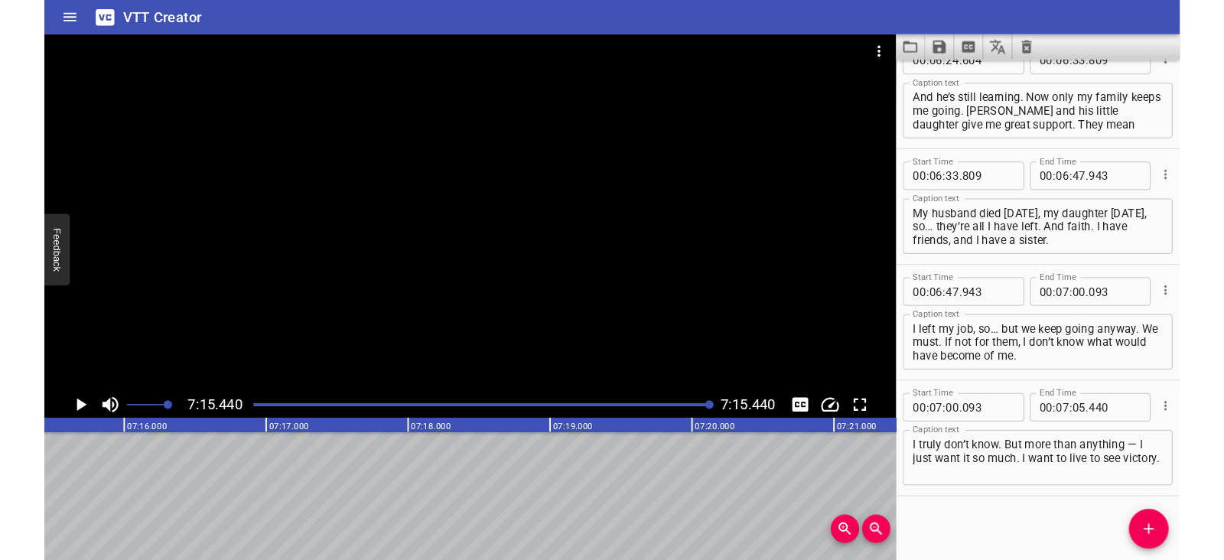
scroll to position [4314, 0]
